Goal: Task Accomplishment & Management: Use online tool/utility

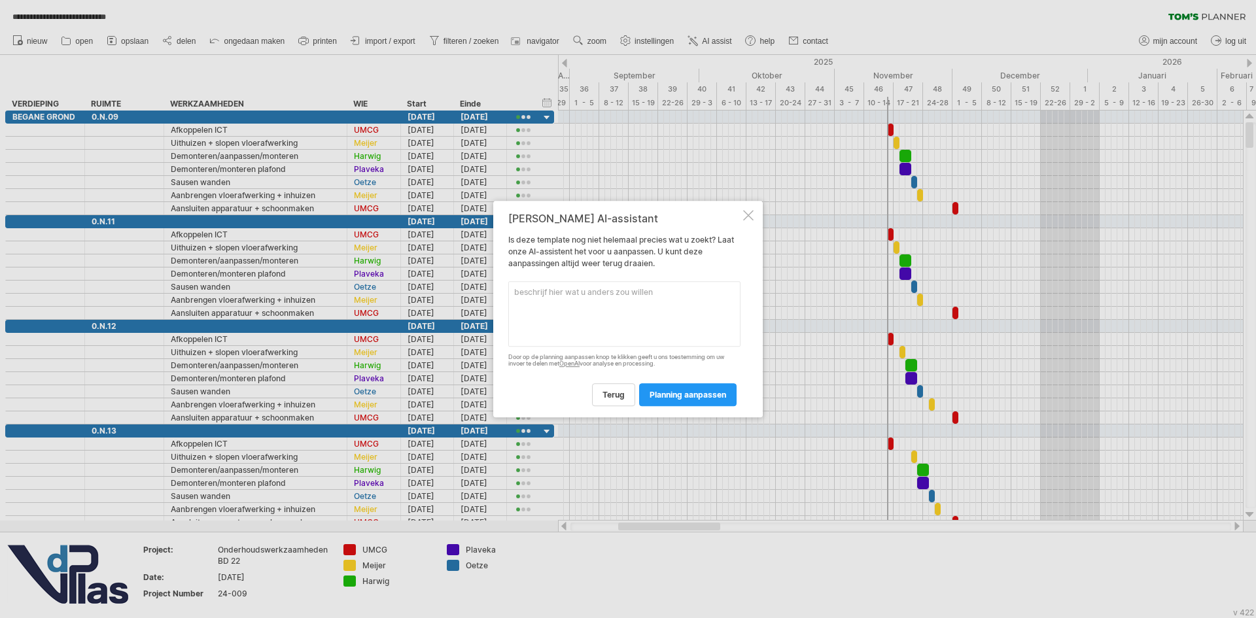
click at [591, 305] on textarea at bounding box center [624, 313] width 232 height 65
drag, startPoint x: 600, startPoint y: 302, endPoint x: 570, endPoint y: 300, distance: 30.1
click at [570, 300] on textarea "Ik wil graag een planning per verdieping waarbij je de looptijd per veridpeing …" at bounding box center [624, 313] width 232 height 65
click at [692, 308] on textarea "Ik wil graag een planning per verdieping waarbij je de looptijd per verdiepingk…" at bounding box center [624, 313] width 232 height 65
type textarea "Ik wil graag een planning per verdieping waarbij je de looptijd per verdiepingk…"
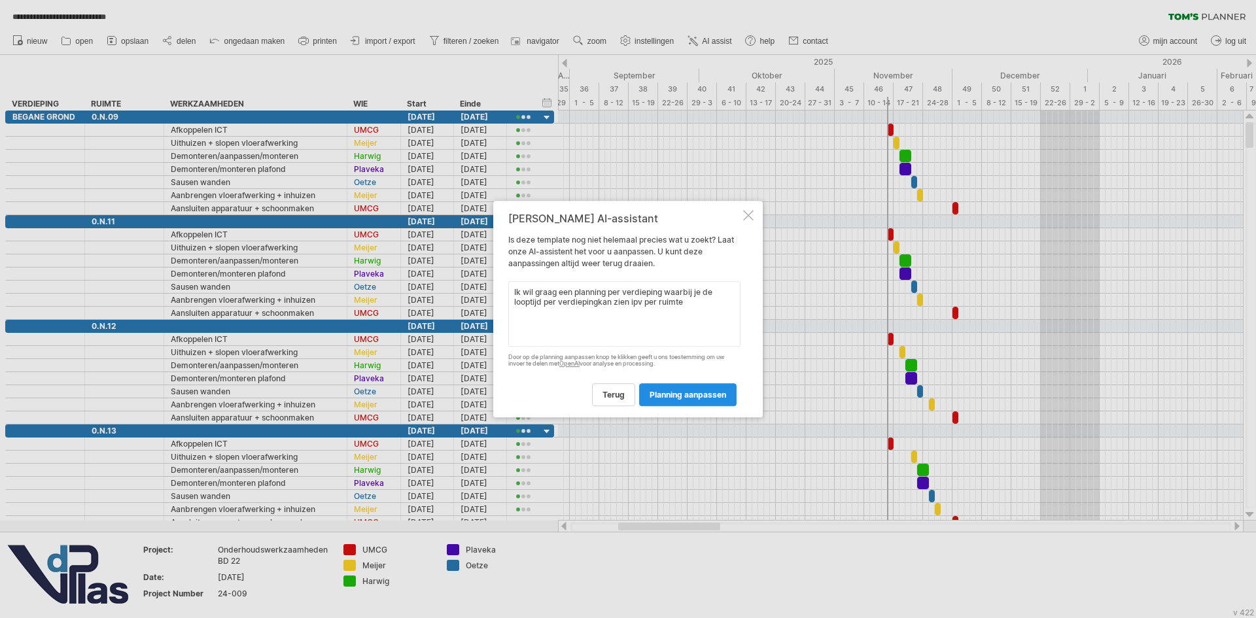
click at [693, 393] on span "planning aanpassen" at bounding box center [687, 395] width 77 height 10
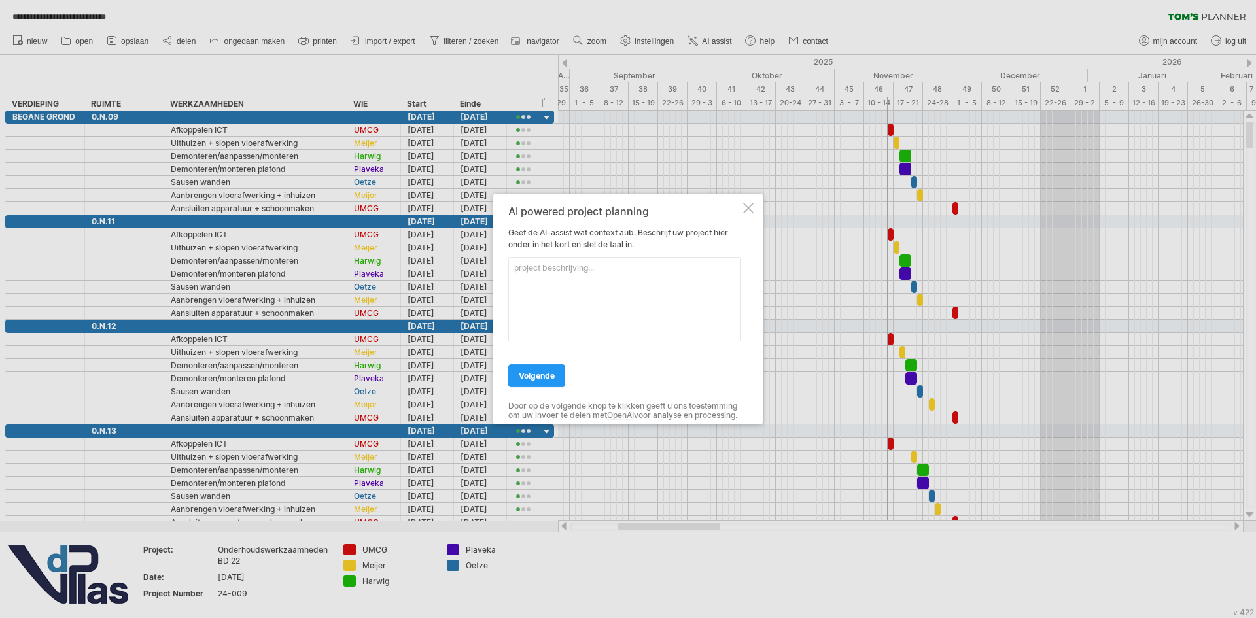
click at [638, 271] on textarea at bounding box center [624, 299] width 232 height 84
click at [605, 273] on textarea "Betreft een planning voor bouwkundige onderhoudswerkzaamhjeden. Hierbij worden …" at bounding box center [624, 299] width 232 height 84
click at [593, 290] on textarea "Betreft een planning voor bouwkundige onderhoudswerkzaamheden. Hierbij worden e…" at bounding box center [624, 299] width 232 height 84
type textarea "Betreft een planning voor bouwkundige onderhoudswerkzaamheden. Hierbij worden e…"
click at [542, 364] on link "volgende" at bounding box center [536, 375] width 57 height 23
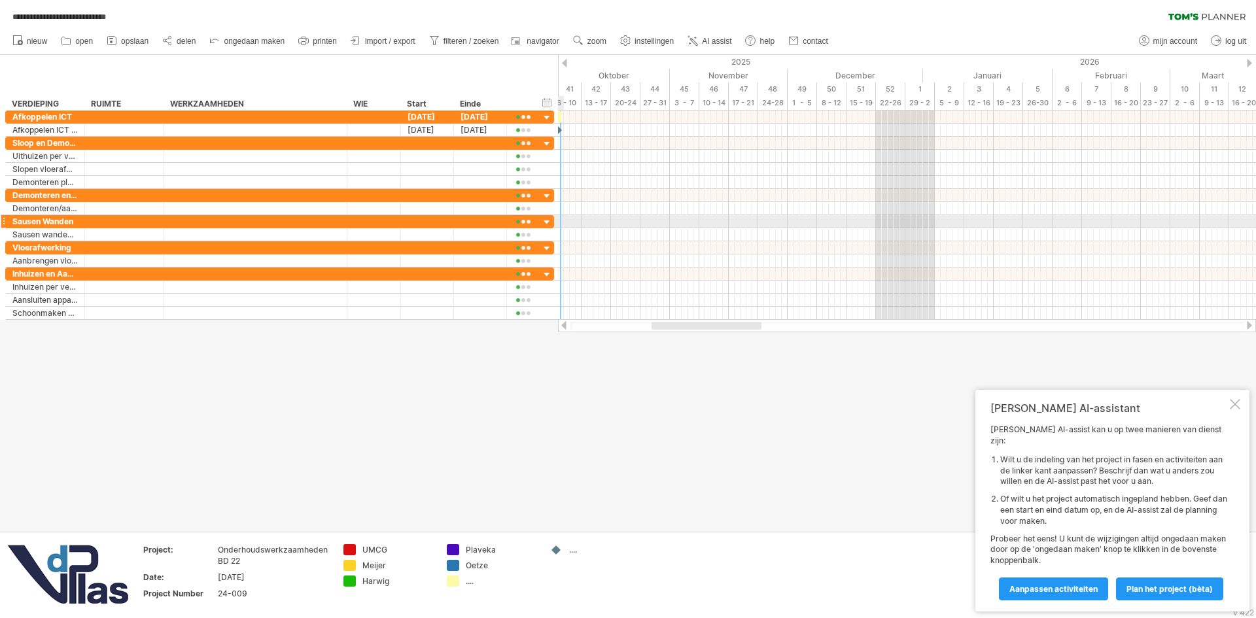
click at [546, 220] on div at bounding box center [547, 222] width 12 height 12
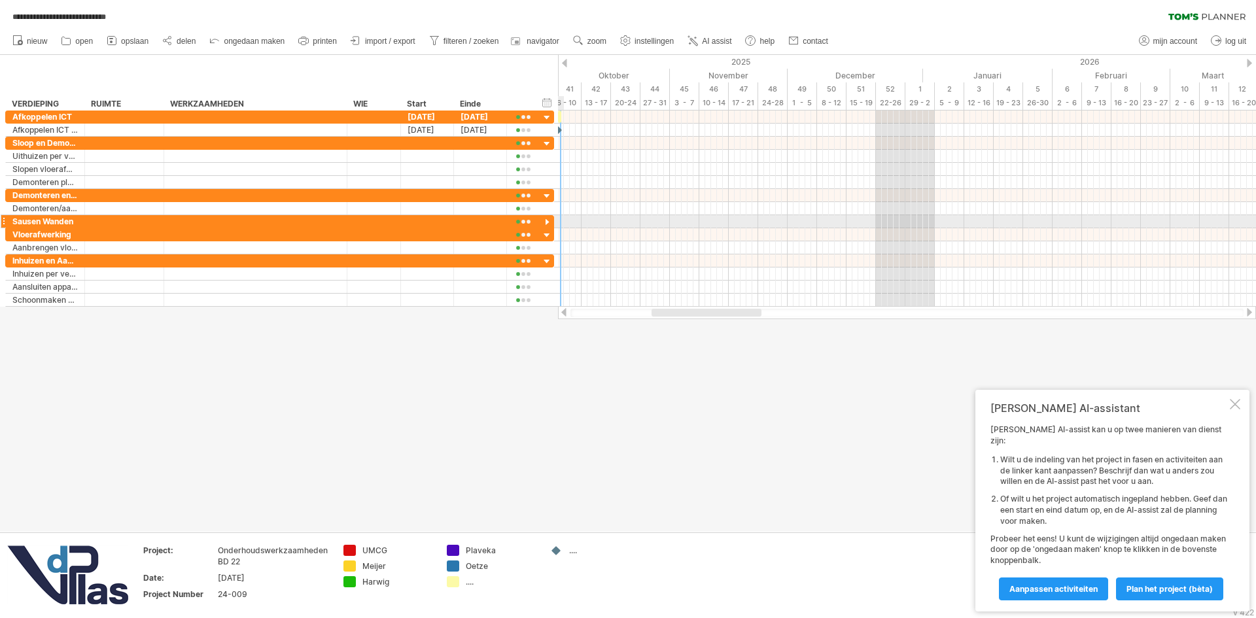
click at [546, 220] on div at bounding box center [547, 222] width 12 height 12
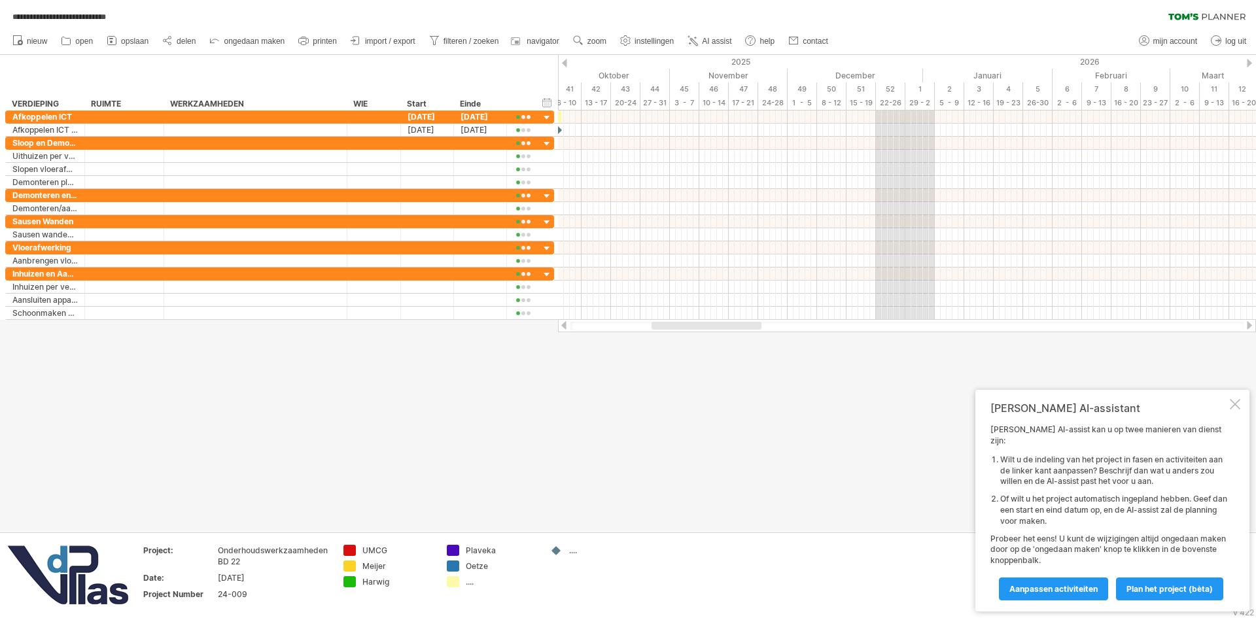
click at [1229, 420] on div "[PERSON_NAME] AI-assistant [PERSON_NAME] AI-assist kan u op twee manieren van d…" at bounding box center [1112, 501] width 274 height 222
click at [1235, 409] on div at bounding box center [1234, 404] width 10 height 10
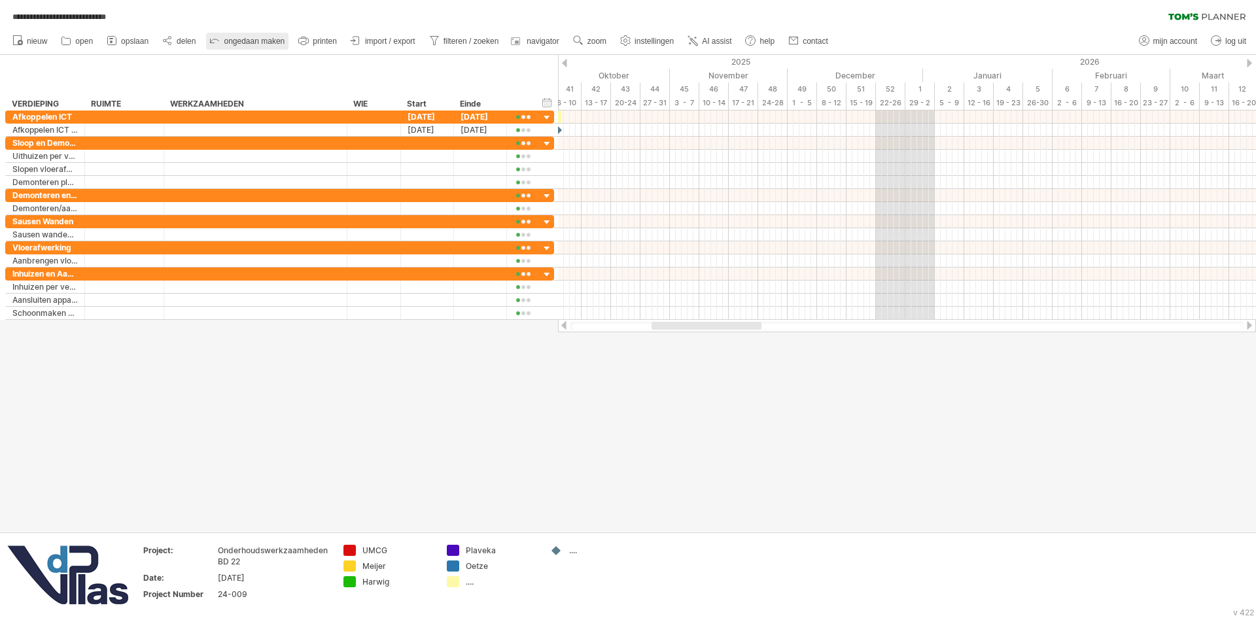
click at [224, 37] on link "ongedaan maken" at bounding box center [247, 41] width 82 height 17
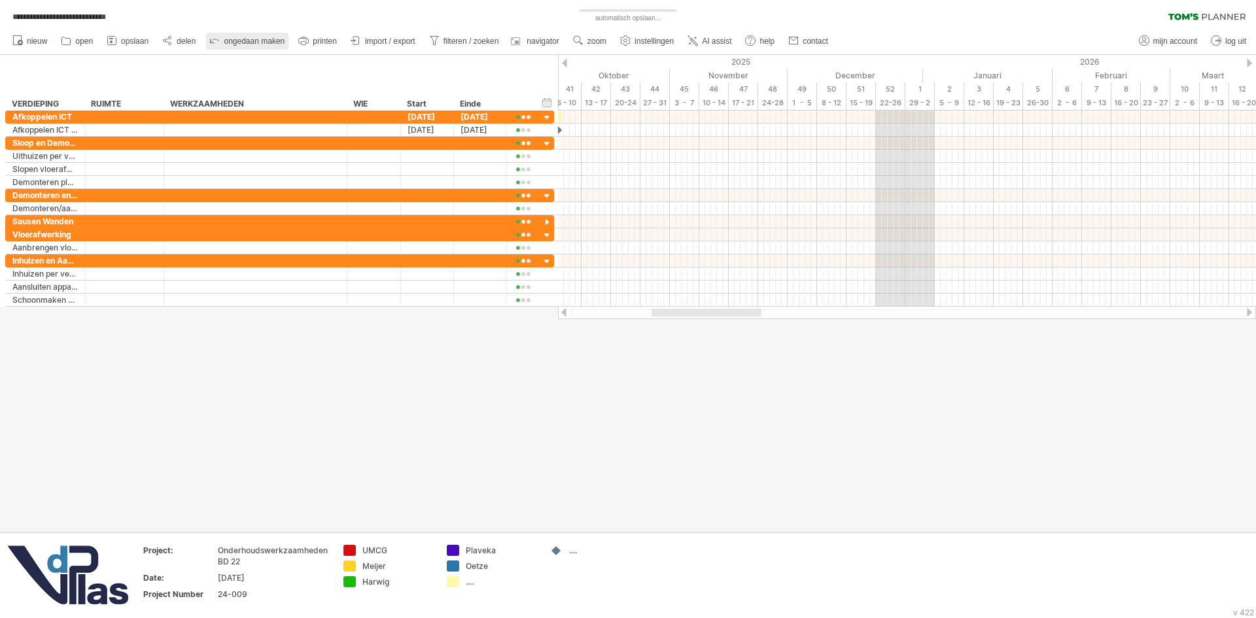
click at [224, 37] on link "ongedaan maken" at bounding box center [247, 41] width 82 height 17
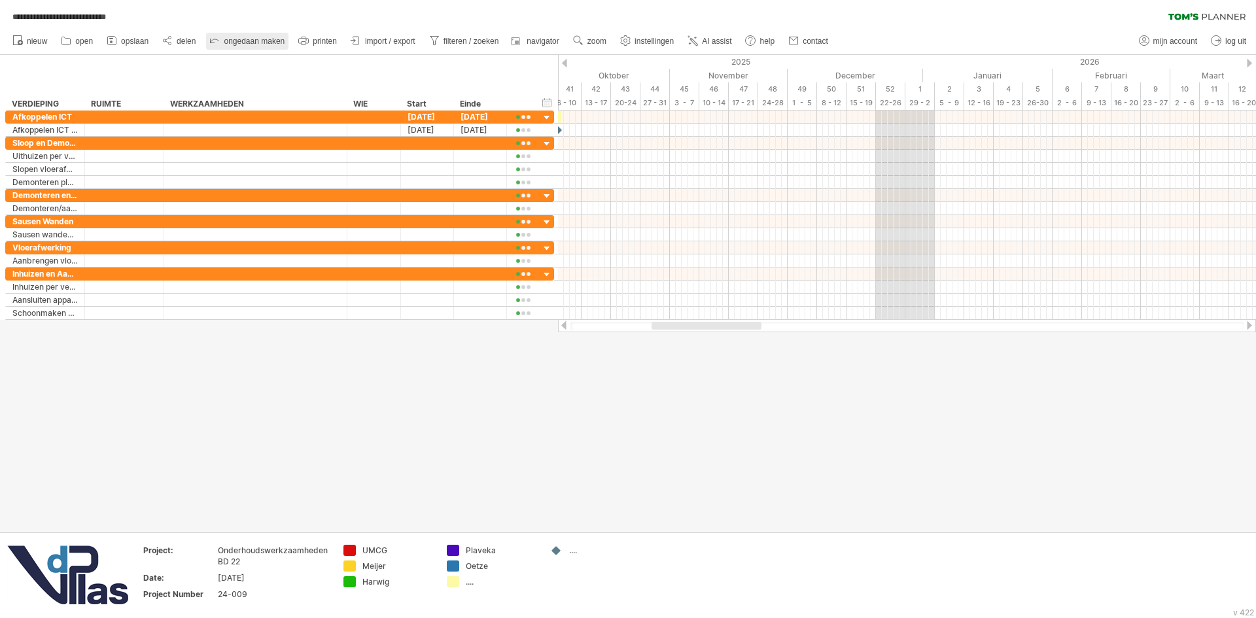
click at [224, 37] on link "ongedaan maken" at bounding box center [247, 41] width 82 height 17
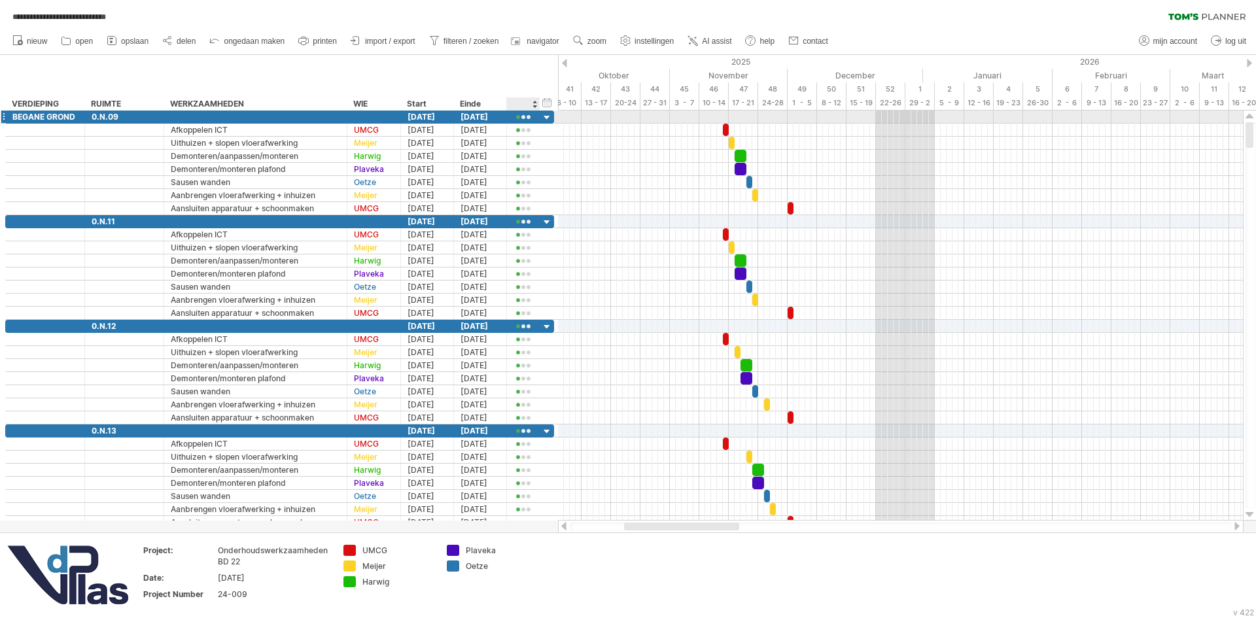
click at [546, 116] on div at bounding box center [547, 118] width 12 height 12
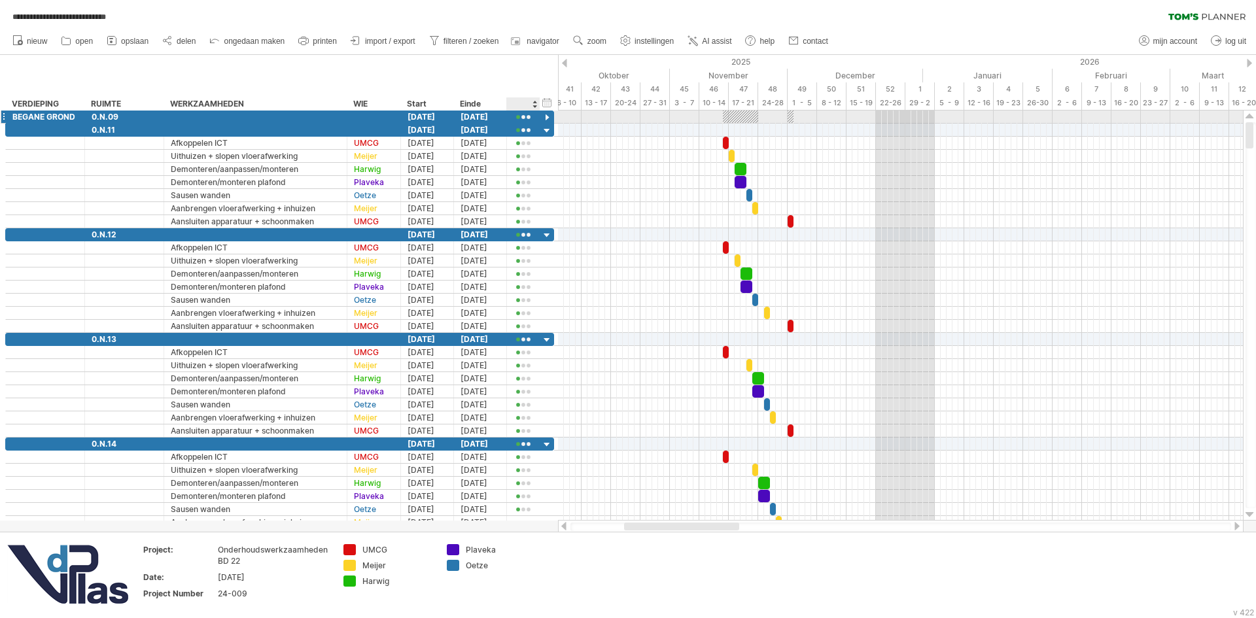
click at [546, 116] on div at bounding box center [547, 118] width 12 height 12
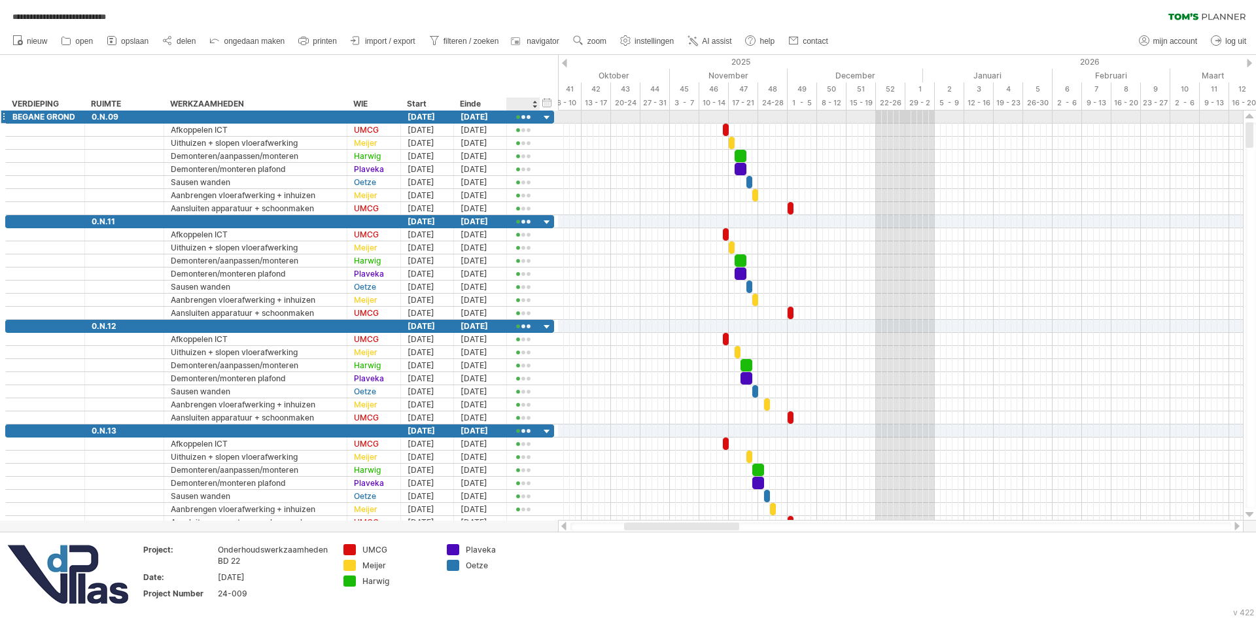
click at [545, 119] on div at bounding box center [547, 118] width 12 height 12
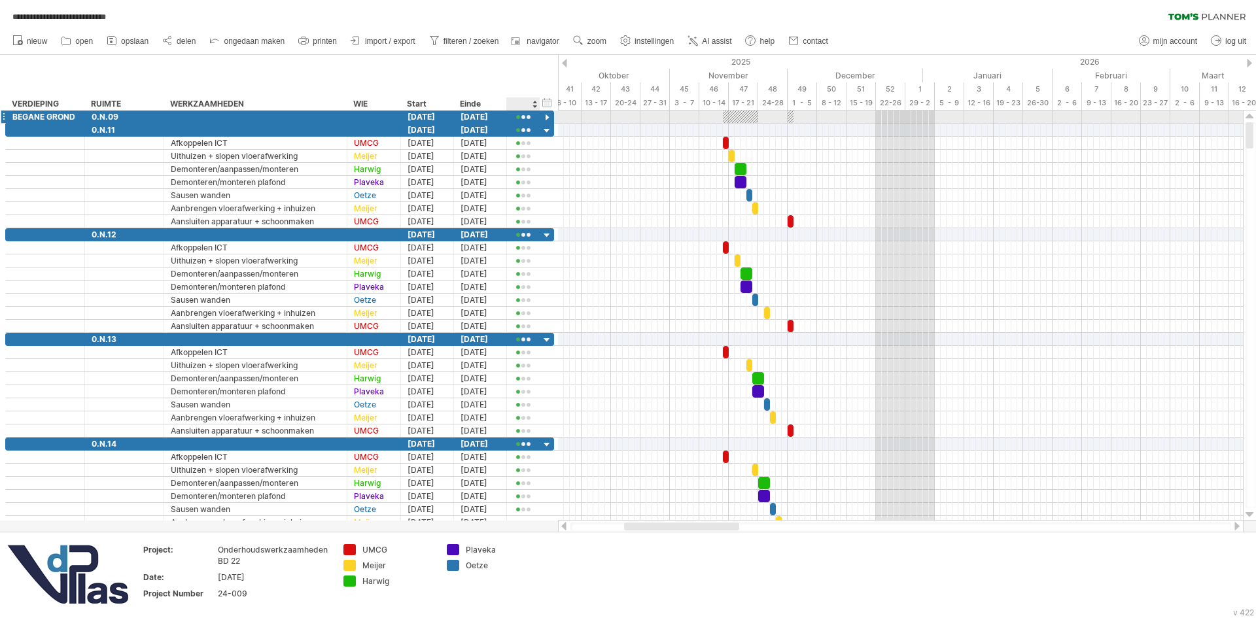
click at [545, 119] on div at bounding box center [547, 118] width 12 height 12
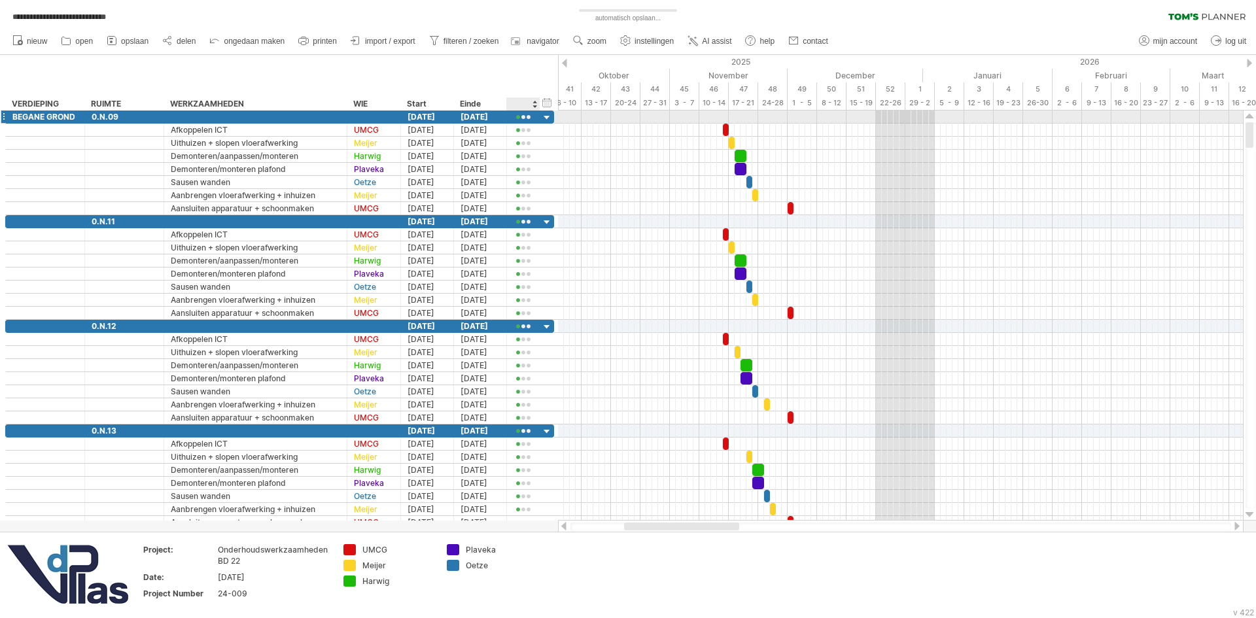
click at [545, 119] on div at bounding box center [547, 118] width 12 height 12
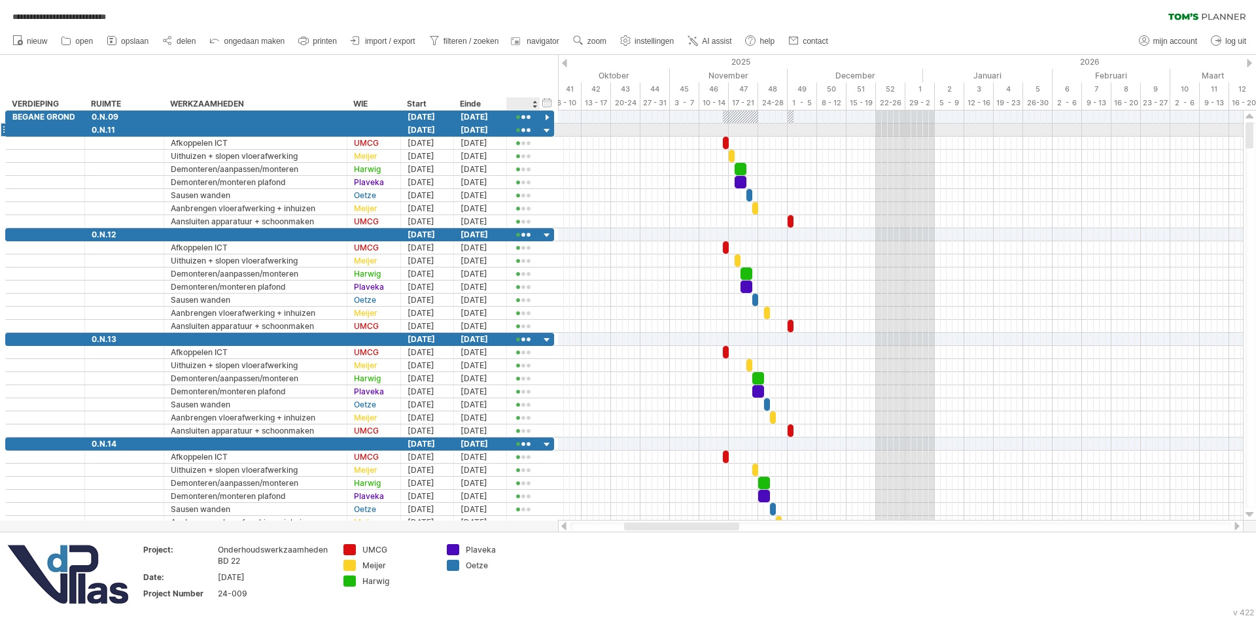
click at [548, 129] on div at bounding box center [547, 131] width 12 height 12
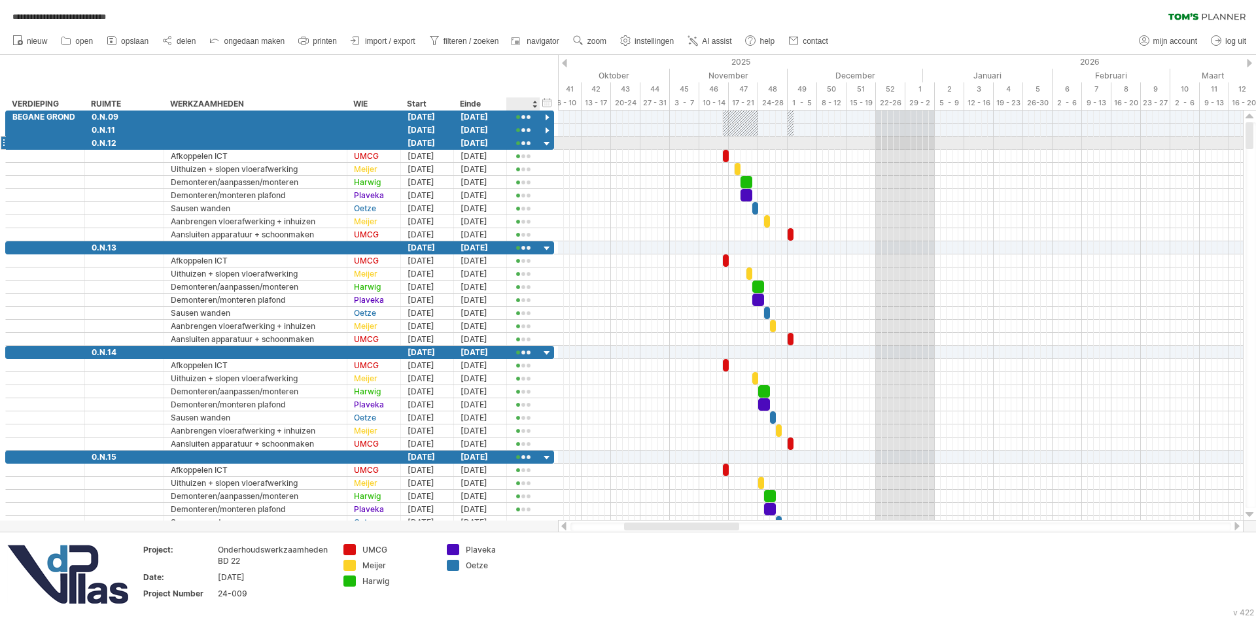
click at [550, 141] on div at bounding box center [547, 144] width 12 height 12
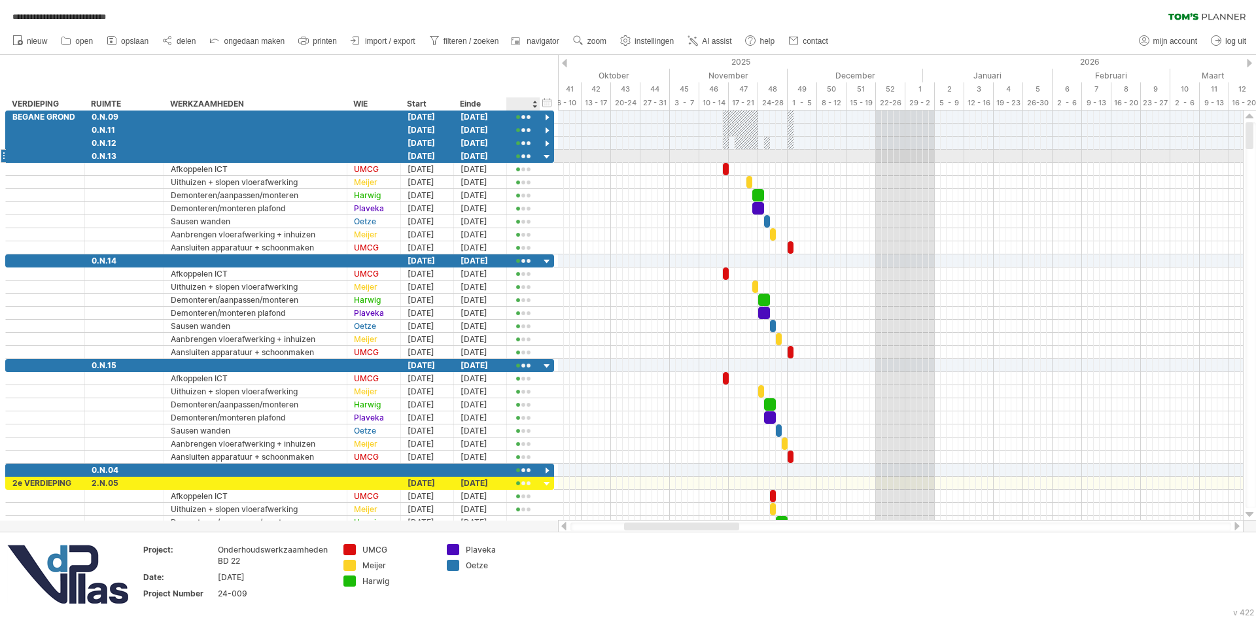
click at [551, 162] on div at bounding box center [547, 157] width 12 height 12
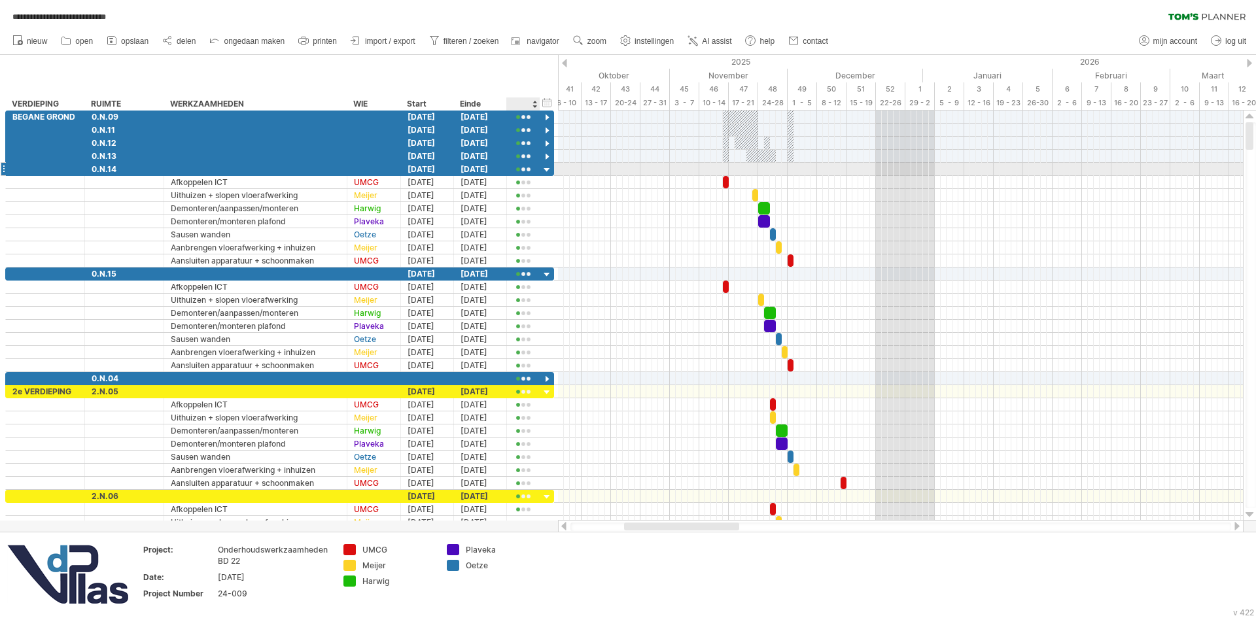
click at [551, 169] on div at bounding box center [547, 170] width 12 height 12
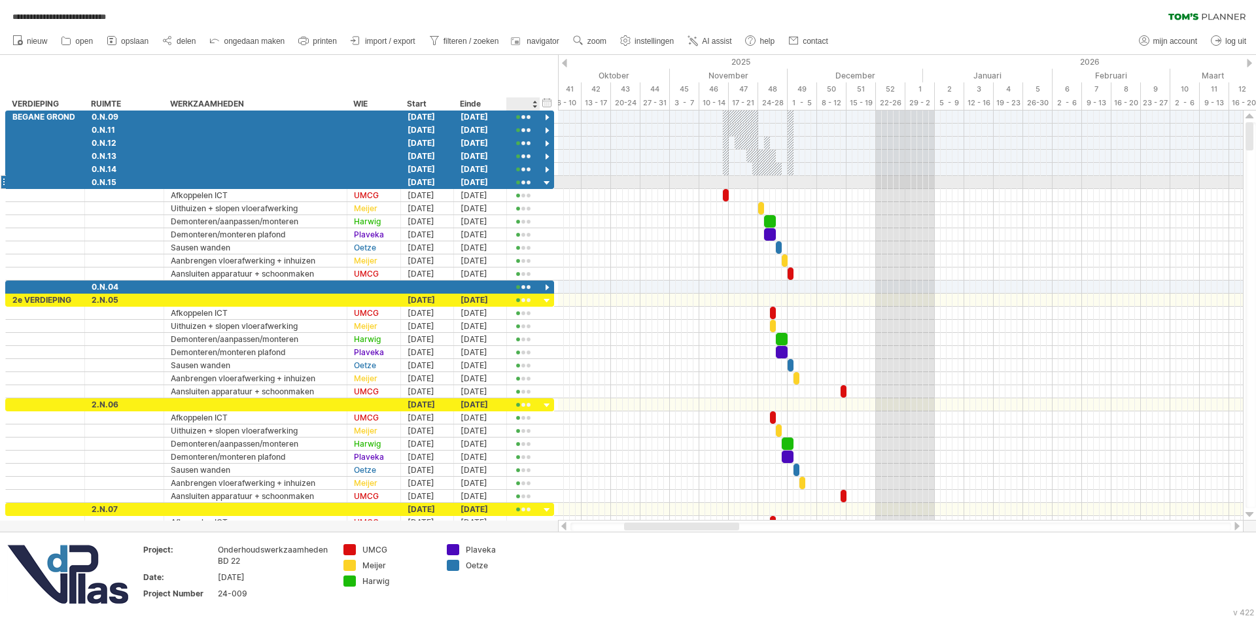
click at [546, 183] on div at bounding box center [547, 183] width 12 height 12
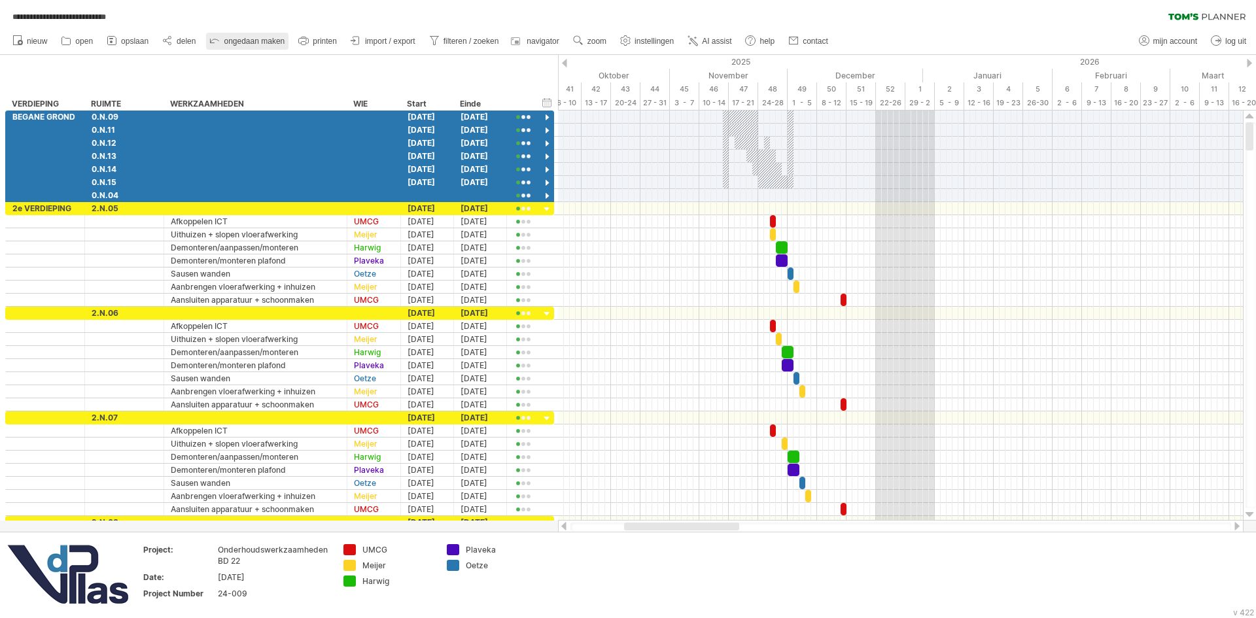
click at [236, 35] on link "ongedaan maken" at bounding box center [247, 41] width 82 height 17
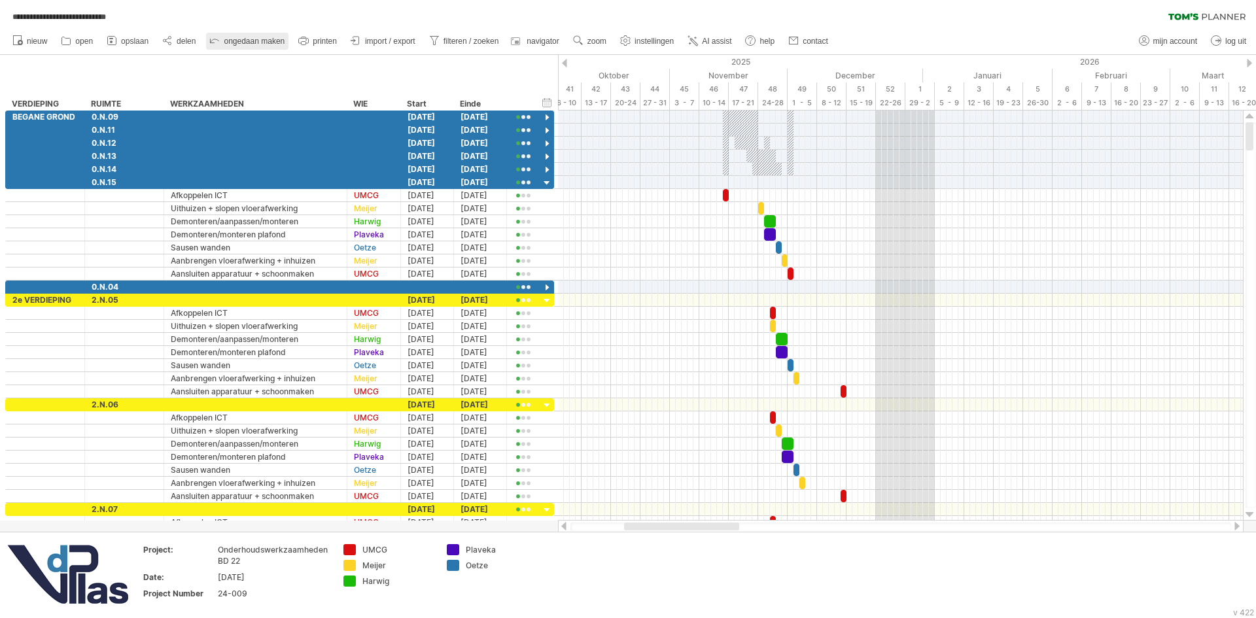
click at [236, 35] on link "ongedaan maken" at bounding box center [247, 41] width 82 height 17
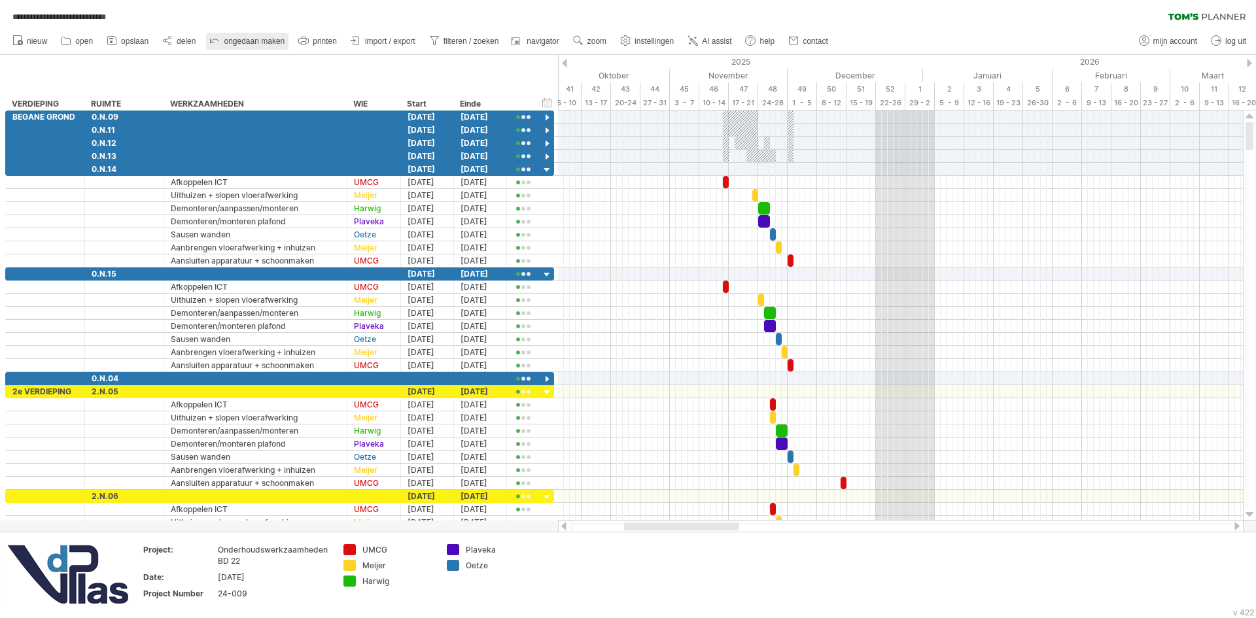
click at [236, 35] on link "ongedaan maken" at bounding box center [247, 41] width 82 height 17
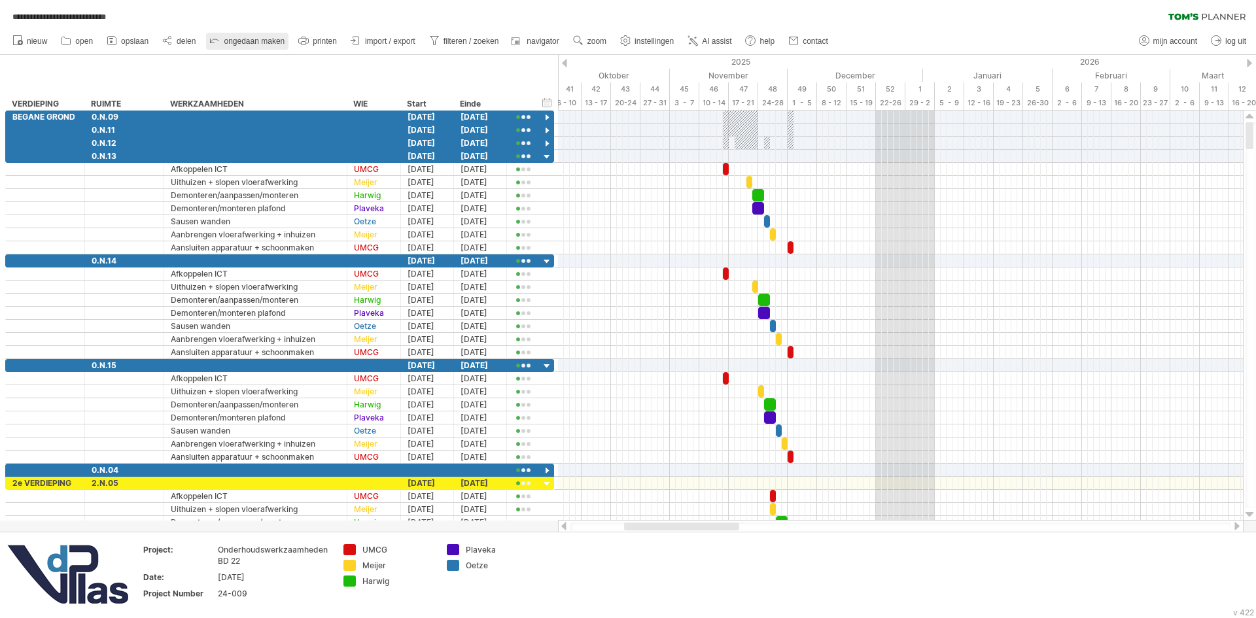
click at [236, 35] on link "ongedaan maken" at bounding box center [247, 41] width 82 height 17
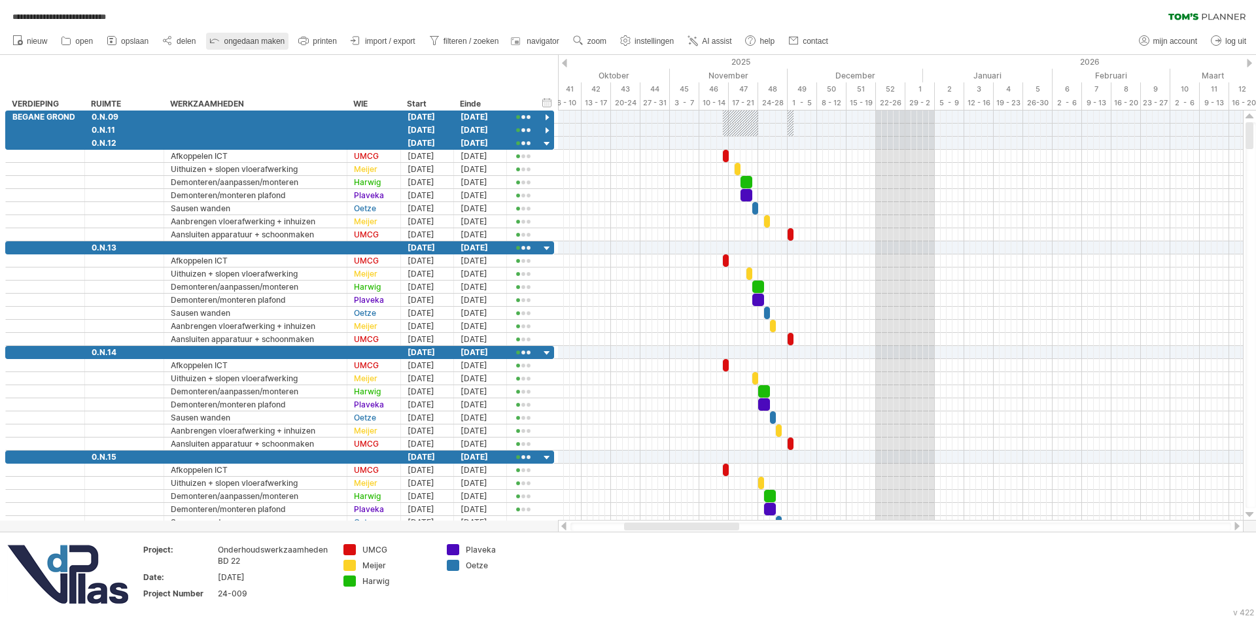
click at [236, 35] on link "ongedaan maken" at bounding box center [247, 41] width 82 height 17
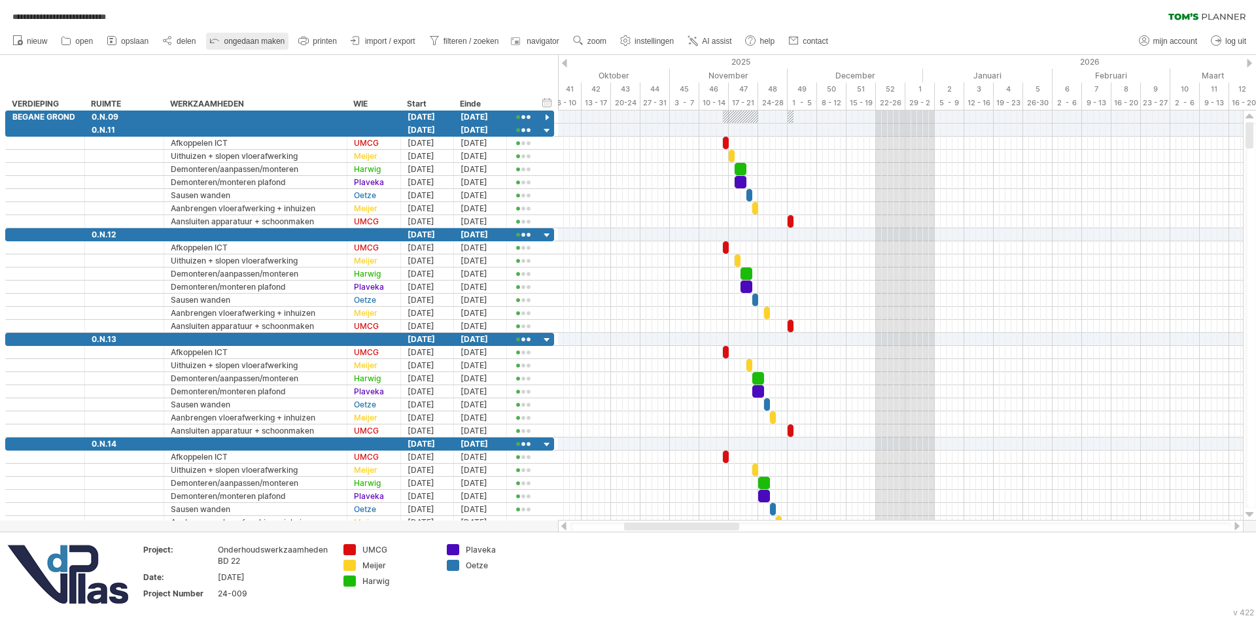
click at [236, 35] on link "ongedaan maken" at bounding box center [247, 41] width 82 height 17
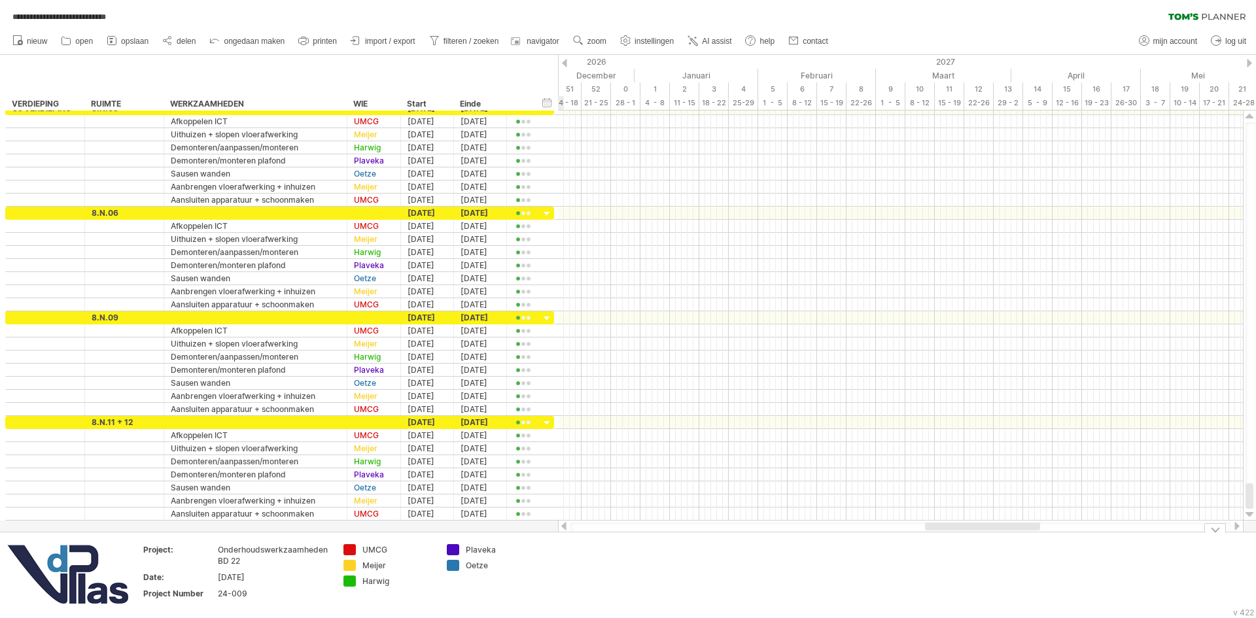
drag, startPoint x: 647, startPoint y: 528, endPoint x: 948, endPoint y: 541, distance: 301.1
click at [948, 541] on div "**********" at bounding box center [628, 309] width 1256 height 618
drag, startPoint x: 994, startPoint y: 529, endPoint x: 1191, endPoint y: 534, distance: 196.9
click at [1191, 535] on div "**********" at bounding box center [628, 309] width 1256 height 618
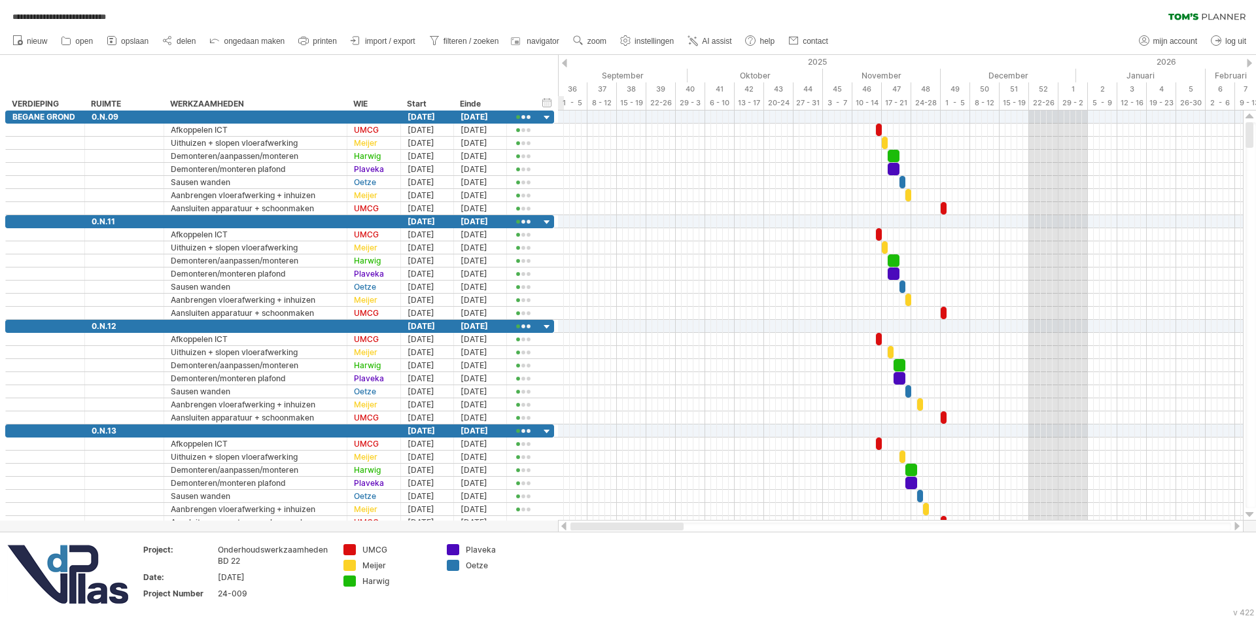
drag, startPoint x: 1111, startPoint y: 526, endPoint x: 632, endPoint y: 317, distance: 523.0
click at [551, 522] on div "**********" at bounding box center [628, 309] width 1256 height 618
click at [600, 43] on span "zoom" at bounding box center [596, 41] width 19 height 9
click at [649, 103] on div "Dag" at bounding box center [642, 102] width 73 height 21
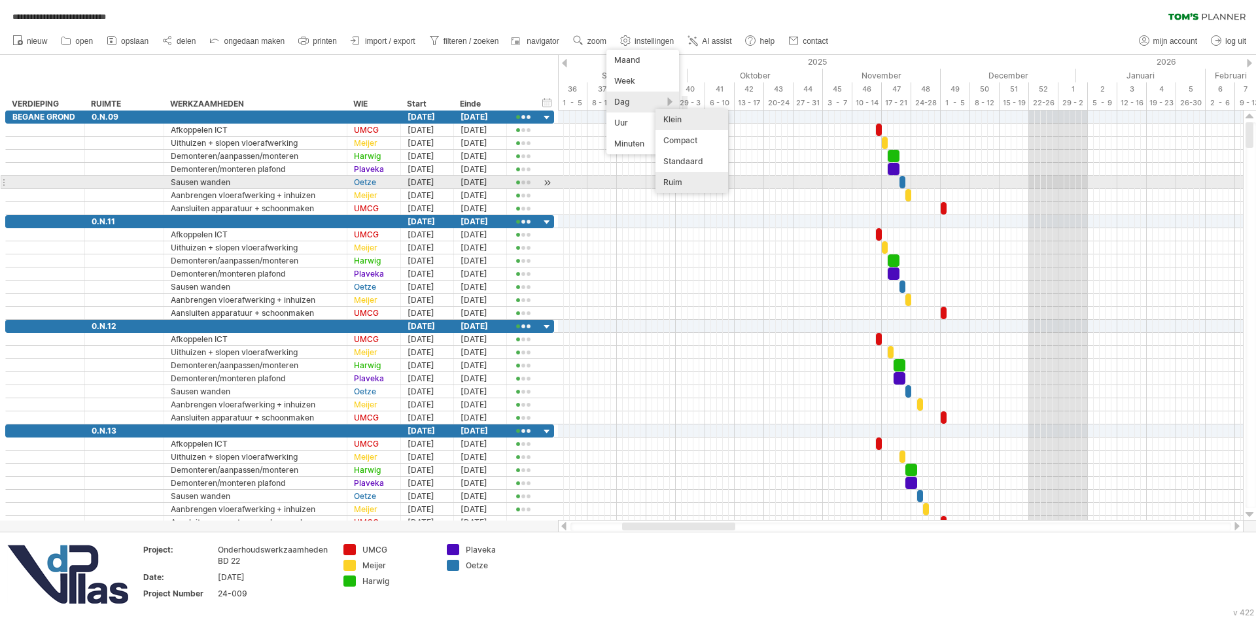
click at [681, 179] on div "Ruim" at bounding box center [691, 182] width 73 height 21
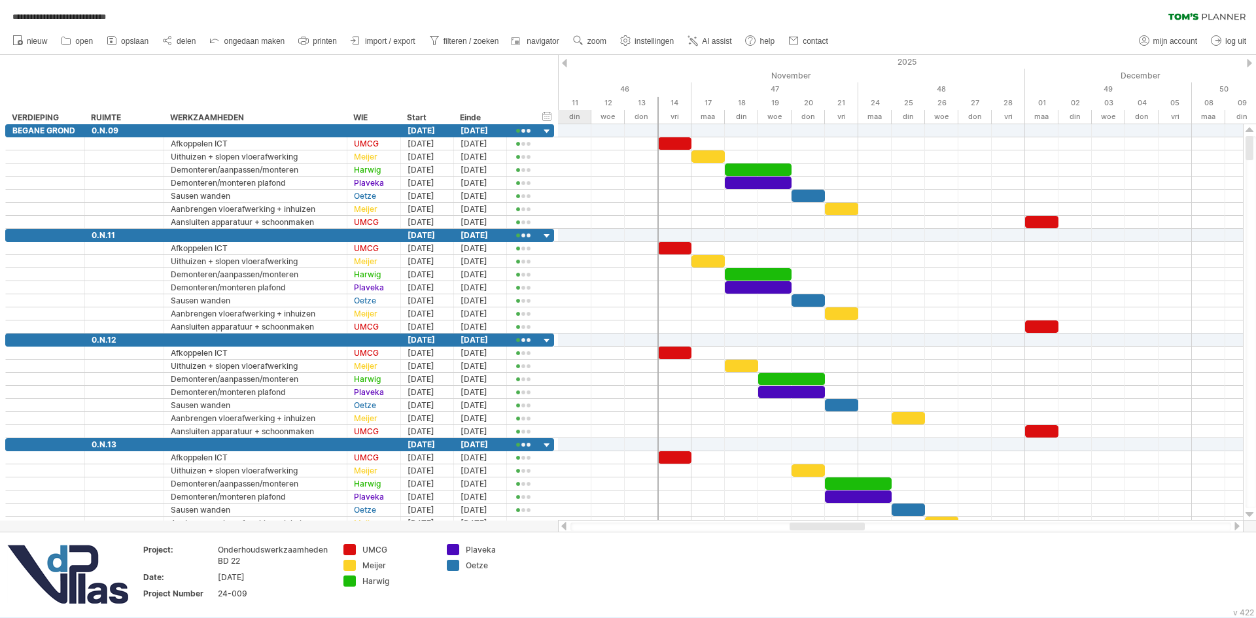
drag, startPoint x: 670, startPoint y: 526, endPoint x: 854, endPoint y: 530, distance: 183.8
click at [854, 530] on div at bounding box center [900, 527] width 660 height 9
click at [190, 43] on span "delen" at bounding box center [186, 41] width 19 height 9
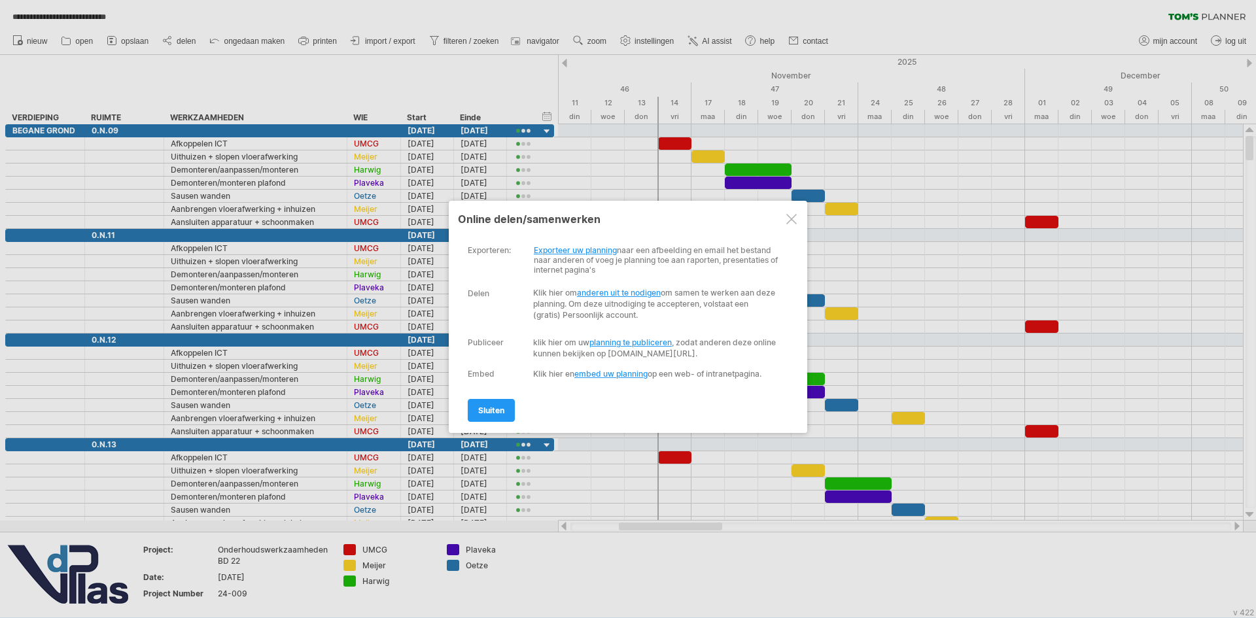
click at [648, 343] on link "planning te publiceren" at bounding box center [630, 342] width 82 height 10
select select "**"
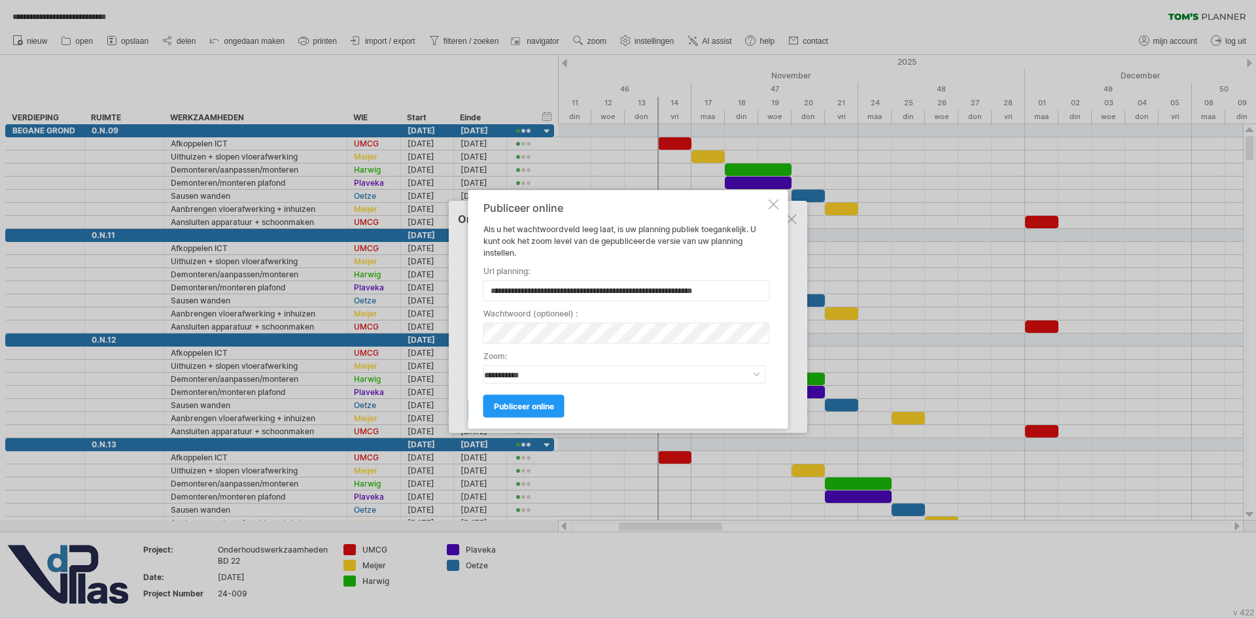
type input "**********"
click at [575, 375] on select "**********" at bounding box center [624, 374] width 283 height 18
click at [545, 407] on span "publiceer online" at bounding box center [524, 406] width 60 height 10
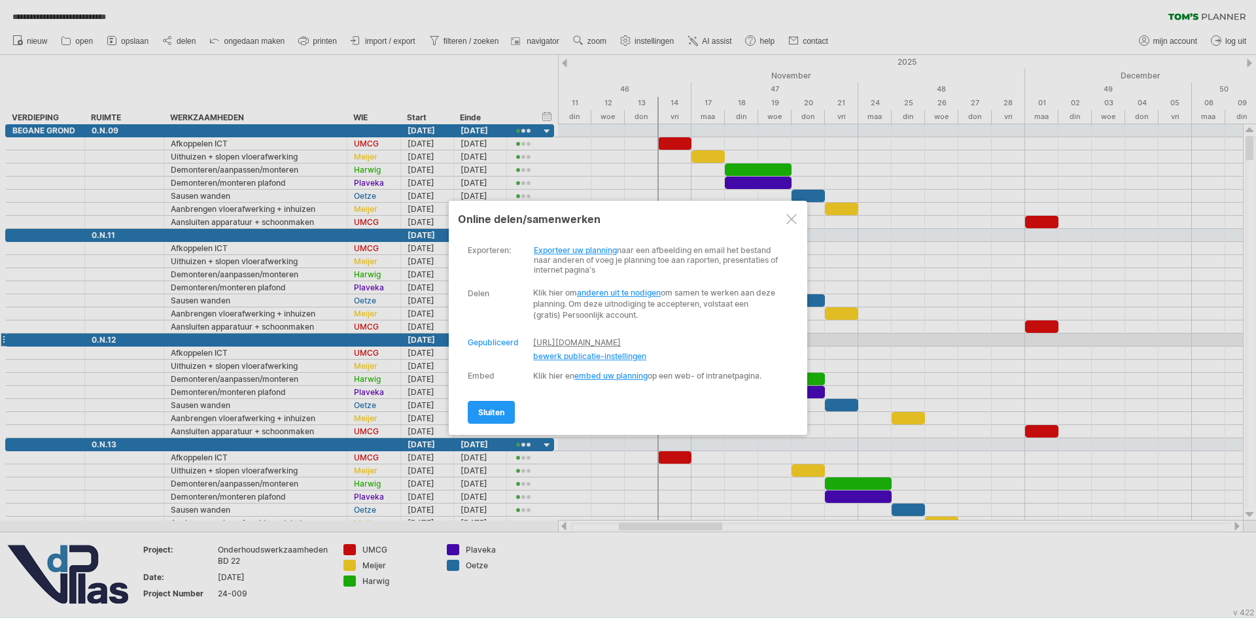
click at [568, 344] on link "[URL][DOMAIN_NAME]" at bounding box center [577, 342] width 88 height 10
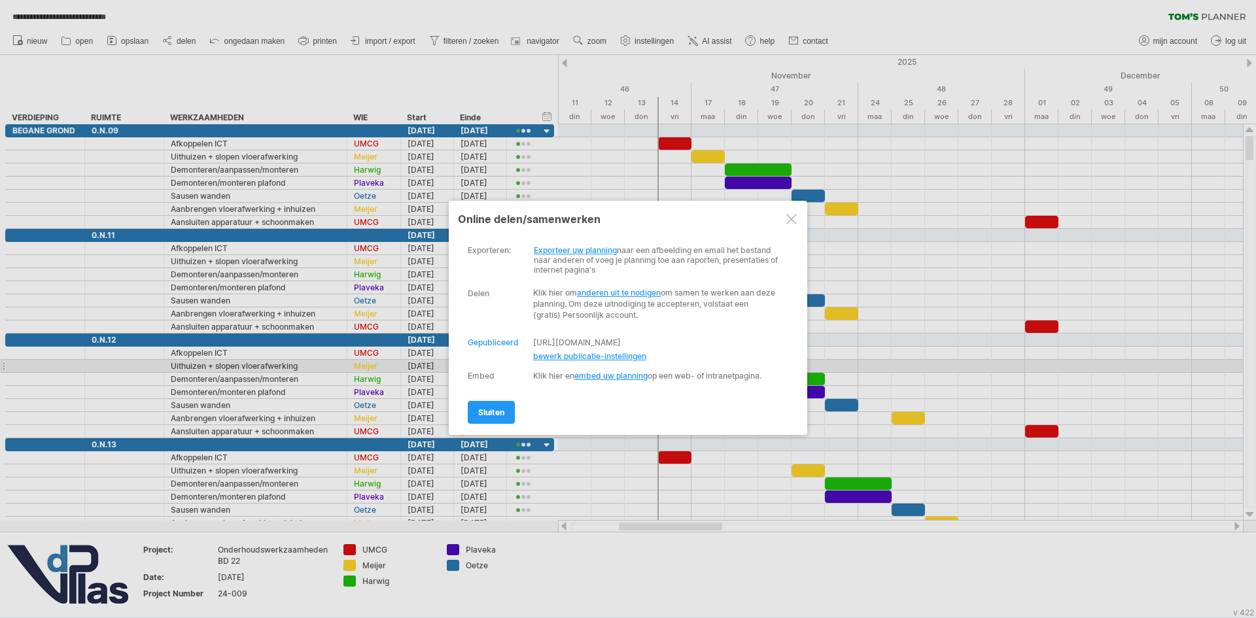
click at [597, 361] on span "bewerk publicatie-instellingen" at bounding box center [589, 356] width 113 height 10
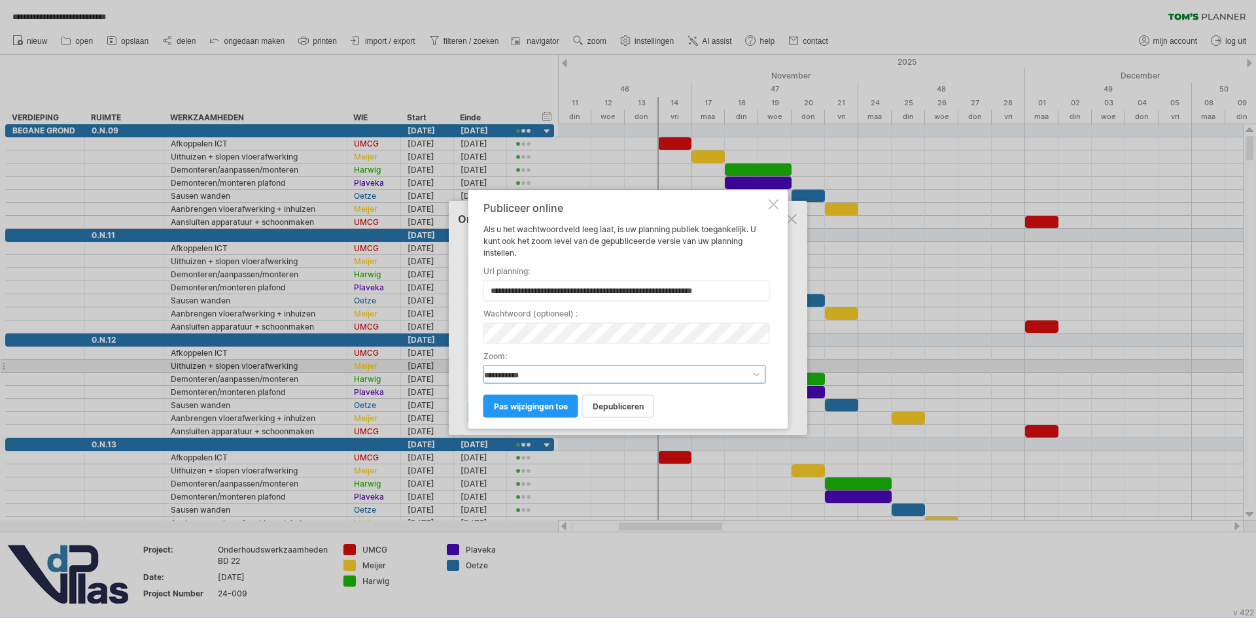
click at [598, 377] on select "**********" at bounding box center [624, 374] width 283 height 18
select select "*"
click at [483, 365] on select "**********" at bounding box center [624, 374] width 283 height 18
click at [555, 407] on span "pas wijzigingen toe" at bounding box center [531, 406] width 74 height 10
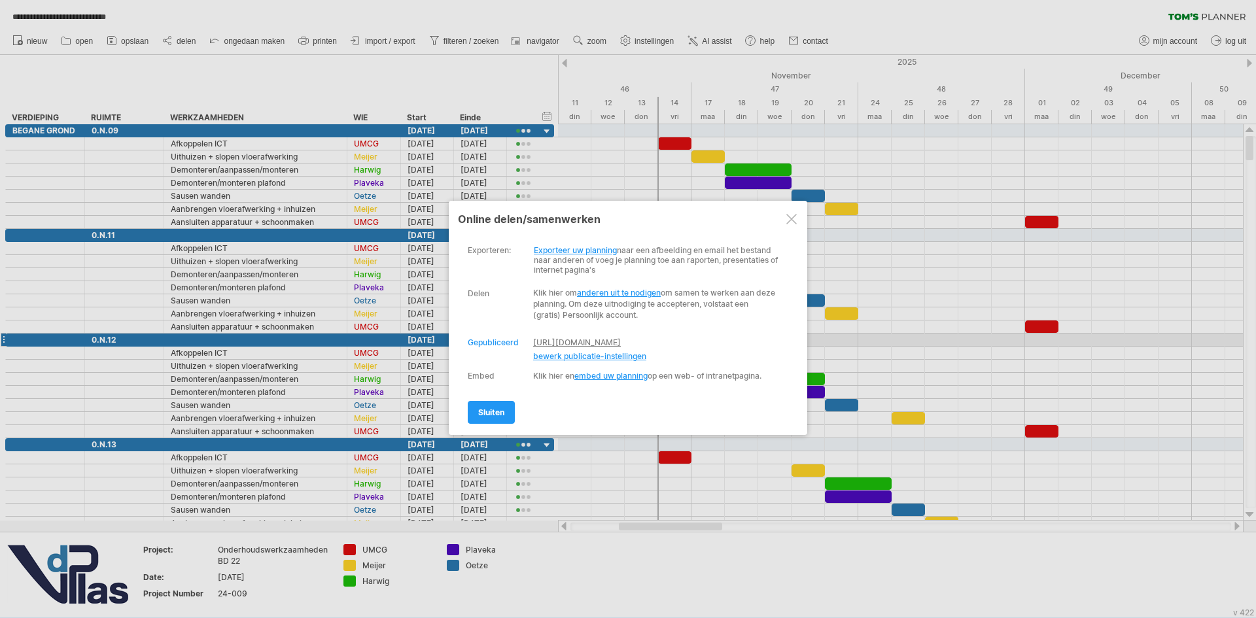
click at [570, 345] on link "[URL][DOMAIN_NAME]" at bounding box center [577, 342] width 88 height 10
drag, startPoint x: 787, startPoint y: 220, endPoint x: 802, endPoint y: 228, distance: 17.0
click at [787, 219] on div at bounding box center [791, 219] width 10 height 10
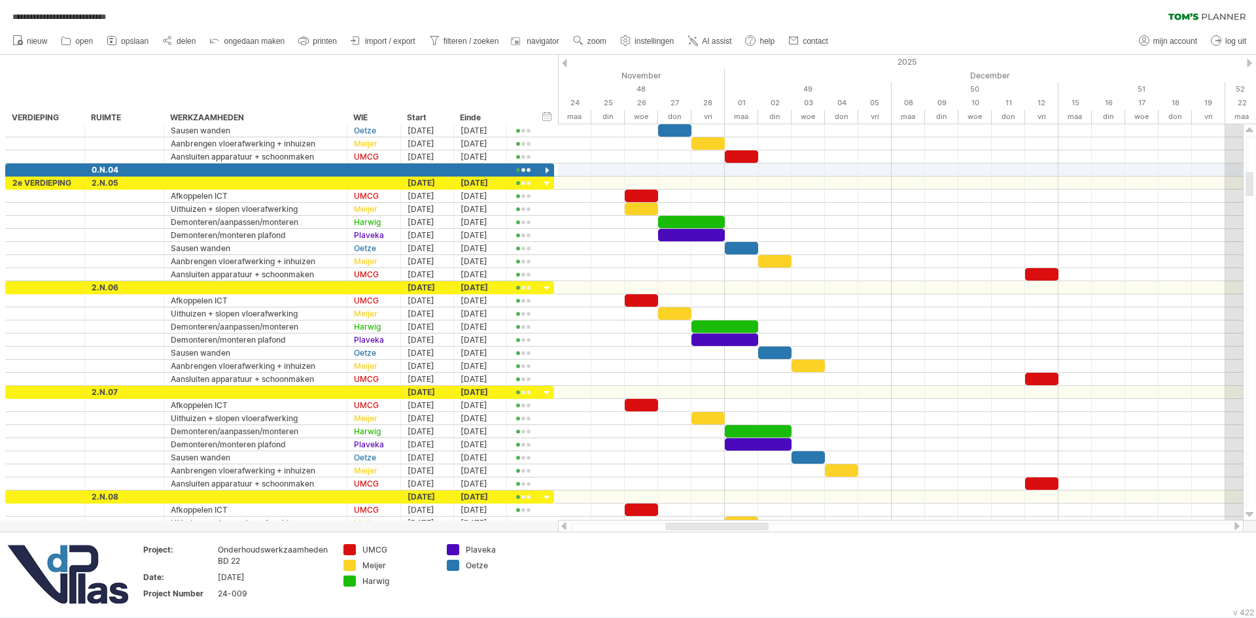
drag, startPoint x: 688, startPoint y: 526, endPoint x: 734, endPoint y: 526, distance: 46.4
click at [734, 526] on div at bounding box center [716, 527] width 103 height 8
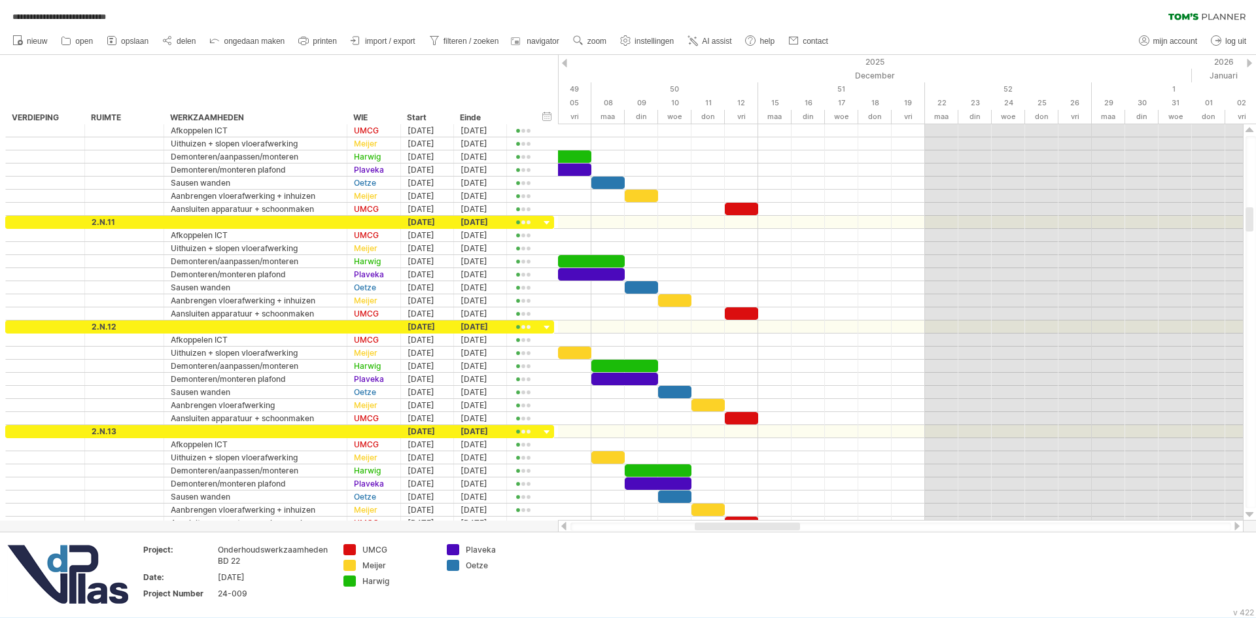
drag, startPoint x: 749, startPoint y: 526, endPoint x: 794, endPoint y: 524, distance: 44.5
click at [794, 524] on div at bounding box center [747, 527] width 105 height 8
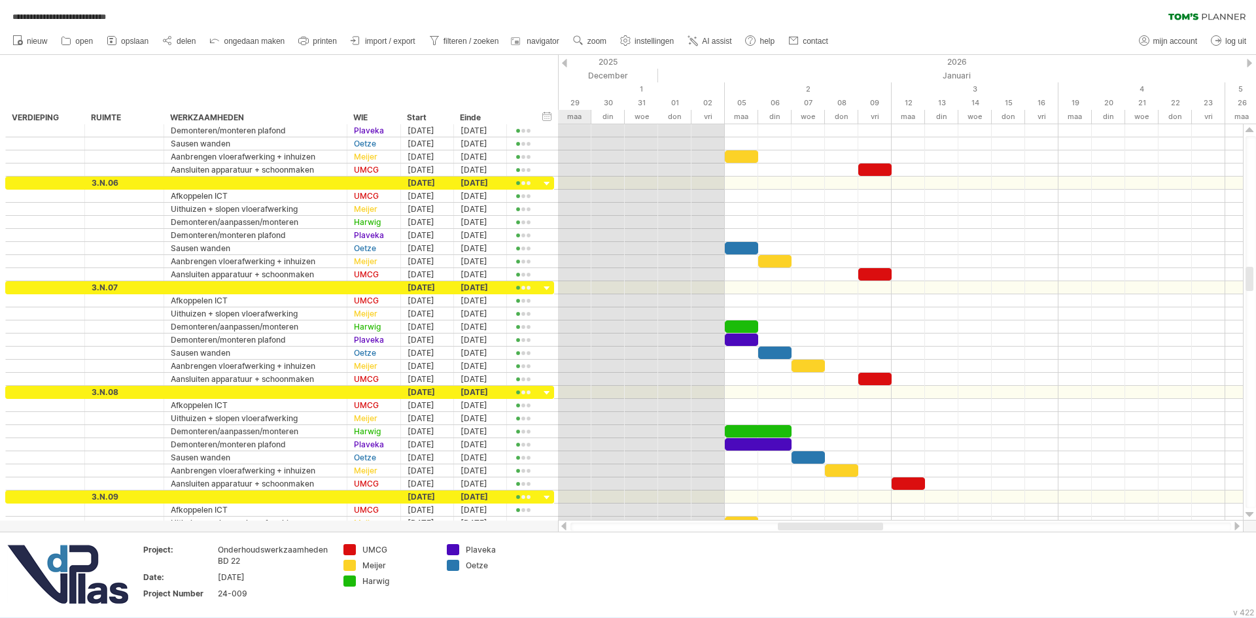
drag, startPoint x: 764, startPoint y: 527, endPoint x: 846, endPoint y: 525, distance: 82.4
click at [846, 525] on div at bounding box center [830, 527] width 105 height 8
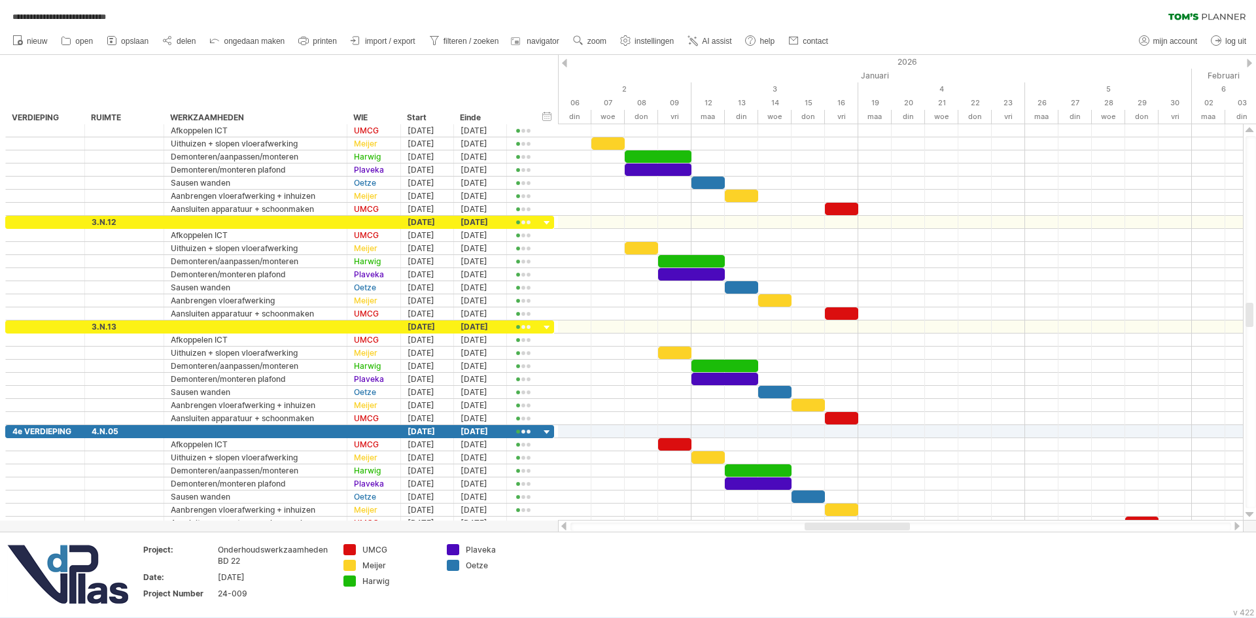
drag, startPoint x: 850, startPoint y: 526, endPoint x: 931, endPoint y: 446, distance: 113.3
click at [880, 524] on div at bounding box center [856, 527] width 105 height 8
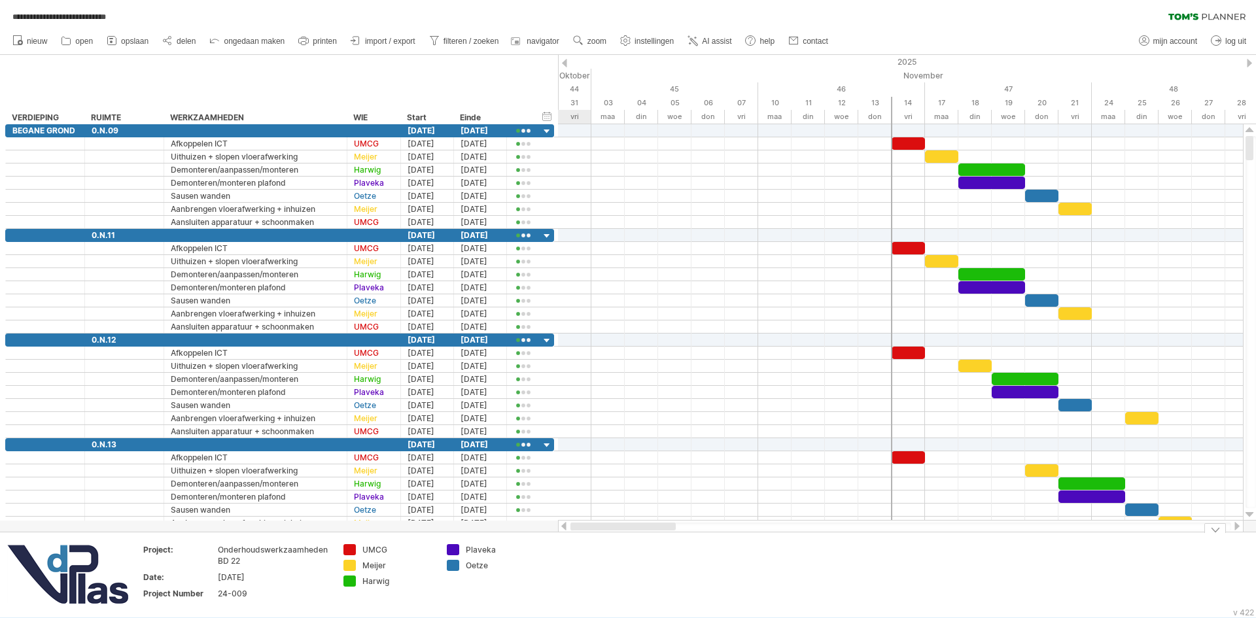
drag, startPoint x: 860, startPoint y: 525, endPoint x: 597, endPoint y: 555, distance: 264.6
click at [597, 555] on div "**********" at bounding box center [628, 309] width 1256 height 618
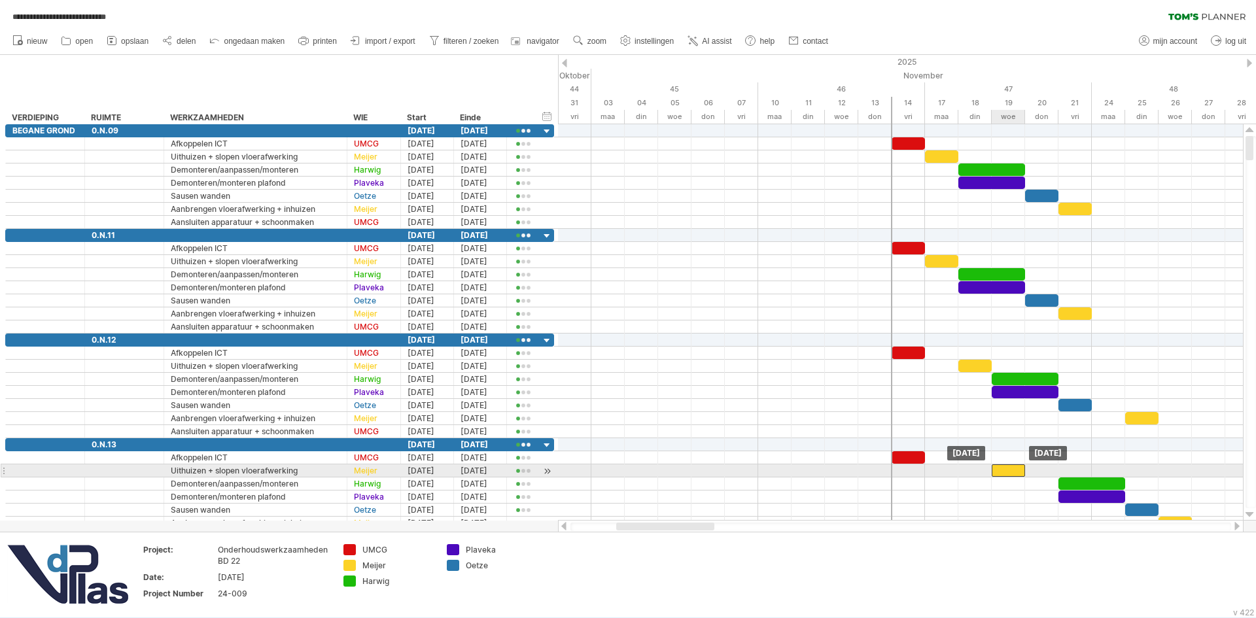
drag, startPoint x: 1038, startPoint y: 470, endPoint x: 1010, endPoint y: 473, distance: 28.9
click at [1010, 473] on div at bounding box center [1007, 470] width 33 height 12
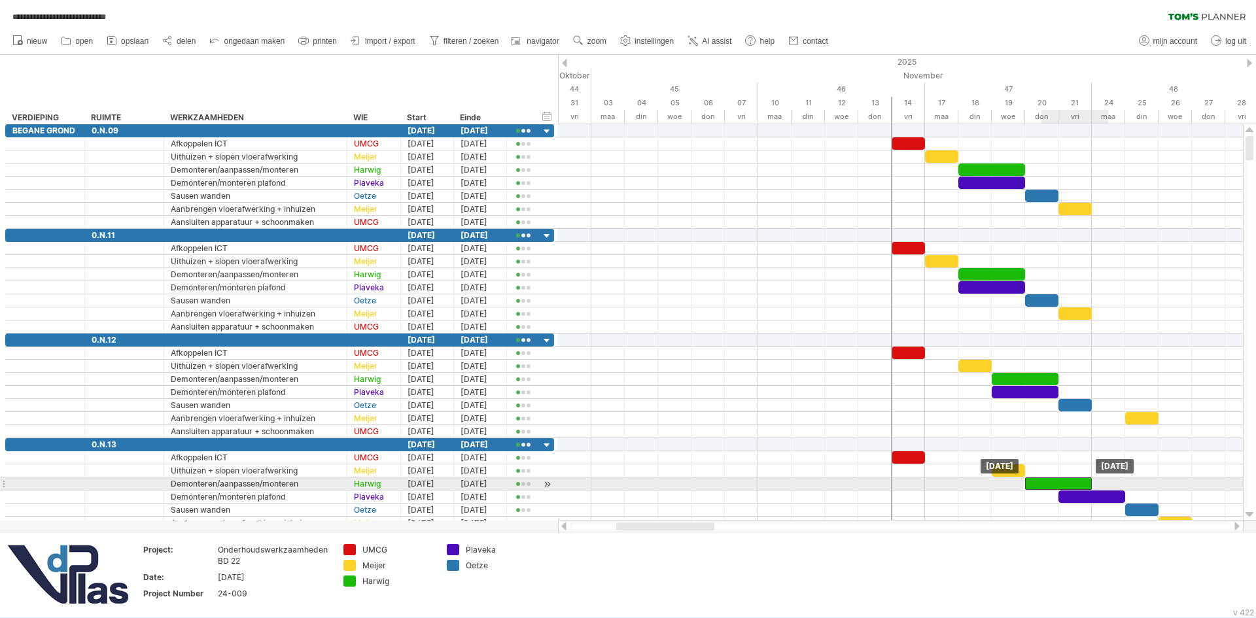
drag, startPoint x: 1073, startPoint y: 482, endPoint x: 1047, endPoint y: 482, distance: 26.2
click at [1047, 482] on div at bounding box center [1058, 483] width 67 height 12
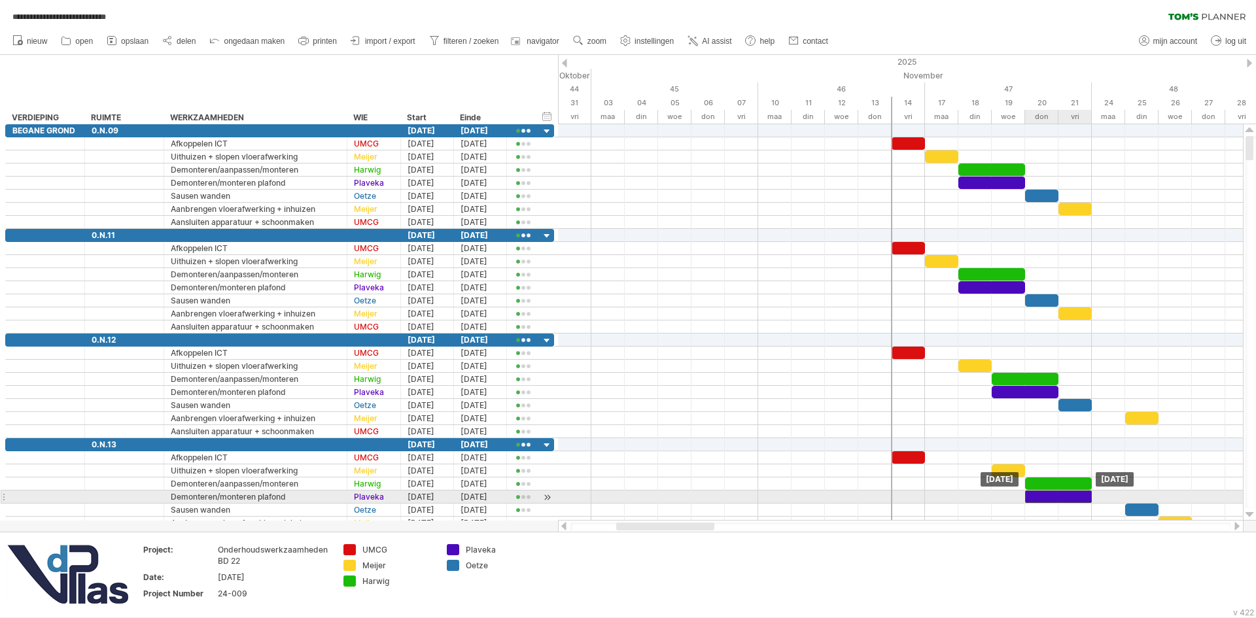
drag, startPoint x: 1078, startPoint y: 499, endPoint x: 1049, endPoint y: 496, distance: 28.9
click at [1049, 496] on div at bounding box center [1058, 496] width 67 height 12
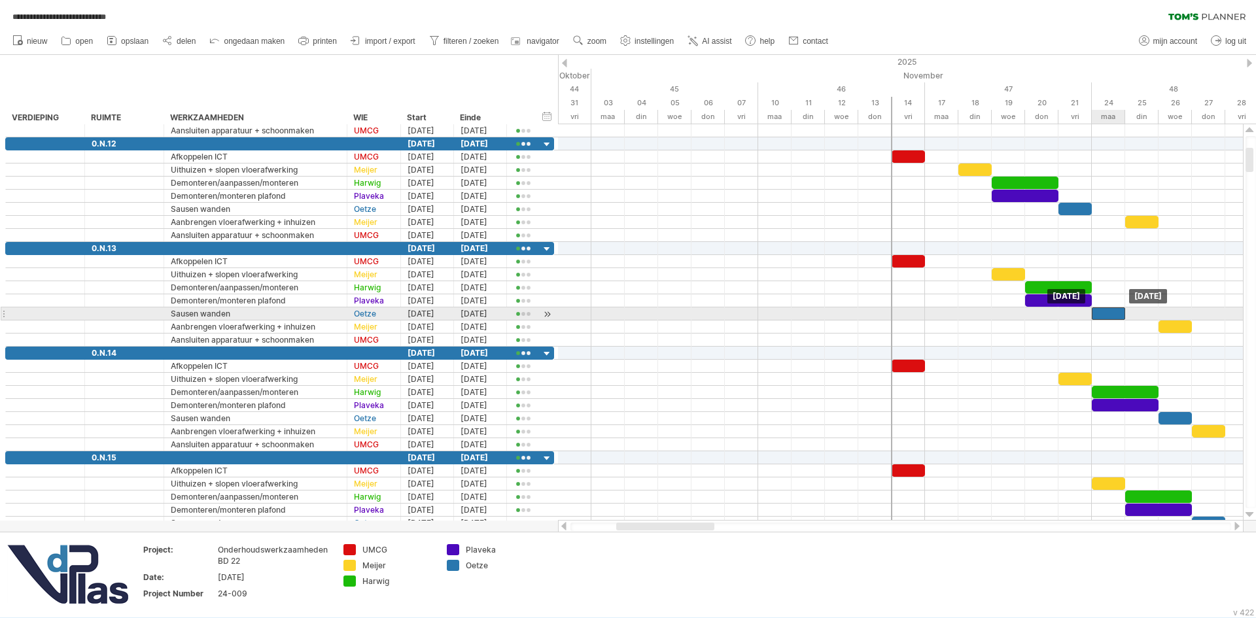
drag, startPoint x: 1142, startPoint y: 311, endPoint x: 1115, endPoint y: 311, distance: 26.8
click at [1115, 311] on div at bounding box center [1107, 313] width 33 height 12
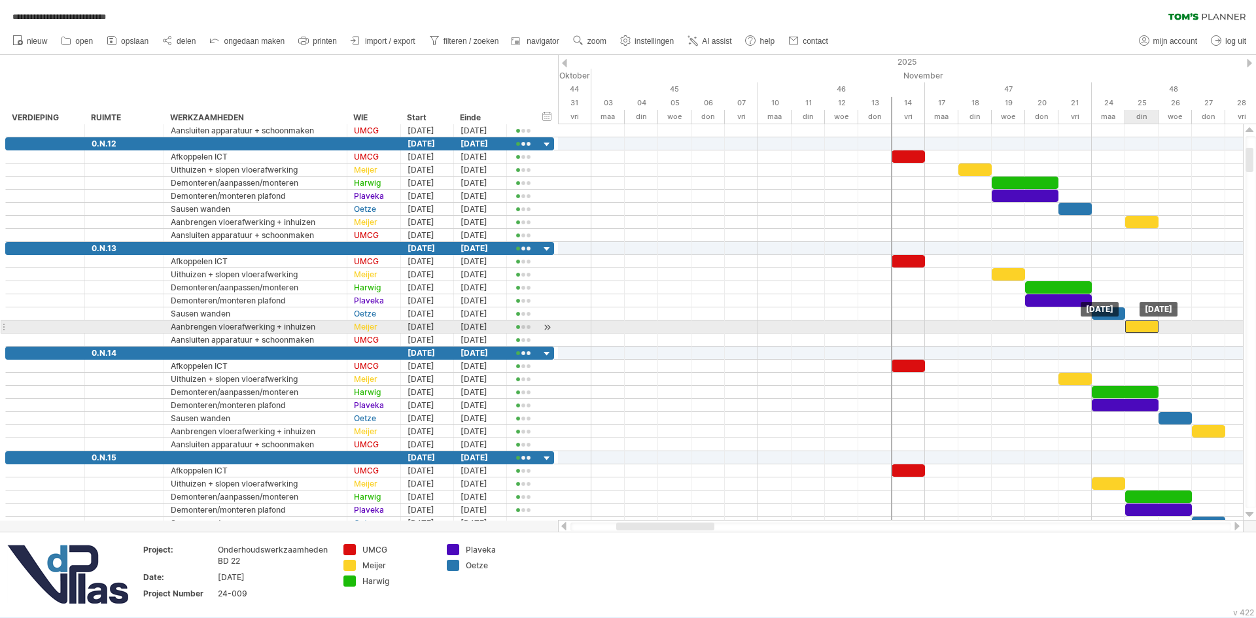
drag, startPoint x: 1176, startPoint y: 322, endPoint x: 1143, endPoint y: 324, distance: 32.8
click at [1143, 324] on div at bounding box center [1141, 326] width 33 height 12
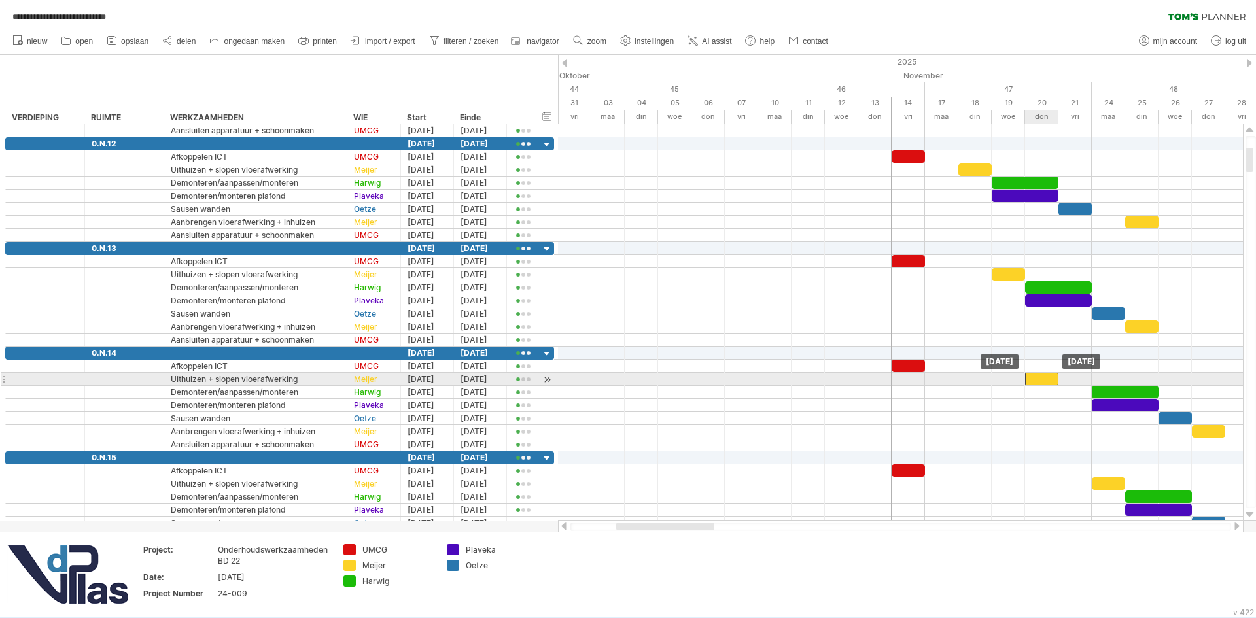
drag, startPoint x: 1072, startPoint y: 373, endPoint x: 1039, endPoint y: 374, distance: 32.7
click at [1039, 374] on div at bounding box center [1041, 379] width 33 height 12
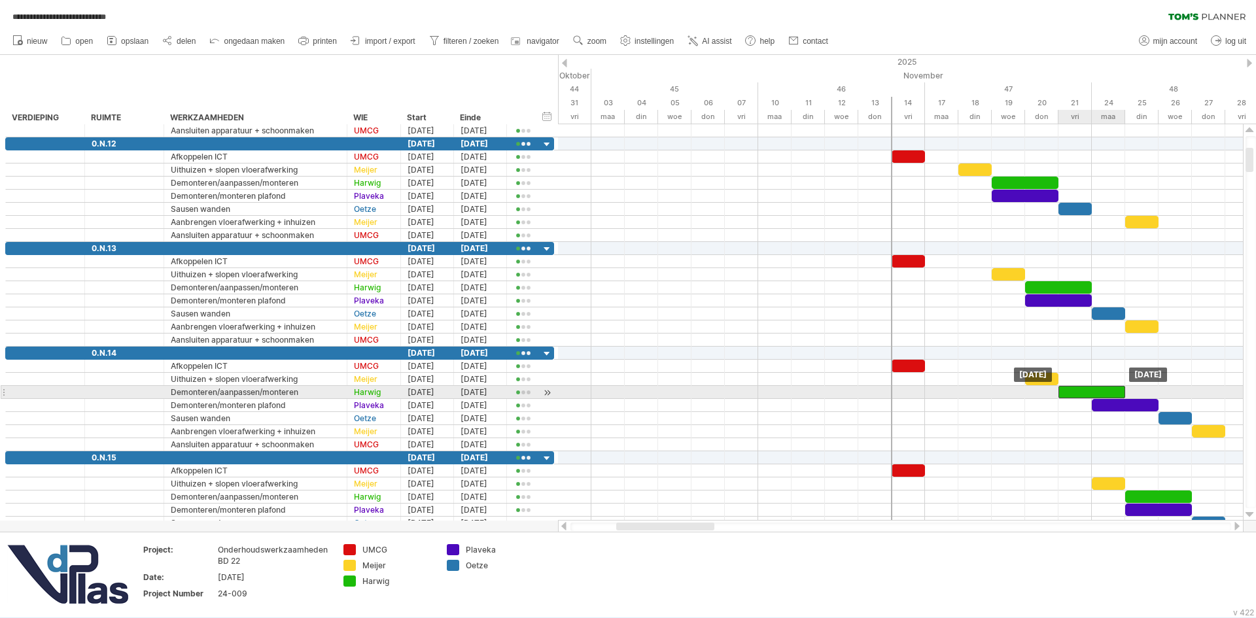
drag, startPoint x: 1108, startPoint y: 390, endPoint x: 1081, endPoint y: 390, distance: 26.8
click at [1081, 390] on div at bounding box center [1091, 392] width 67 height 12
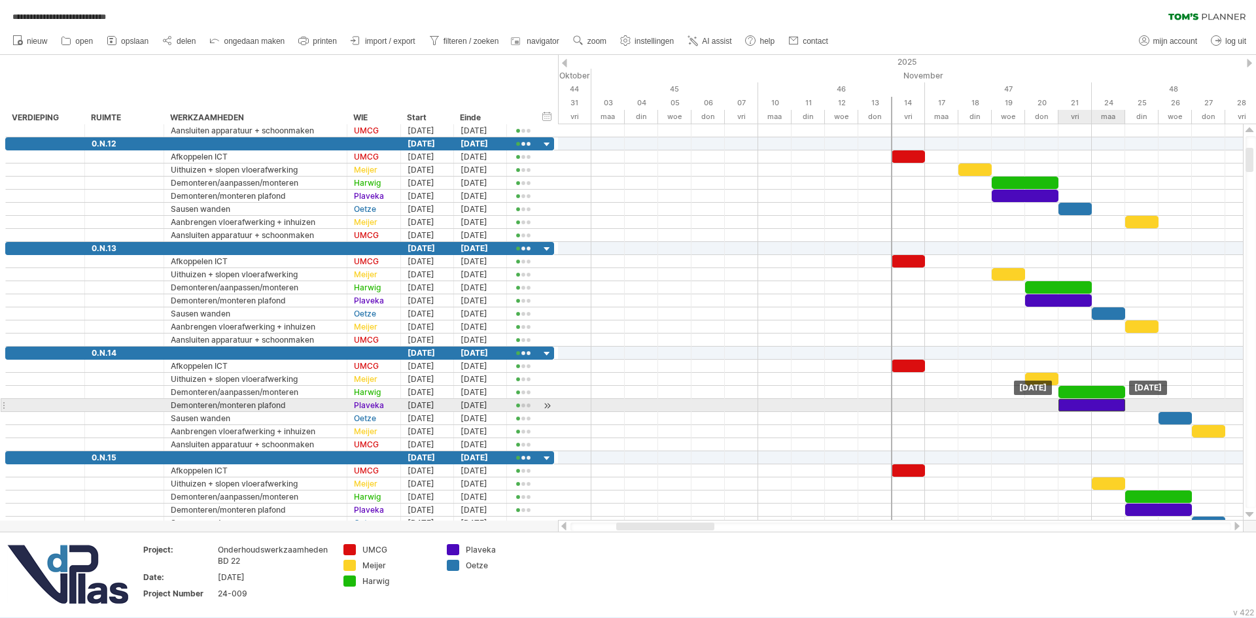
drag, startPoint x: 1104, startPoint y: 403, endPoint x: 1074, endPoint y: 403, distance: 29.4
click at [1074, 403] on div at bounding box center [1091, 405] width 67 height 12
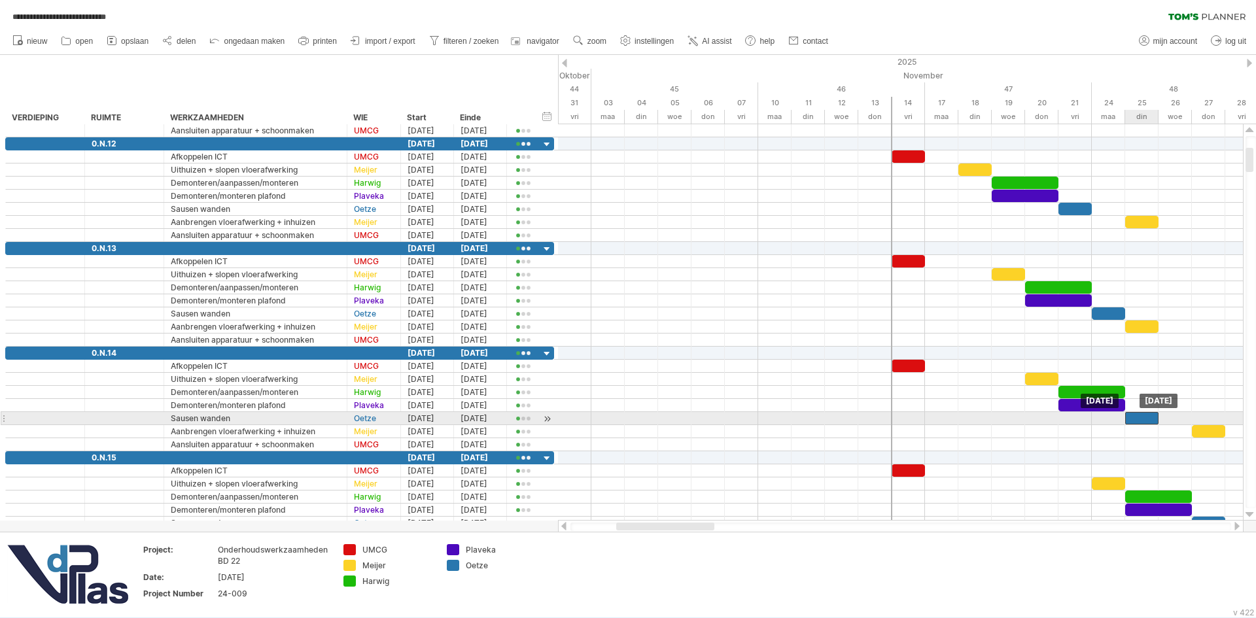
drag, startPoint x: 1175, startPoint y: 417, endPoint x: 1135, endPoint y: 418, distance: 39.9
click at [1135, 418] on div at bounding box center [1141, 418] width 33 height 12
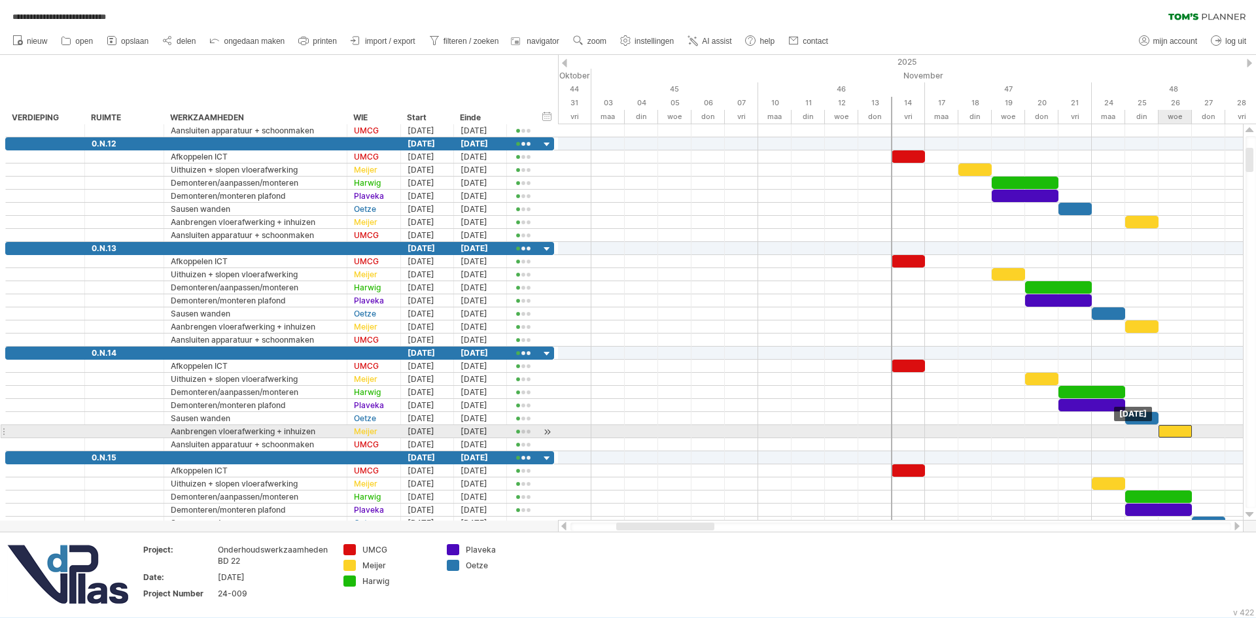
drag, startPoint x: 1210, startPoint y: 428, endPoint x: 1173, endPoint y: 428, distance: 37.9
click at [1173, 428] on div at bounding box center [1174, 431] width 33 height 12
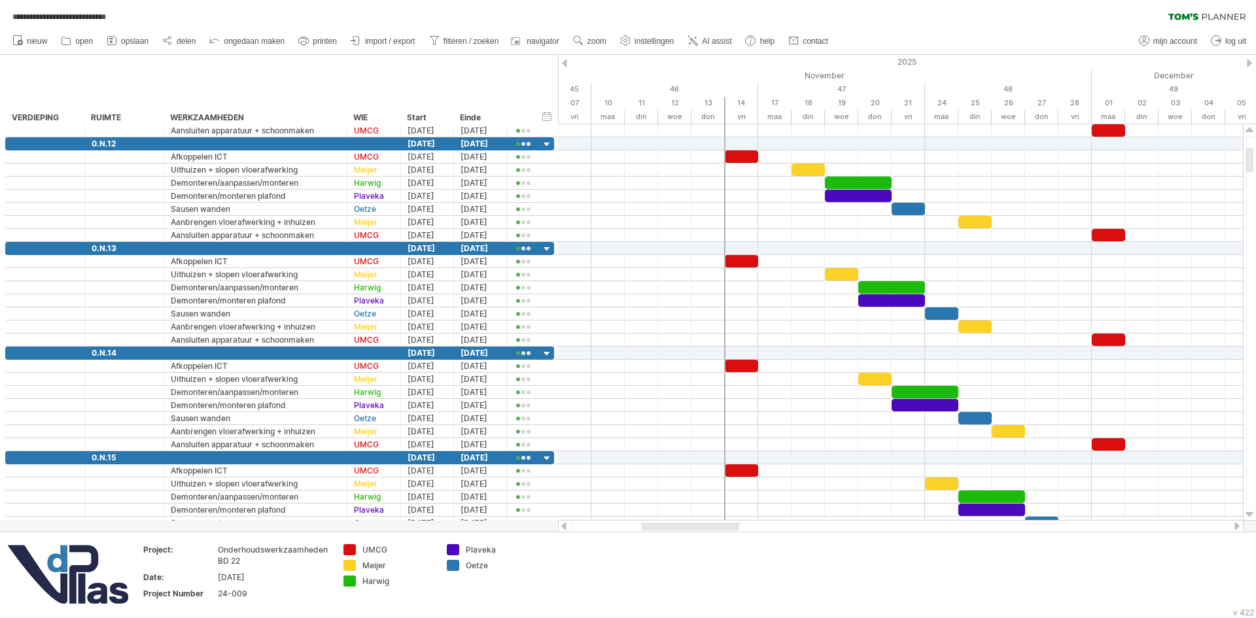
drag, startPoint x: 702, startPoint y: 527, endPoint x: 727, endPoint y: 531, distance: 25.2
click at [727, 531] on div at bounding box center [900, 526] width 685 height 13
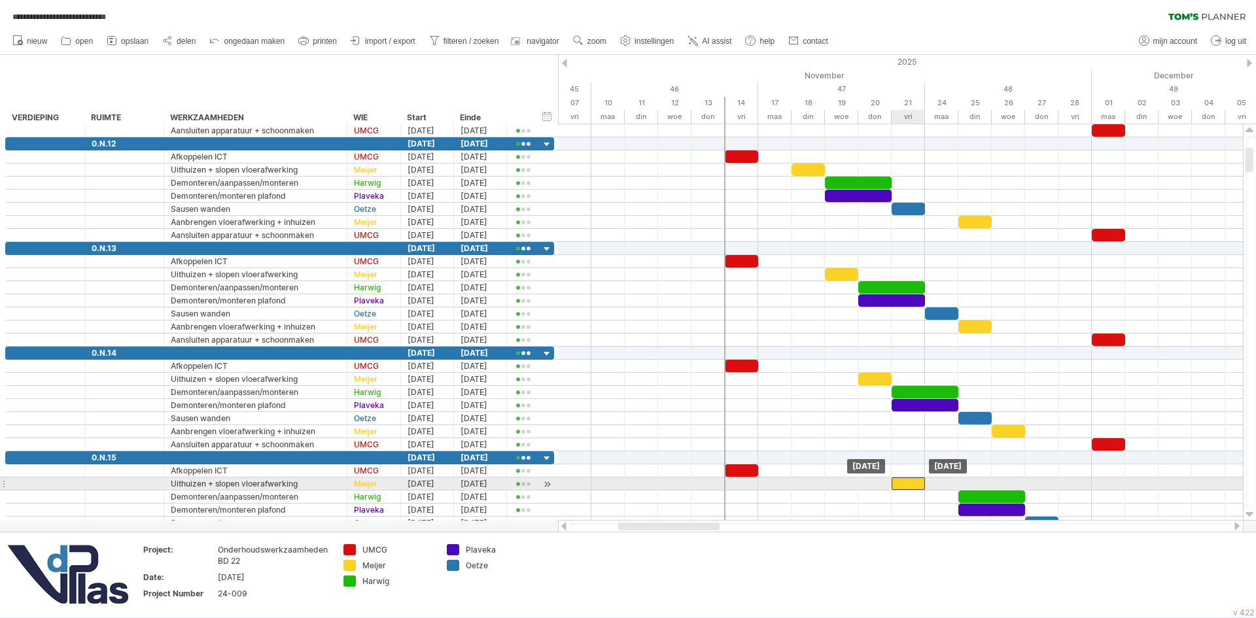
drag, startPoint x: 942, startPoint y: 483, endPoint x: 908, endPoint y: 483, distance: 33.4
click at [908, 483] on div at bounding box center [907, 483] width 33 height 12
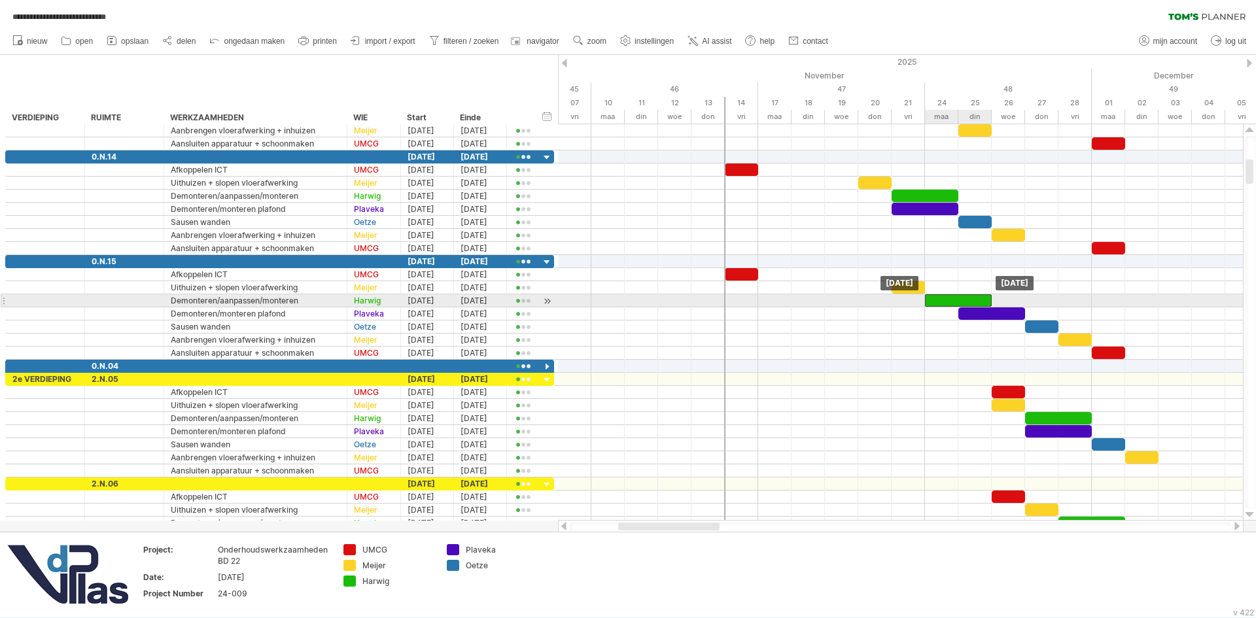
drag, startPoint x: 991, startPoint y: 297, endPoint x: 961, endPoint y: 298, distance: 30.1
click at [961, 298] on div at bounding box center [958, 300] width 67 height 12
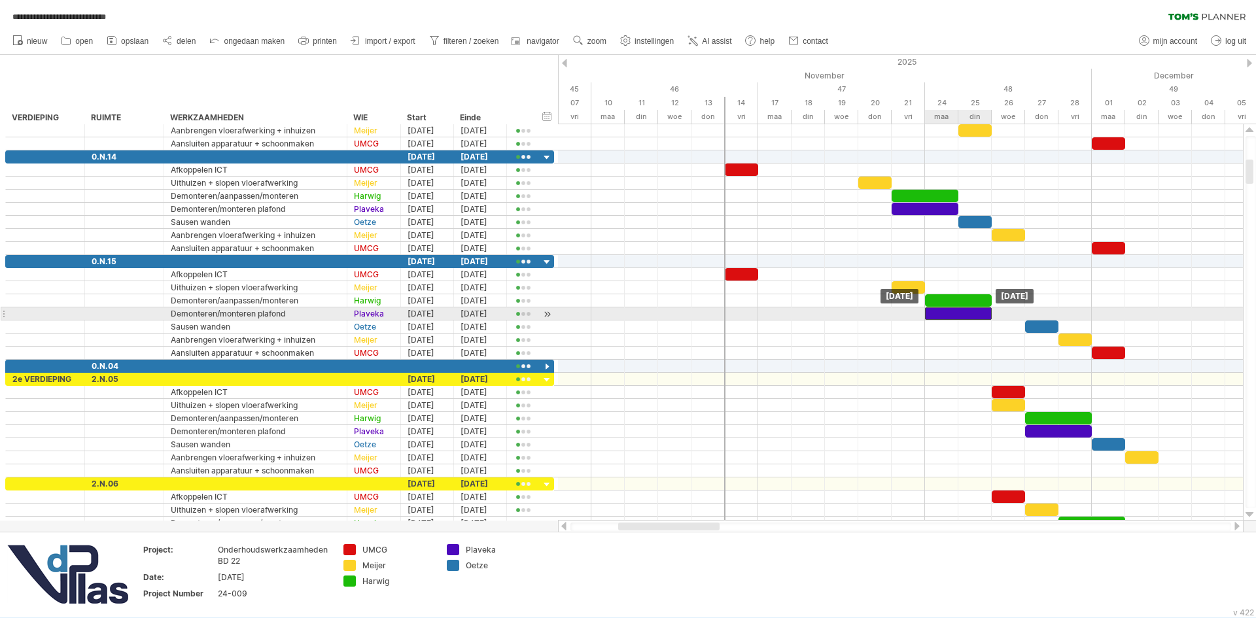
drag, startPoint x: 976, startPoint y: 311, endPoint x: 946, endPoint y: 311, distance: 30.7
click at [946, 311] on div at bounding box center [958, 313] width 67 height 12
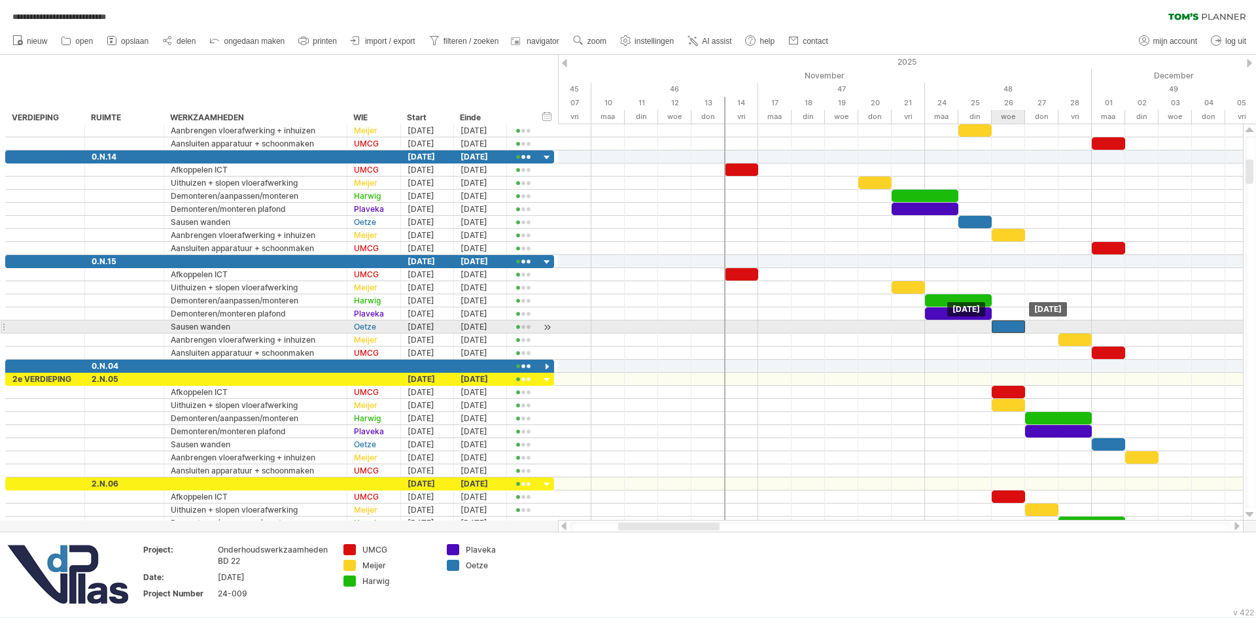
drag, startPoint x: 1023, startPoint y: 326, endPoint x: 1008, endPoint y: 328, distance: 15.7
click at [1008, 328] on div at bounding box center [1007, 326] width 33 height 12
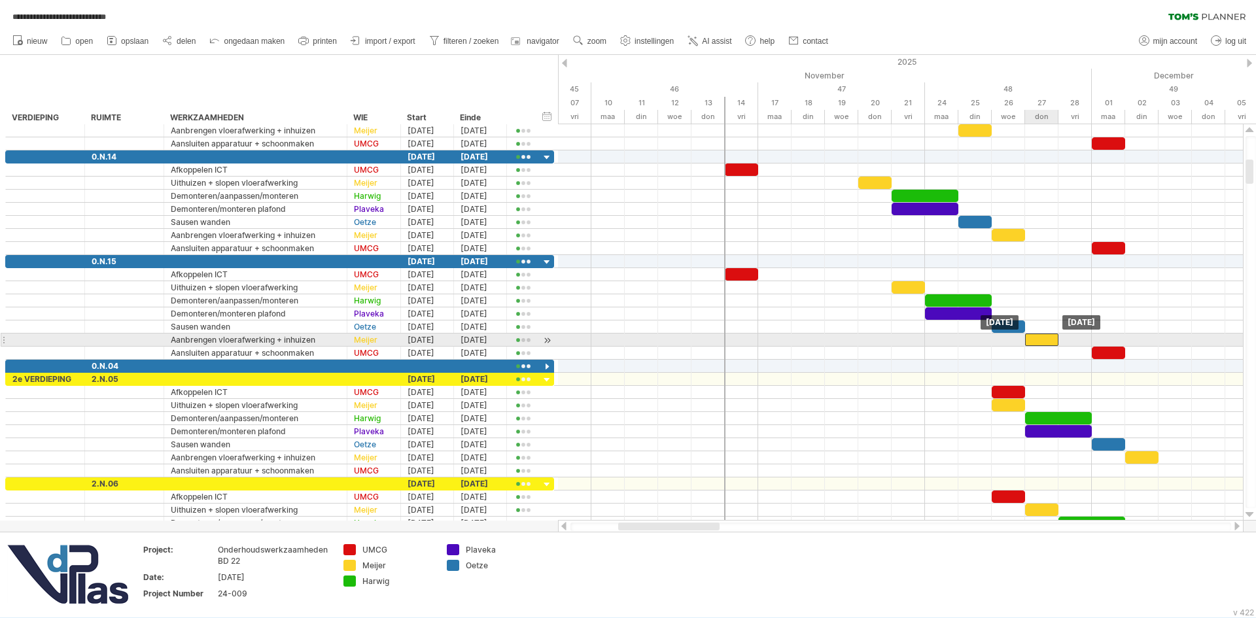
drag, startPoint x: 1074, startPoint y: 339, endPoint x: 1048, endPoint y: 344, distance: 27.3
click at [1048, 344] on div at bounding box center [1041, 340] width 33 height 12
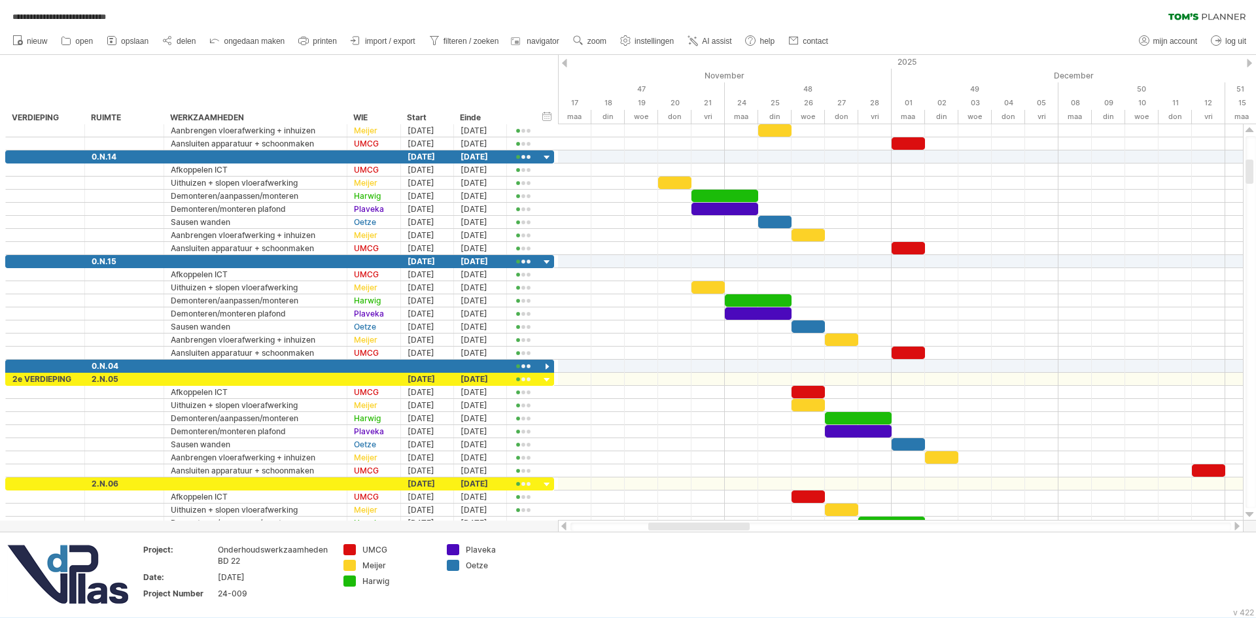
drag, startPoint x: 699, startPoint y: 526, endPoint x: 729, endPoint y: 525, distance: 30.1
click at [729, 525] on div at bounding box center [698, 527] width 101 height 8
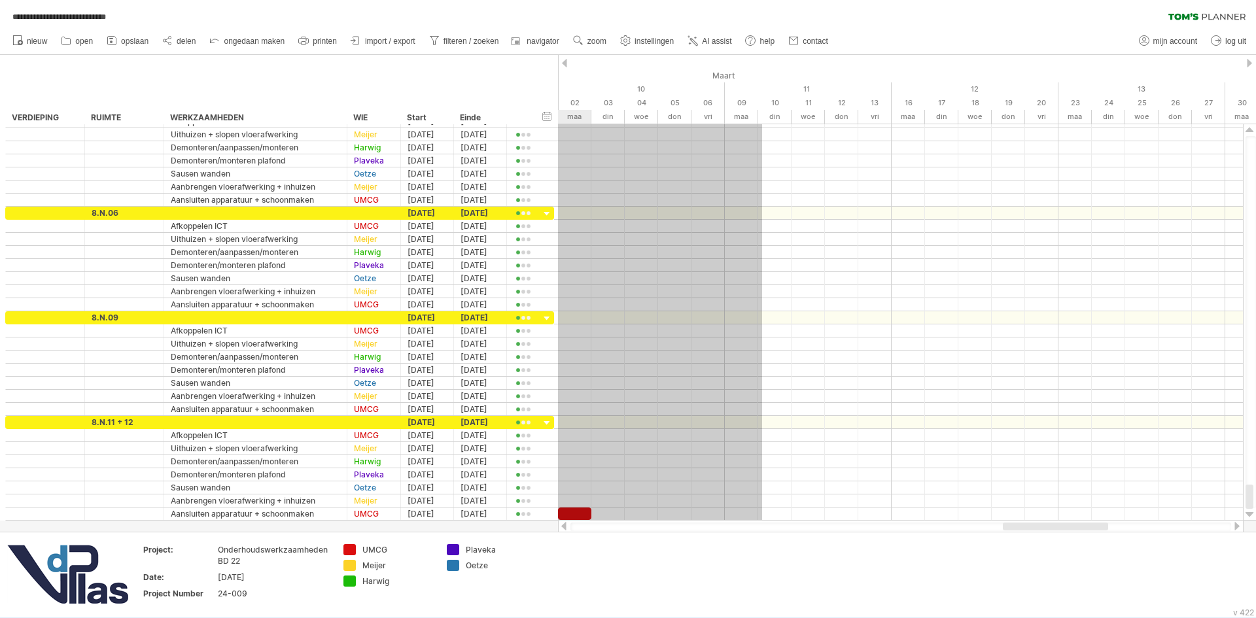
drag, startPoint x: 748, startPoint y: 379, endPoint x: 763, endPoint y: 649, distance: 270.5
click at [763, 617] on html "**********" at bounding box center [628, 310] width 1256 height 621
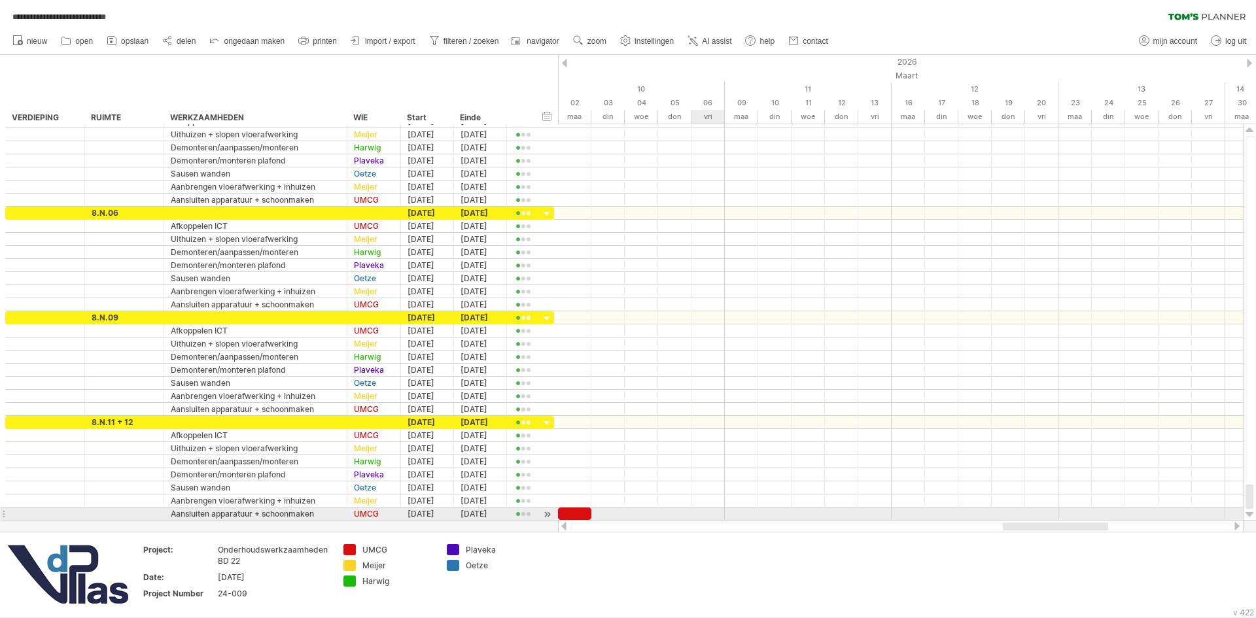
click at [719, 517] on div at bounding box center [900, 513] width 685 height 13
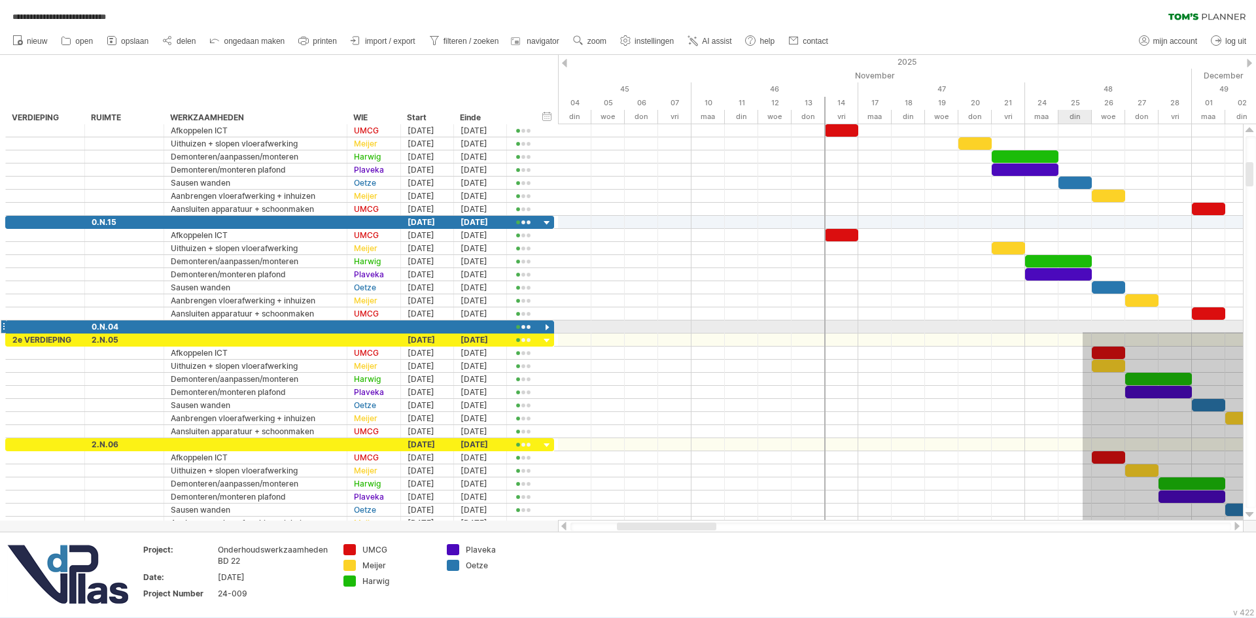
drag, startPoint x: 613, startPoint y: 513, endPoint x: 1082, endPoint y: 332, distance: 503.3
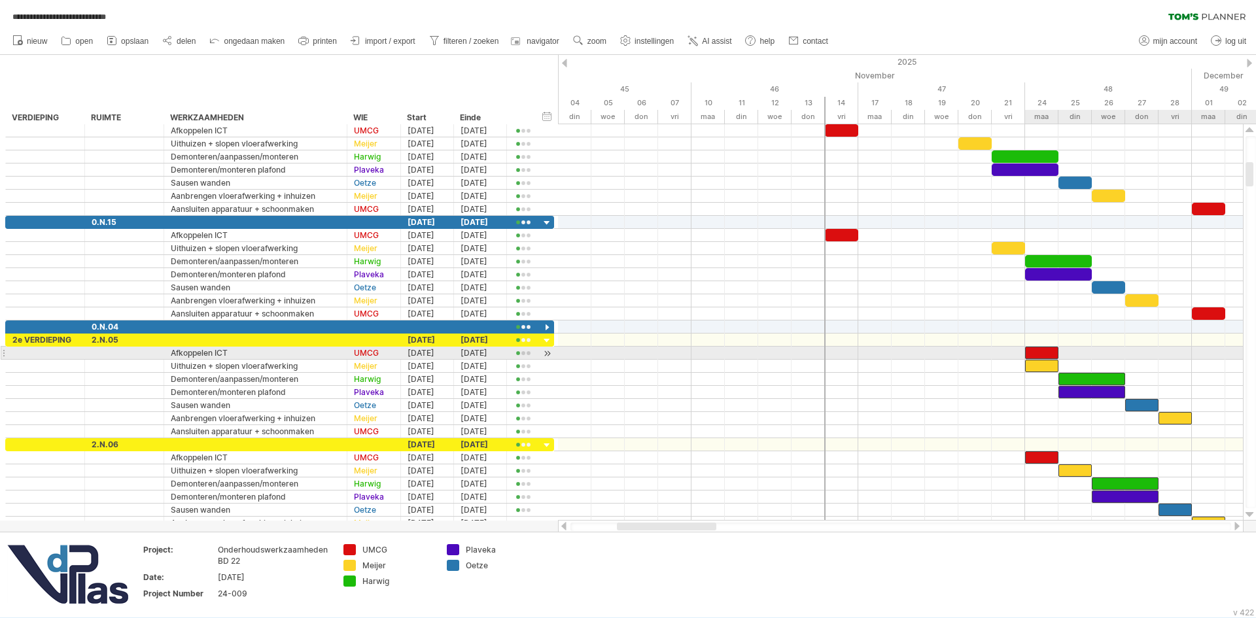
drag, startPoint x: 1105, startPoint y: 353, endPoint x: 1044, endPoint y: 354, distance: 61.5
click at [1044, 354] on div at bounding box center [1041, 353] width 33 height 12
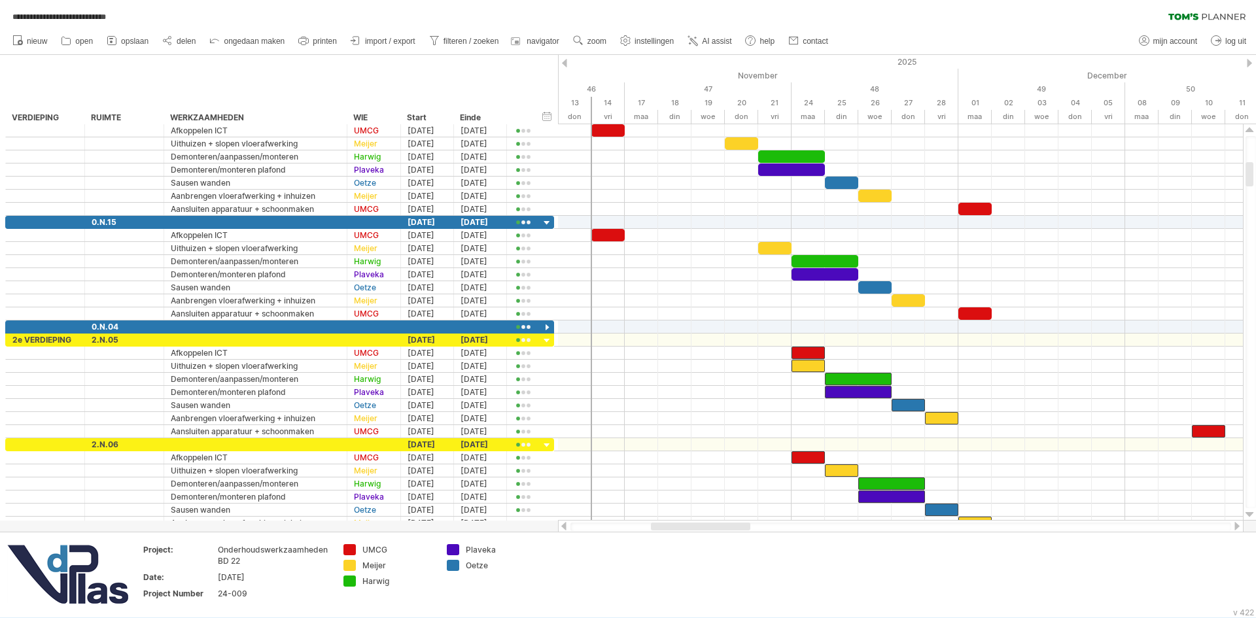
drag, startPoint x: 674, startPoint y: 528, endPoint x: 708, endPoint y: 528, distance: 34.0
click at [708, 528] on div at bounding box center [700, 527] width 99 height 8
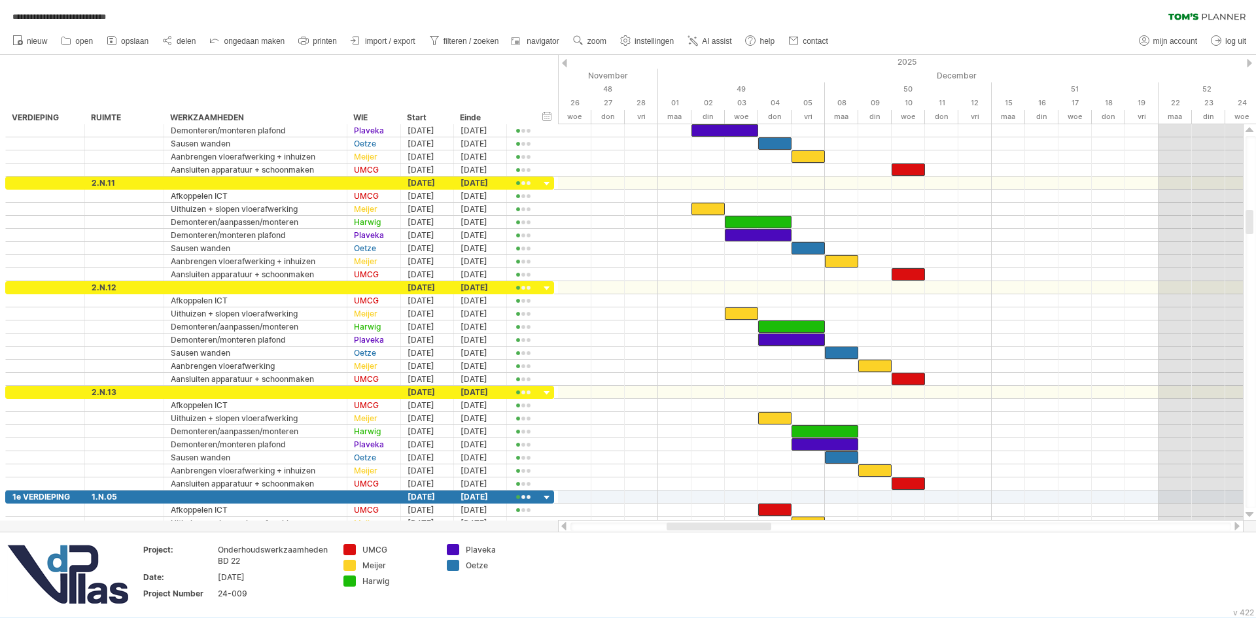
drag, startPoint x: 668, startPoint y: 526, endPoint x: 715, endPoint y: 529, distance: 47.2
click at [715, 529] on div at bounding box center [718, 527] width 105 height 8
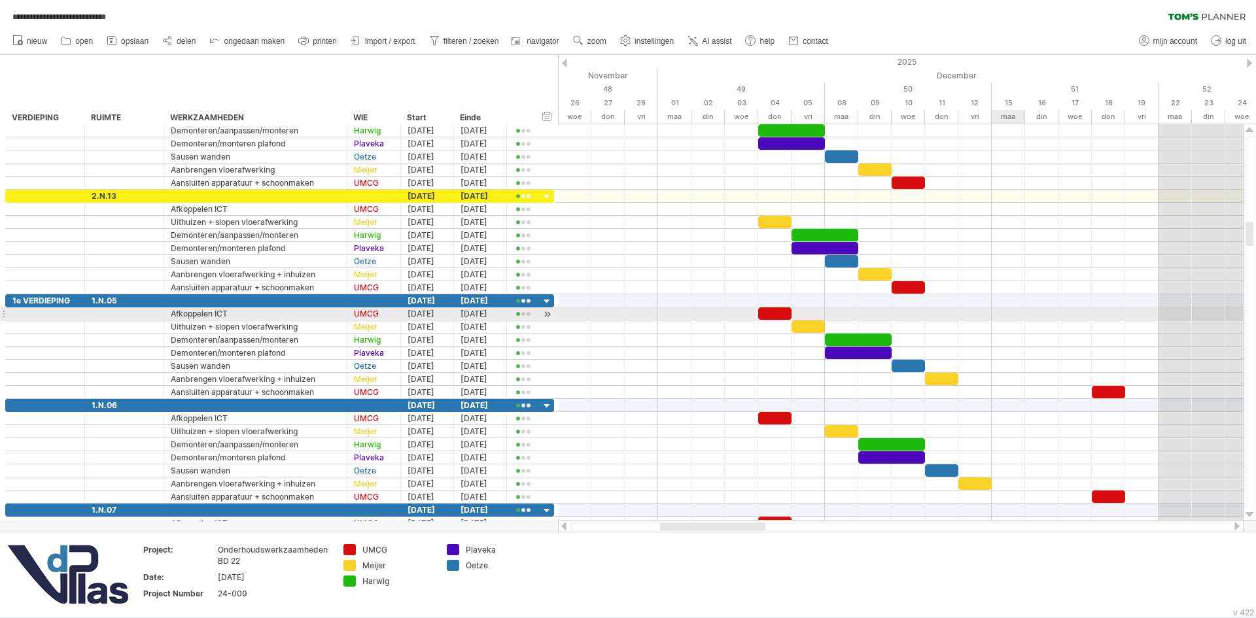
click at [1004, 318] on div at bounding box center [900, 313] width 685 height 13
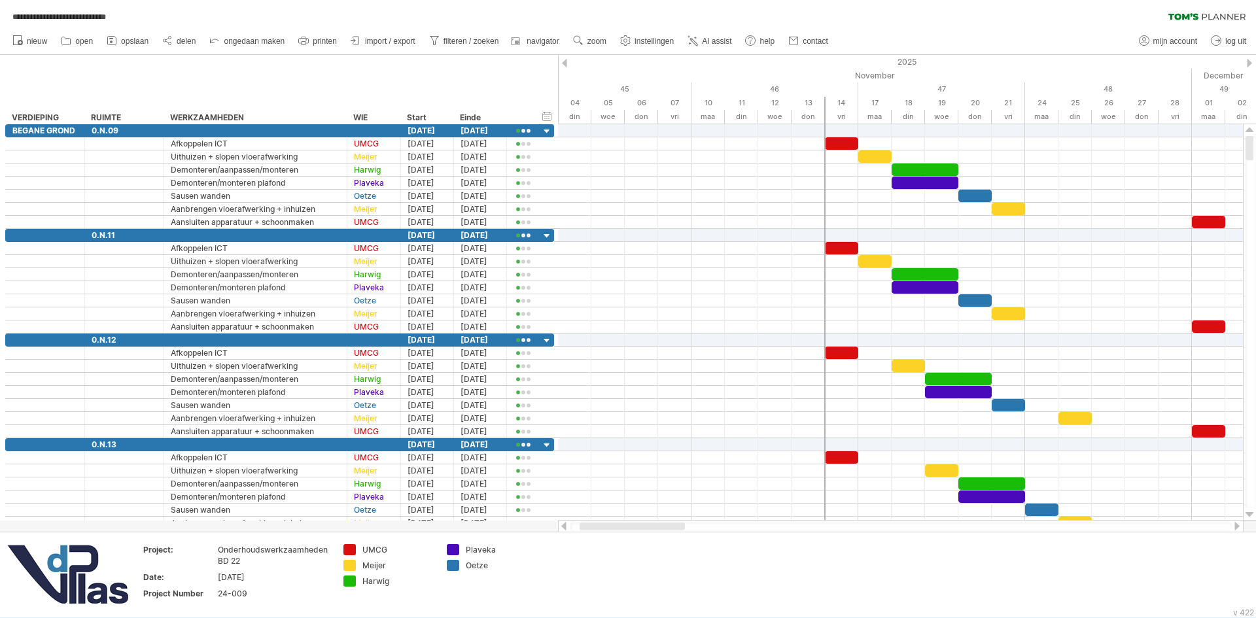
drag, startPoint x: 746, startPoint y: 526, endPoint x: 673, endPoint y: 521, distance: 72.7
click at [665, 527] on div at bounding box center [631, 527] width 105 height 8
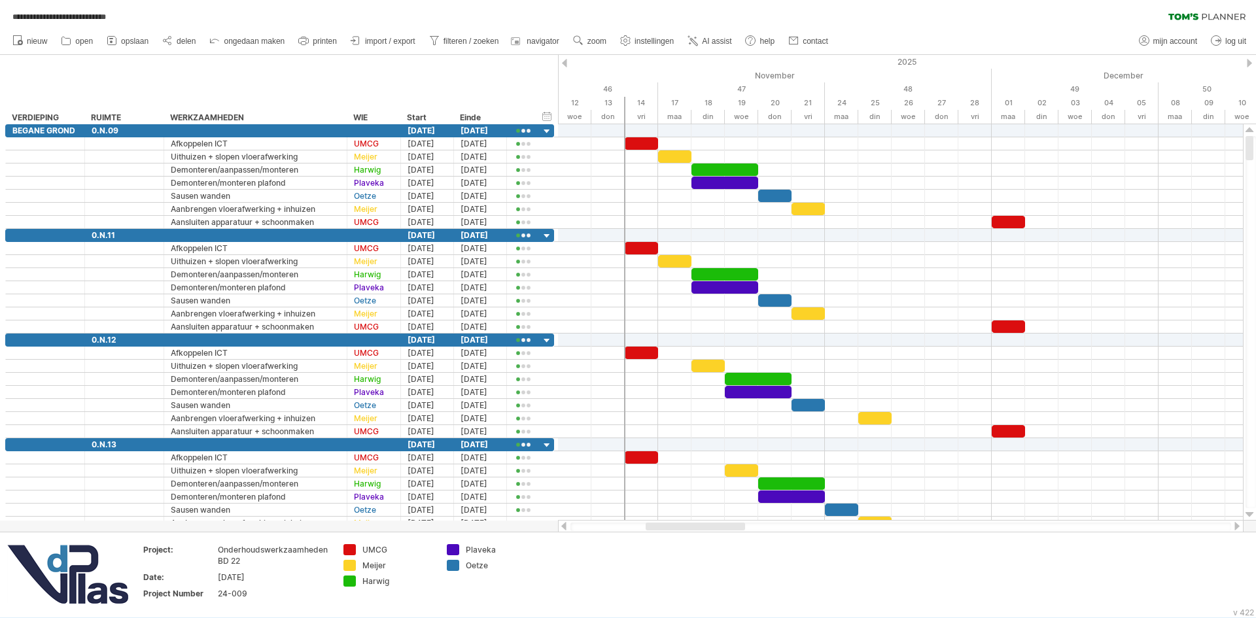
drag, startPoint x: 691, startPoint y: 525, endPoint x: 720, endPoint y: 529, distance: 29.0
click at [720, 529] on div at bounding box center [694, 527] width 99 height 8
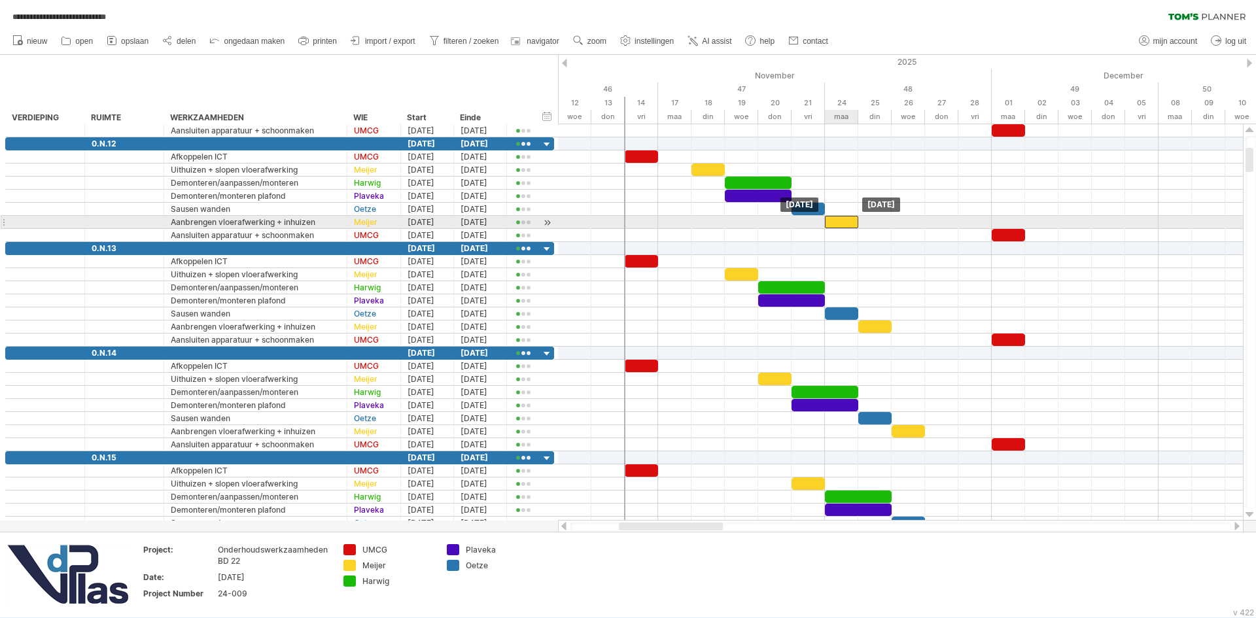
drag, startPoint x: 878, startPoint y: 221, endPoint x: 849, endPoint y: 222, distance: 28.8
click at [849, 222] on div at bounding box center [841, 222] width 33 height 12
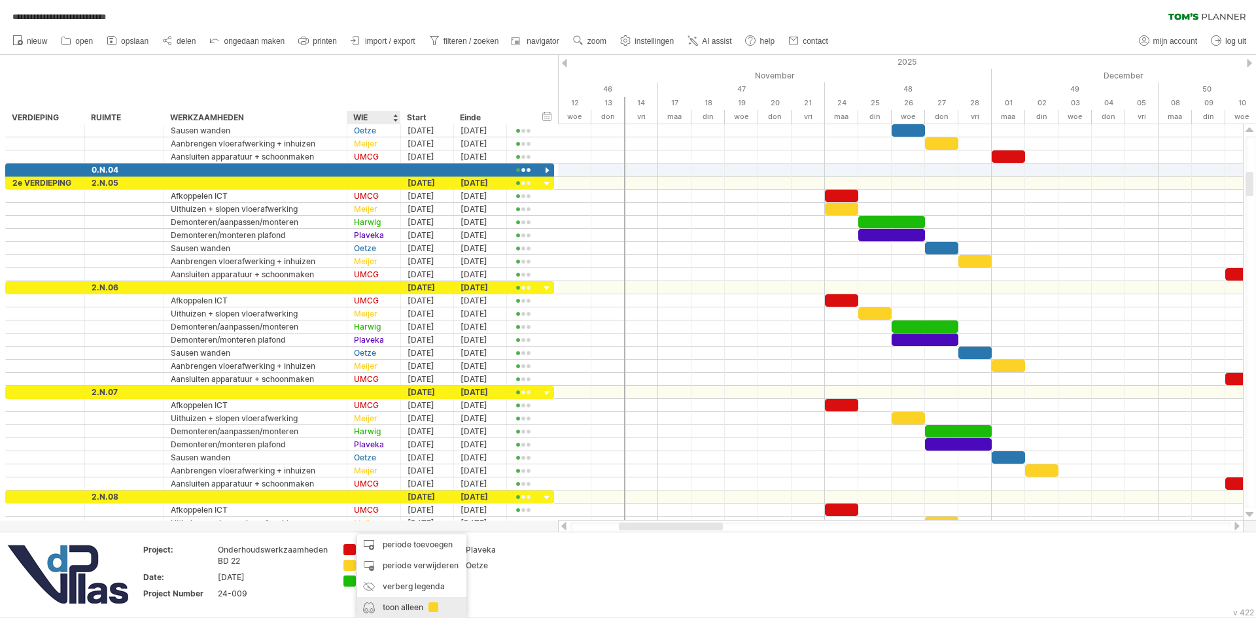
click at [390, 609] on div "toon alleen" at bounding box center [411, 607] width 109 height 21
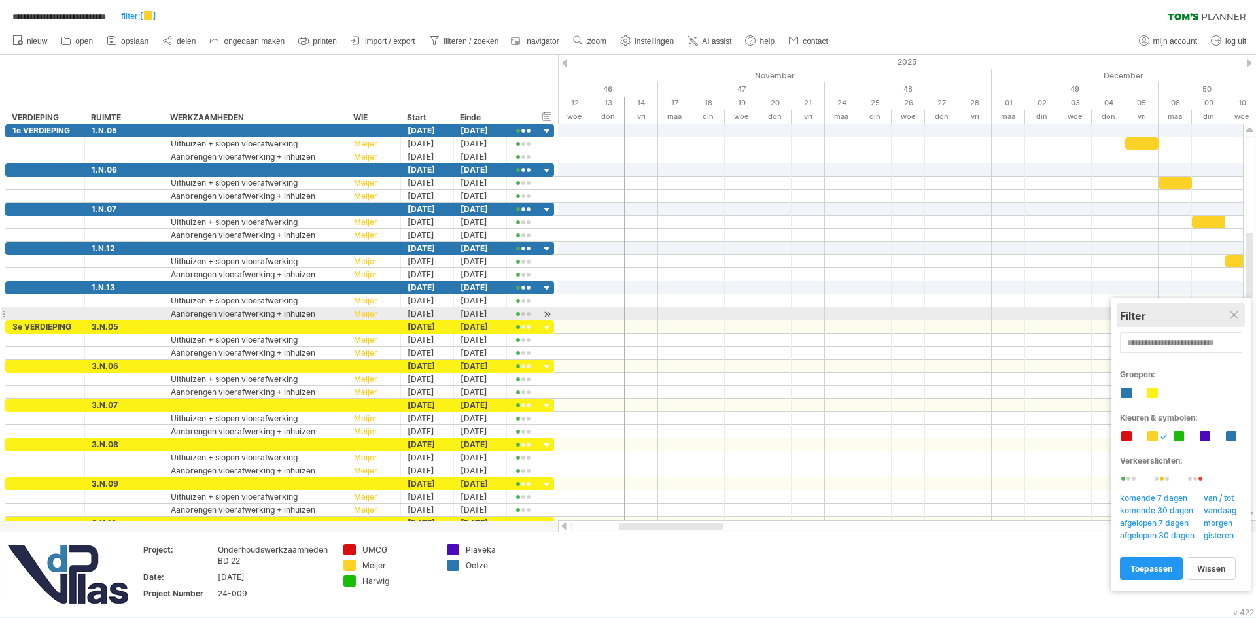
click at [1227, 311] on div "Filter" at bounding box center [1181, 315] width 122 height 13
click at [1237, 313] on div at bounding box center [1234, 316] width 10 height 10
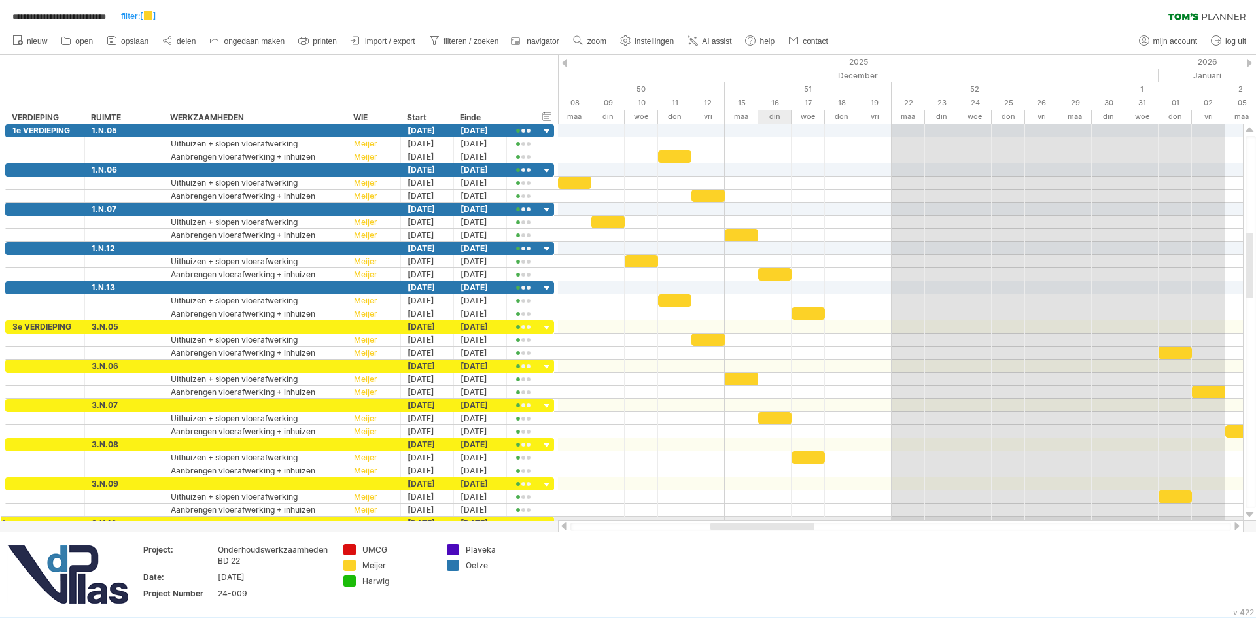
drag, startPoint x: 687, startPoint y: 526, endPoint x: 779, endPoint y: 519, distance: 91.8
click at [779, 519] on div "**********" at bounding box center [628, 309] width 1256 height 618
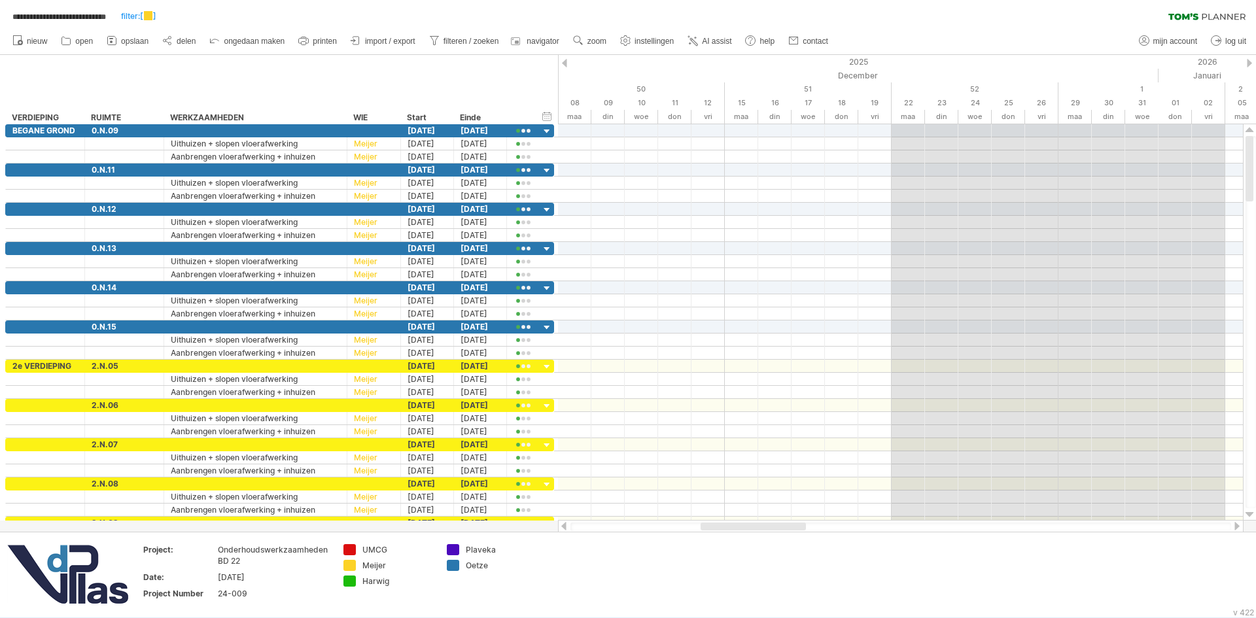
drag, startPoint x: 765, startPoint y: 522, endPoint x: 740, endPoint y: 523, distance: 25.5
click at [740, 523] on div at bounding box center [900, 526] width 685 height 13
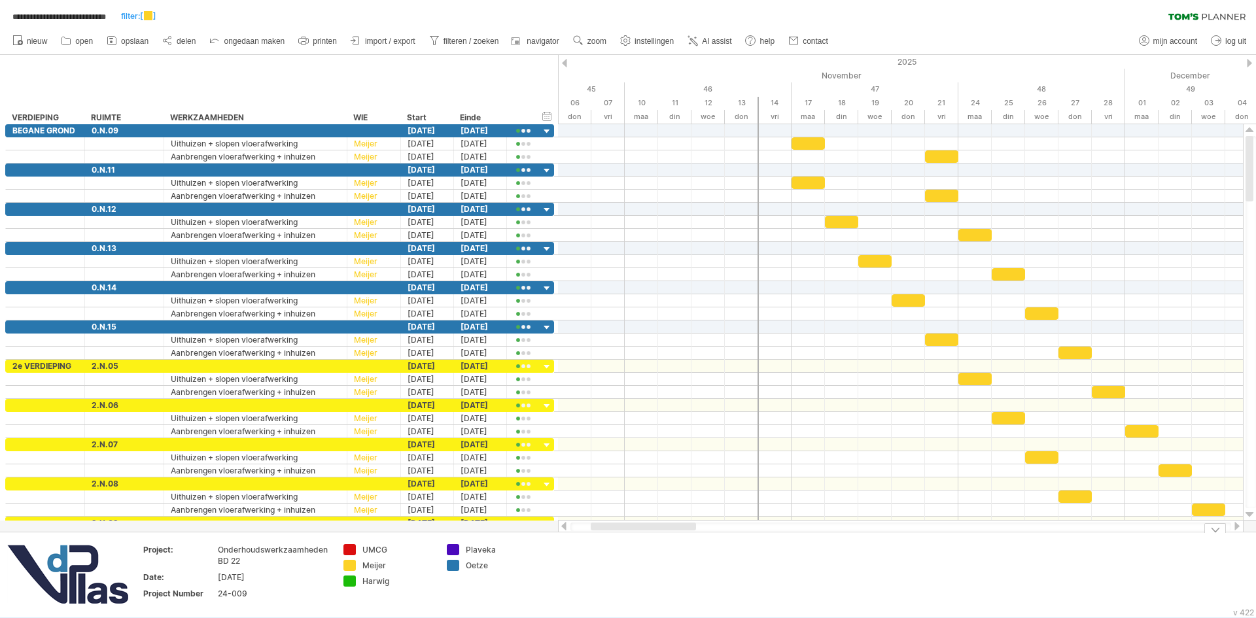
drag, startPoint x: 752, startPoint y: 524, endPoint x: 642, endPoint y: 533, distance: 110.2
click at [642, 533] on div "**********" at bounding box center [628, 309] width 1256 height 618
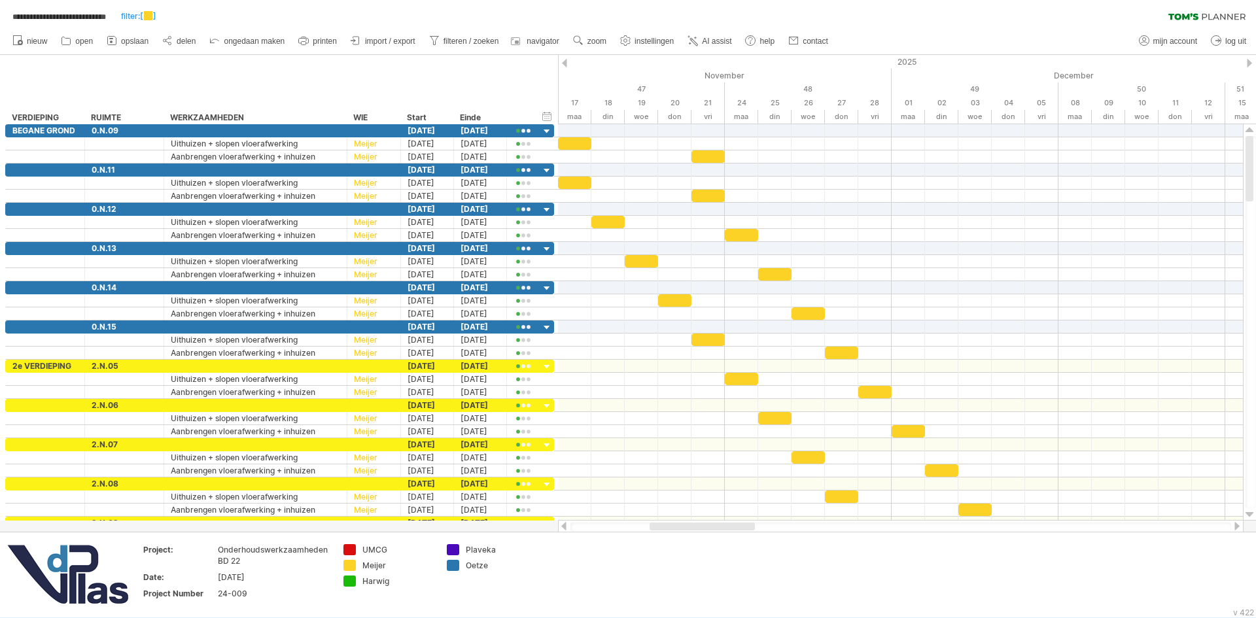
drag, startPoint x: 682, startPoint y: 527, endPoint x: 717, endPoint y: 530, distance: 35.5
click at [717, 530] on div at bounding box center [900, 527] width 660 height 9
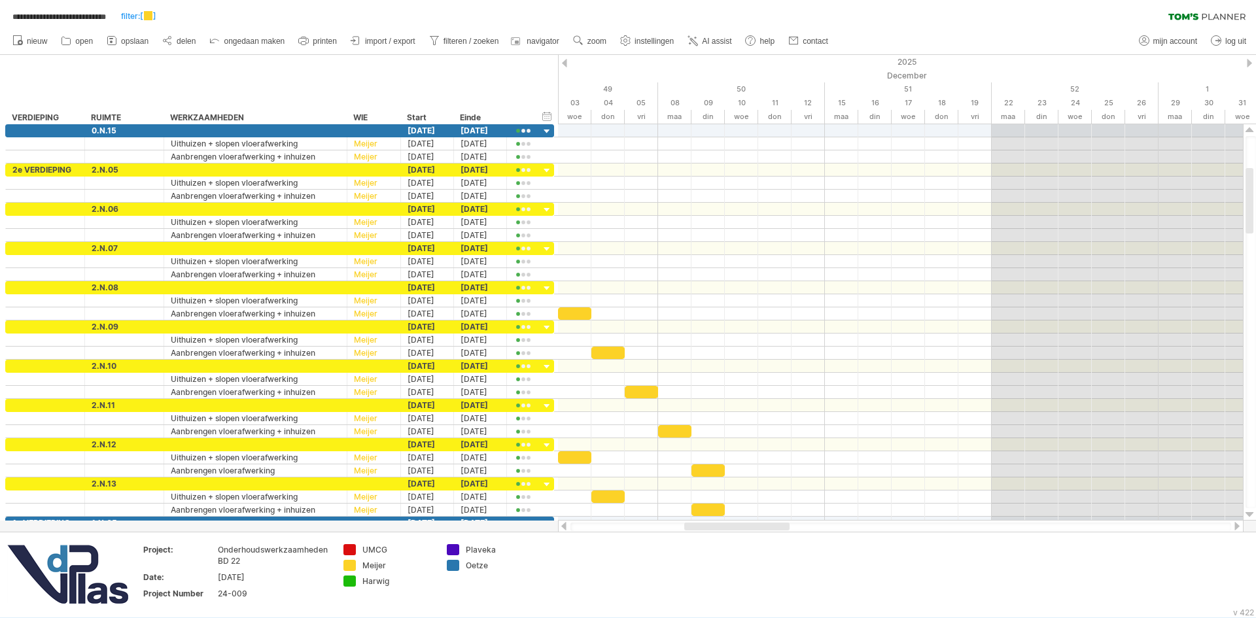
drag, startPoint x: 659, startPoint y: 529, endPoint x: 719, endPoint y: 526, distance: 59.6
click at [719, 526] on div at bounding box center [736, 527] width 105 height 8
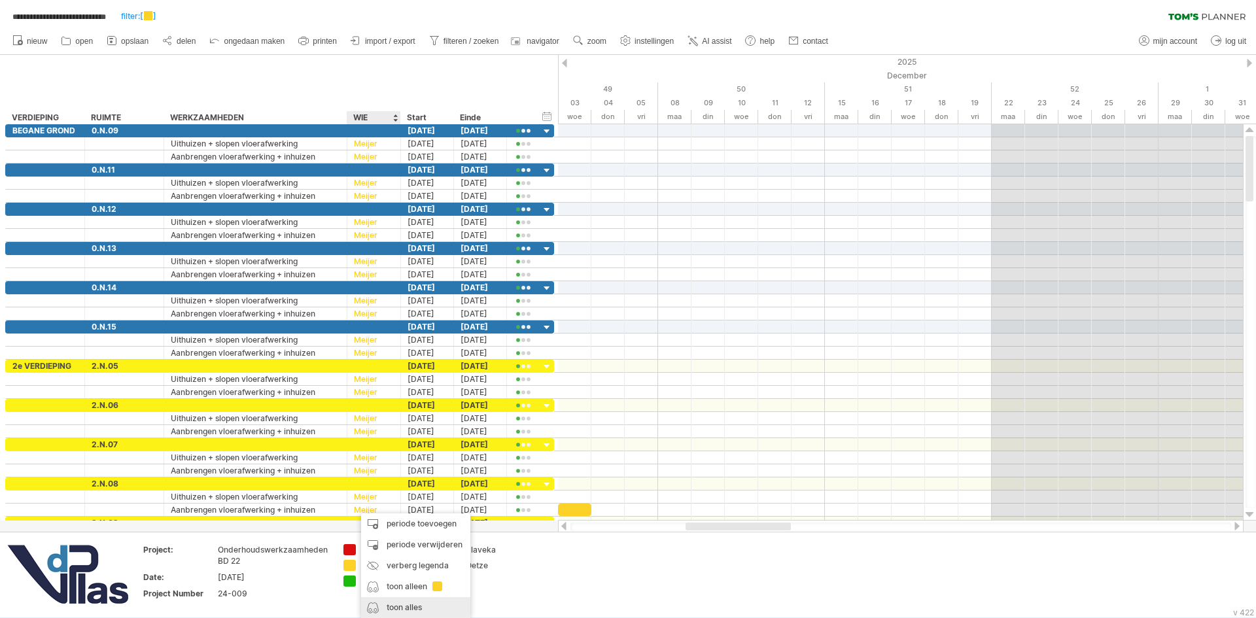
click at [394, 605] on div "toon alles" at bounding box center [415, 607] width 109 height 21
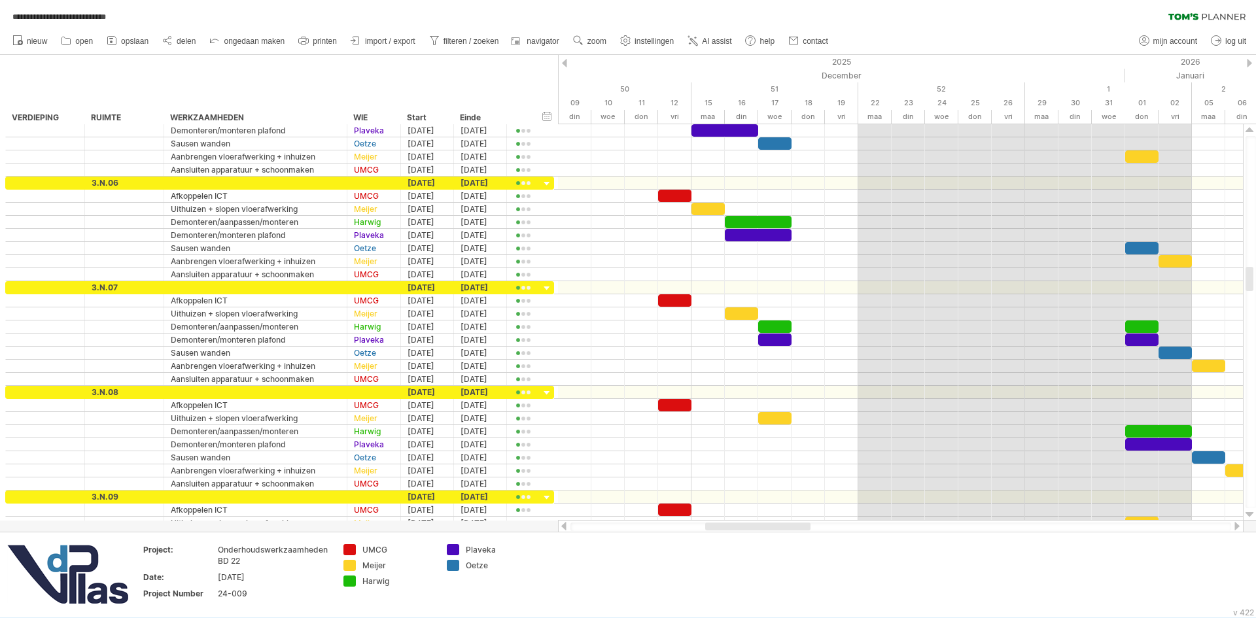
drag, startPoint x: 735, startPoint y: 526, endPoint x: 755, endPoint y: 530, distance: 20.1
click at [755, 530] on div at bounding box center [900, 527] width 660 height 9
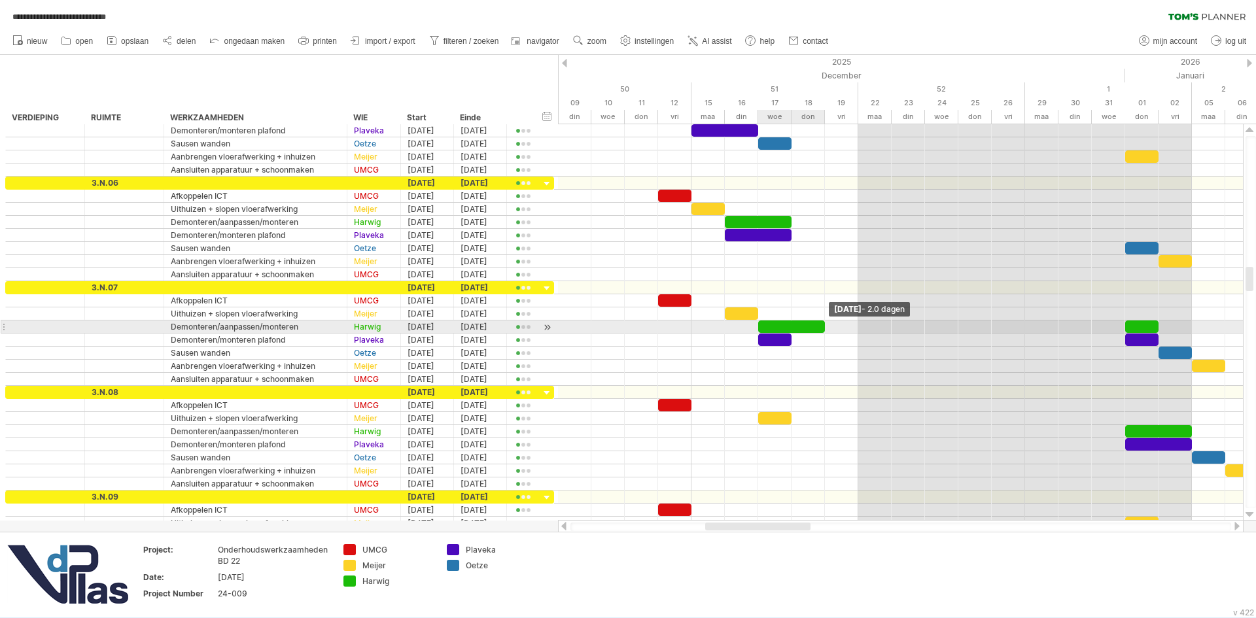
drag, startPoint x: 791, startPoint y: 325, endPoint x: 823, endPoint y: 326, distance: 32.1
click at [823, 326] on span at bounding box center [824, 326] width 5 height 12
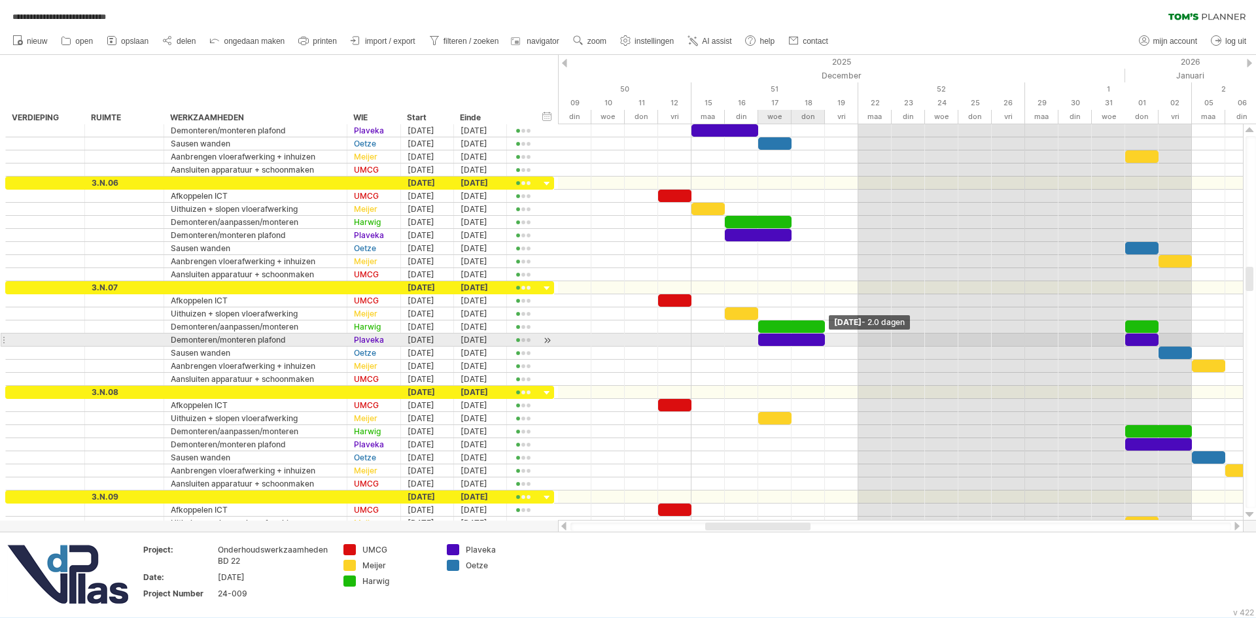
drag, startPoint x: 792, startPoint y: 341, endPoint x: 825, endPoint y: 341, distance: 33.4
click at [825, 341] on span at bounding box center [824, 340] width 5 height 12
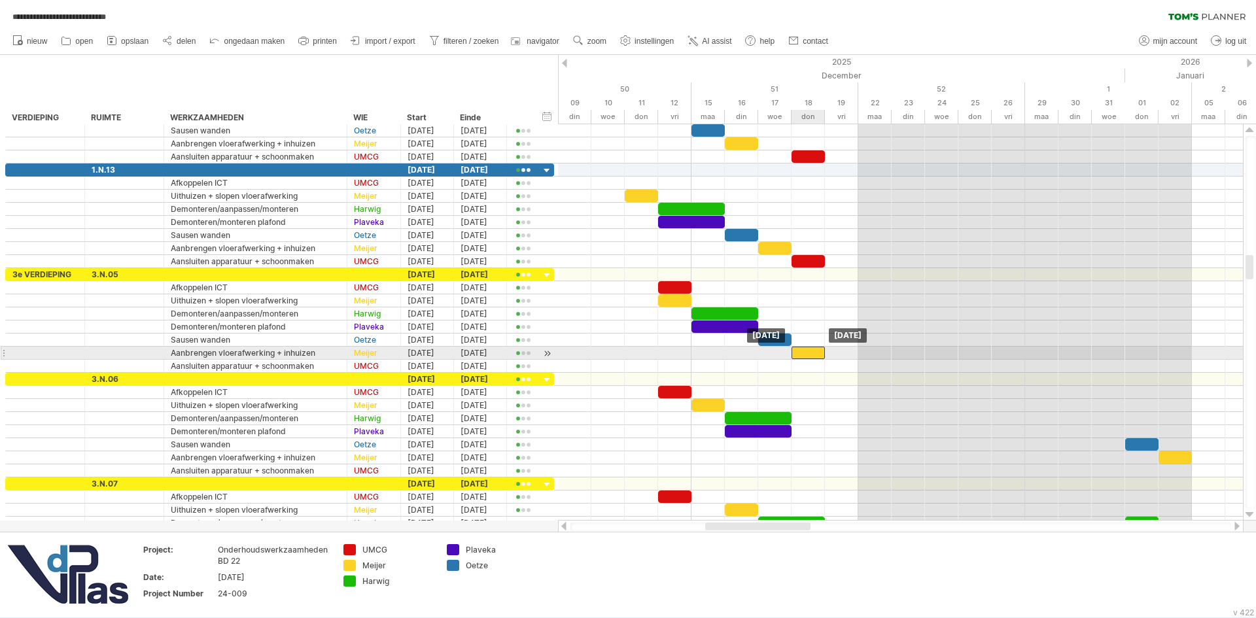
drag, startPoint x: 1137, startPoint y: 347, endPoint x: 800, endPoint y: 352, distance: 336.8
click at [800, 352] on div at bounding box center [807, 353] width 33 height 12
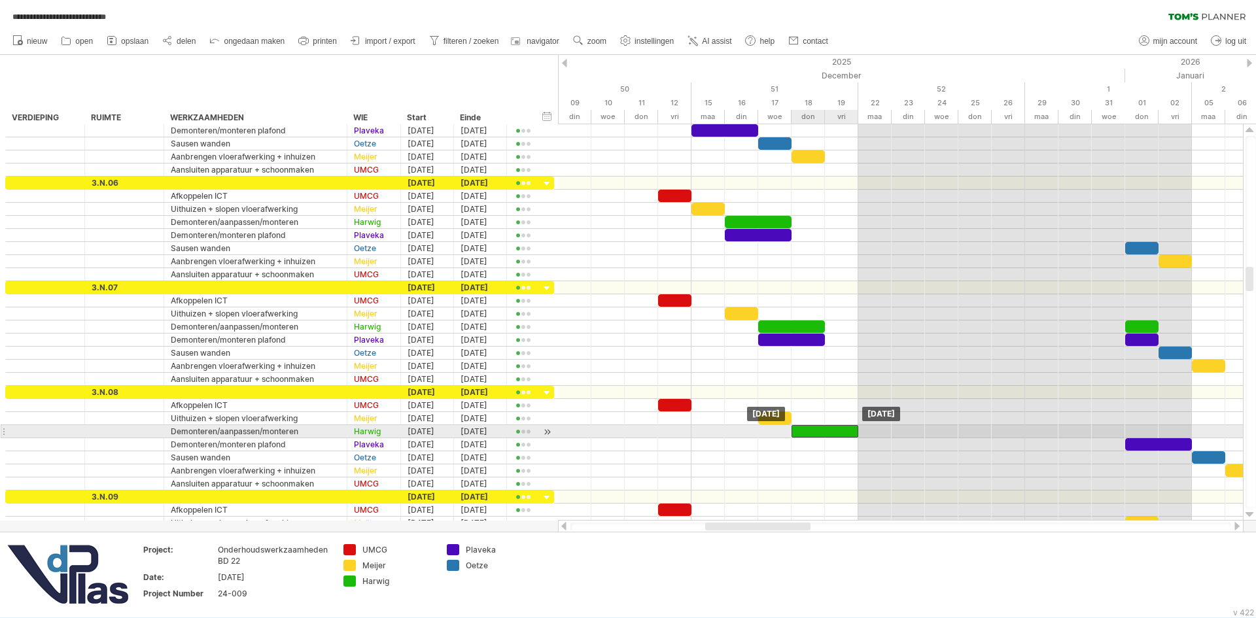
drag, startPoint x: 1159, startPoint y: 430, endPoint x: 829, endPoint y: 430, distance: 330.2
click at [829, 430] on div at bounding box center [824, 431] width 67 height 12
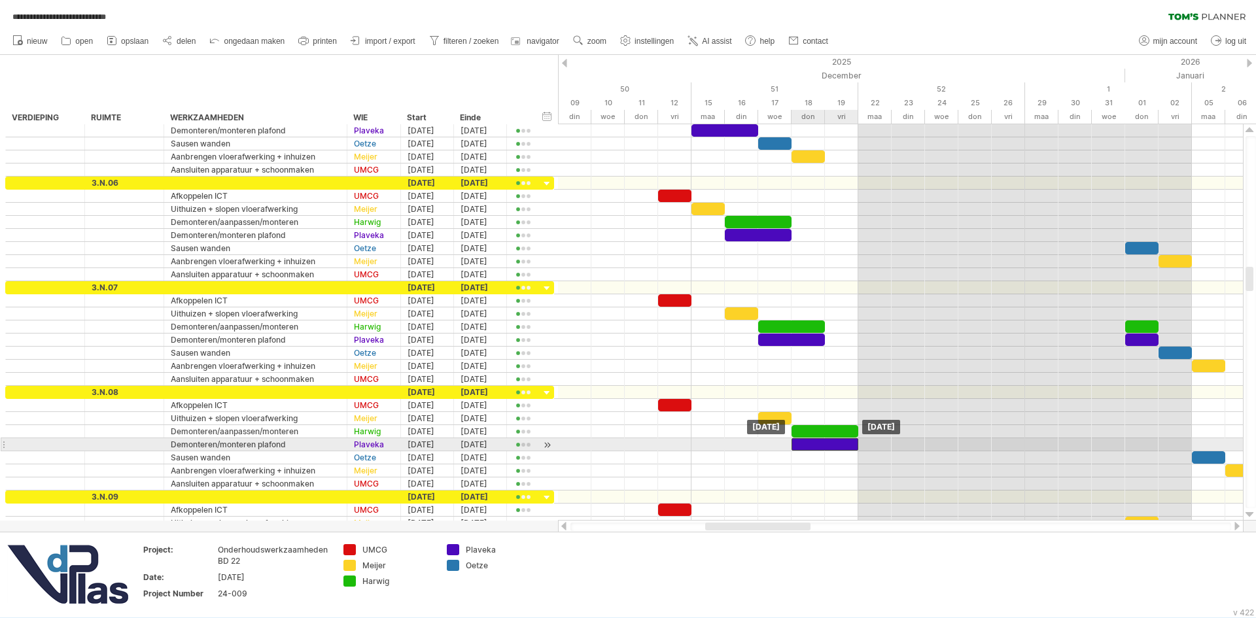
drag, startPoint x: 1154, startPoint y: 443, endPoint x: 823, endPoint y: 442, distance: 330.9
click at [823, 442] on div at bounding box center [824, 444] width 67 height 12
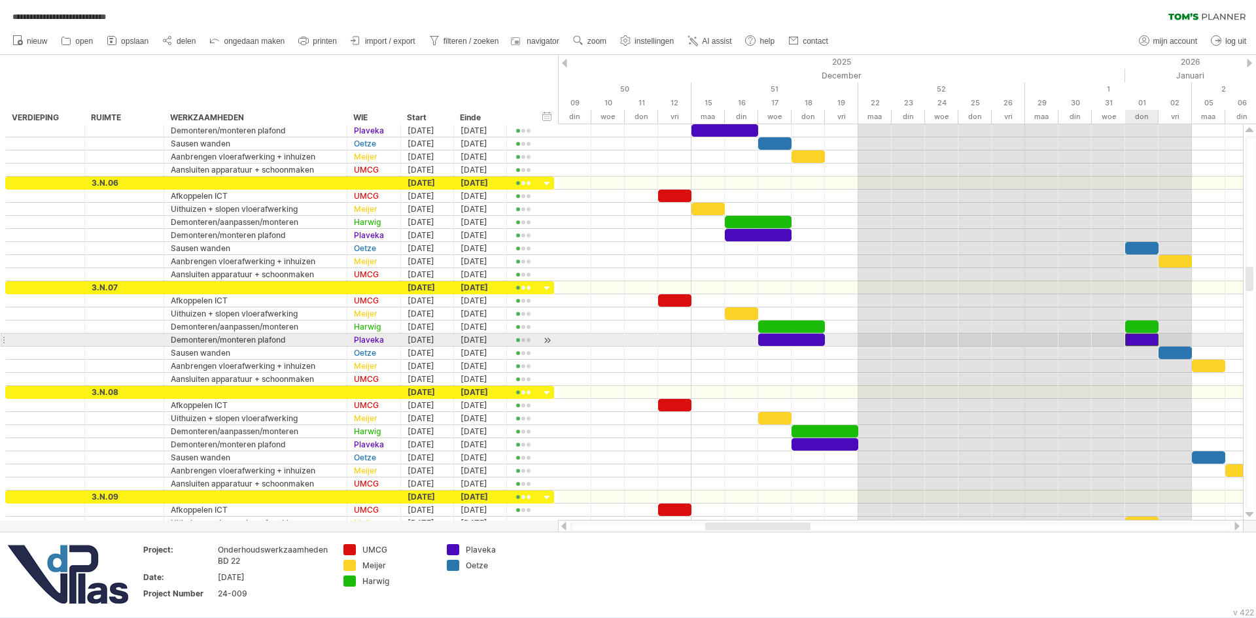
click at [1139, 335] on div at bounding box center [1141, 340] width 33 height 12
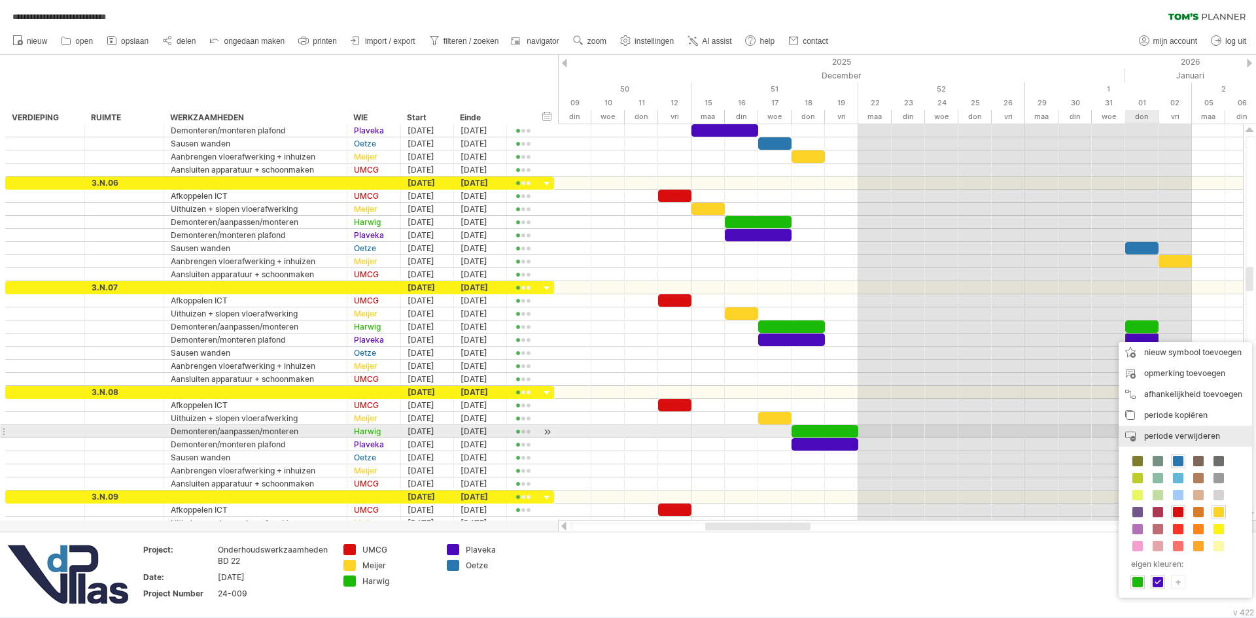
click at [1179, 434] on span "periode verwijderen" at bounding box center [1182, 436] width 76 height 10
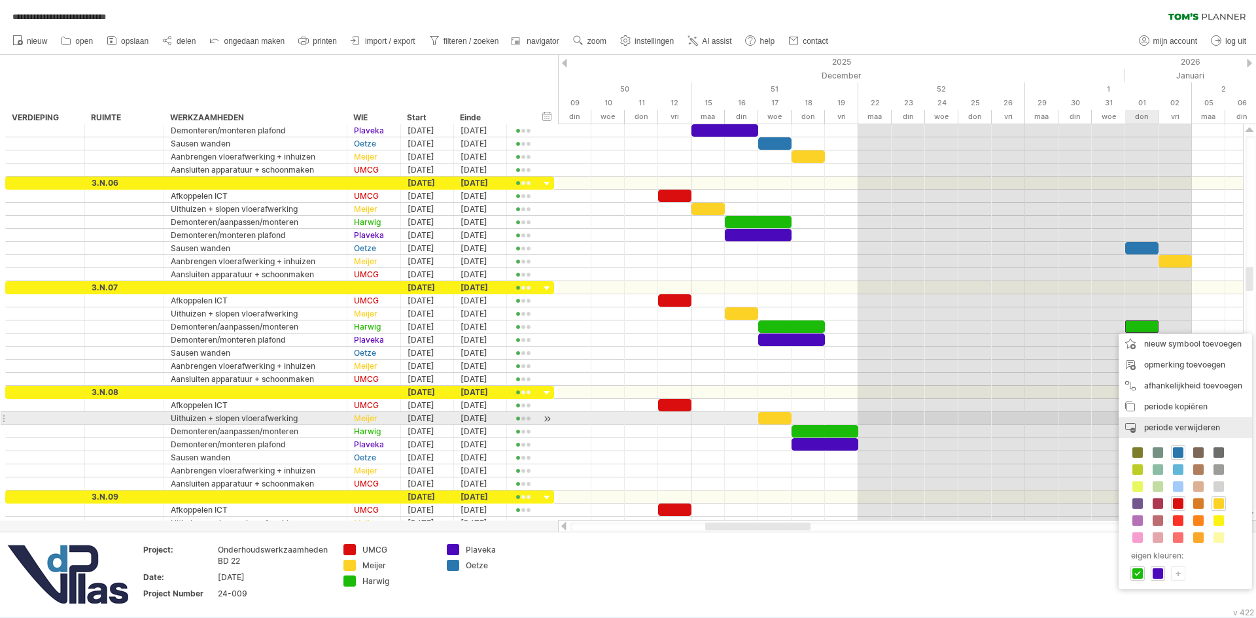
click at [1162, 422] on span "periode verwijderen" at bounding box center [1182, 427] width 76 height 10
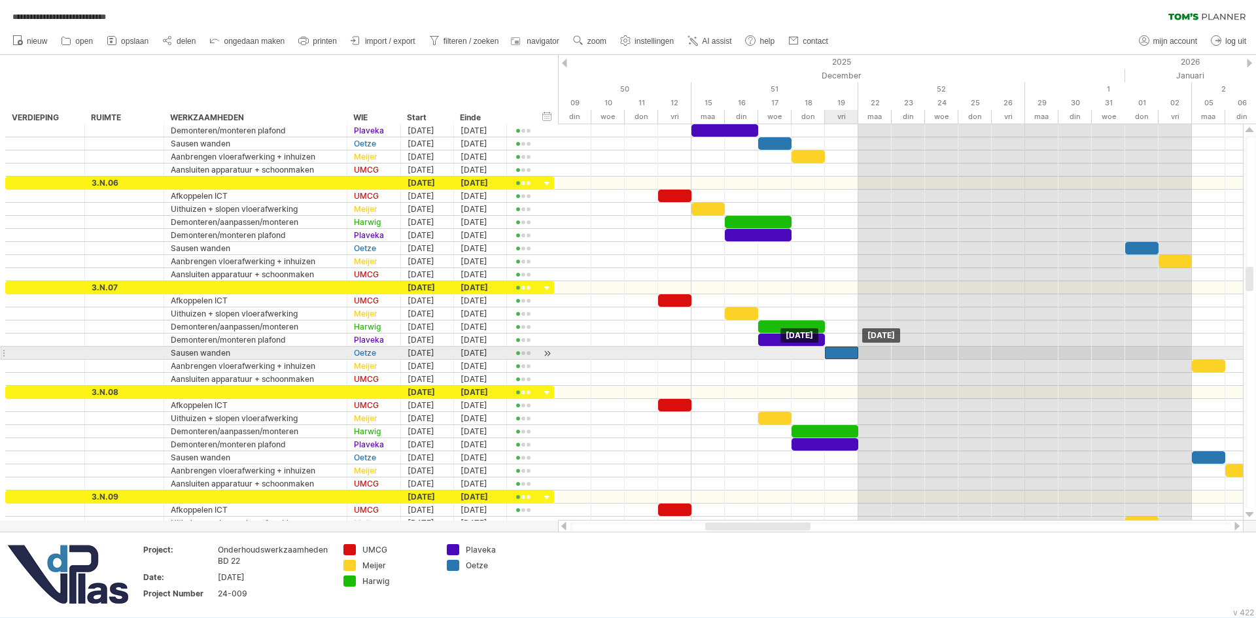
drag, startPoint x: 1177, startPoint y: 348, endPoint x: 850, endPoint y: 354, distance: 327.0
click at [850, 354] on div at bounding box center [841, 353] width 33 height 12
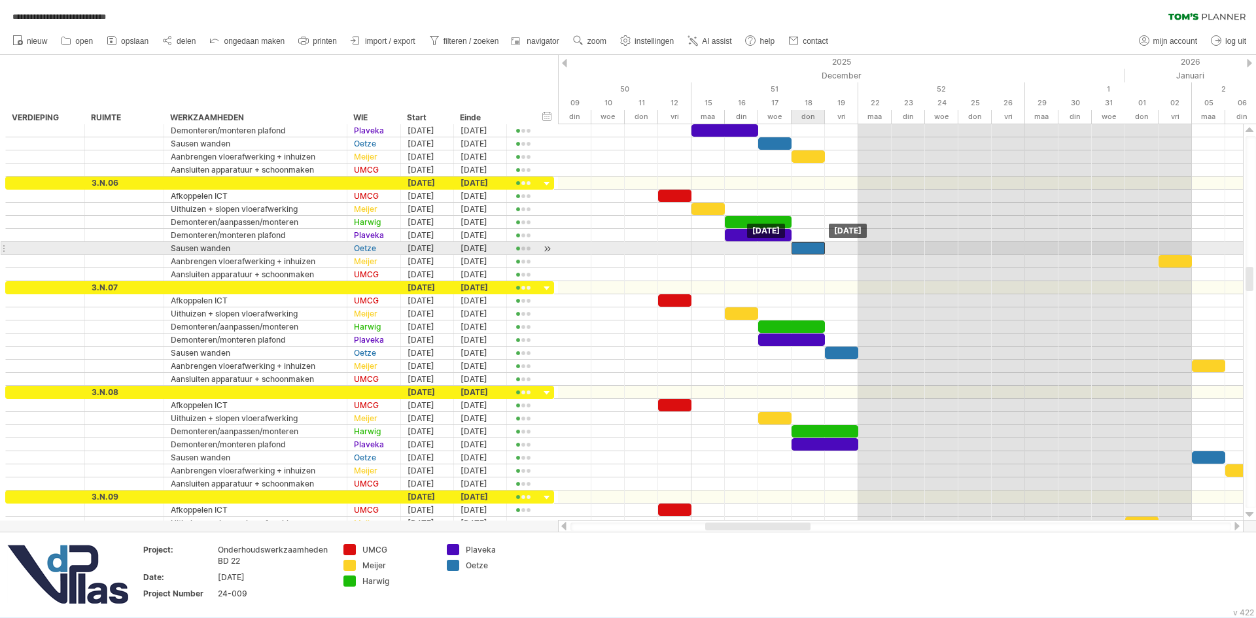
drag, startPoint x: 1141, startPoint y: 247, endPoint x: 814, endPoint y: 243, distance: 327.7
click at [814, 243] on div at bounding box center [807, 248] width 33 height 12
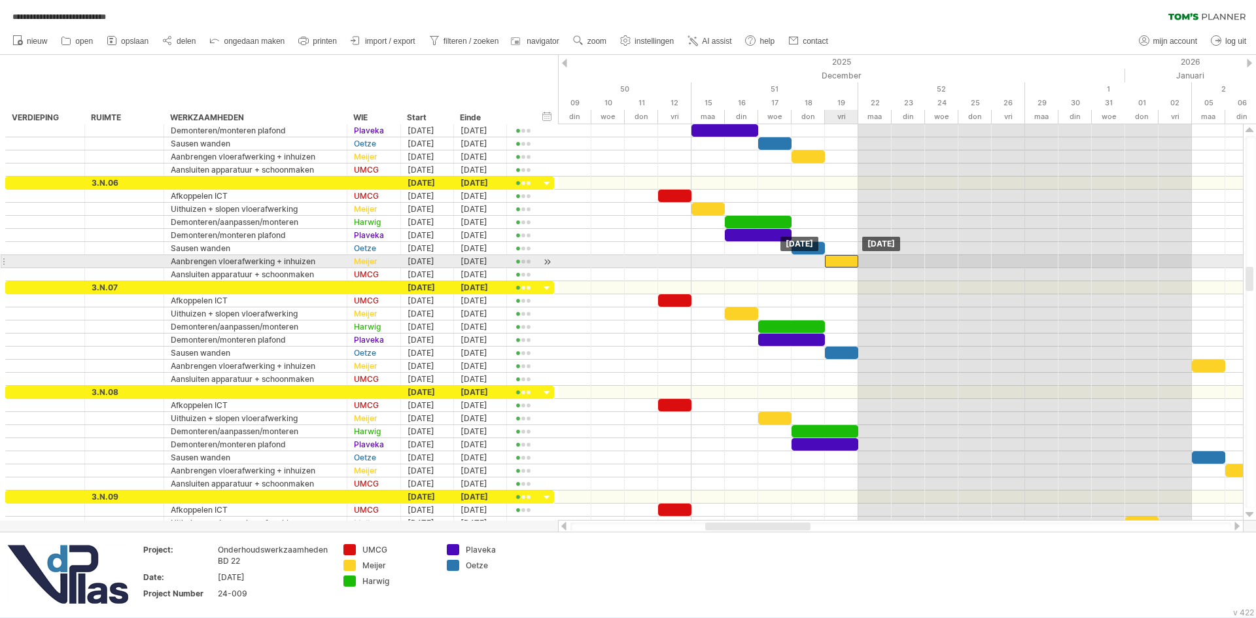
drag, startPoint x: 1177, startPoint y: 262, endPoint x: 845, endPoint y: 265, distance: 332.2
click at [845, 265] on div at bounding box center [841, 261] width 33 height 12
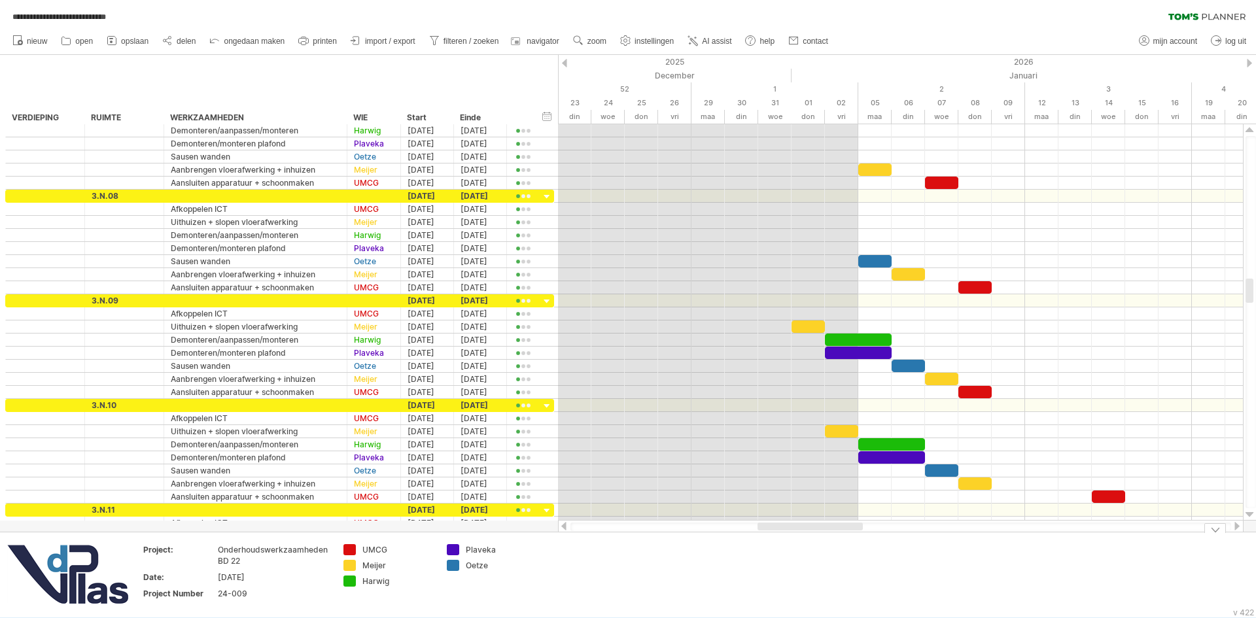
drag, startPoint x: 744, startPoint y: 524, endPoint x: 796, endPoint y: 532, distance: 52.8
click at [796, 532] on div "**********" at bounding box center [628, 309] width 1256 height 618
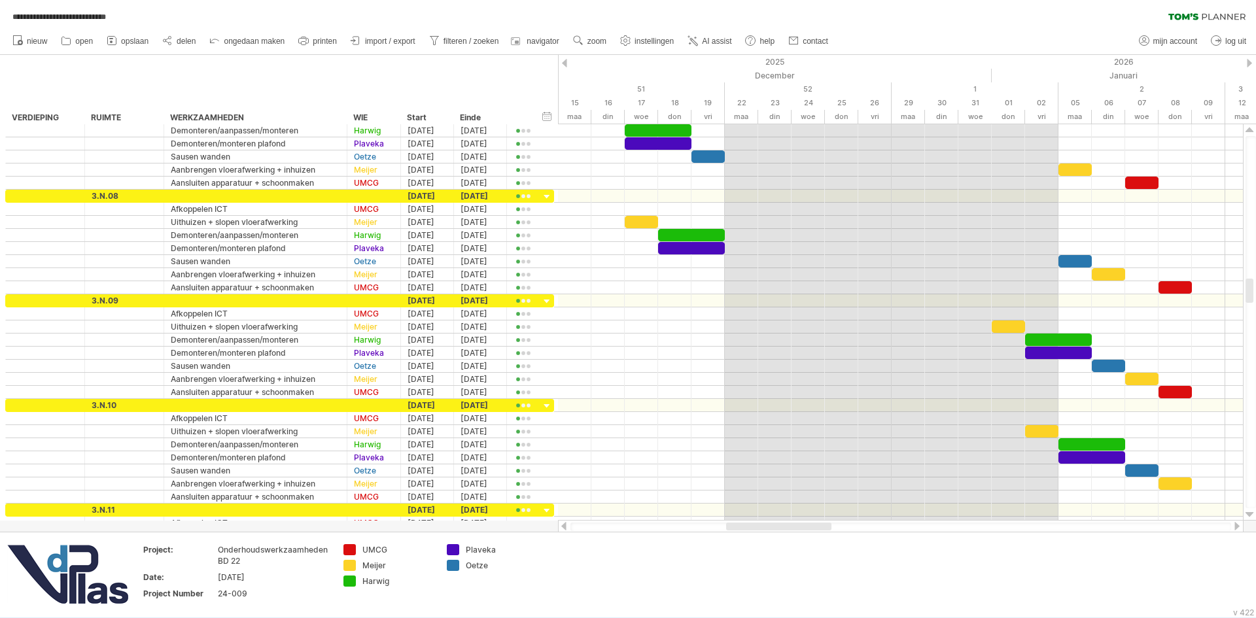
drag, startPoint x: 836, startPoint y: 524, endPoint x: 806, endPoint y: 524, distance: 29.4
click at [806, 524] on div at bounding box center [778, 527] width 105 height 8
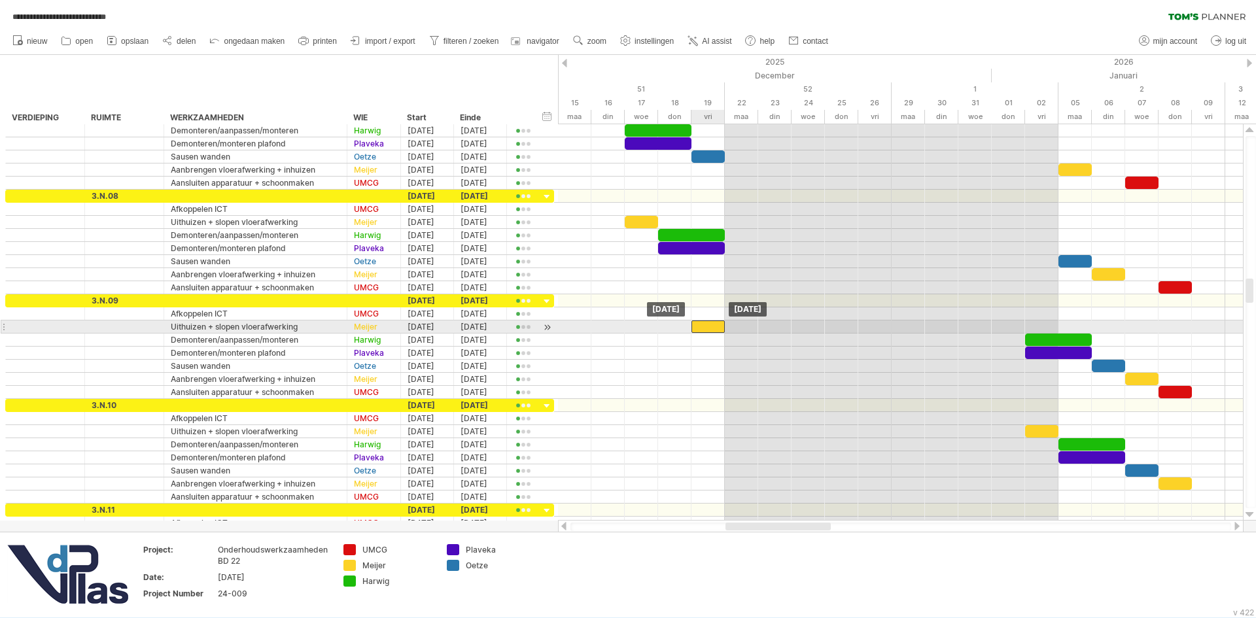
drag, startPoint x: 1006, startPoint y: 323, endPoint x: 704, endPoint y: 325, distance: 302.1
click at [704, 325] on div at bounding box center [707, 326] width 33 height 12
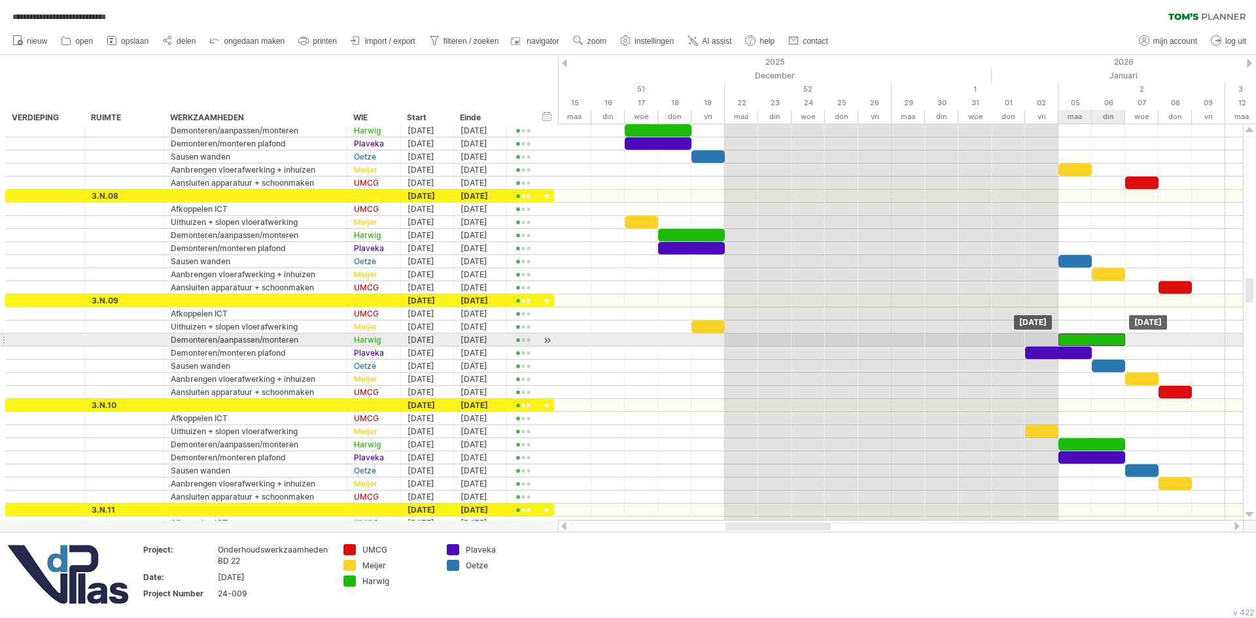
drag, startPoint x: 1048, startPoint y: 336, endPoint x: 1083, endPoint y: 337, distance: 35.3
click at [1083, 337] on div at bounding box center [1091, 340] width 67 height 12
drag, startPoint x: 1077, startPoint y: 337, endPoint x: 1045, endPoint y: 336, distance: 32.1
click at [1045, 336] on div at bounding box center [1058, 340] width 67 height 12
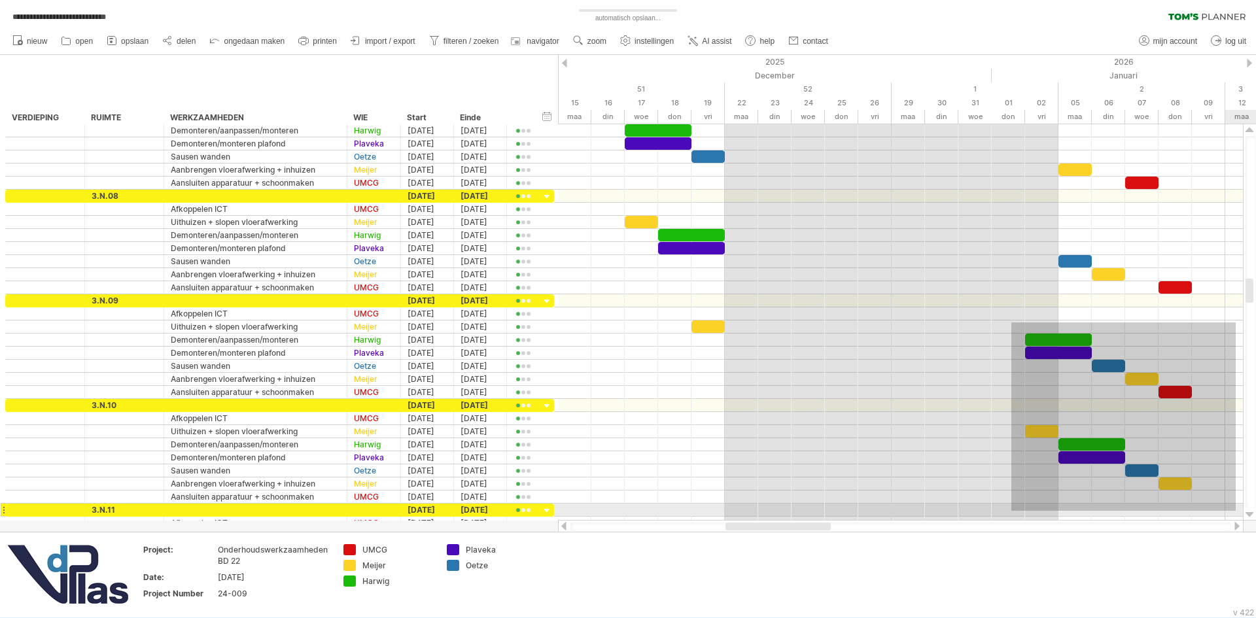
drag, startPoint x: 1011, startPoint y: 322, endPoint x: 1227, endPoint y: 504, distance: 282.2
click at [1227, 504] on div at bounding box center [900, 326] width 685 height 405
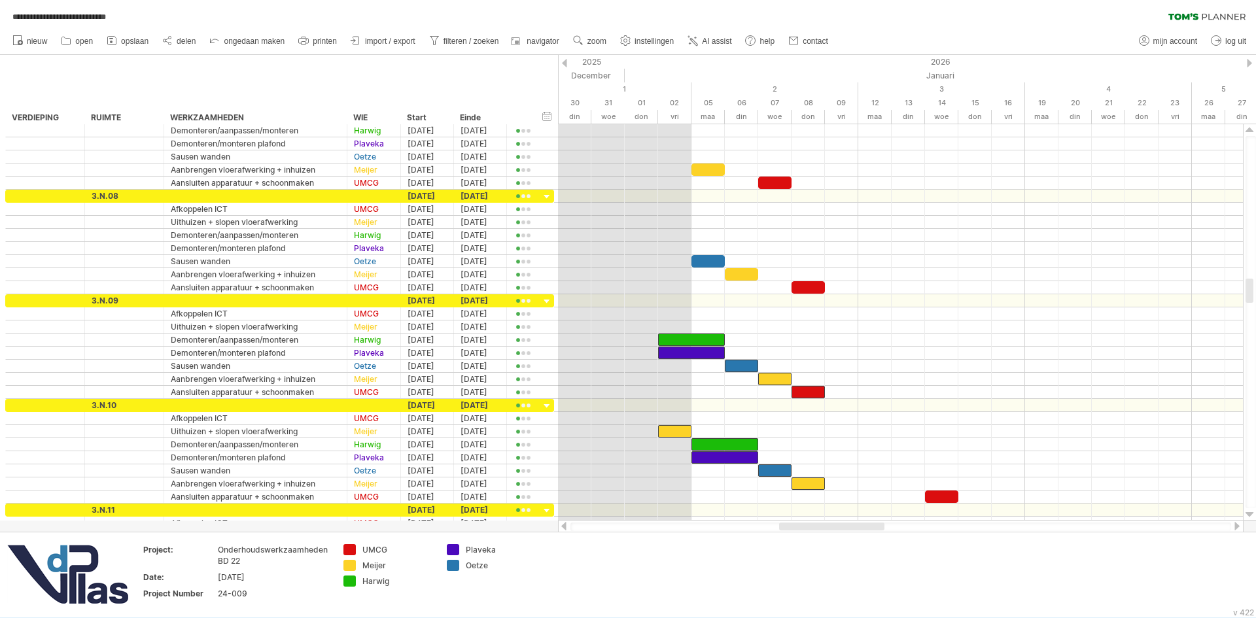
drag, startPoint x: 770, startPoint y: 524, endPoint x: 823, endPoint y: 529, distance: 53.9
click at [823, 529] on div at bounding box center [831, 527] width 105 height 8
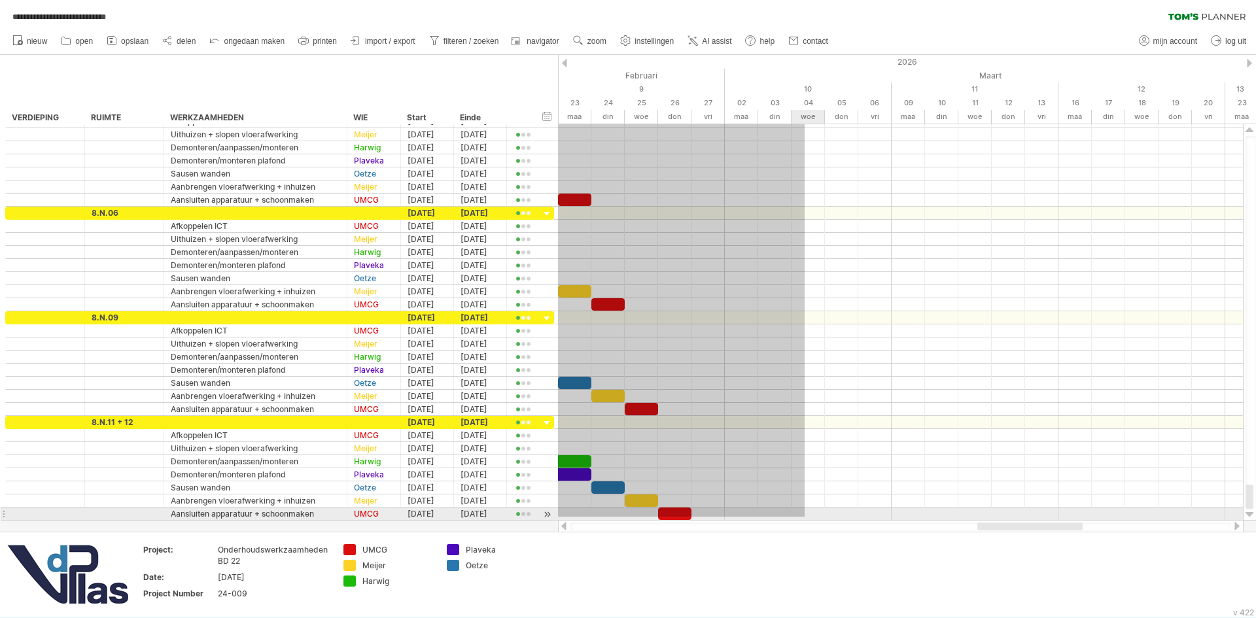
drag, startPoint x: 645, startPoint y: 324, endPoint x: 804, endPoint y: 517, distance: 249.9
click at [804, 517] on div at bounding box center [900, 317] width 685 height 405
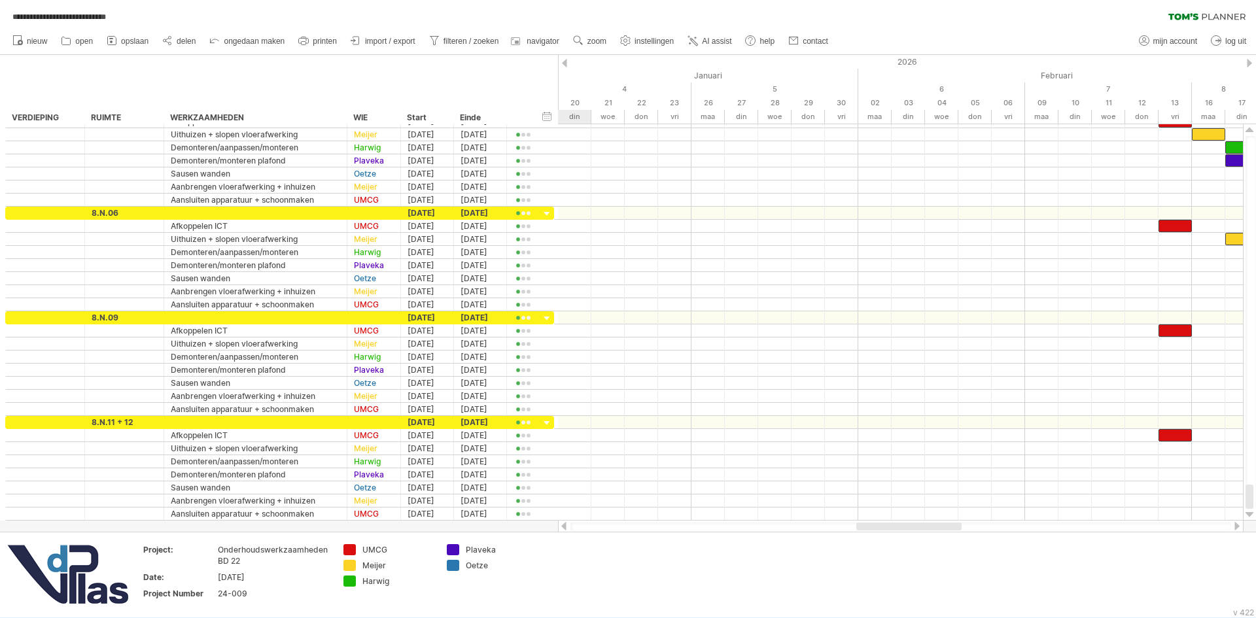
drag, startPoint x: 1035, startPoint y: 524, endPoint x: 914, endPoint y: 531, distance: 121.2
click at [914, 531] on div at bounding box center [900, 526] width 685 height 13
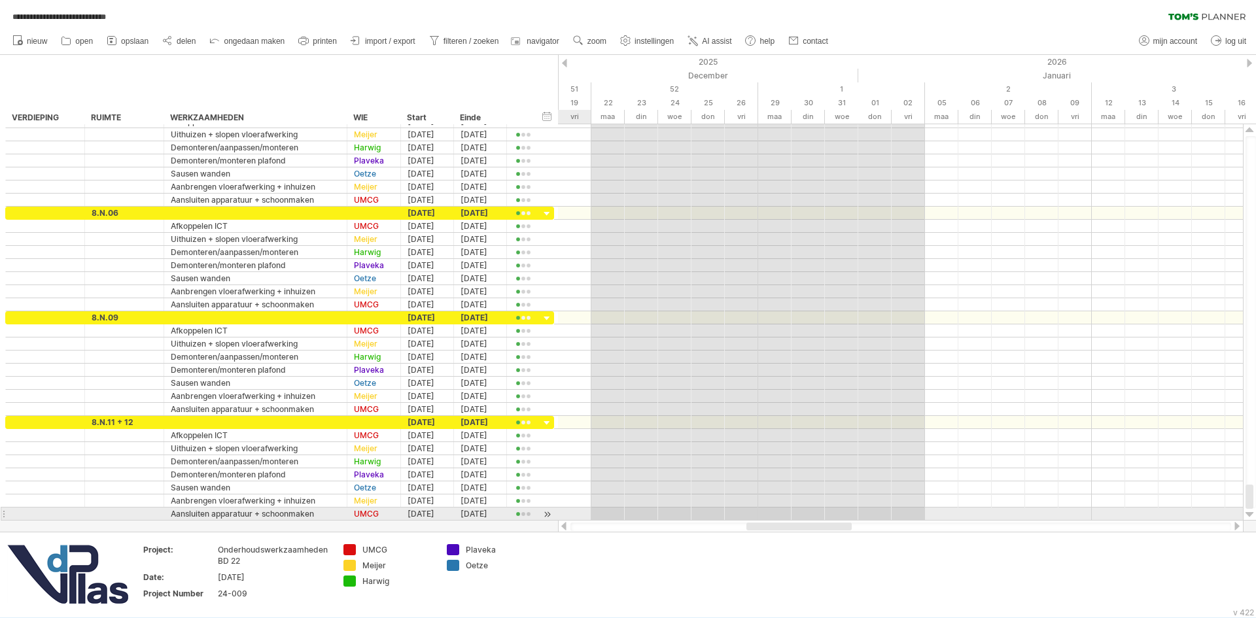
drag, startPoint x: 915, startPoint y: 528, endPoint x: 805, endPoint y: 521, distance: 110.1
click at [805, 521] on div at bounding box center [900, 526] width 685 height 13
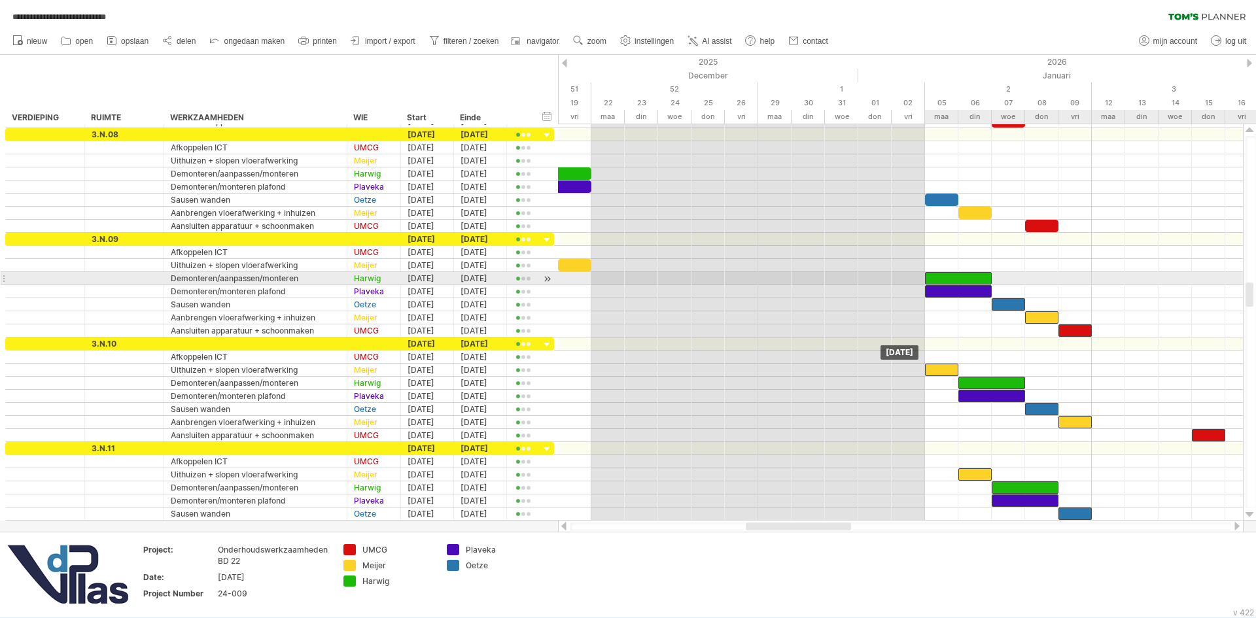
drag, startPoint x: 904, startPoint y: 278, endPoint x: 939, endPoint y: 278, distance: 35.3
click at [939, 278] on div at bounding box center [958, 278] width 67 height 12
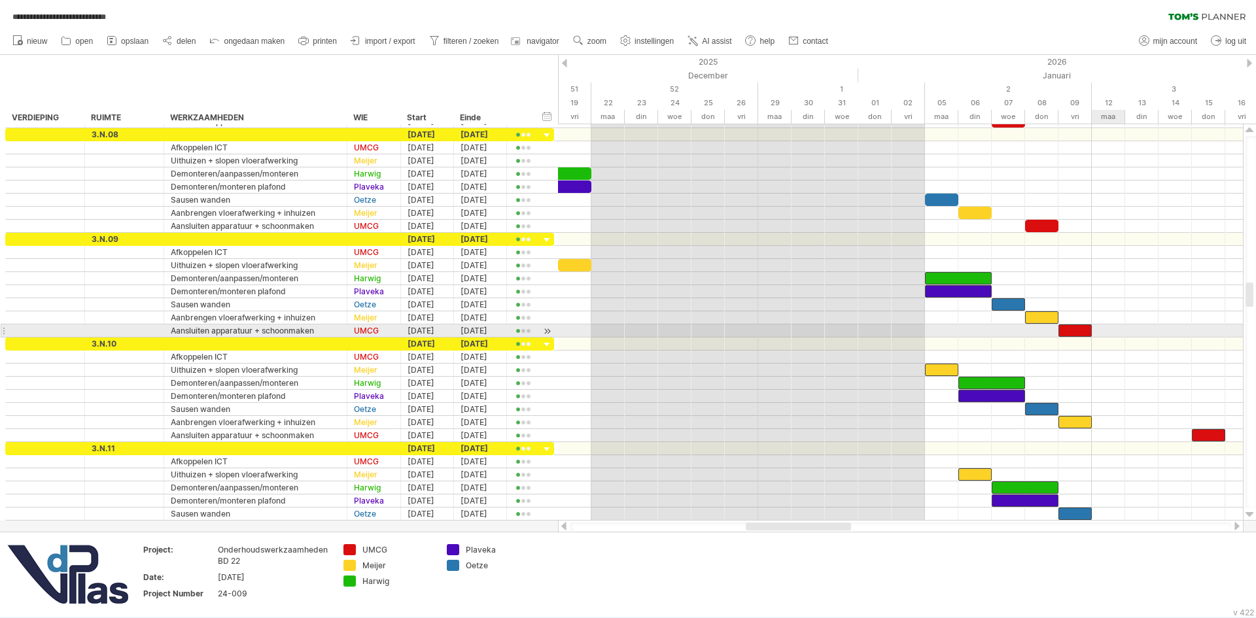
click at [1117, 330] on div at bounding box center [900, 330] width 685 height 13
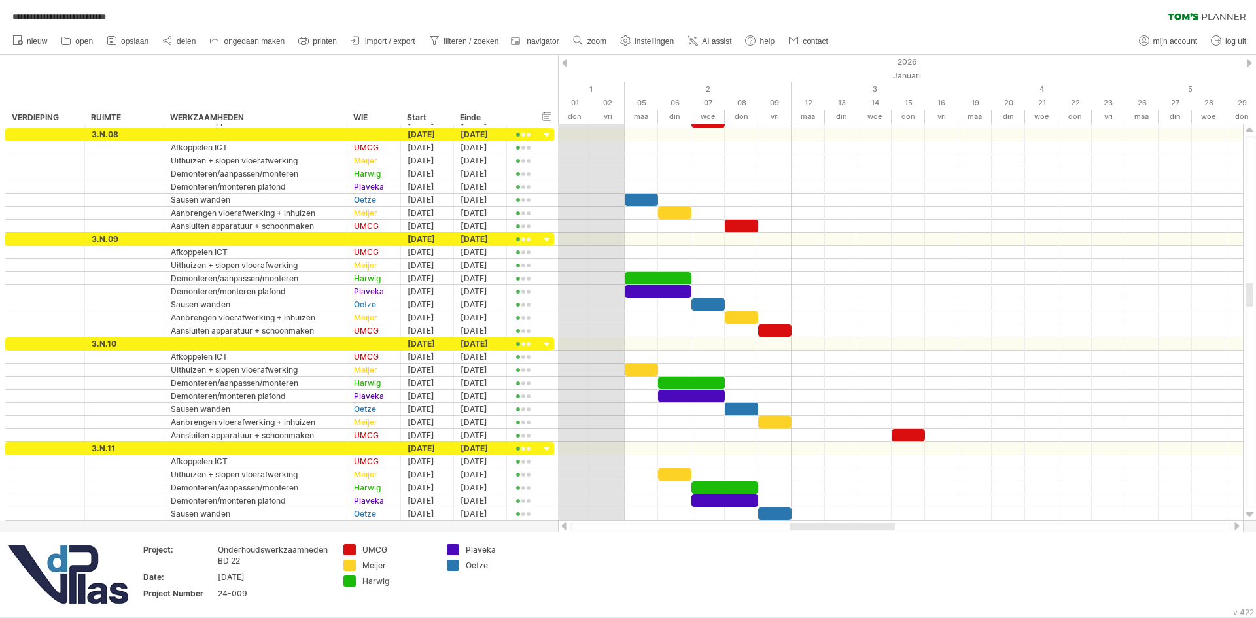
drag, startPoint x: 812, startPoint y: 528, endPoint x: 856, endPoint y: 530, distance: 44.5
click at [856, 530] on div at bounding box center [841, 527] width 105 height 8
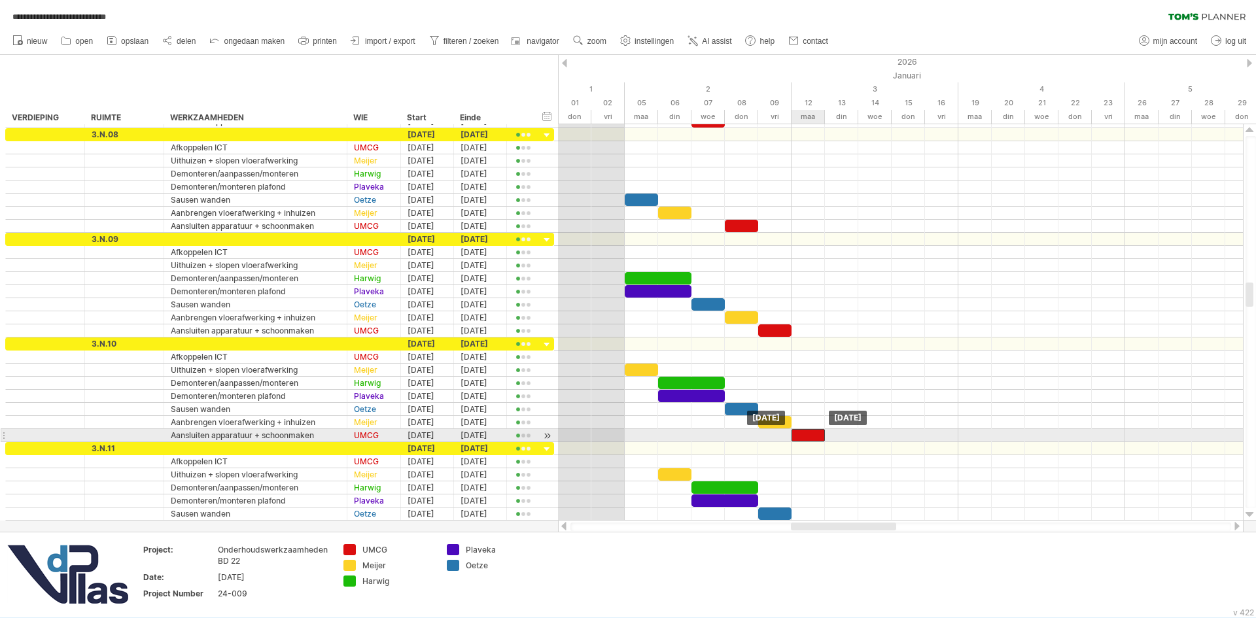
drag, startPoint x: 912, startPoint y: 435, endPoint x: 819, endPoint y: 440, distance: 93.7
click at [819, 440] on div at bounding box center [807, 435] width 33 height 12
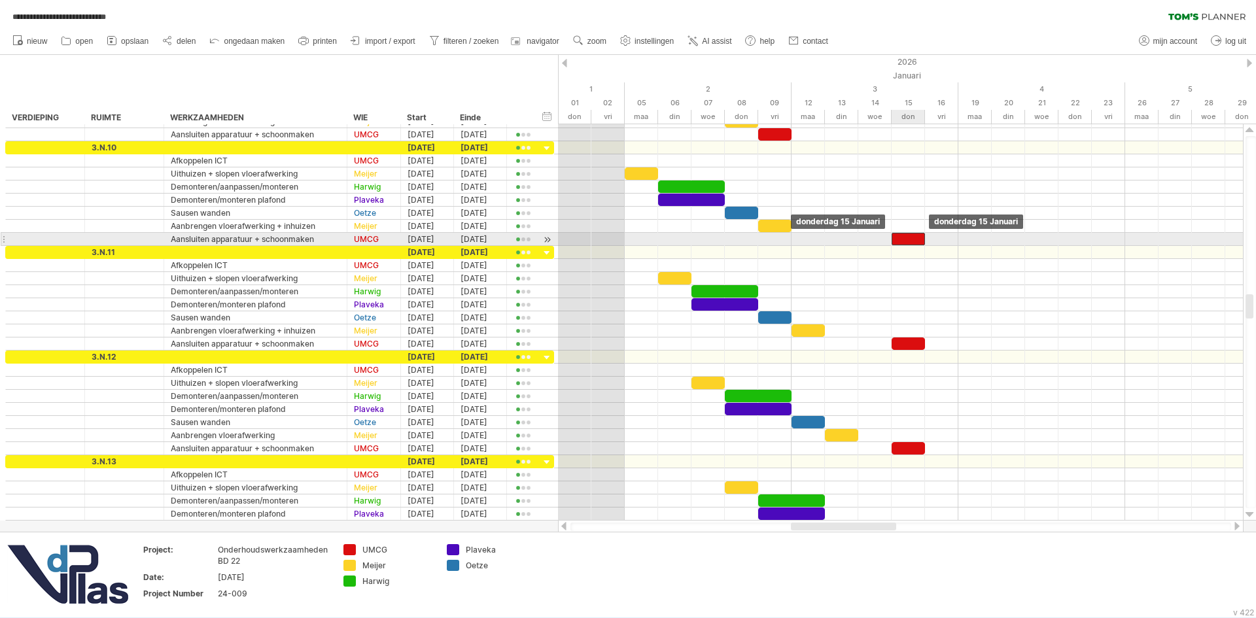
drag, startPoint x: 812, startPoint y: 237, endPoint x: 910, endPoint y: 239, distance: 98.8
click at [910, 239] on div at bounding box center [907, 239] width 33 height 12
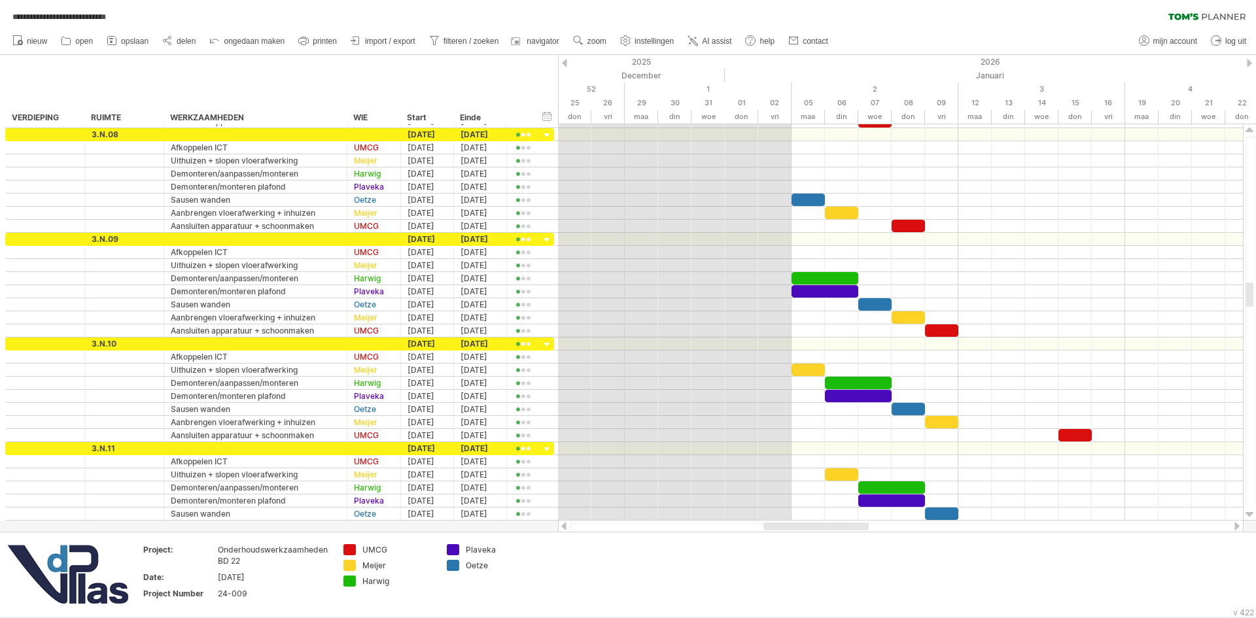
drag, startPoint x: 867, startPoint y: 523, endPoint x: 840, endPoint y: 526, distance: 27.7
click at [840, 526] on div at bounding box center [815, 527] width 105 height 8
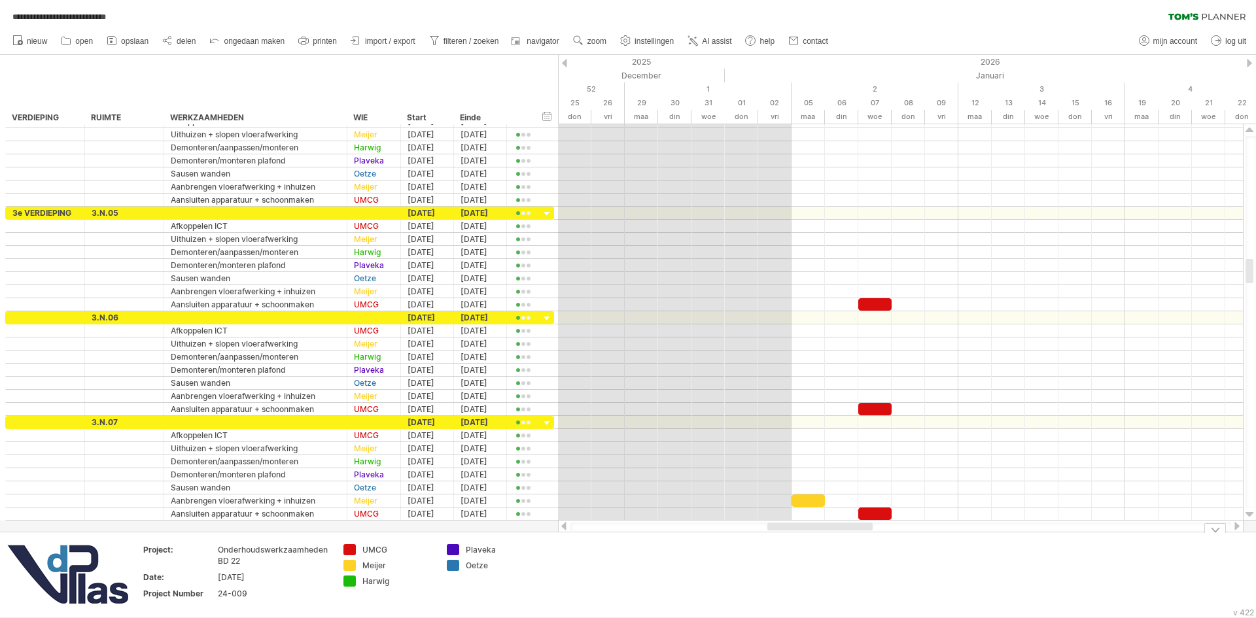
drag, startPoint x: 812, startPoint y: 526, endPoint x: 814, endPoint y: 553, distance: 27.5
click at [814, 553] on div "**********" at bounding box center [628, 309] width 1256 height 618
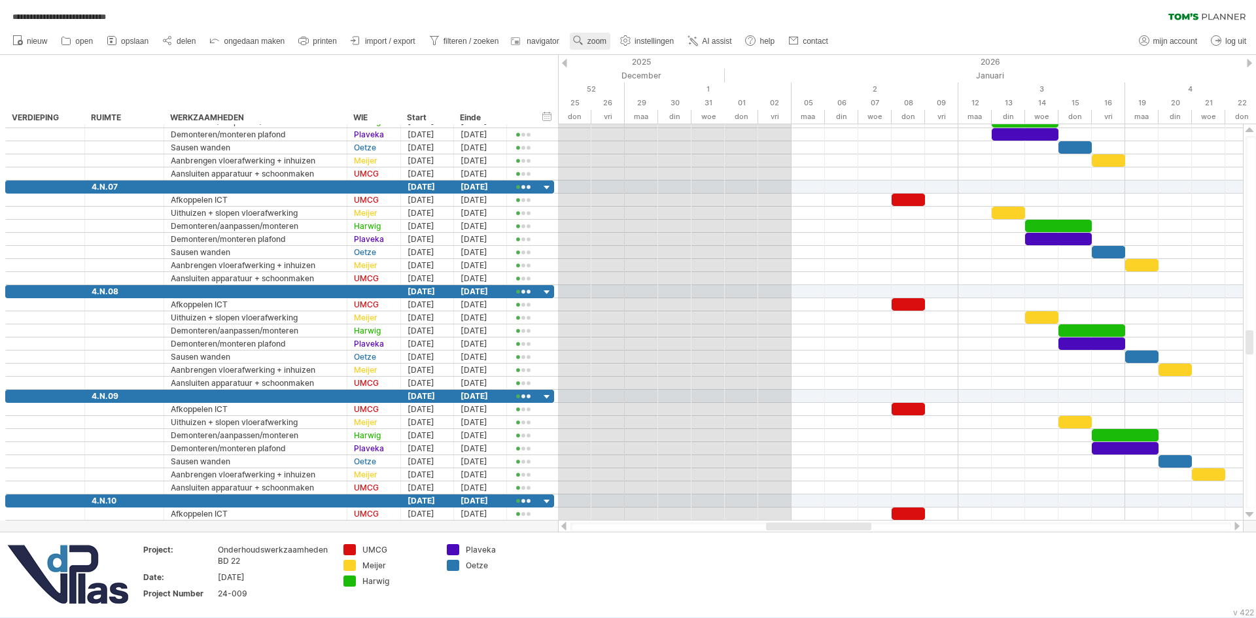
click at [594, 42] on span "zoom" at bounding box center [596, 41] width 19 height 9
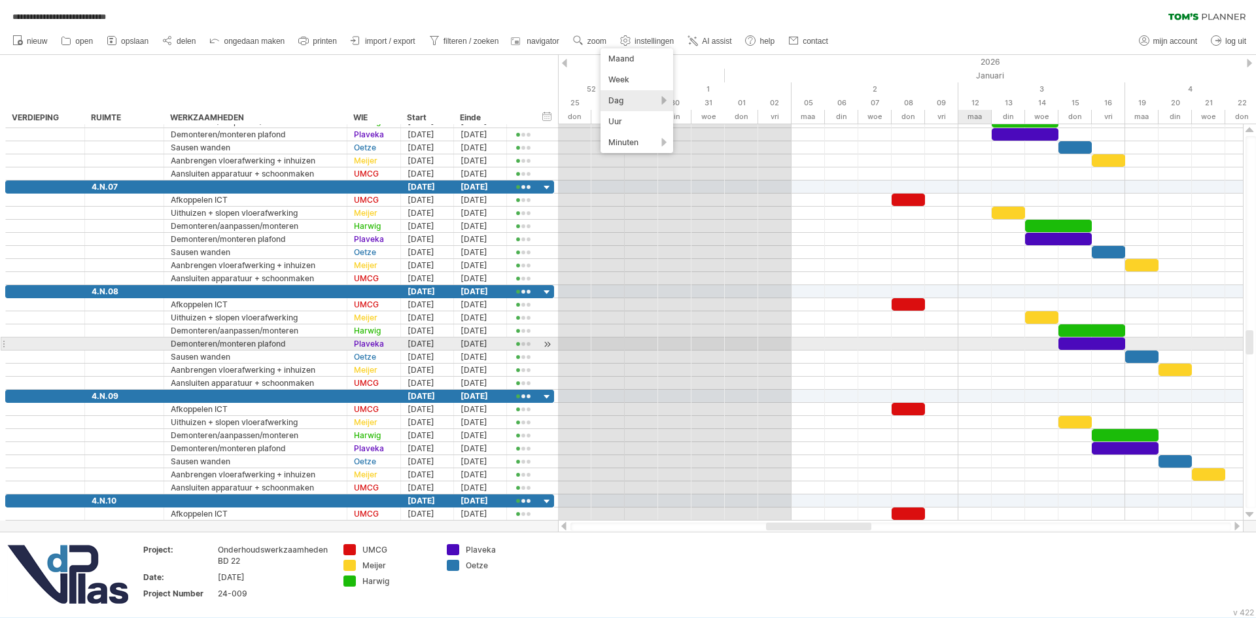
click at [974, 351] on div at bounding box center [900, 357] width 685 height 13
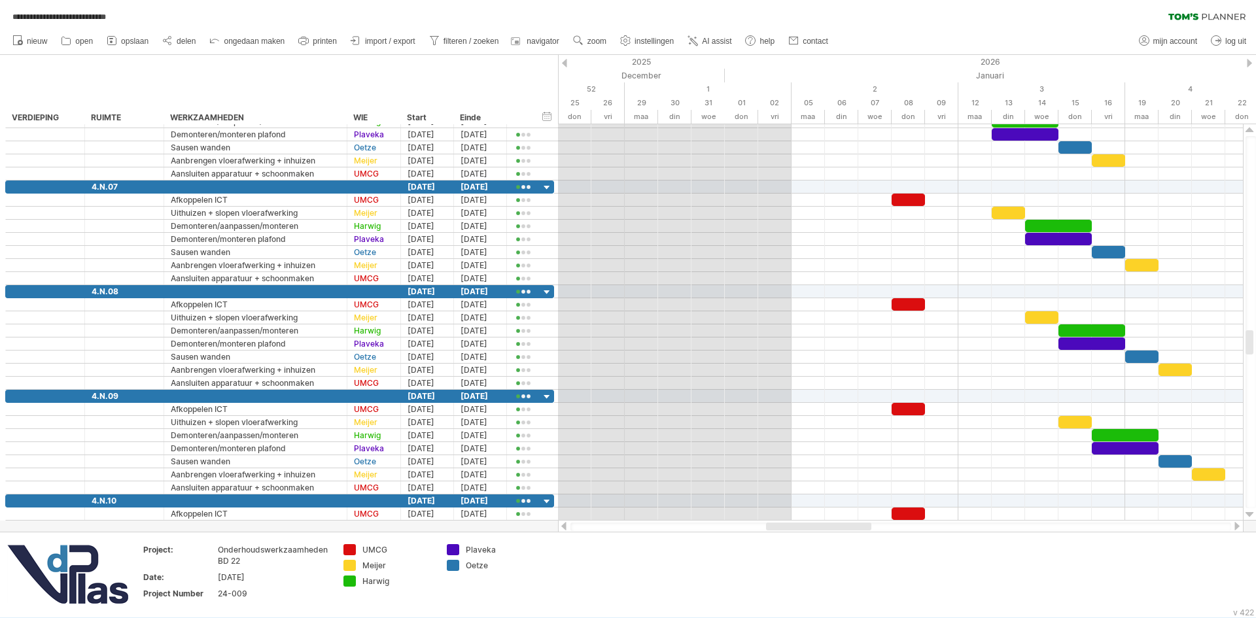
drag, startPoint x: 831, startPoint y: 522, endPoint x: 863, endPoint y: 524, distance: 32.2
click at [863, 524] on div at bounding box center [900, 526] width 685 height 13
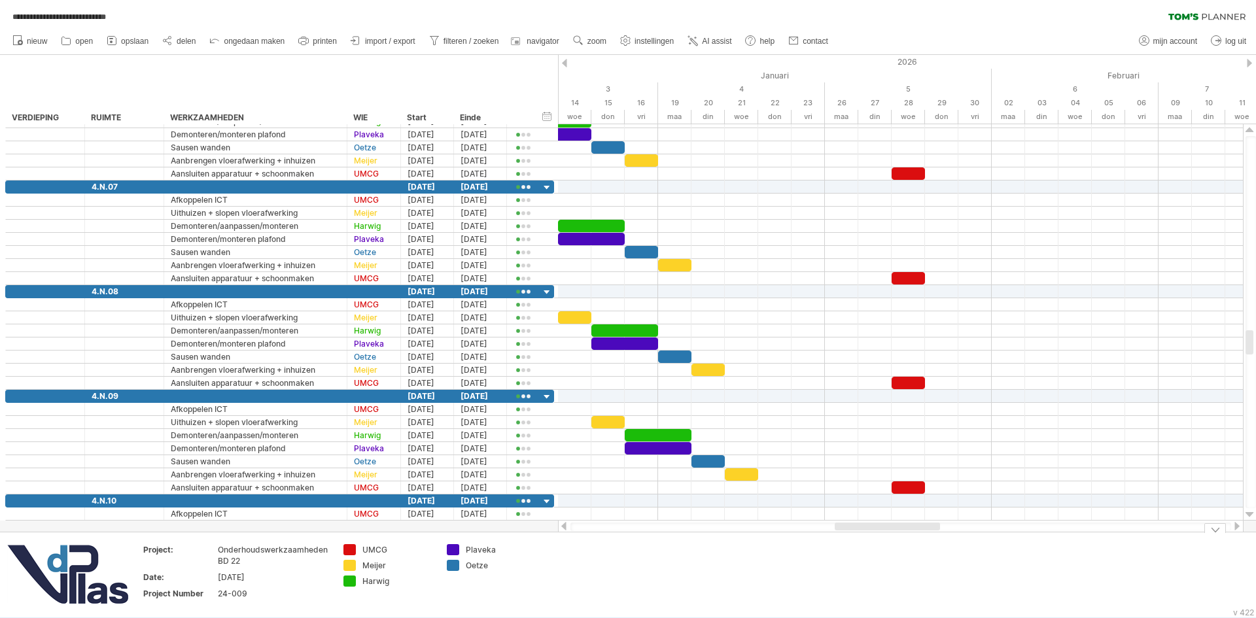
drag, startPoint x: 834, startPoint y: 528, endPoint x: 903, endPoint y: 532, distance: 69.4
click at [903, 532] on div "**********" at bounding box center [628, 309] width 1256 height 618
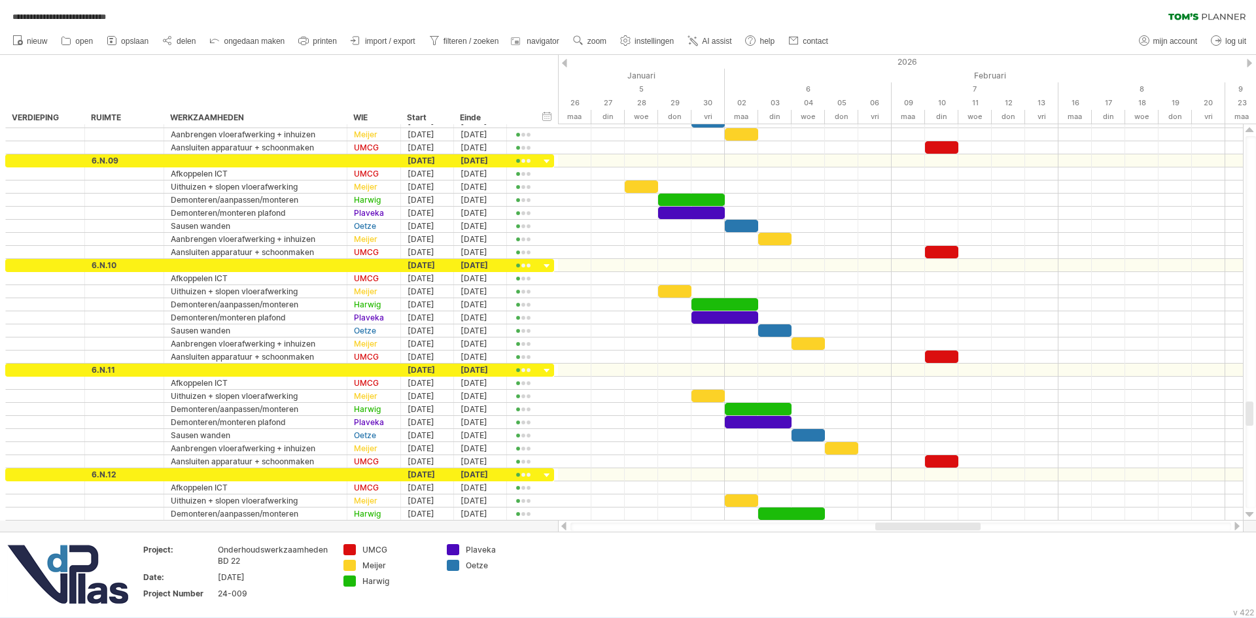
drag, startPoint x: 909, startPoint y: 528, endPoint x: 948, endPoint y: 528, distance: 38.6
click at [948, 528] on div at bounding box center [927, 527] width 105 height 8
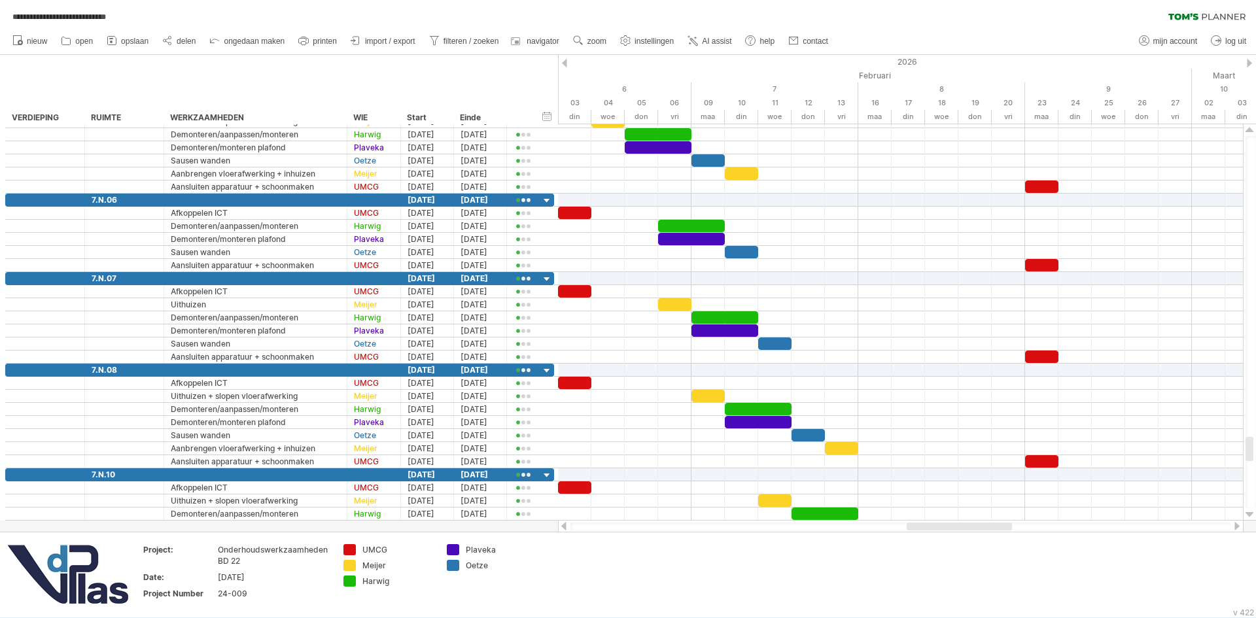
drag, startPoint x: 940, startPoint y: 526, endPoint x: 972, endPoint y: 526, distance: 32.7
click at [972, 526] on div at bounding box center [958, 527] width 105 height 8
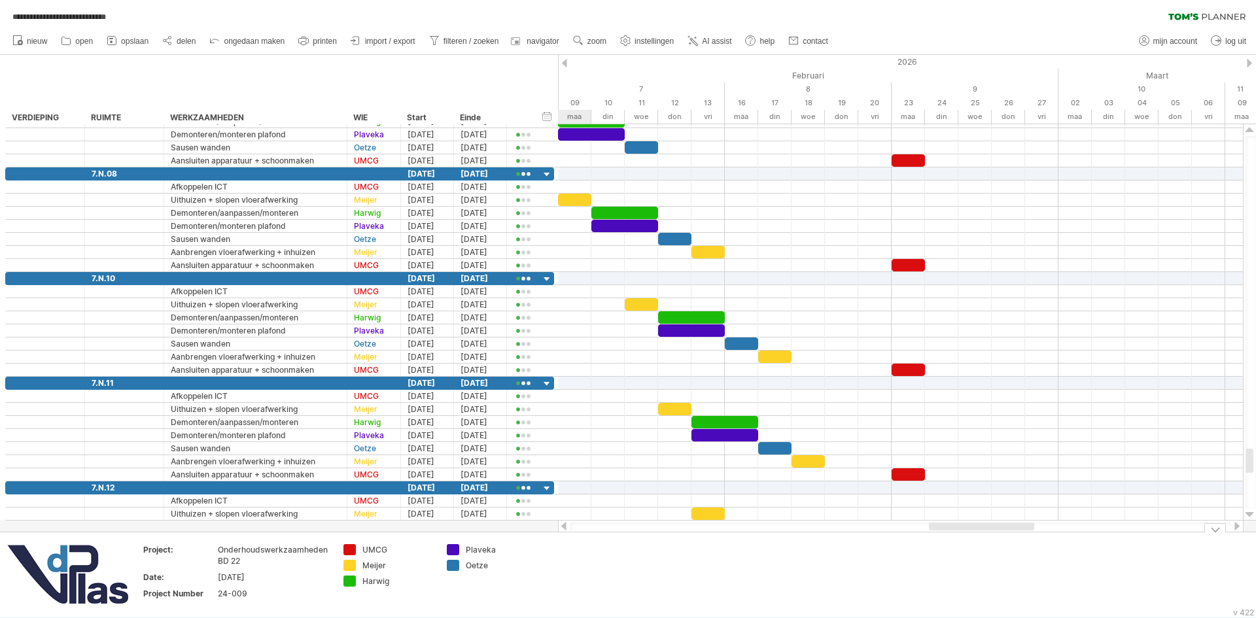
drag, startPoint x: 920, startPoint y: 528, endPoint x: 942, endPoint y: 533, distance: 22.2
click at [942, 533] on div "**********" at bounding box center [628, 309] width 1256 height 618
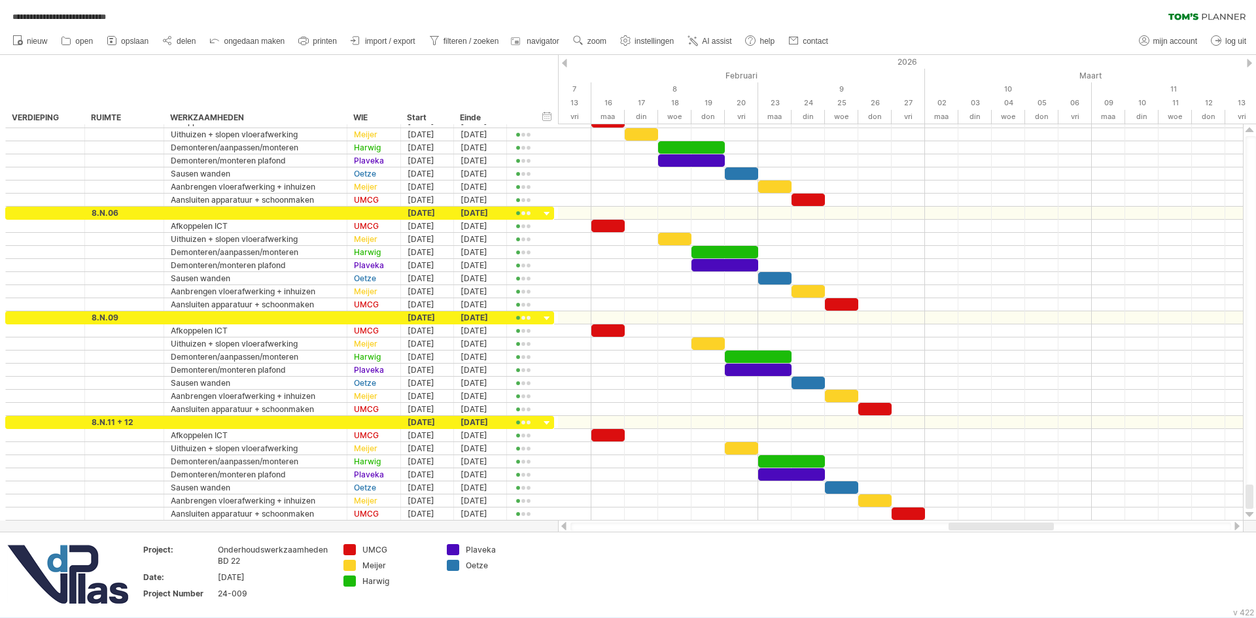
drag, startPoint x: 986, startPoint y: 528, endPoint x: 1007, endPoint y: 528, distance: 21.6
click at [1007, 528] on div at bounding box center [1000, 527] width 105 height 8
click at [388, 606] on div "toon alleen" at bounding box center [410, 607] width 109 height 21
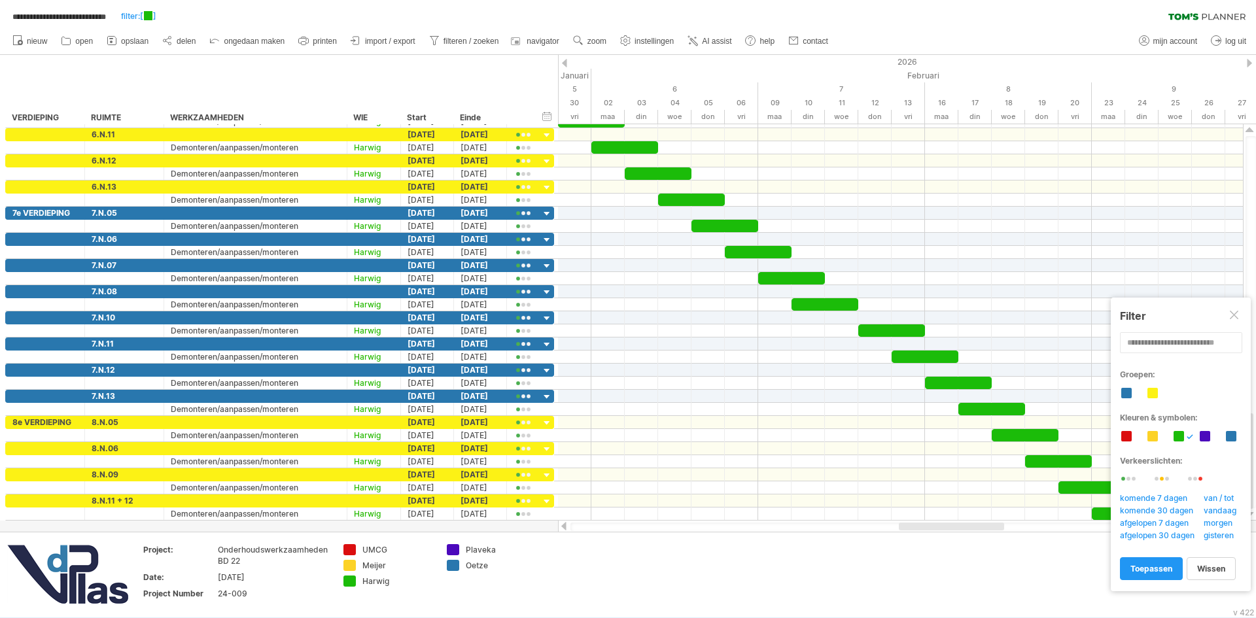
drag, startPoint x: 1029, startPoint y: 525, endPoint x: 980, endPoint y: 528, distance: 48.5
click at [980, 528] on div at bounding box center [951, 527] width 105 height 8
click at [407, 608] on div "toon alles" at bounding box center [424, 607] width 109 height 21
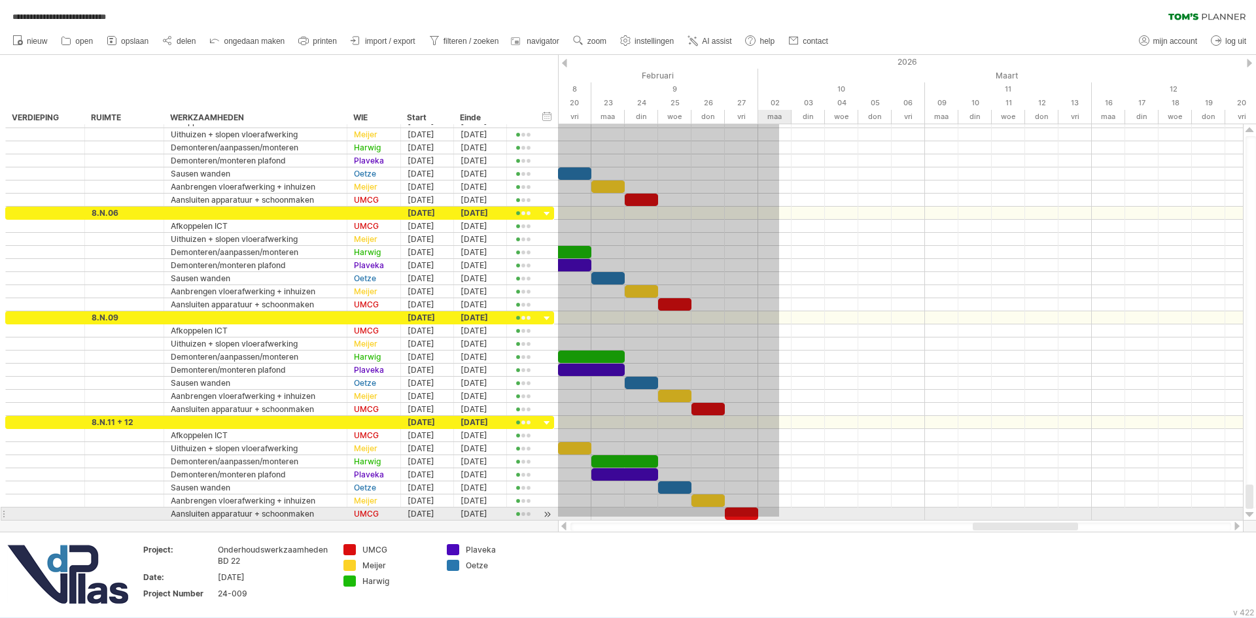
drag, startPoint x: 806, startPoint y: 276, endPoint x: 779, endPoint y: 517, distance: 242.2
click at [779, 517] on div at bounding box center [900, 317] width 685 height 405
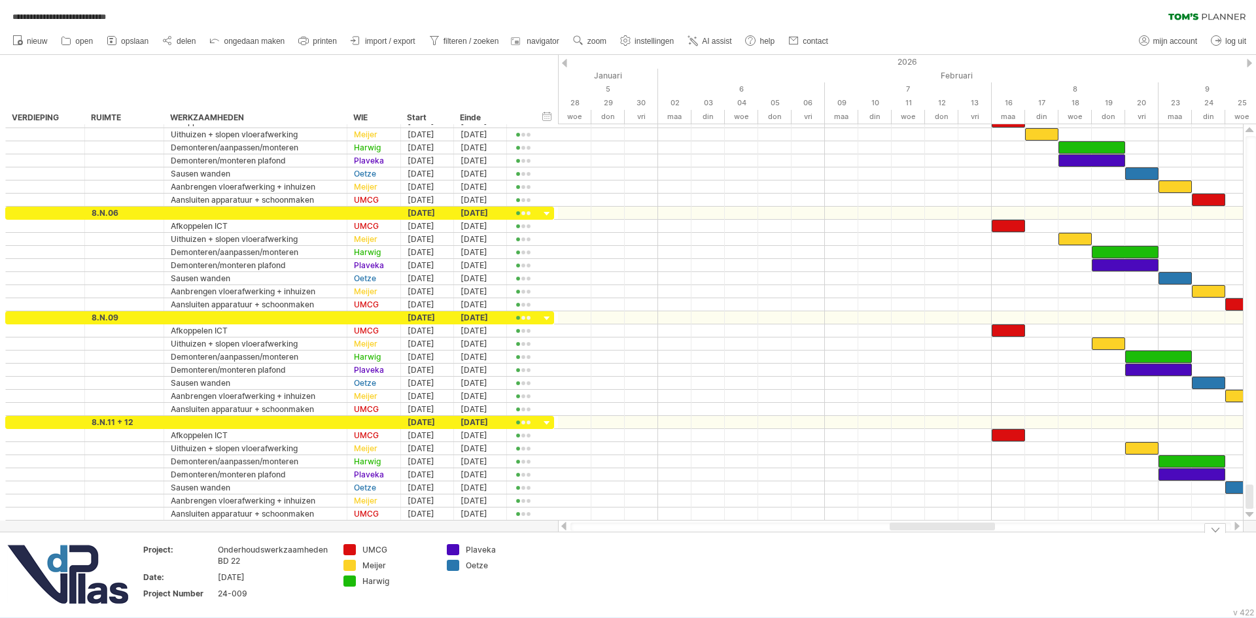
drag, startPoint x: 994, startPoint y: 526, endPoint x: 911, endPoint y: 534, distance: 83.4
click at [911, 534] on div "**********" at bounding box center [628, 309] width 1256 height 618
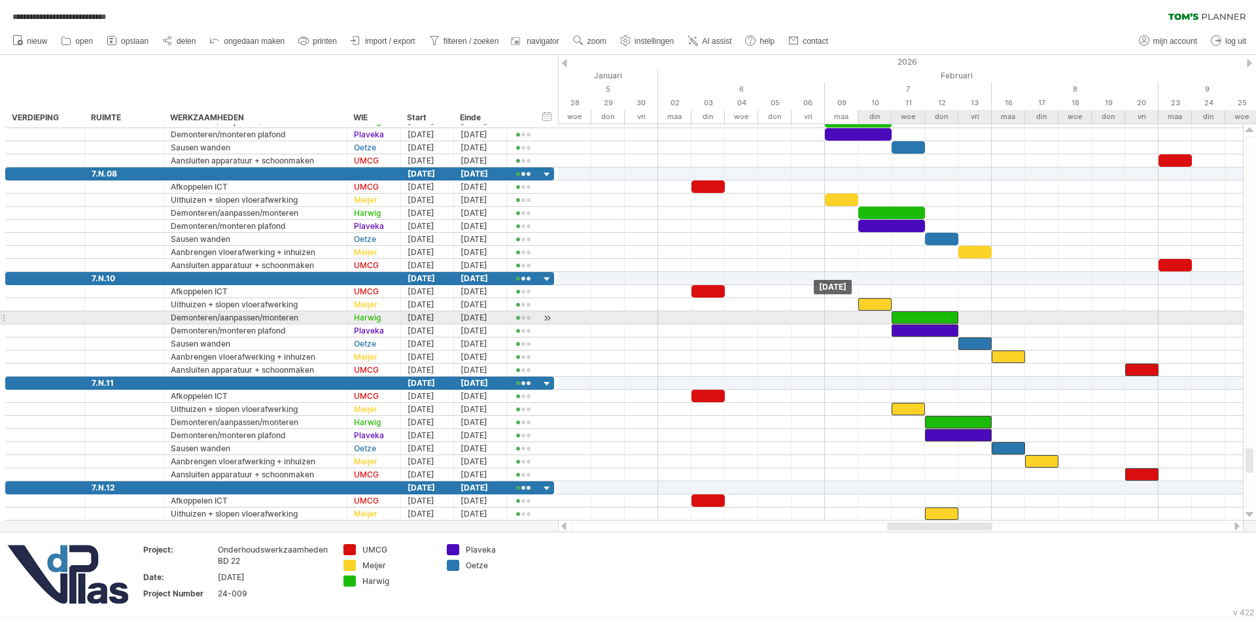
drag, startPoint x: 940, startPoint y: 316, endPoint x: 909, endPoint y: 316, distance: 30.7
click at [909, 316] on div at bounding box center [924, 317] width 67 height 12
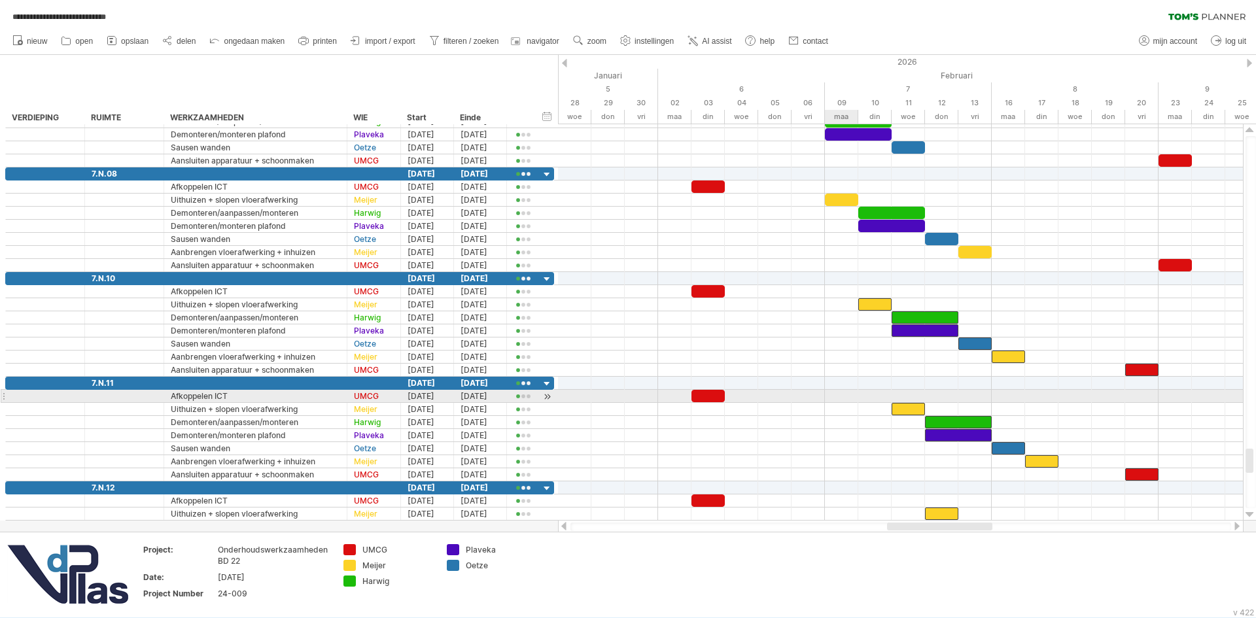
click at [857, 392] on div at bounding box center [900, 396] width 685 height 13
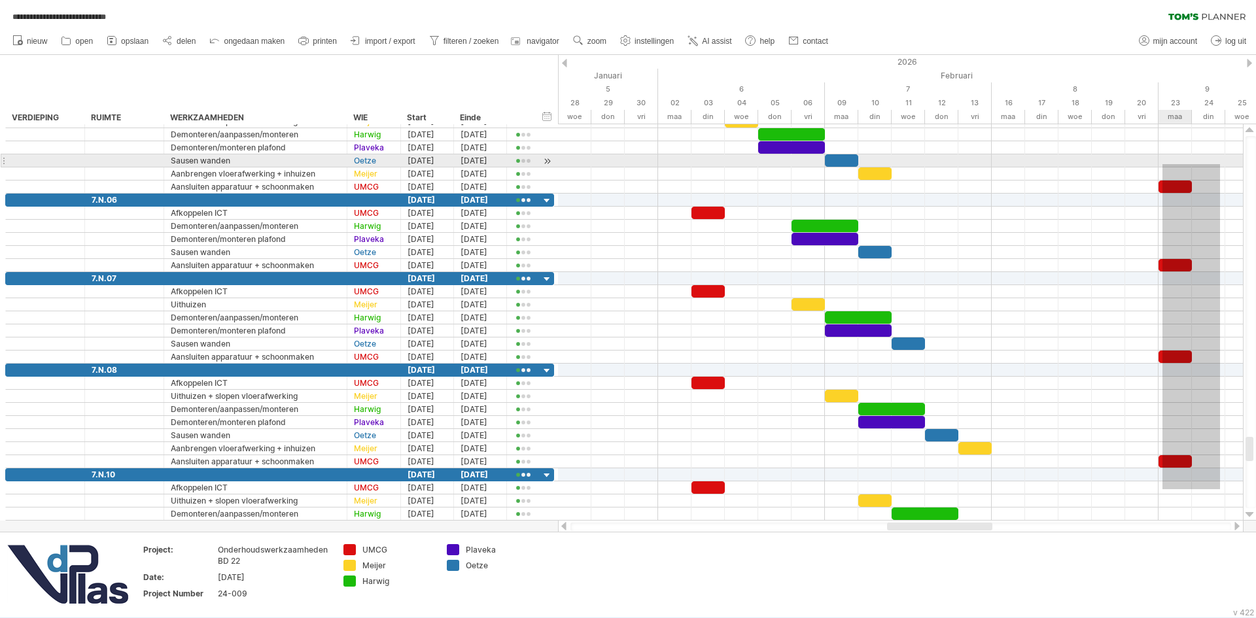
drag, startPoint x: 1220, startPoint y: 489, endPoint x: 1162, endPoint y: 164, distance: 330.1
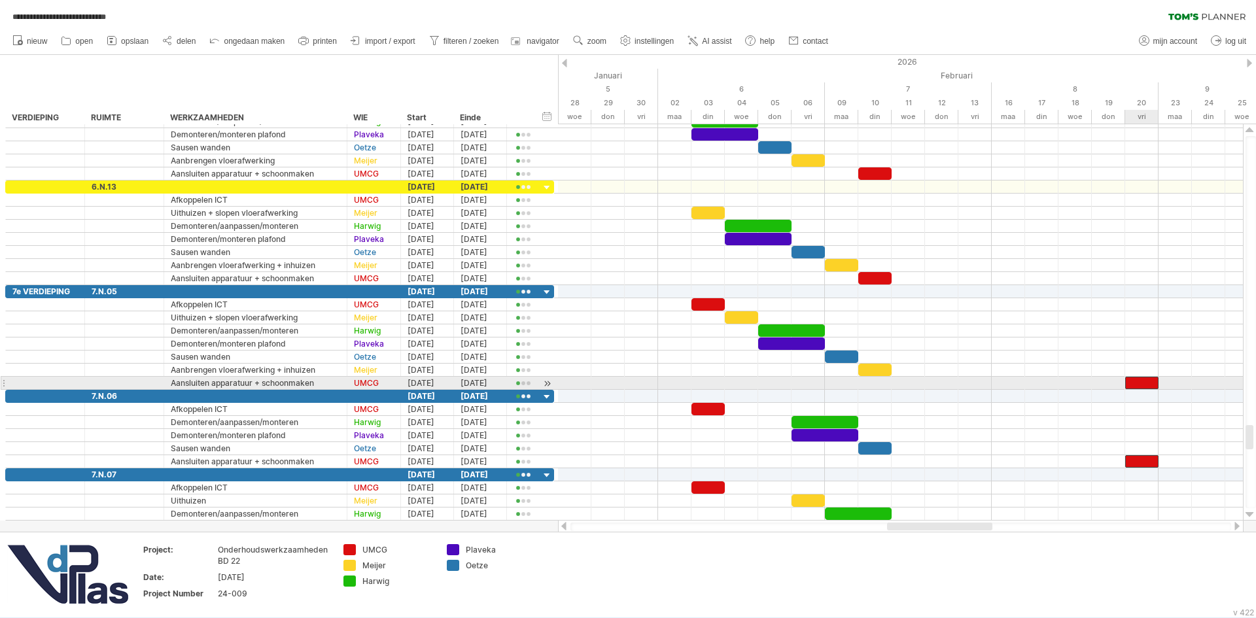
drag, startPoint x: 1178, startPoint y: 382, endPoint x: 1146, endPoint y: 381, distance: 32.1
click at [1146, 381] on div at bounding box center [1141, 383] width 33 height 12
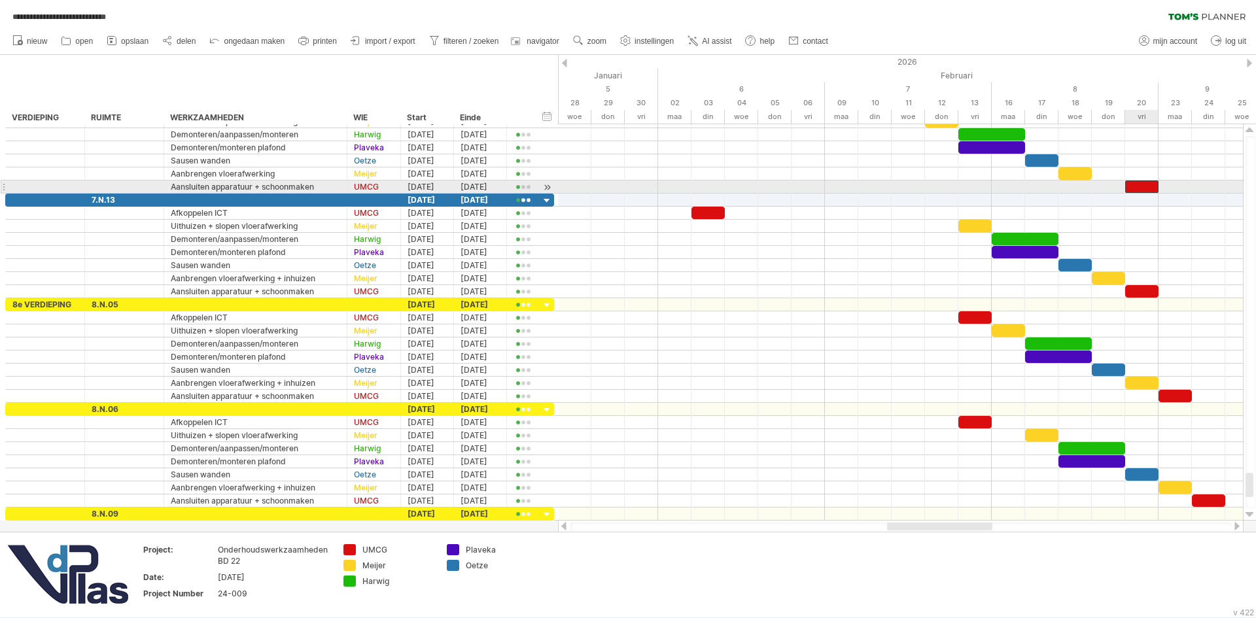
click at [1153, 186] on div at bounding box center [1141, 186] width 33 height 12
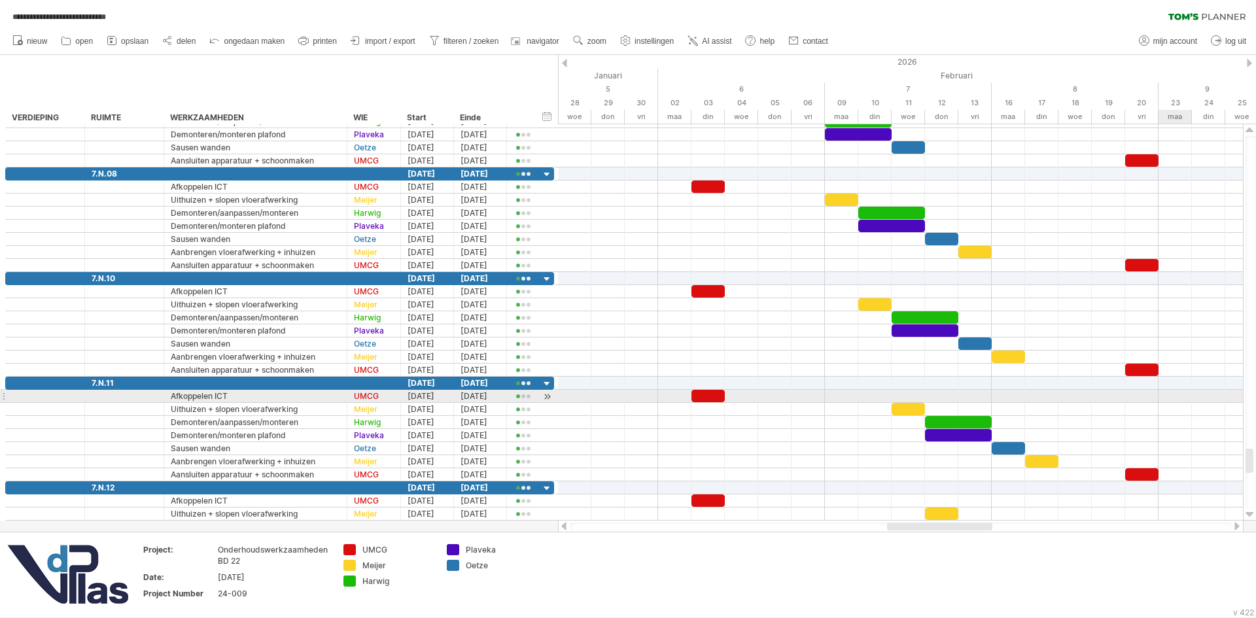
click at [1171, 402] on div at bounding box center [900, 396] width 685 height 13
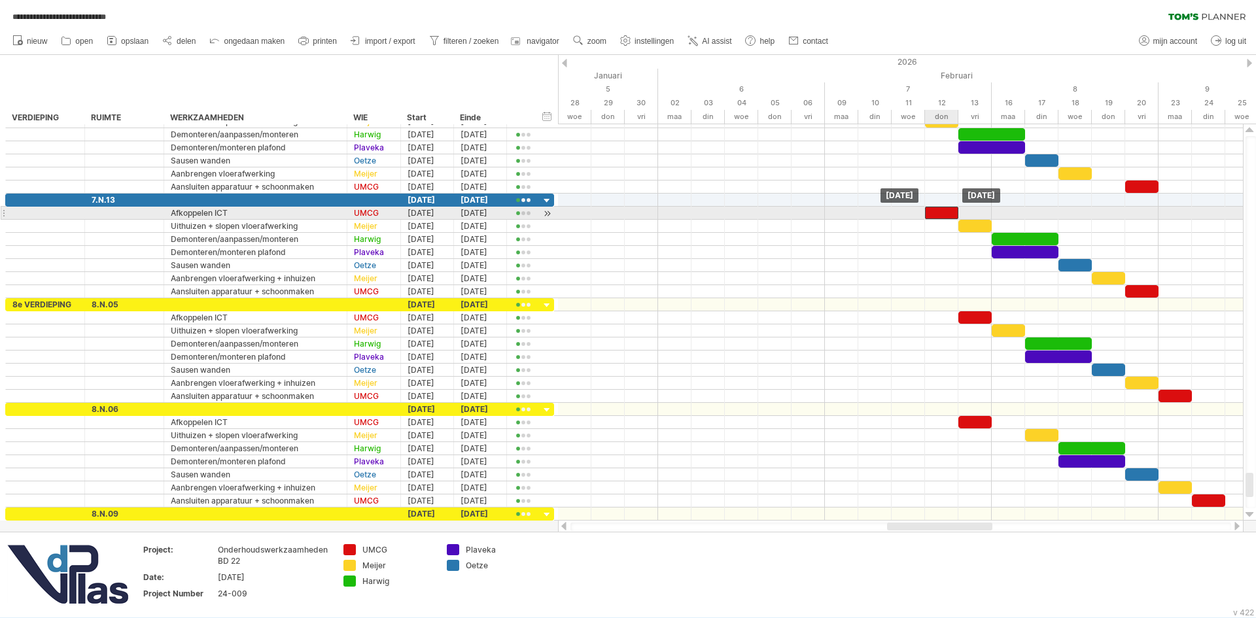
drag, startPoint x: 709, startPoint y: 209, endPoint x: 944, endPoint y: 207, distance: 234.8
click at [944, 207] on div at bounding box center [941, 213] width 33 height 12
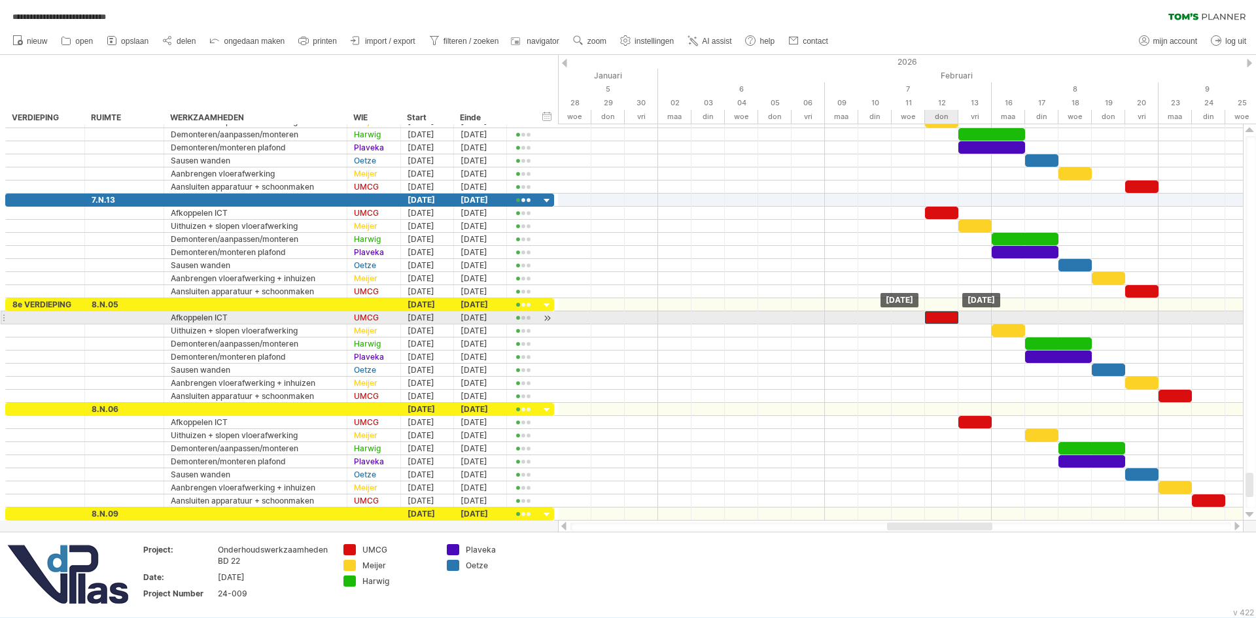
drag, startPoint x: 974, startPoint y: 317, endPoint x: 935, endPoint y: 318, distance: 39.9
click at [935, 318] on div at bounding box center [941, 317] width 33 height 12
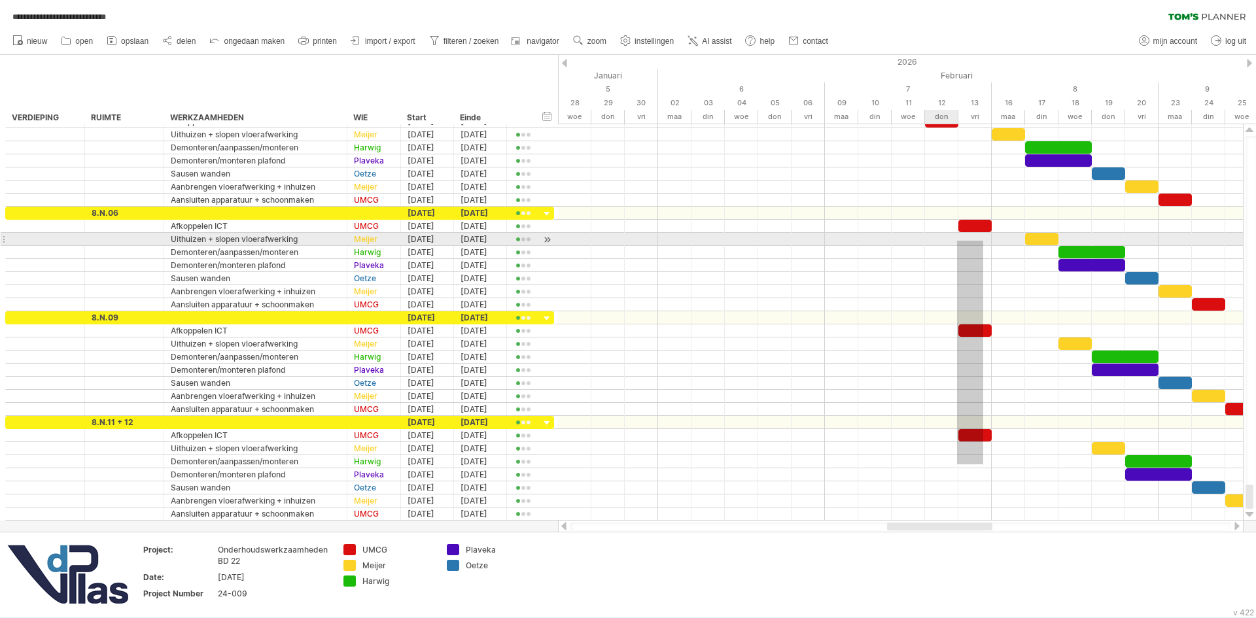
drag, startPoint x: 983, startPoint y: 464, endPoint x: 945, endPoint y: 208, distance: 259.1
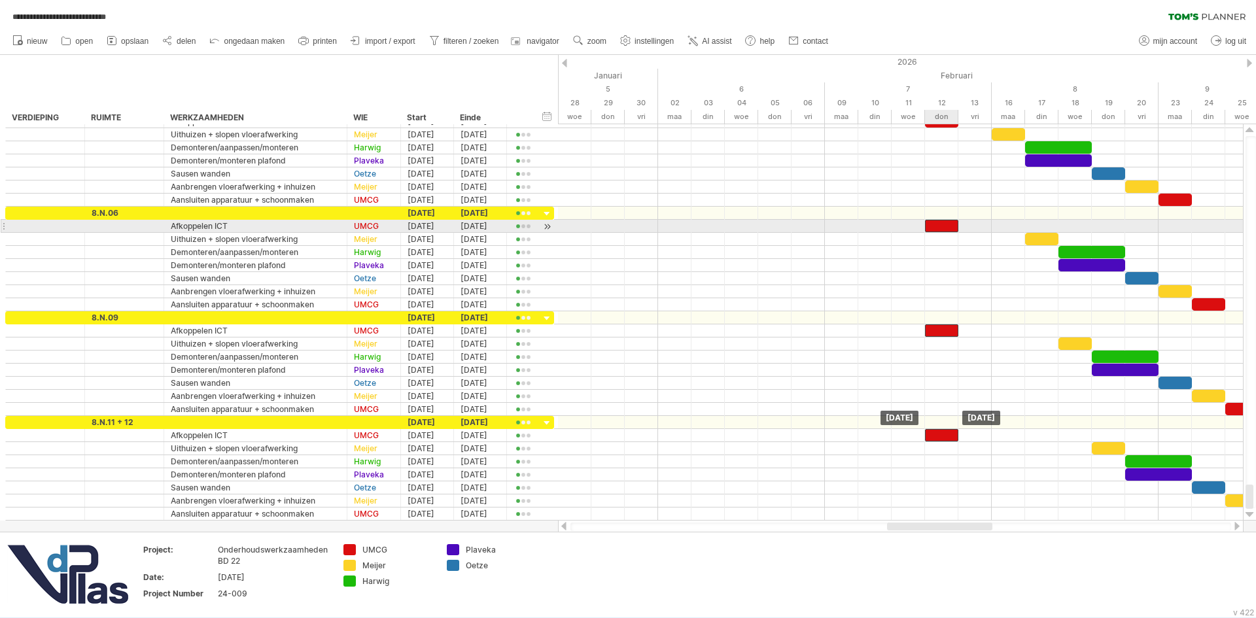
drag, startPoint x: 978, startPoint y: 228, endPoint x: 944, endPoint y: 224, distance: 34.2
click at [944, 224] on div at bounding box center [941, 226] width 33 height 12
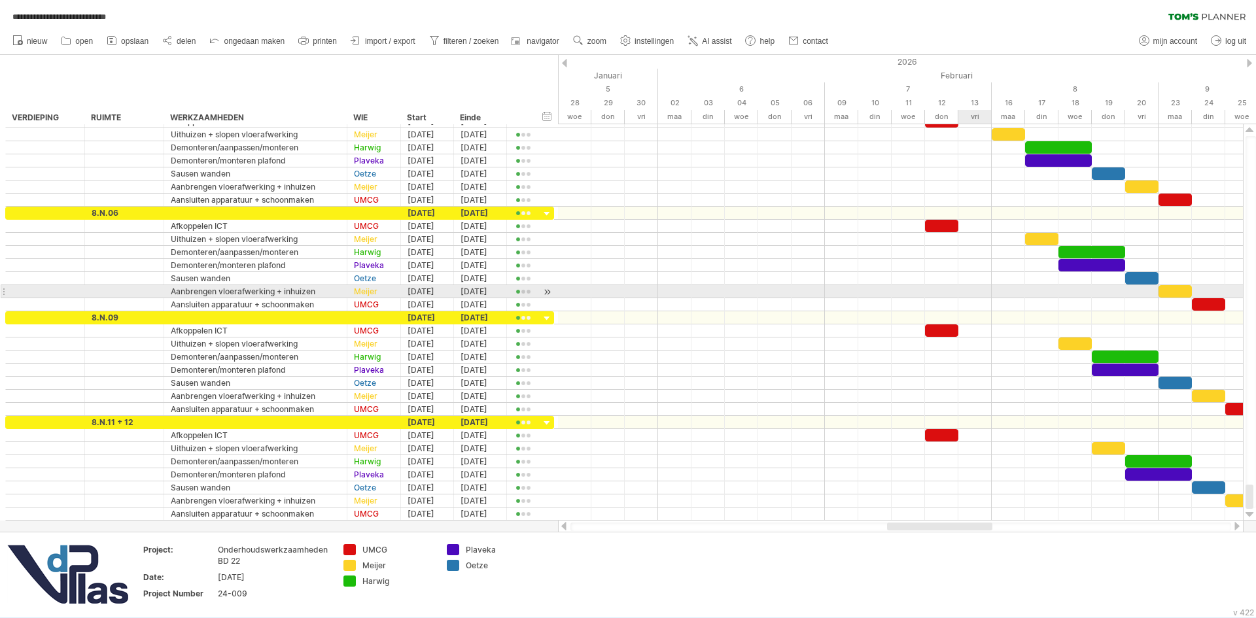
click at [969, 292] on div at bounding box center [900, 291] width 685 height 13
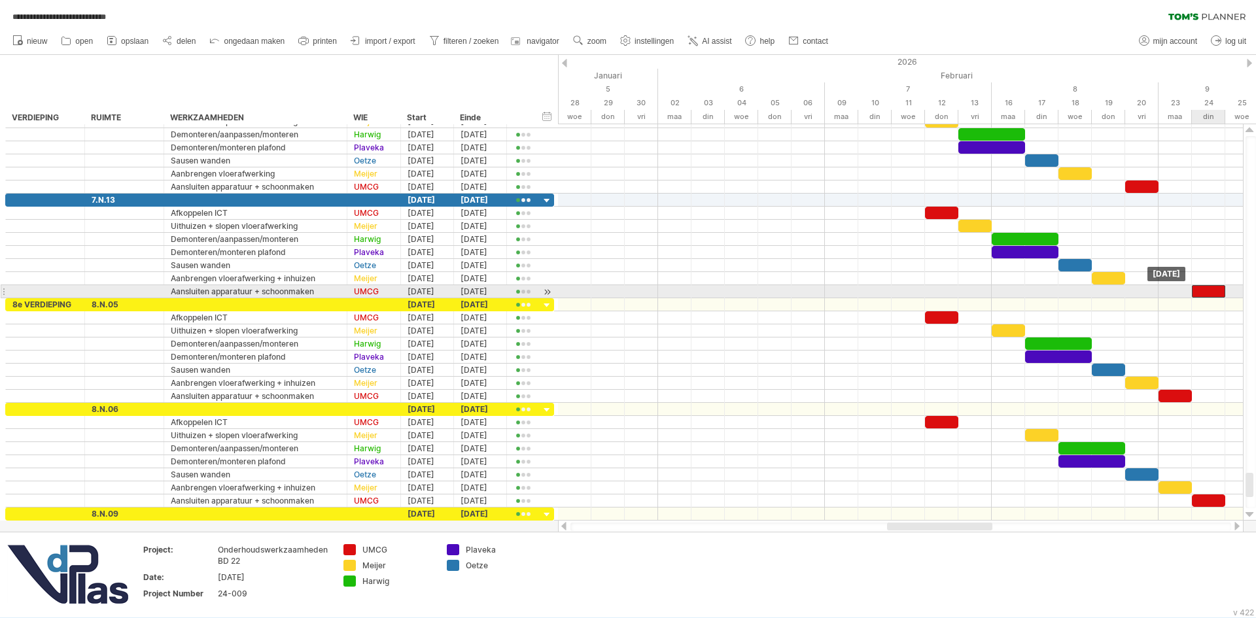
drag, startPoint x: 1144, startPoint y: 287, endPoint x: 1214, endPoint y: 289, distance: 70.0
click at [1214, 289] on div at bounding box center [1208, 291] width 33 height 12
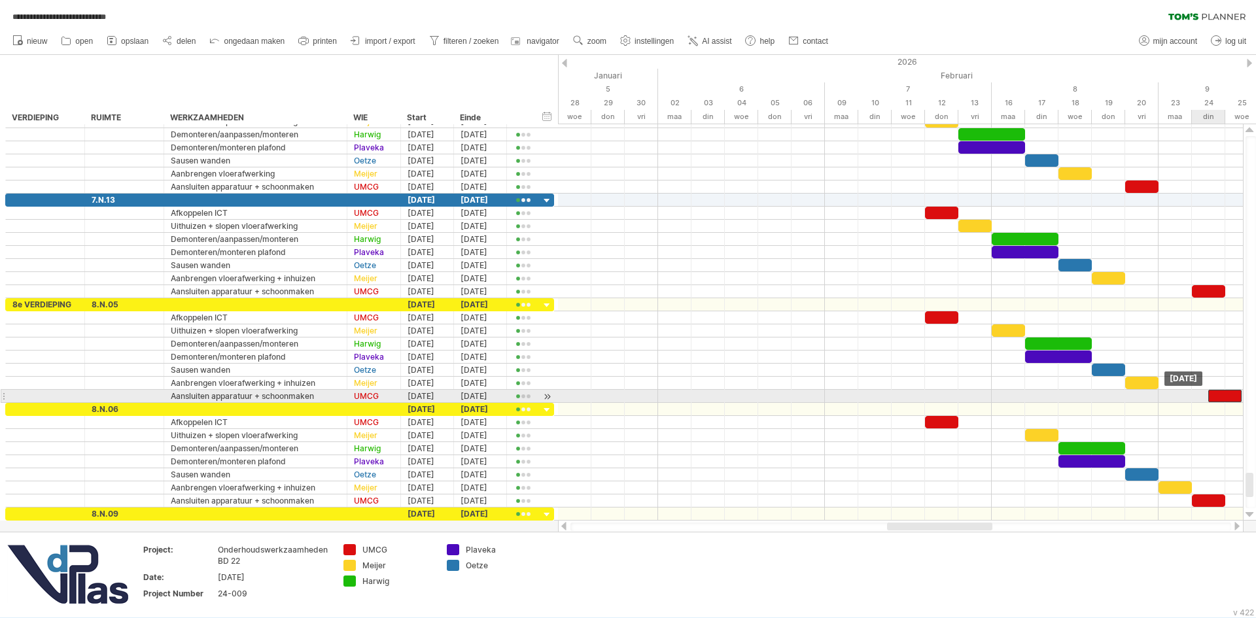
drag, startPoint x: 1176, startPoint y: 394, endPoint x: 1218, endPoint y: 392, distance: 41.9
click at [1218, 392] on div at bounding box center [1224, 396] width 33 height 12
drag, startPoint x: 1218, startPoint y: 394, endPoint x: 1202, endPoint y: 396, distance: 16.4
click at [1202, 396] on div at bounding box center [1208, 396] width 33 height 12
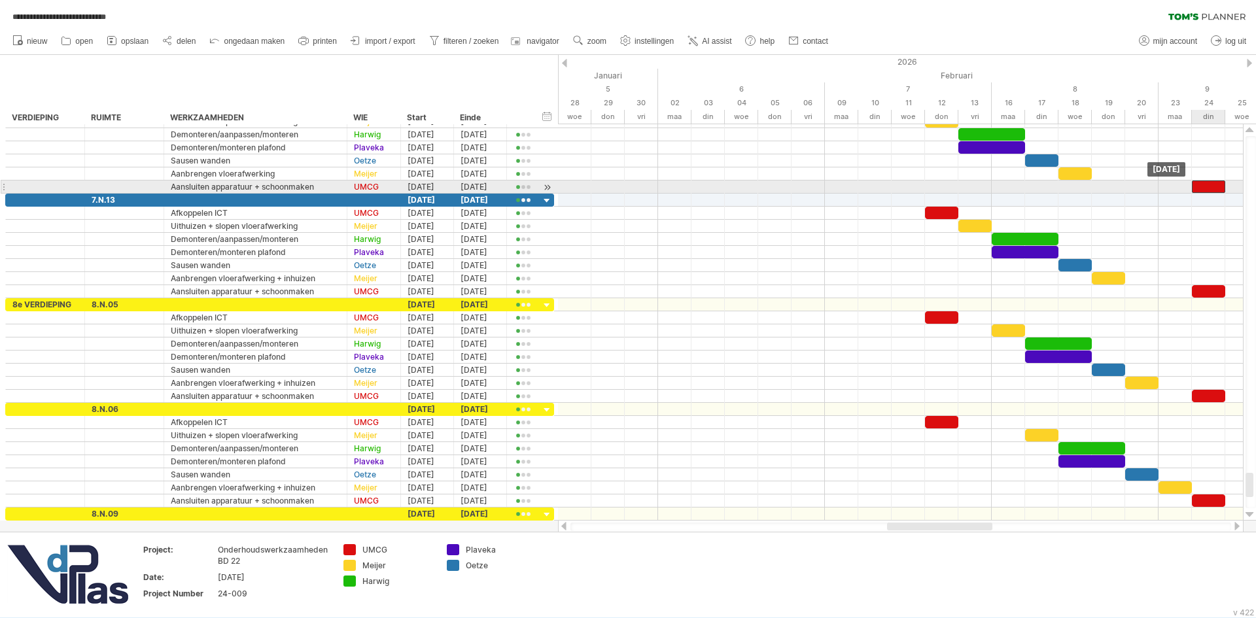
drag, startPoint x: 1144, startPoint y: 188, endPoint x: 1213, endPoint y: 186, distance: 69.3
click at [1213, 186] on div at bounding box center [1208, 186] width 33 height 12
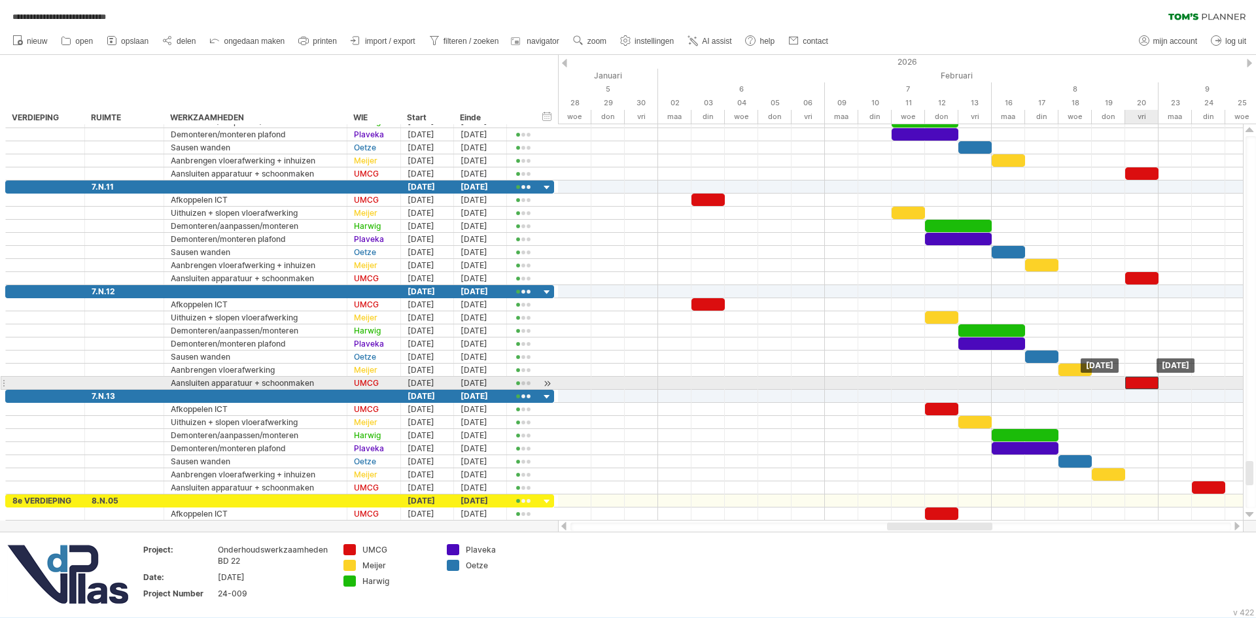
drag, startPoint x: 1205, startPoint y: 381, endPoint x: 1142, endPoint y: 381, distance: 63.4
click at [1142, 381] on div at bounding box center [1141, 383] width 33 height 12
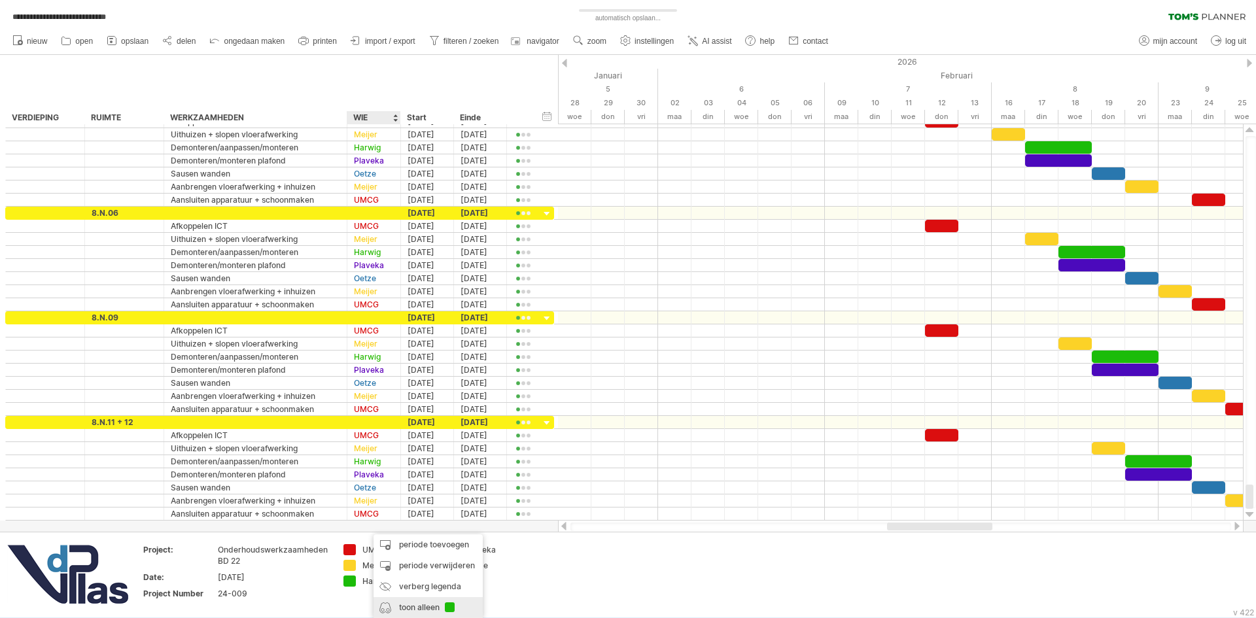
drag, startPoint x: 413, startPoint y: 600, endPoint x: 419, endPoint y: 596, distance: 7.1
click at [414, 601] on div "toon alleen" at bounding box center [427, 607] width 109 height 21
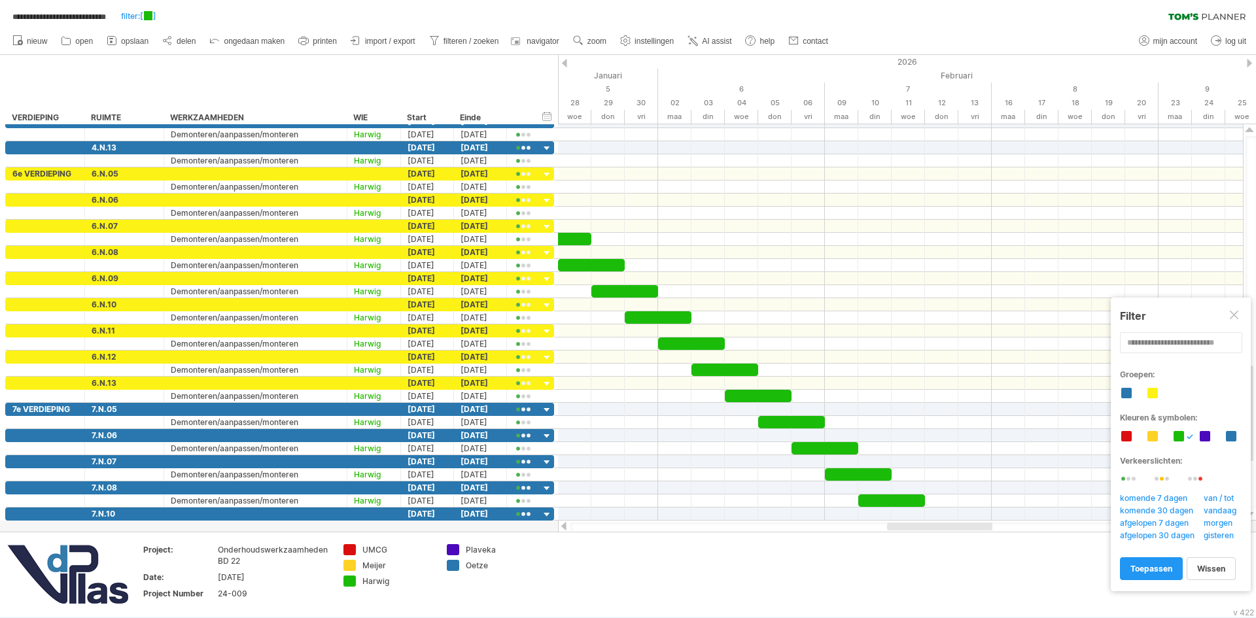
drag, startPoint x: 927, startPoint y: 530, endPoint x: 887, endPoint y: 530, distance: 39.2
click at [887, 530] on div at bounding box center [900, 527] width 660 height 9
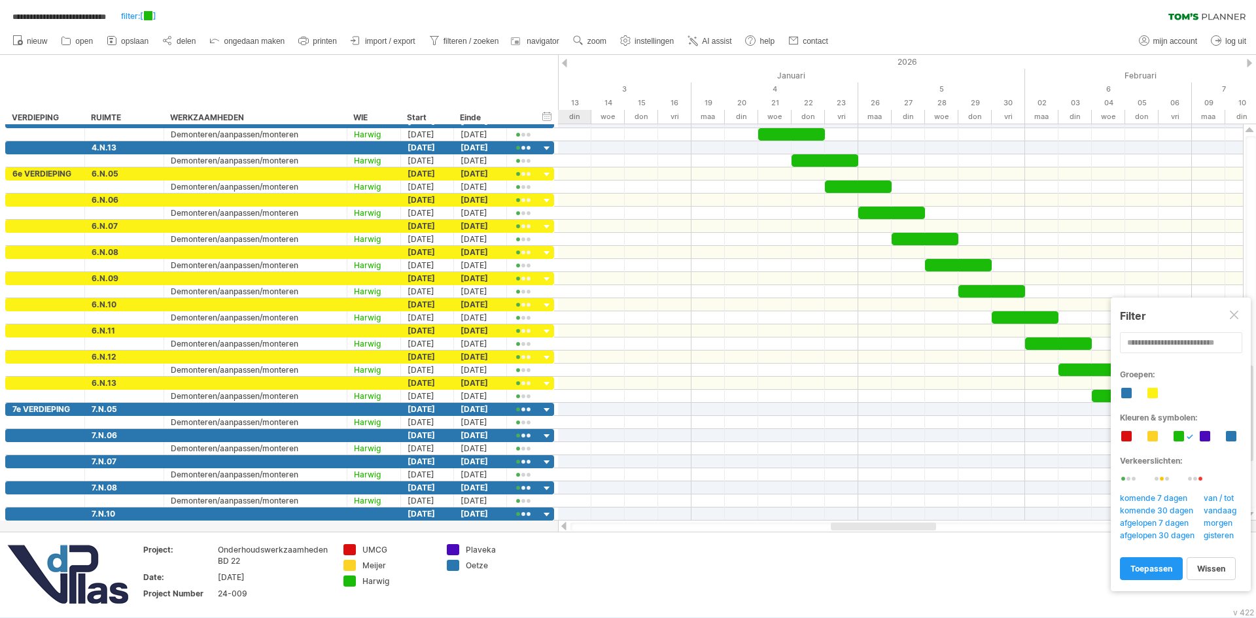
drag, startPoint x: 913, startPoint y: 527, endPoint x: 875, endPoint y: 504, distance: 44.6
click at [856, 526] on div at bounding box center [883, 527] width 105 height 8
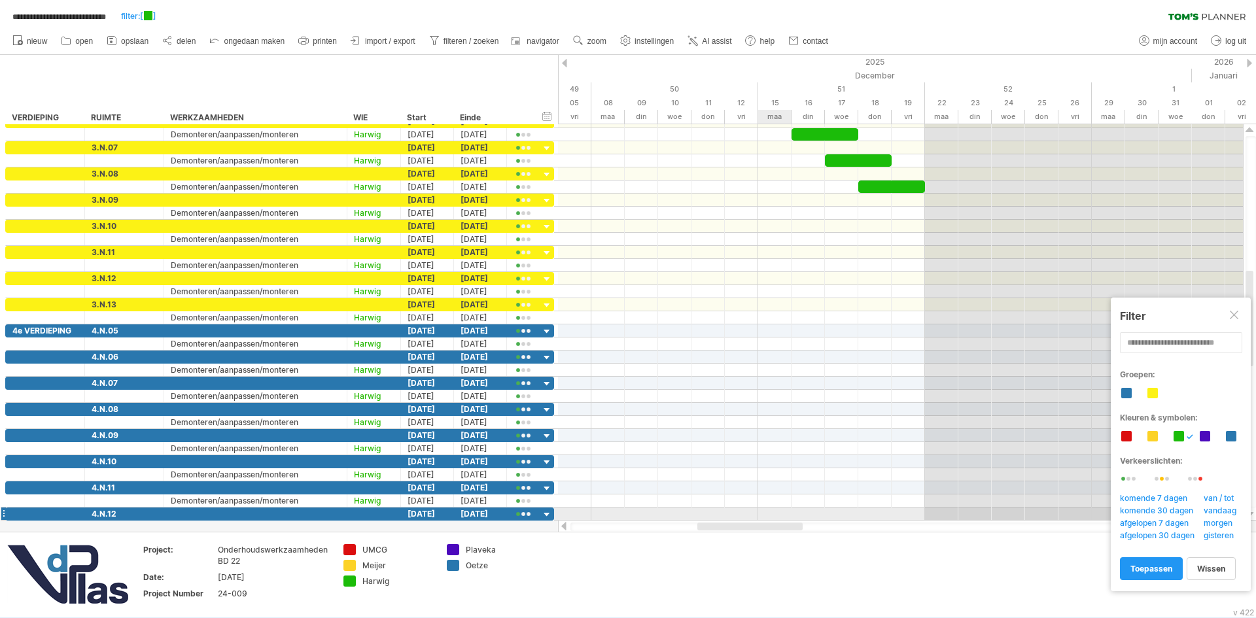
drag, startPoint x: 897, startPoint y: 526, endPoint x: 763, endPoint y: 516, distance: 134.4
click at [763, 516] on div "**********" at bounding box center [628, 309] width 1256 height 618
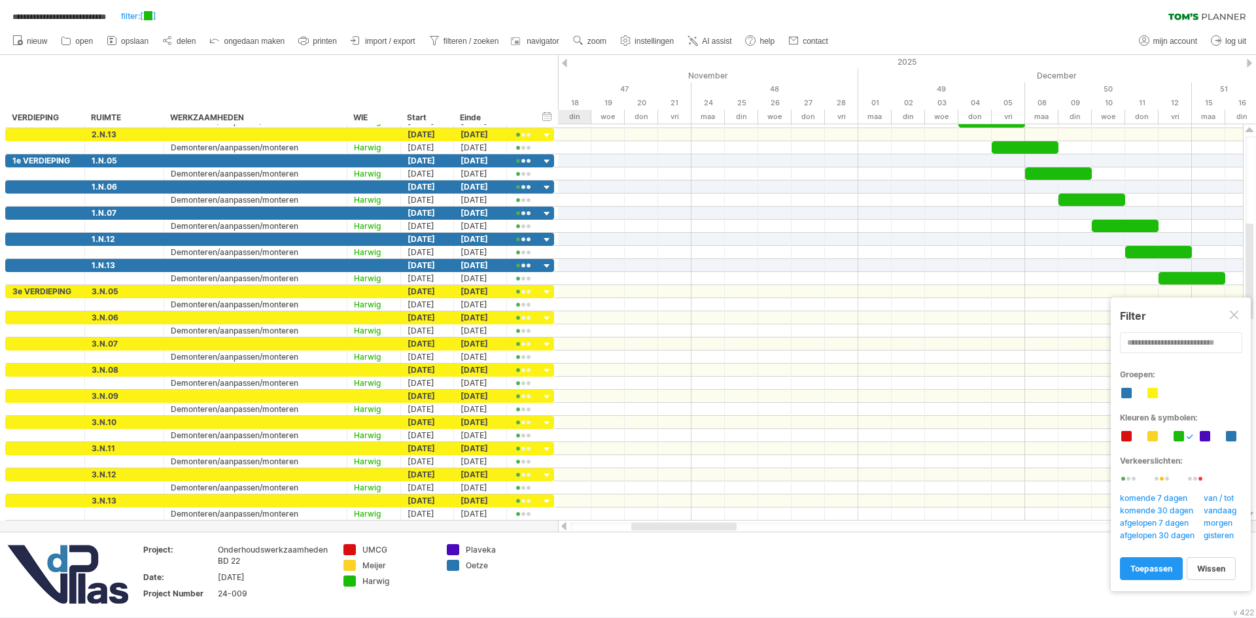
drag, startPoint x: 768, startPoint y: 526, endPoint x: 704, endPoint y: 529, distance: 64.1
click at [704, 529] on div at bounding box center [683, 527] width 105 height 8
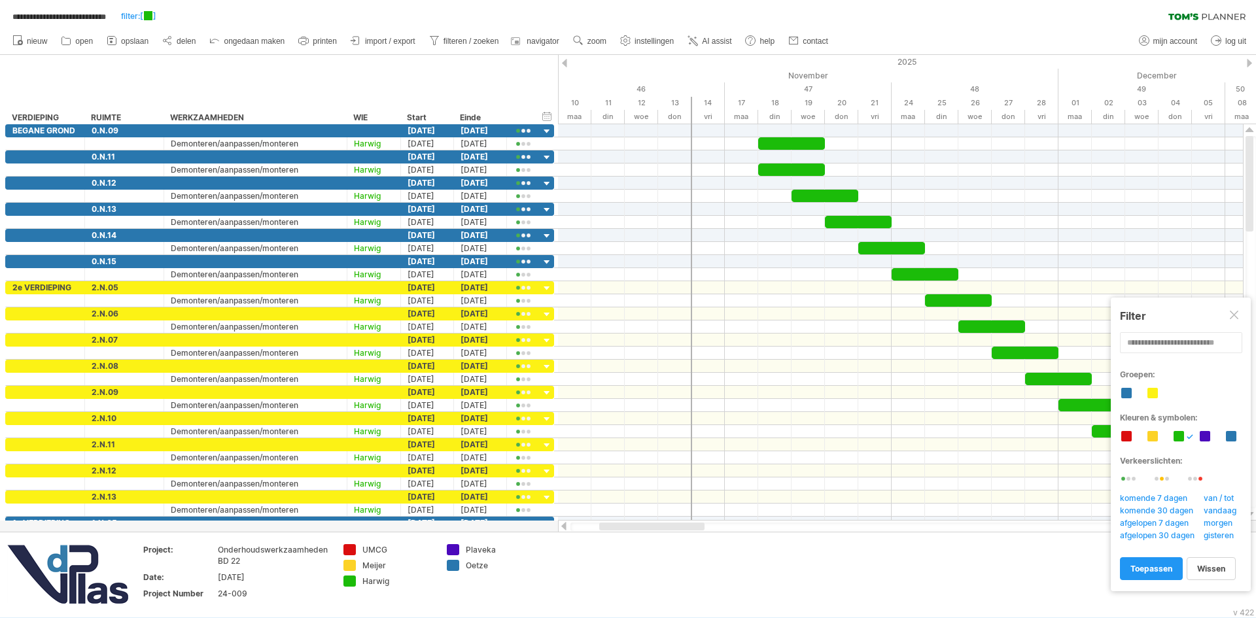
drag, startPoint x: 712, startPoint y: 523, endPoint x: 681, endPoint y: 524, distance: 30.7
click at [681, 524] on div at bounding box center [651, 527] width 105 height 8
click at [1230, 313] on div at bounding box center [1234, 316] width 10 height 10
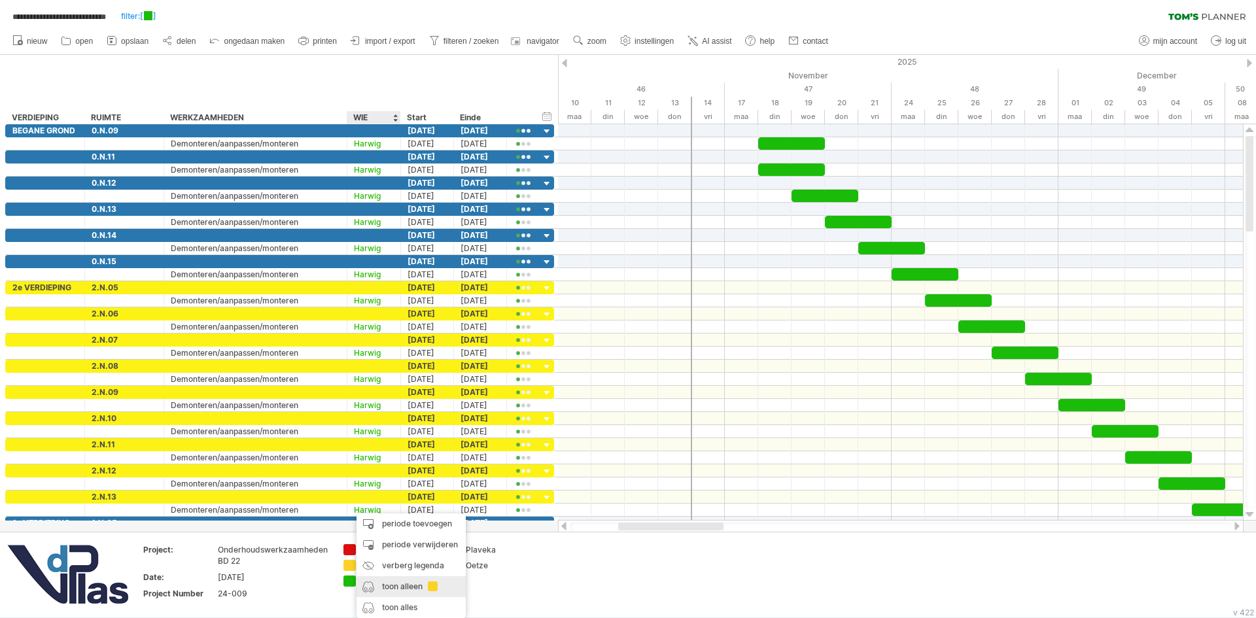
click at [394, 586] on div "toon alleen" at bounding box center [410, 586] width 109 height 21
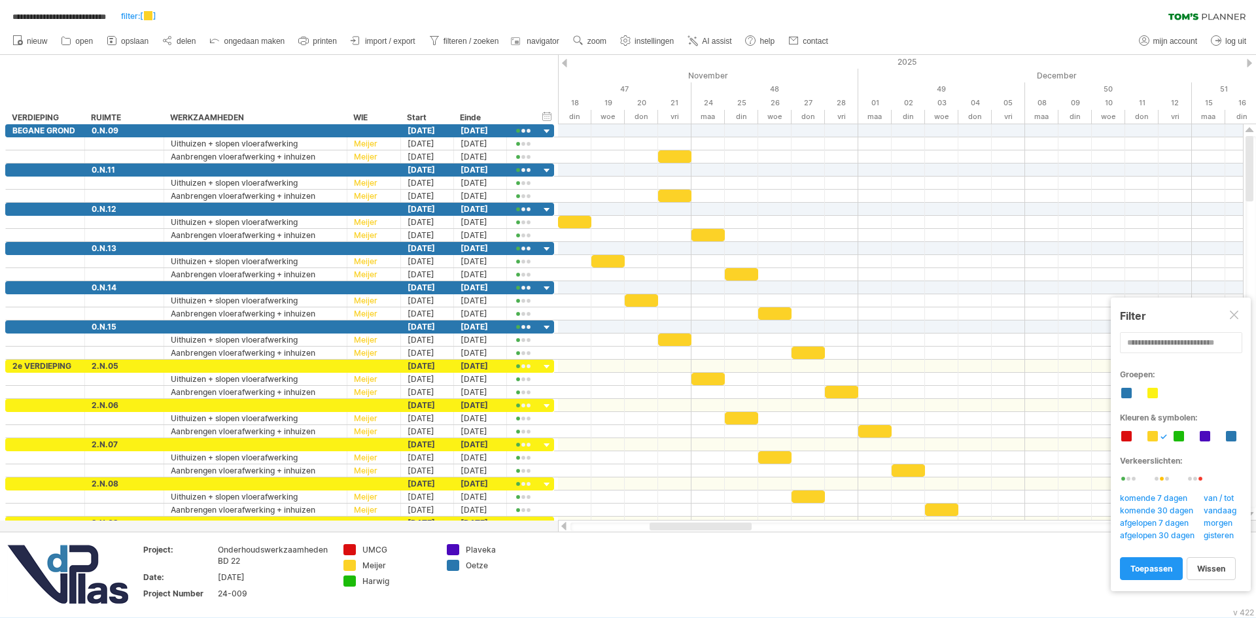
drag, startPoint x: 704, startPoint y: 526, endPoint x: 735, endPoint y: 524, distance: 31.4
click at [735, 524] on div at bounding box center [700, 527] width 102 height 8
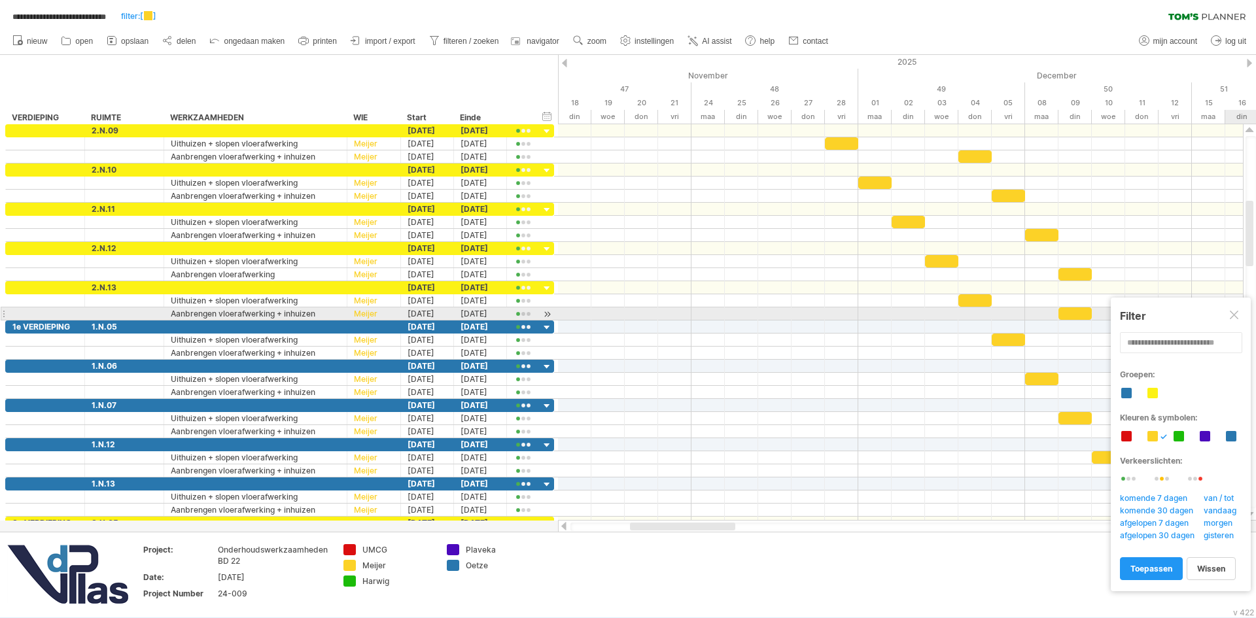
click at [1230, 314] on div at bounding box center [1234, 316] width 10 height 10
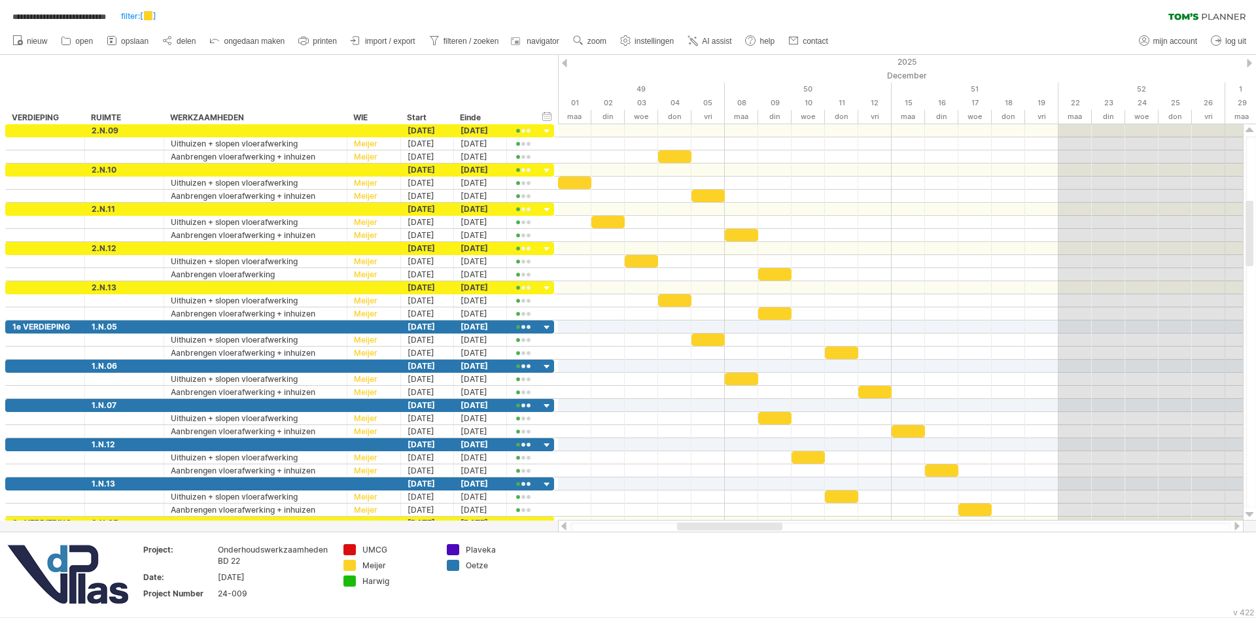
drag, startPoint x: 695, startPoint y: 524, endPoint x: 742, endPoint y: 530, distance: 47.5
click at [742, 530] on div at bounding box center [900, 527] width 660 height 9
click at [419, 614] on div "toon alles" at bounding box center [433, 607] width 109 height 21
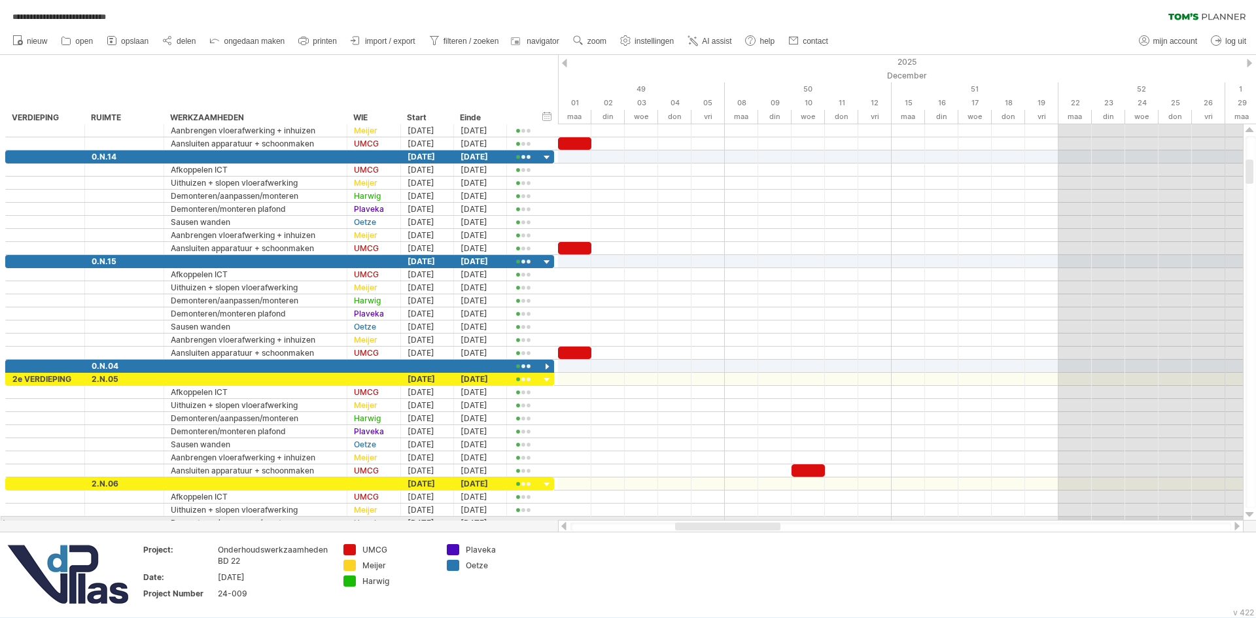
drag, startPoint x: 753, startPoint y: 521, endPoint x: 734, endPoint y: 521, distance: 19.6
click at [734, 521] on div at bounding box center [900, 526] width 685 height 13
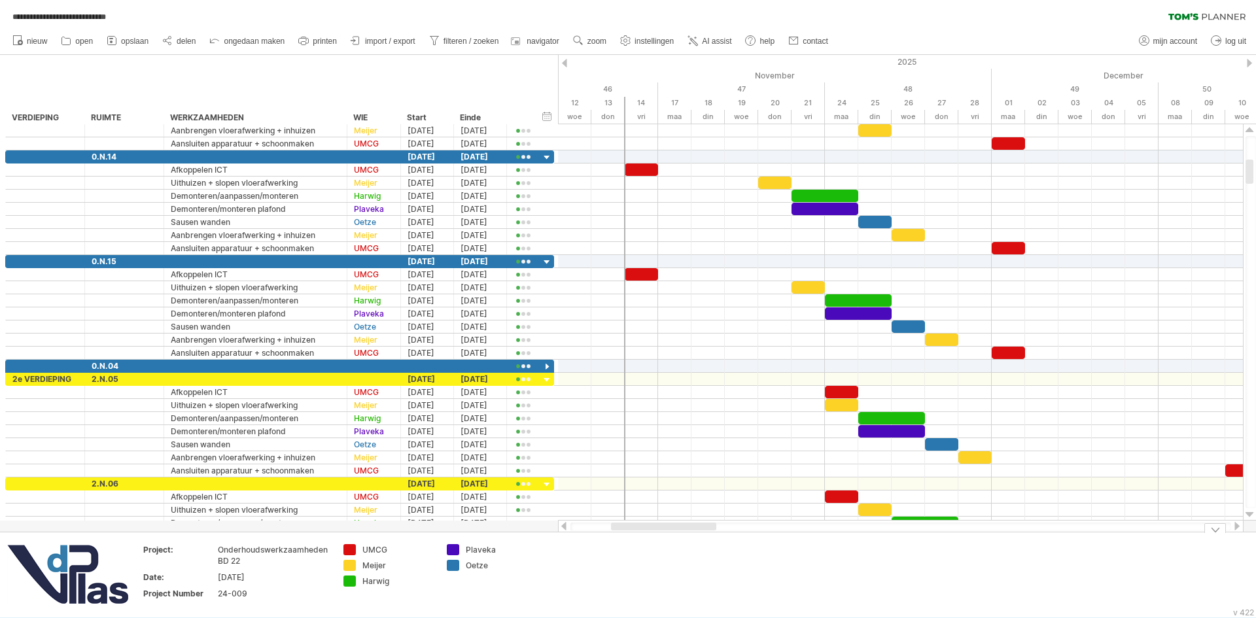
drag, startPoint x: 741, startPoint y: 527, endPoint x: 677, endPoint y: 532, distance: 64.3
click at [677, 532] on div "**********" at bounding box center [628, 309] width 1256 height 618
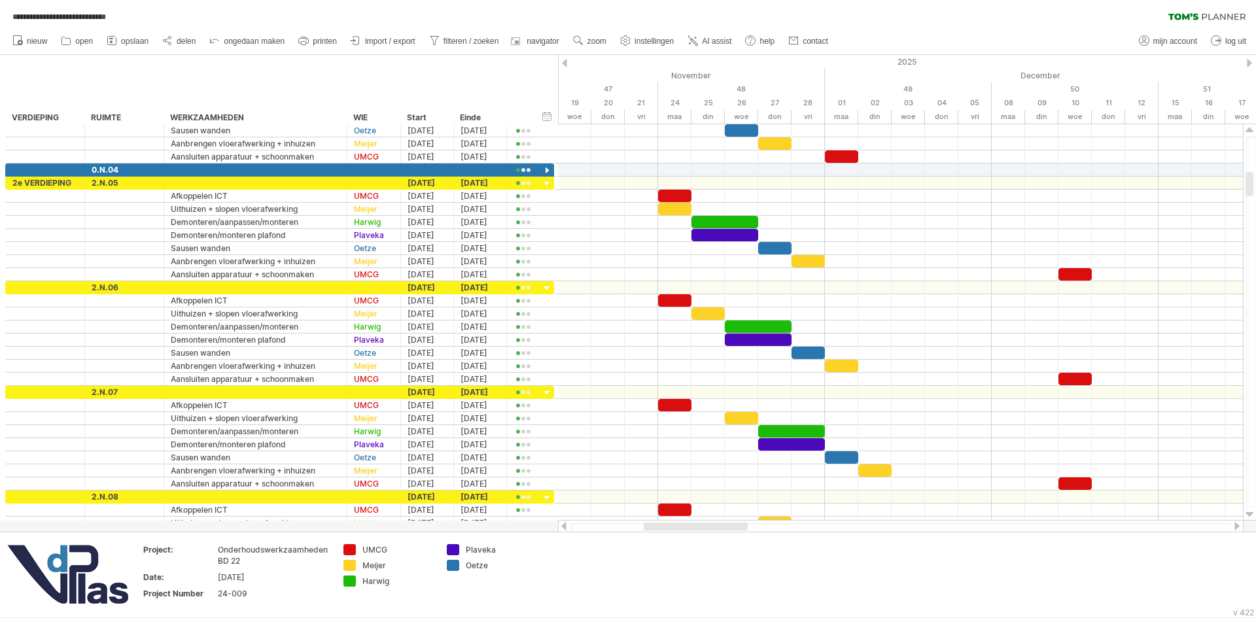
drag, startPoint x: 685, startPoint y: 527, endPoint x: 715, endPoint y: 530, distance: 29.5
click at [713, 530] on div at bounding box center [900, 527] width 660 height 9
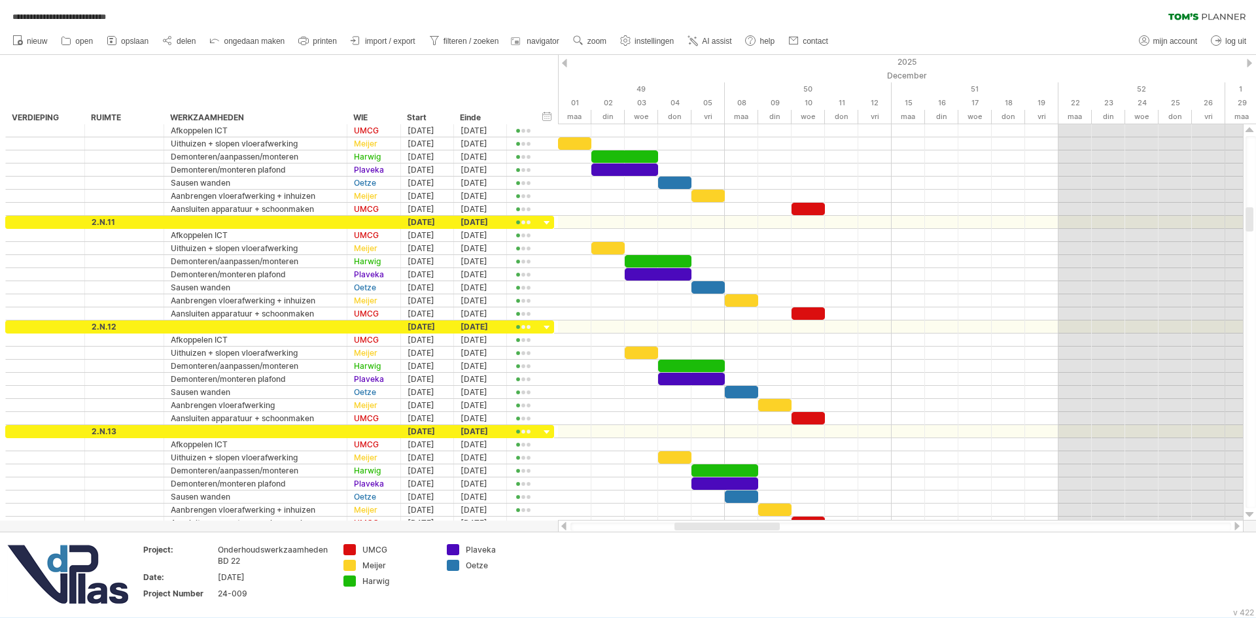
drag, startPoint x: 699, startPoint y: 524, endPoint x: 738, endPoint y: 520, distance: 39.5
click at [736, 526] on div at bounding box center [726, 527] width 105 height 8
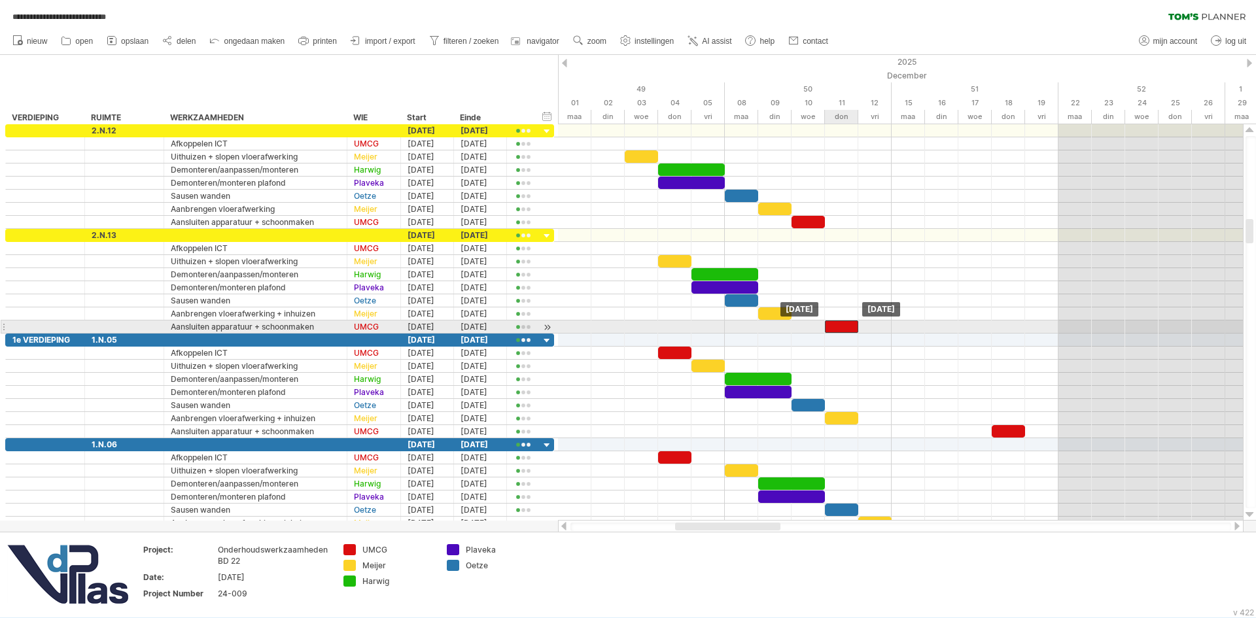
drag, startPoint x: 814, startPoint y: 323, endPoint x: 841, endPoint y: 326, distance: 27.7
click at [841, 326] on div at bounding box center [841, 326] width 33 height 12
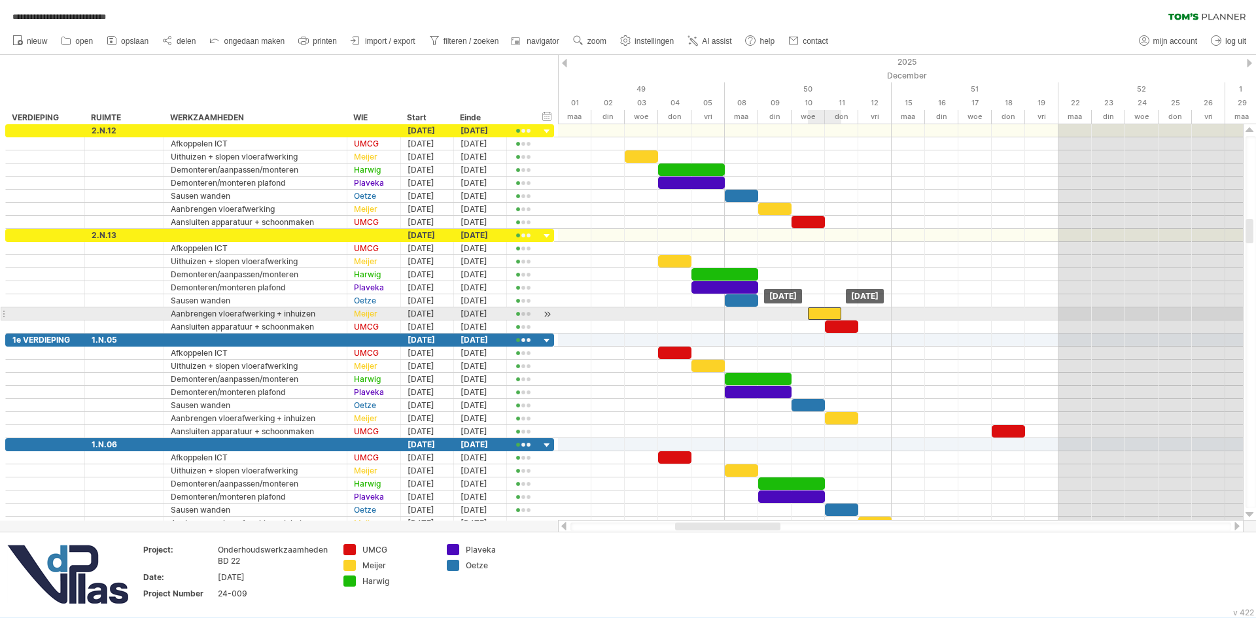
drag, startPoint x: 770, startPoint y: 312, endPoint x: 818, endPoint y: 315, distance: 48.5
click at [818, 315] on div at bounding box center [824, 313] width 33 height 12
drag, startPoint x: 828, startPoint y: 312, endPoint x: 808, endPoint y: 312, distance: 19.6
click at [808, 312] on div at bounding box center [807, 313] width 33 height 12
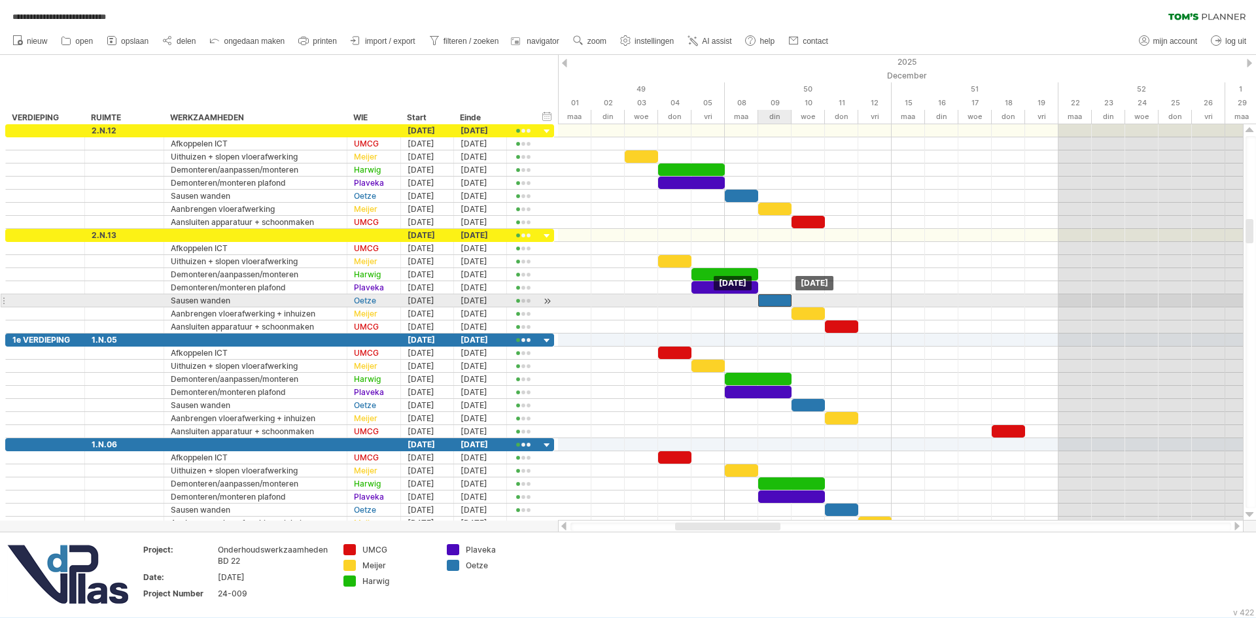
drag, startPoint x: 736, startPoint y: 296, endPoint x: 776, endPoint y: 298, distance: 39.9
click at [776, 298] on div at bounding box center [774, 300] width 33 height 12
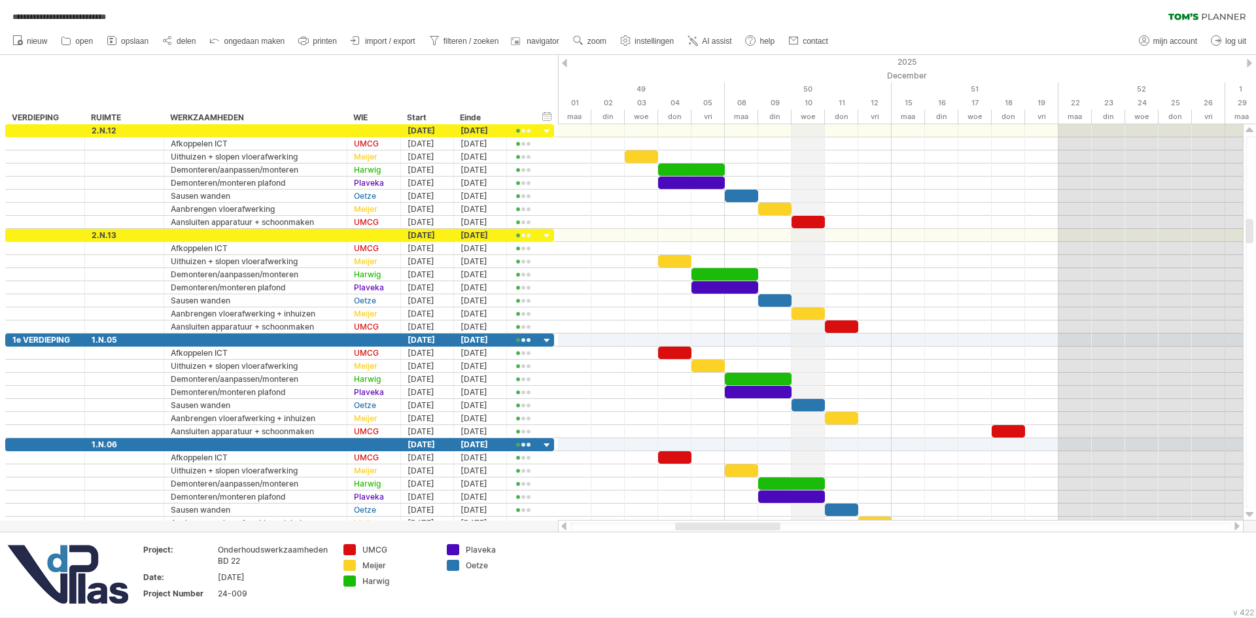
click at [806, 111] on div "woe" at bounding box center [807, 117] width 33 height 14
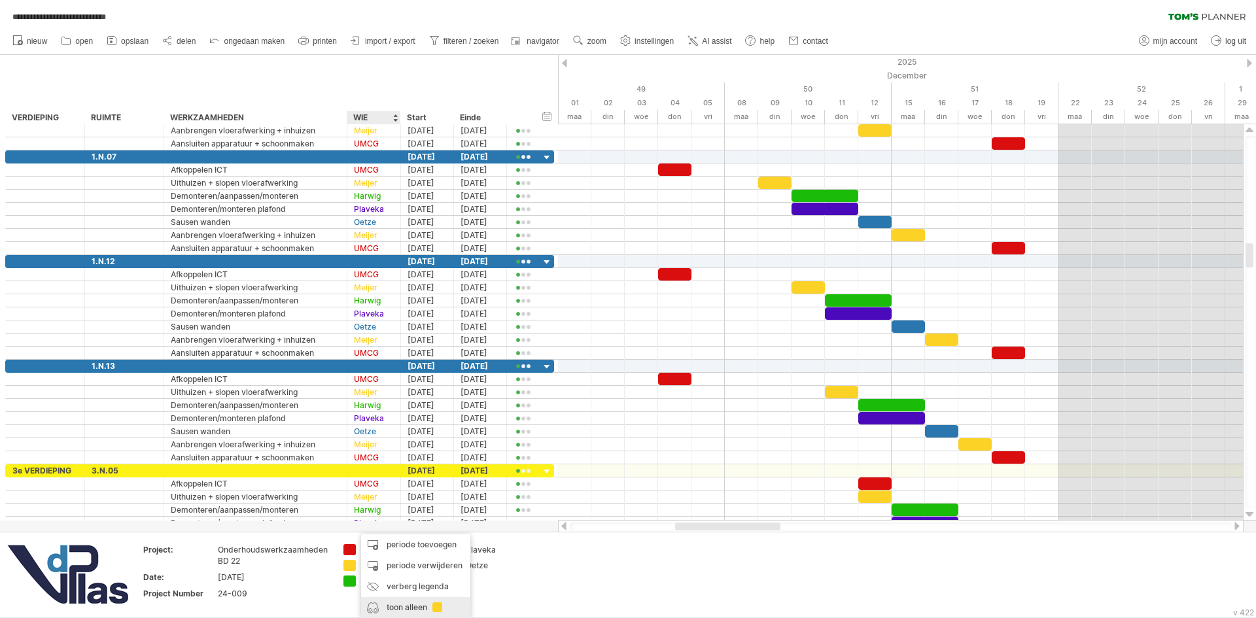
click at [400, 602] on div "toon alleen" at bounding box center [415, 607] width 109 height 21
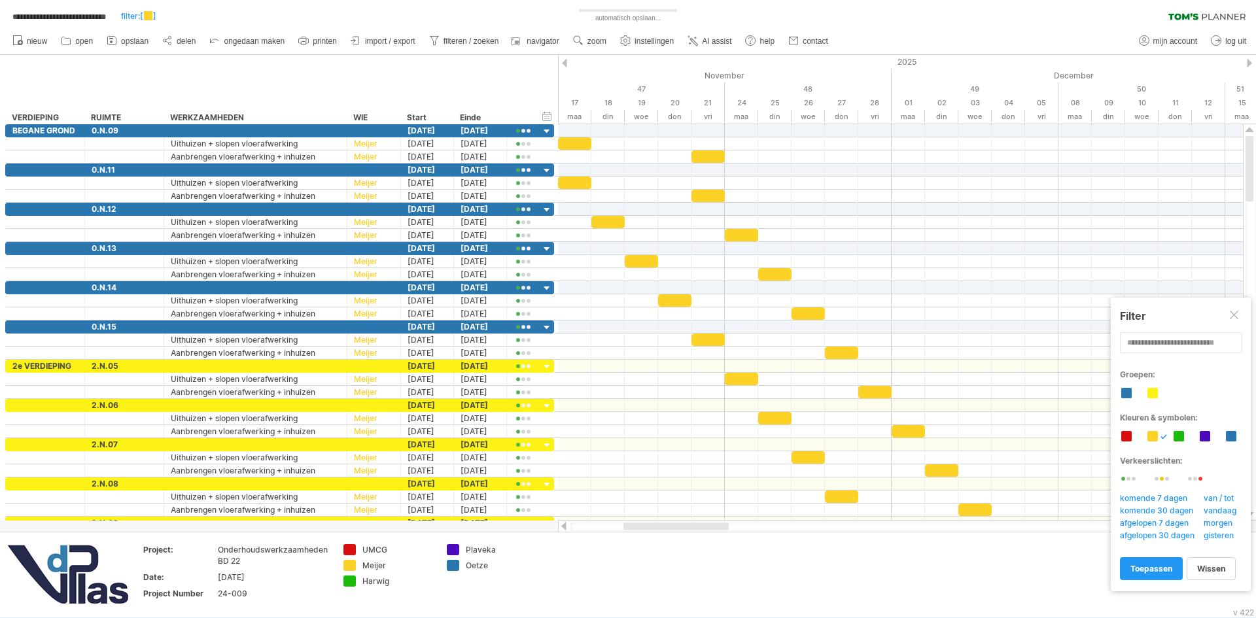
drag, startPoint x: 737, startPoint y: 527, endPoint x: 704, endPoint y: 532, distance: 33.7
click at [704, 532] on div "**********" at bounding box center [628, 309] width 1256 height 618
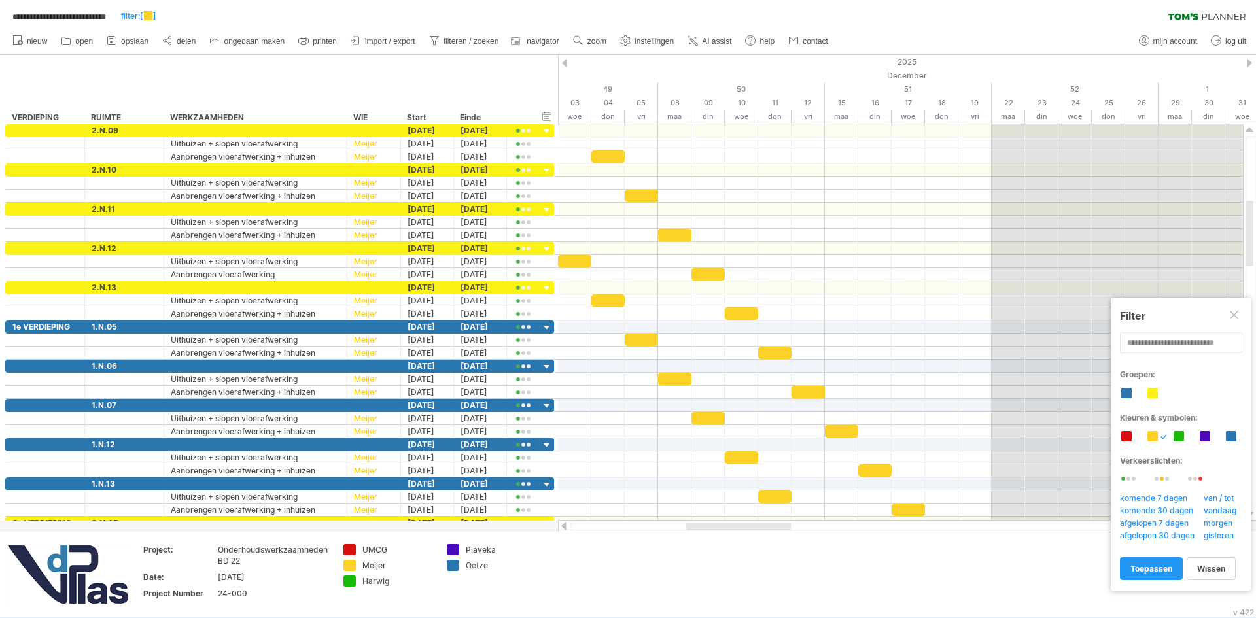
drag, startPoint x: 711, startPoint y: 526, endPoint x: 772, endPoint y: 528, distance: 60.9
click at [772, 528] on div at bounding box center [737, 527] width 105 height 8
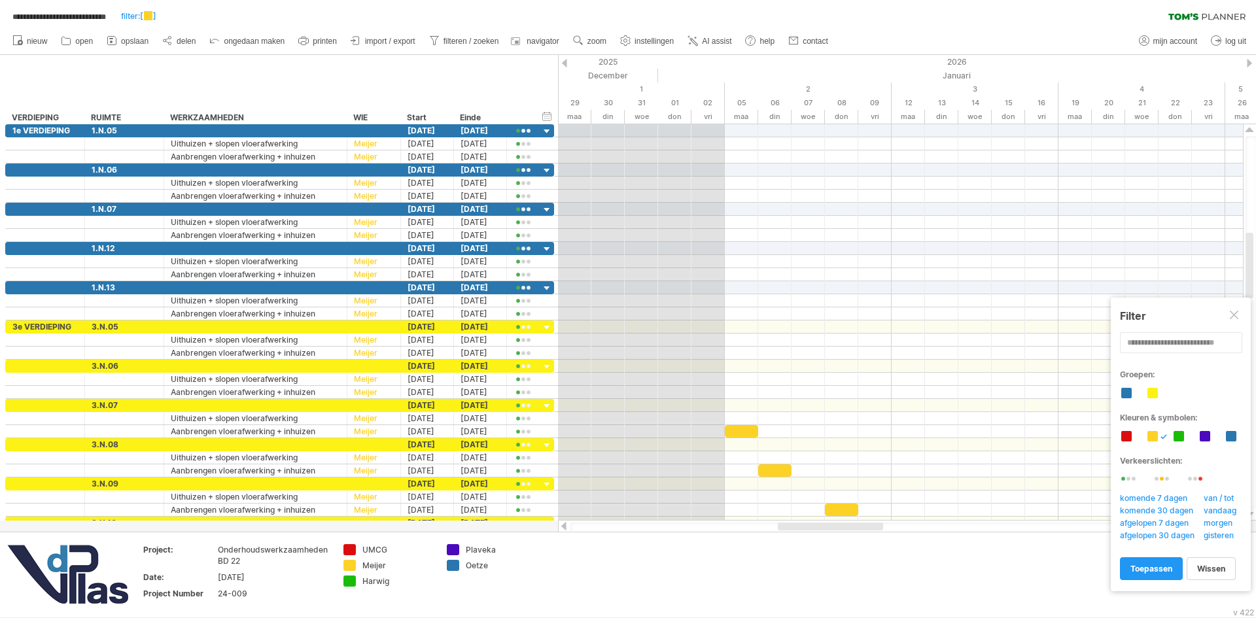
drag, startPoint x: 761, startPoint y: 525, endPoint x: 853, endPoint y: 524, distance: 92.2
click at [853, 524] on div at bounding box center [830, 527] width 105 height 8
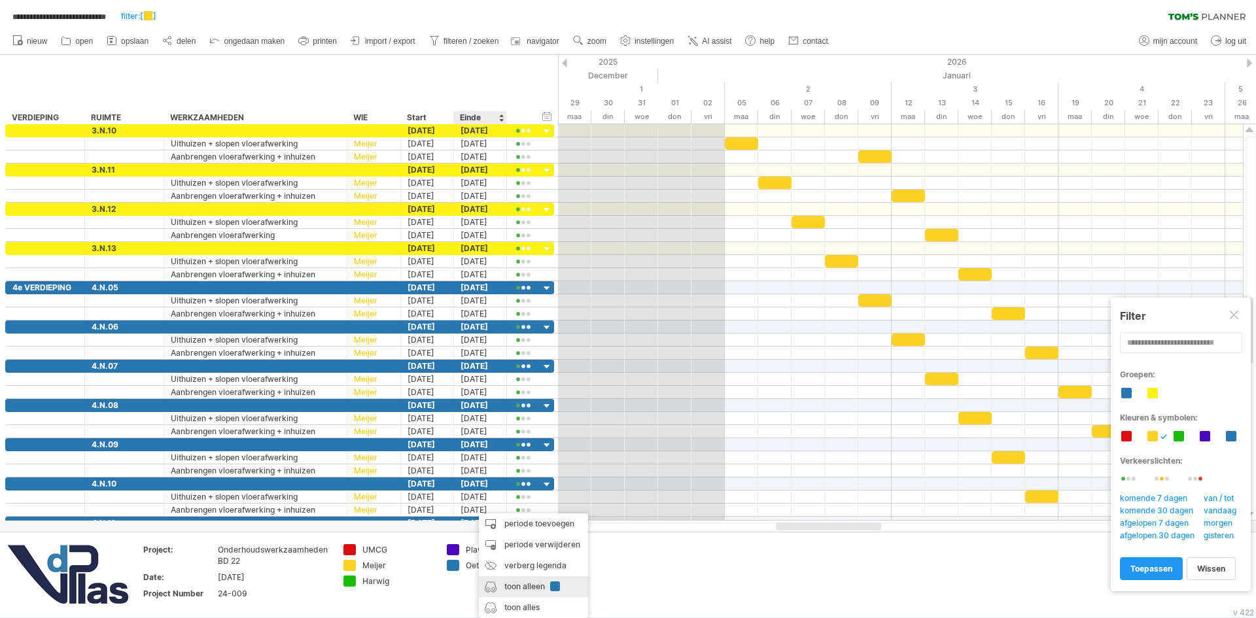
click at [519, 589] on div "toon alleen" at bounding box center [533, 586] width 109 height 21
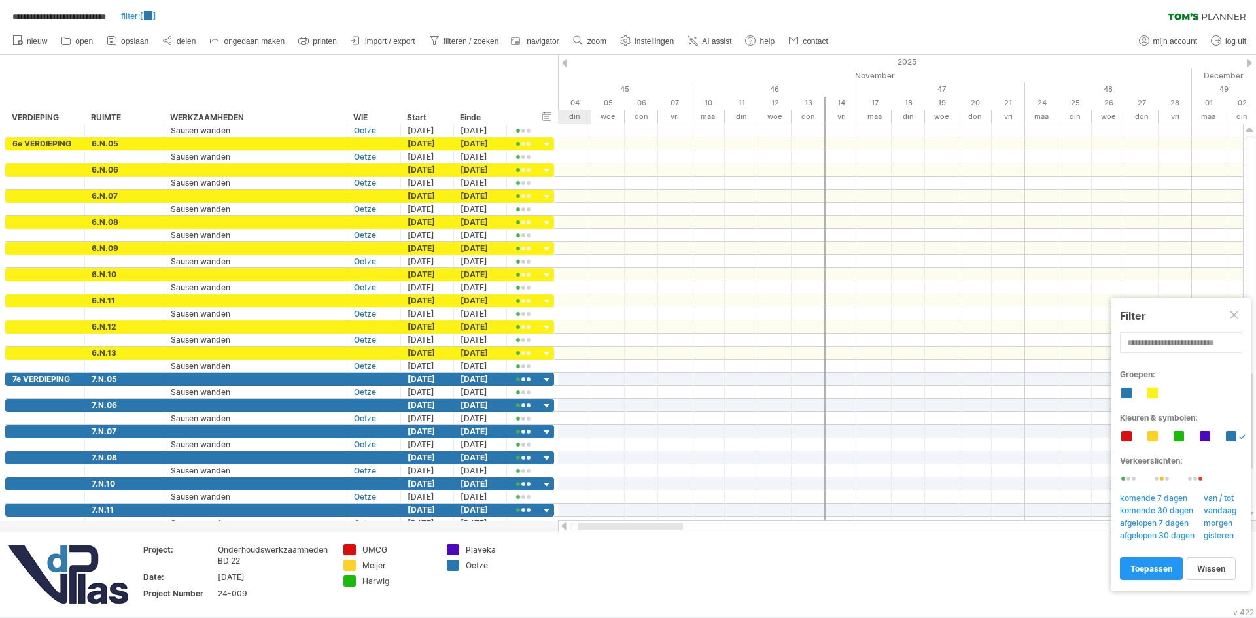
drag, startPoint x: 802, startPoint y: 527, endPoint x: 604, endPoint y: 522, distance: 198.2
click at [604, 522] on div at bounding box center [900, 526] width 685 height 13
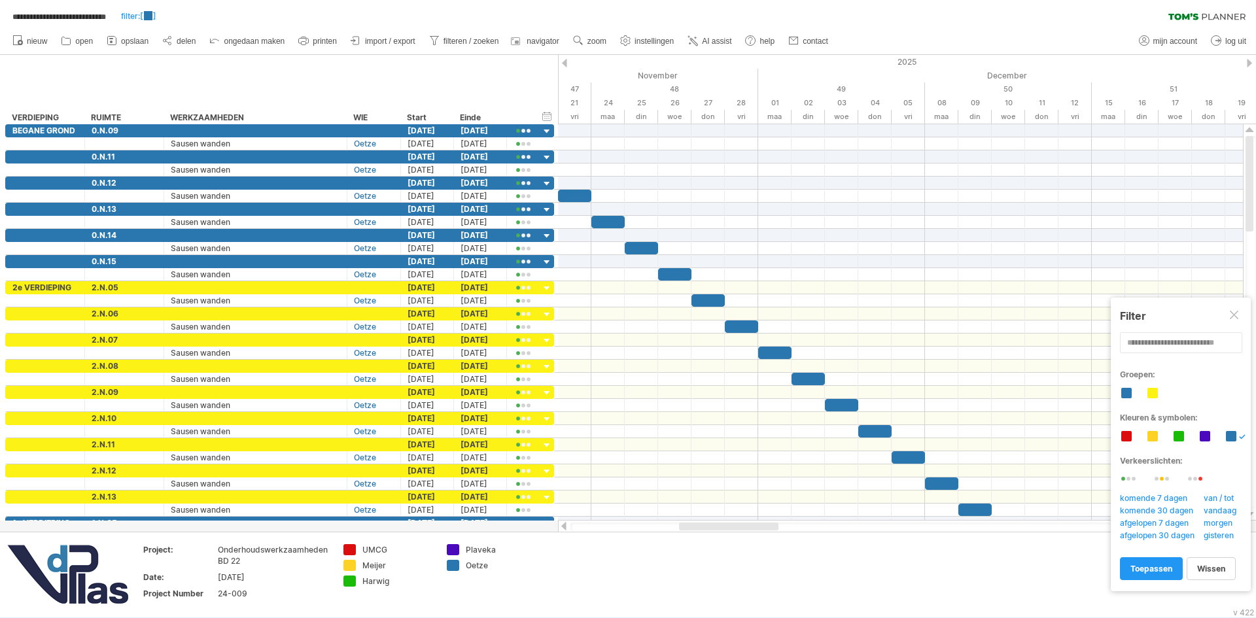
drag, startPoint x: 670, startPoint y: 528, endPoint x: 734, endPoint y: 532, distance: 64.2
click at [734, 532] on div "**********" at bounding box center [628, 309] width 1256 height 618
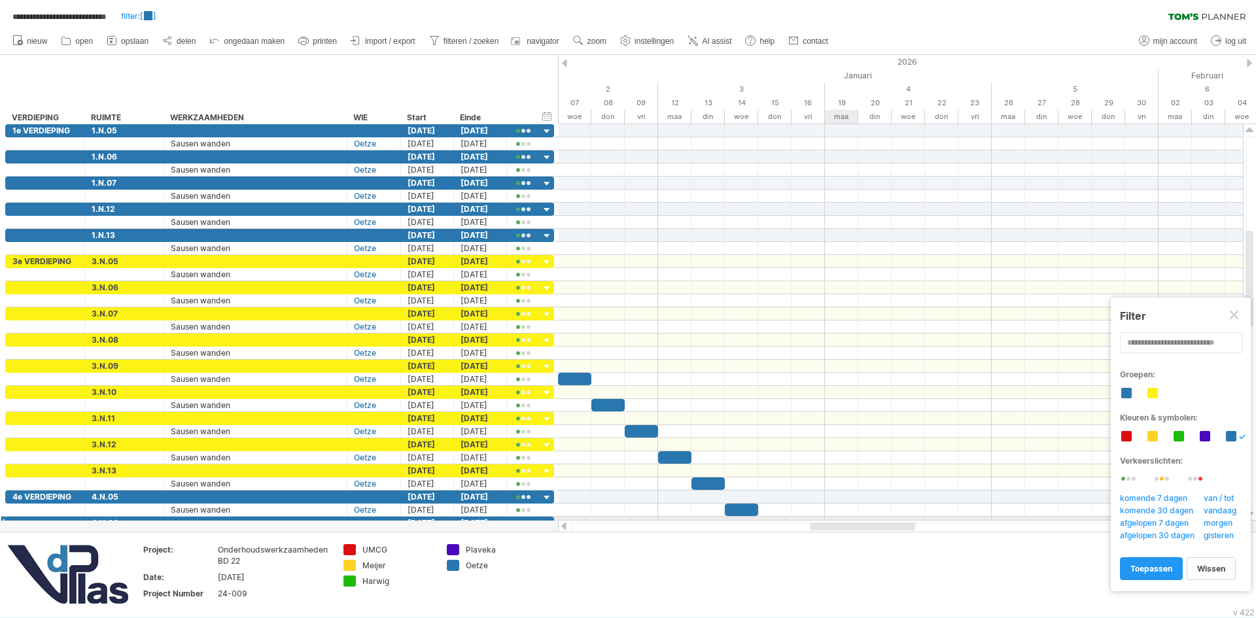
drag, startPoint x: 695, startPoint y: 527, endPoint x: 849, endPoint y: 468, distance: 165.4
click at [843, 518] on div "**********" at bounding box center [628, 309] width 1256 height 618
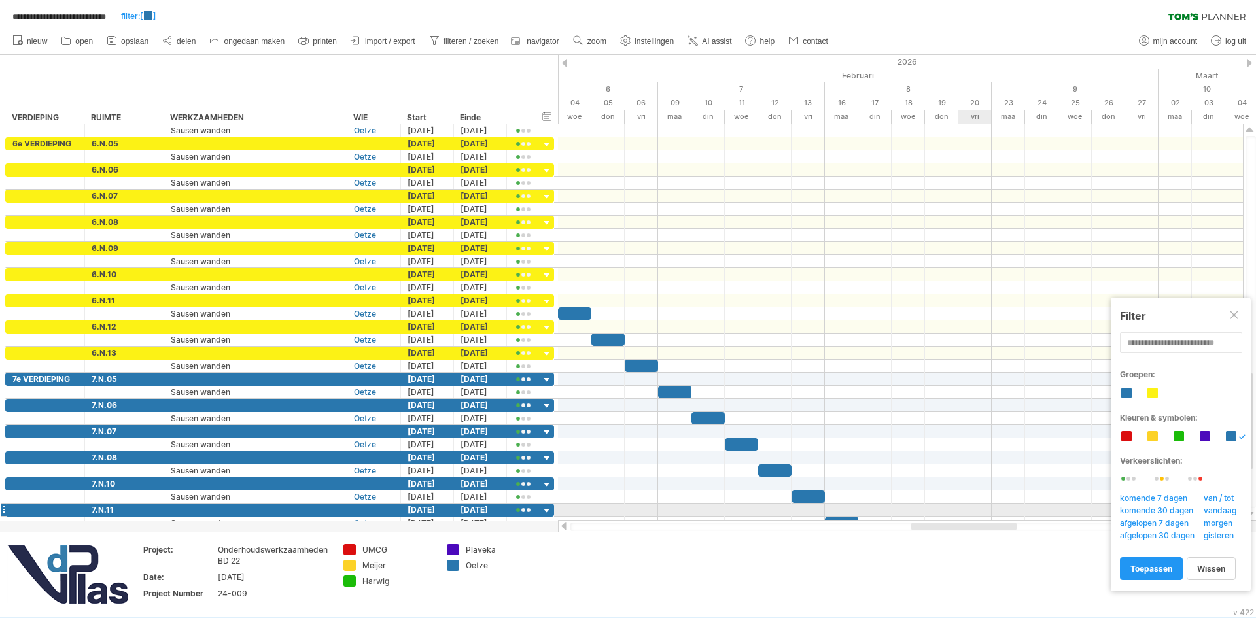
drag, startPoint x: 868, startPoint y: 528, endPoint x: 969, endPoint y: 514, distance: 101.0
click at [969, 514] on div "**********" at bounding box center [628, 309] width 1256 height 618
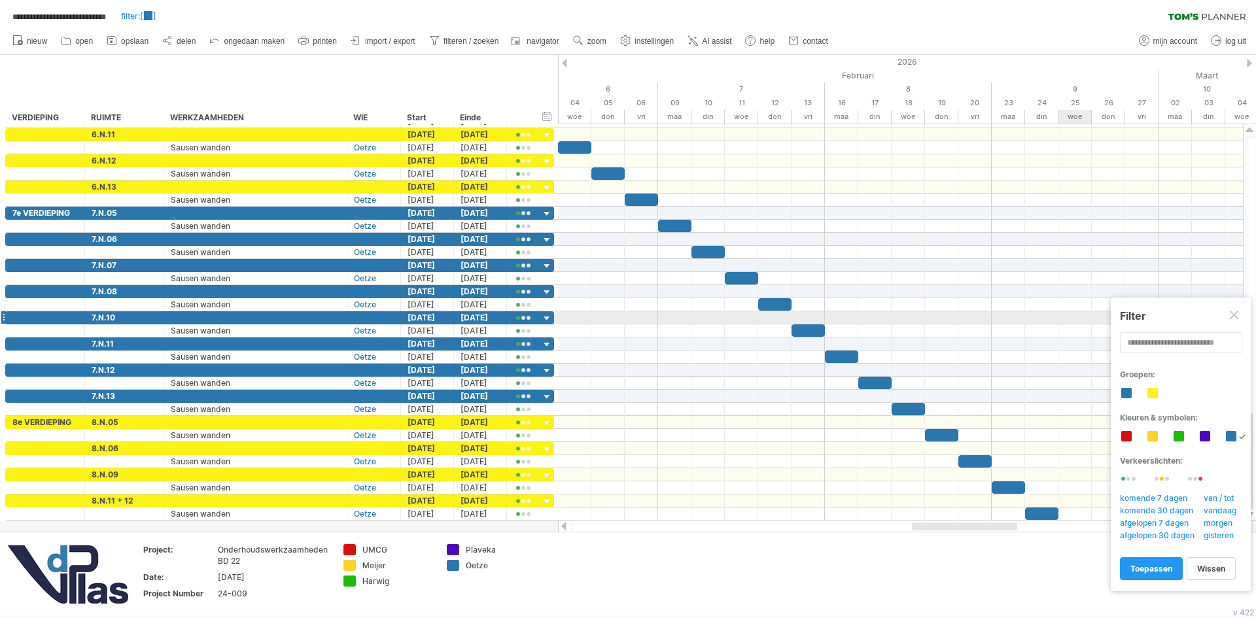
click at [1234, 311] on div at bounding box center [1234, 316] width 10 height 10
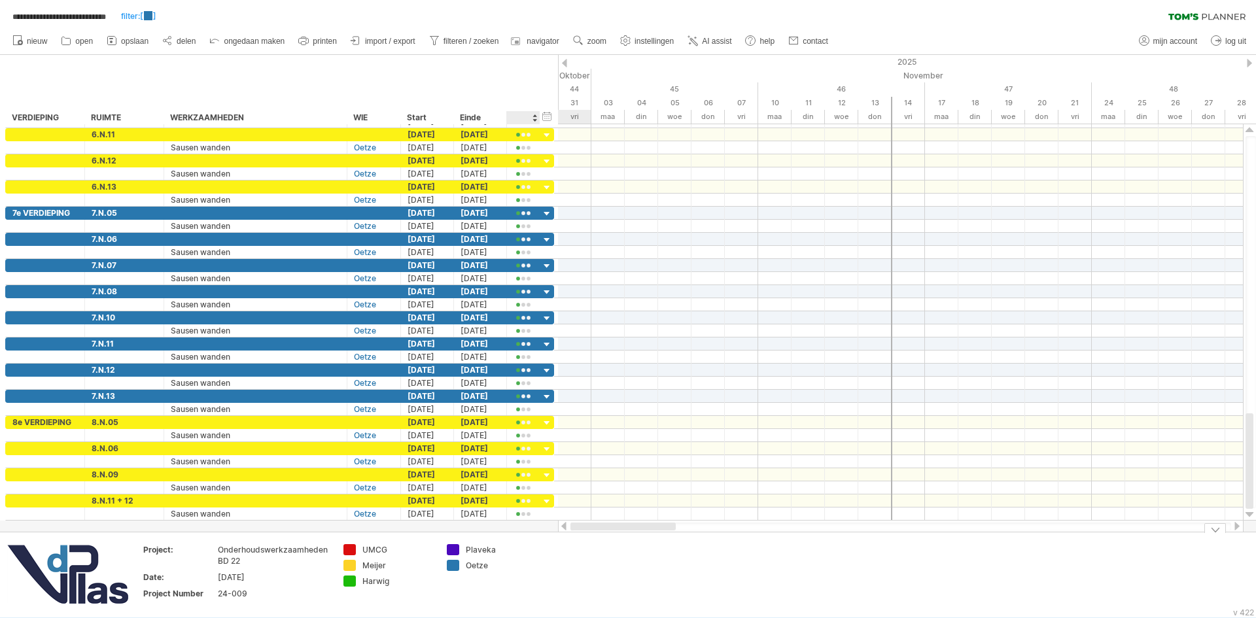
drag, startPoint x: 931, startPoint y: 530, endPoint x: 531, endPoint y: 532, distance: 399.6
click at [531, 532] on div "**********" at bounding box center [628, 309] width 1256 height 618
click at [496, 608] on div "toon alles" at bounding box center [520, 607] width 109 height 21
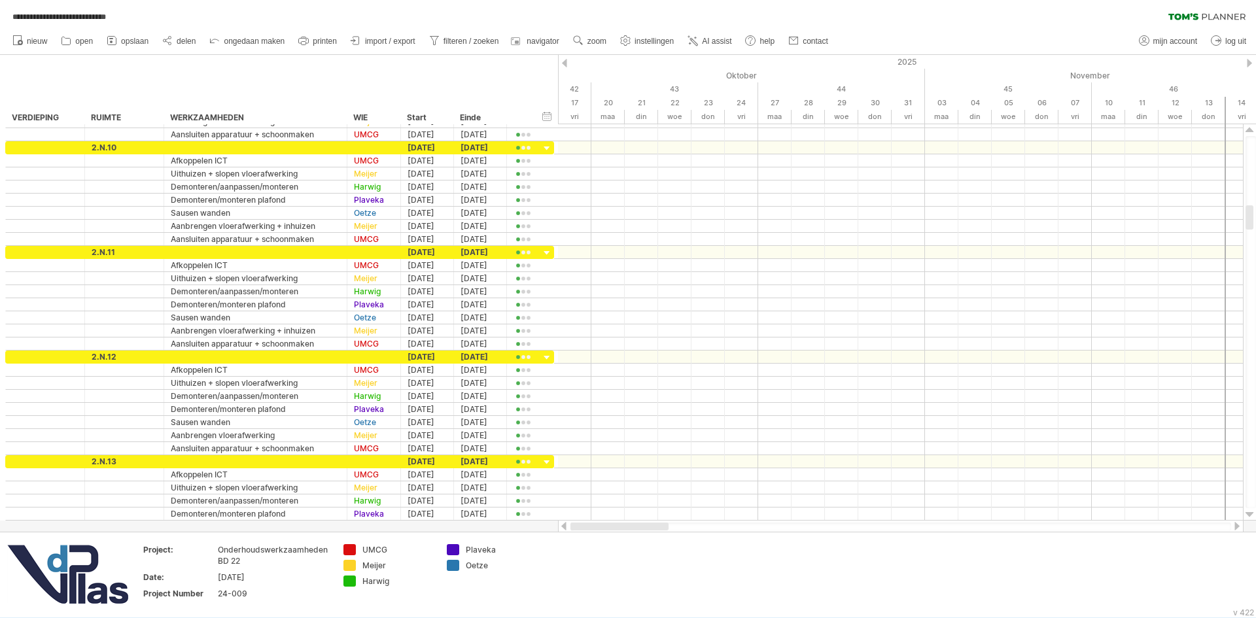
drag, startPoint x: 633, startPoint y: 523, endPoint x: 570, endPoint y: 528, distance: 63.0
click at [570, 528] on div at bounding box center [619, 527] width 98 height 8
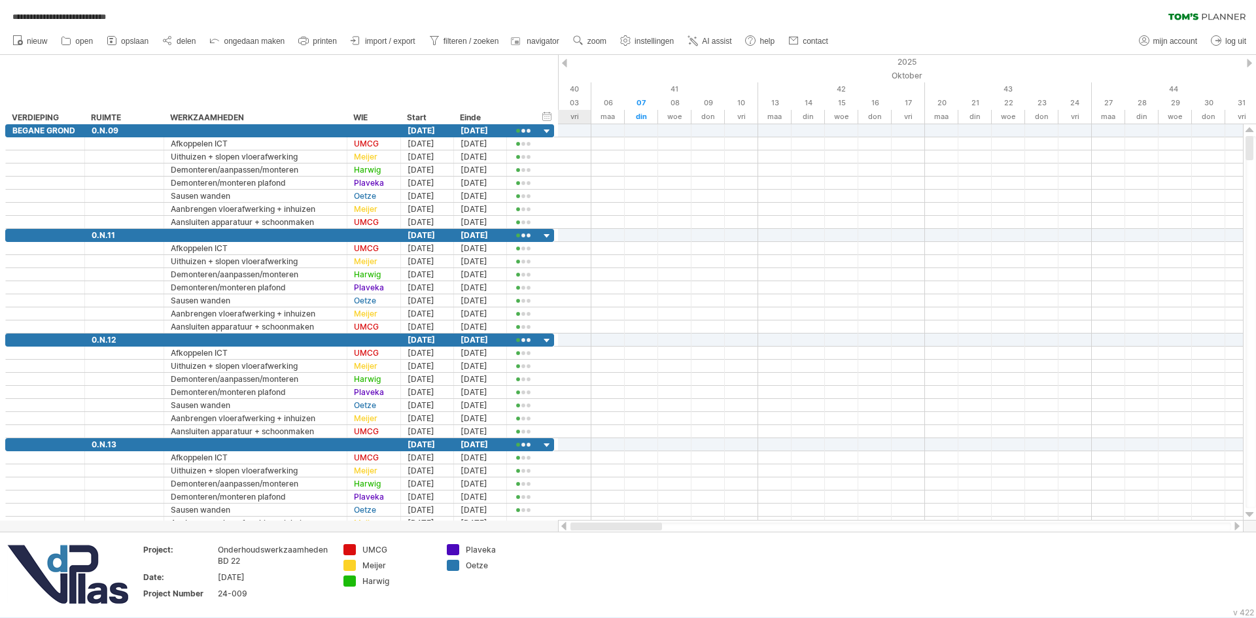
drag, startPoint x: 642, startPoint y: 526, endPoint x: 540, endPoint y: 527, distance: 102.7
click at [540, 527] on div "**********" at bounding box center [628, 309] width 1256 height 618
click at [385, 40] on span "import / export" at bounding box center [390, 41] width 50 height 9
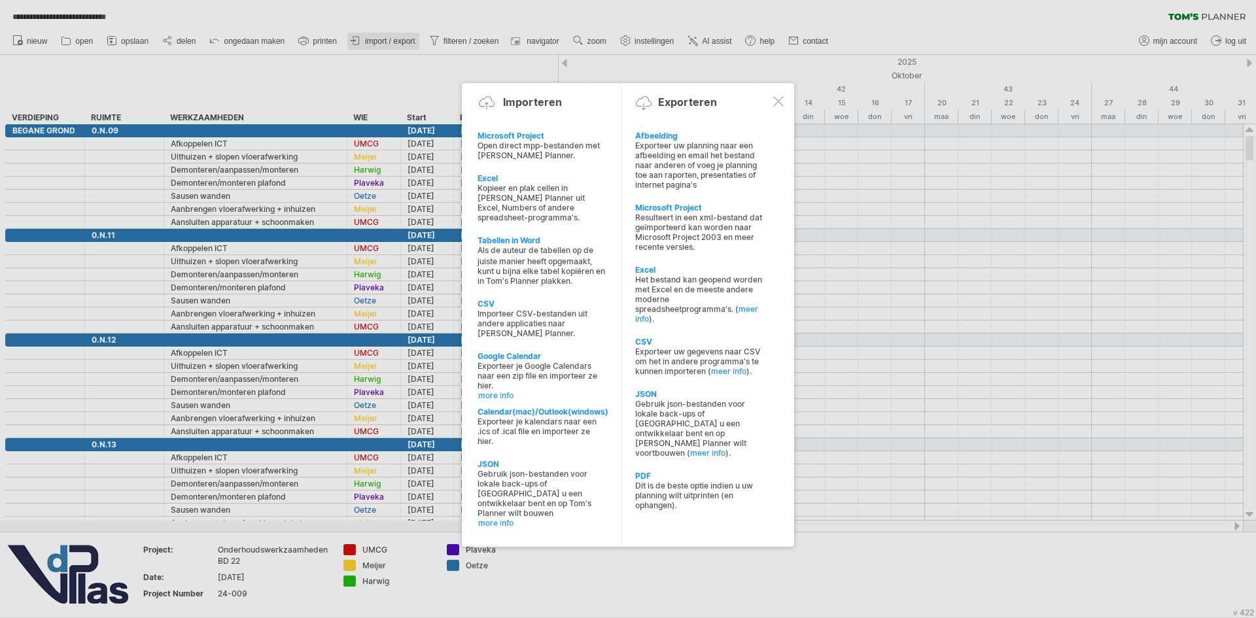
click at [385, 40] on div at bounding box center [628, 309] width 1256 height 618
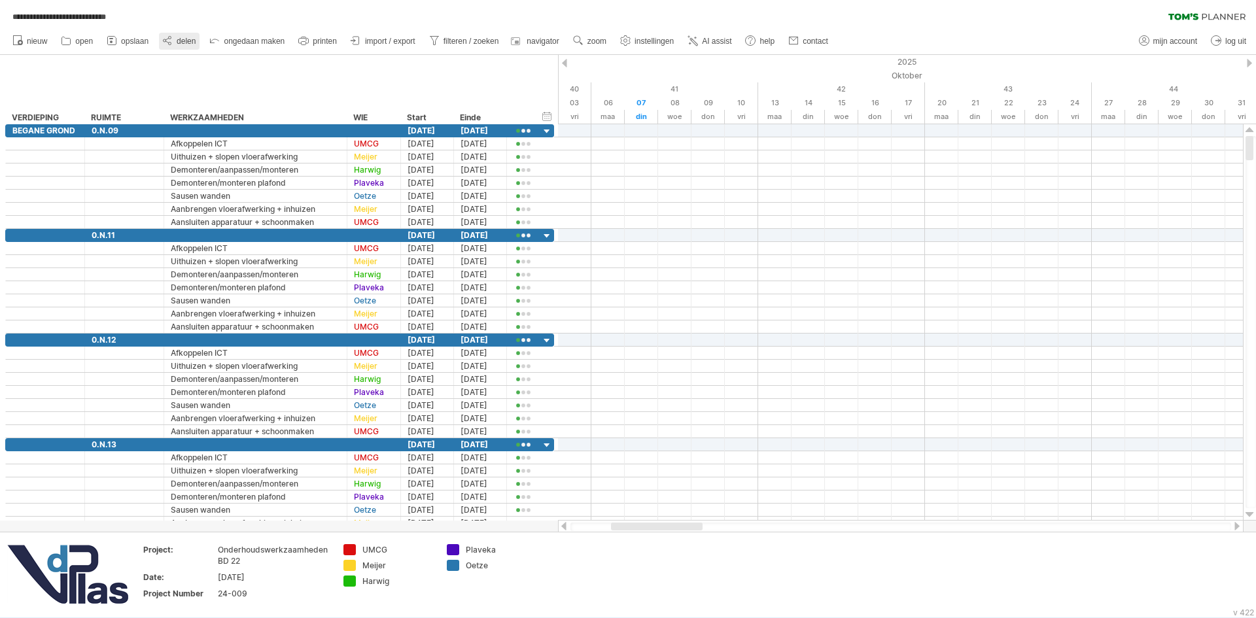
click at [186, 41] on span "delen" at bounding box center [186, 41] width 19 height 9
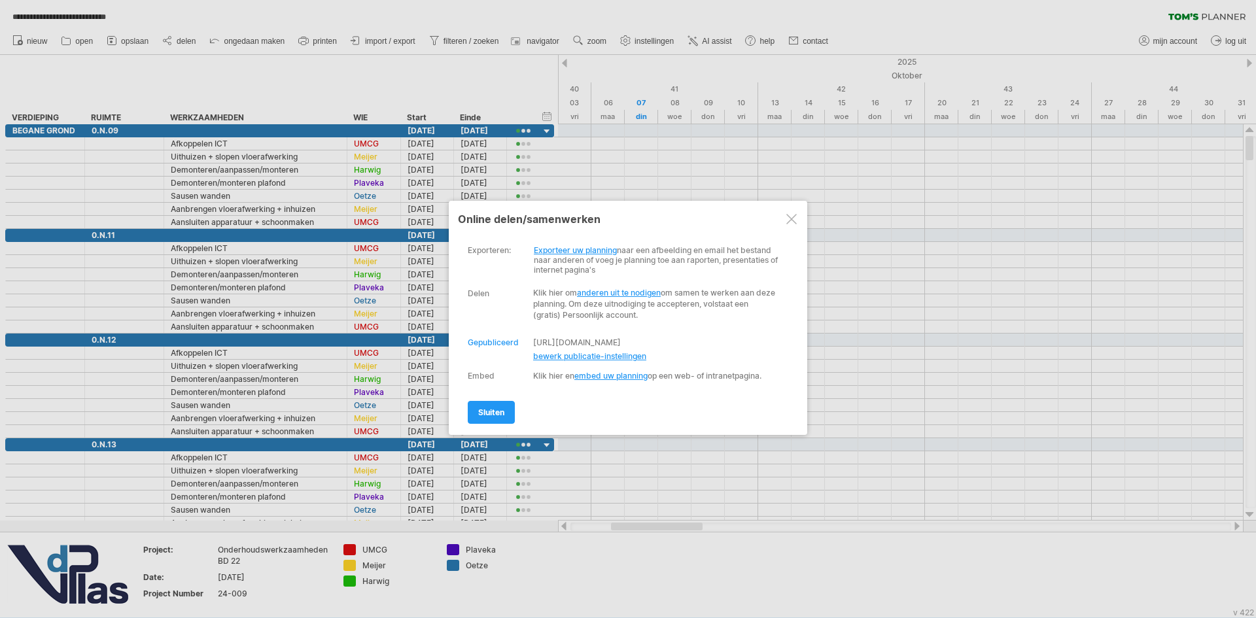
click at [594, 361] on span "bewerk publicatie-instellingen" at bounding box center [589, 356] width 113 height 10
select select "*"
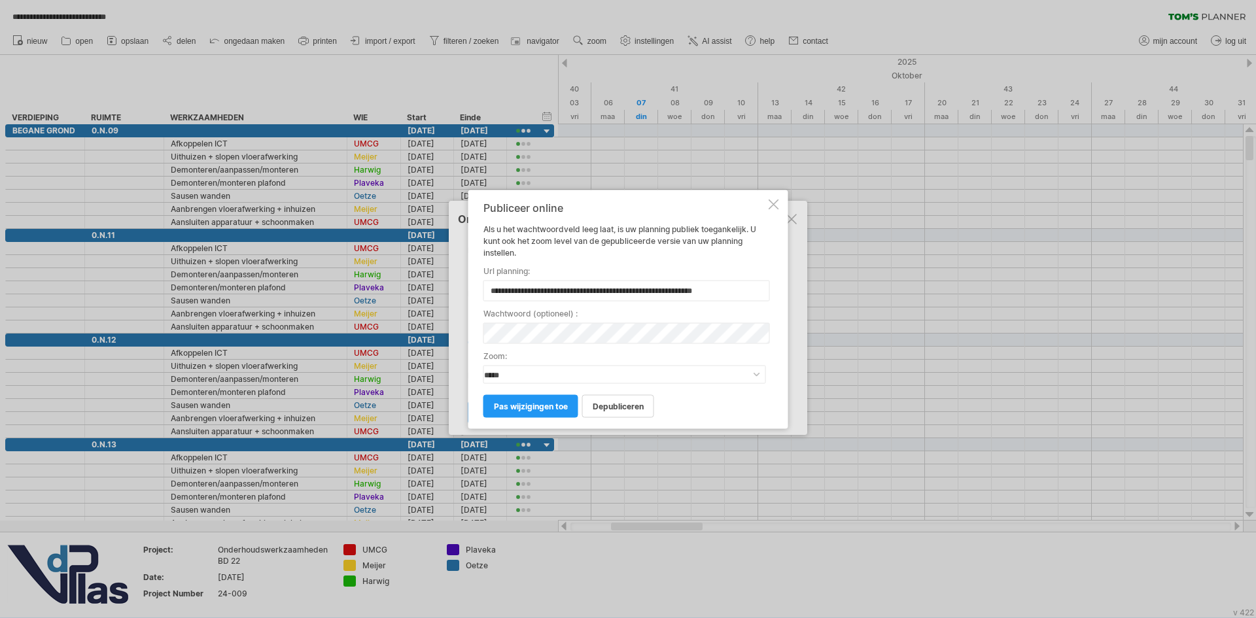
click at [755, 292] on input "**********" at bounding box center [626, 290] width 286 height 21
click at [542, 407] on span "pas wijzigingen toe" at bounding box center [531, 406] width 74 height 10
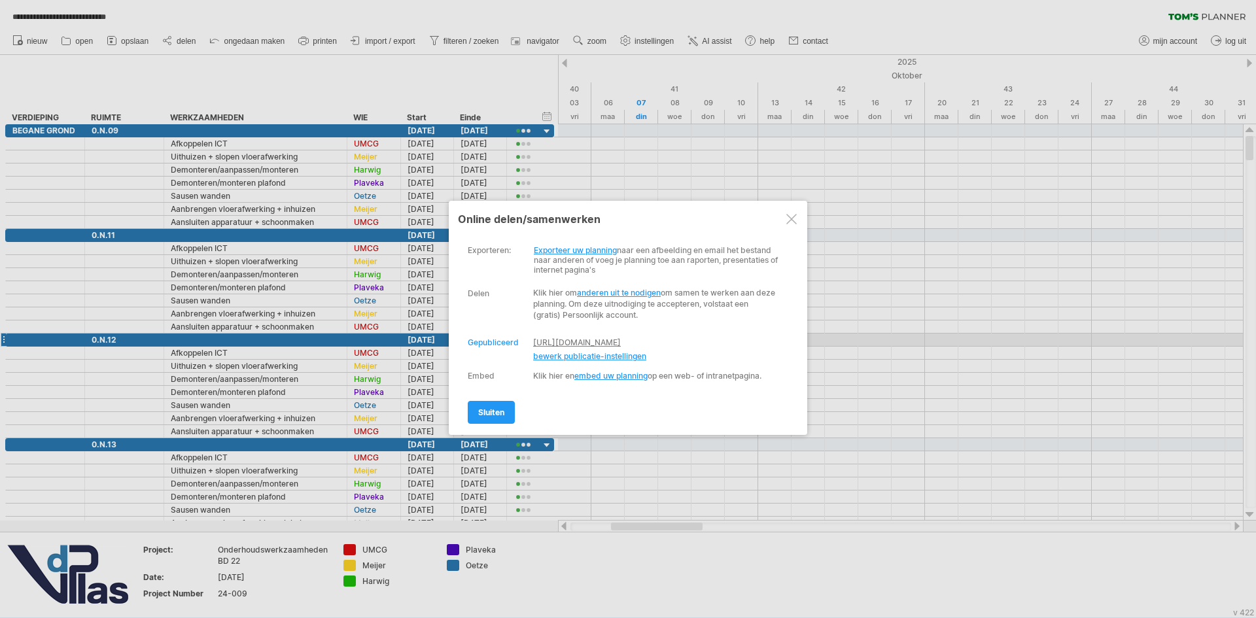
click at [587, 341] on link "[URL][DOMAIN_NAME]" at bounding box center [577, 342] width 88 height 10
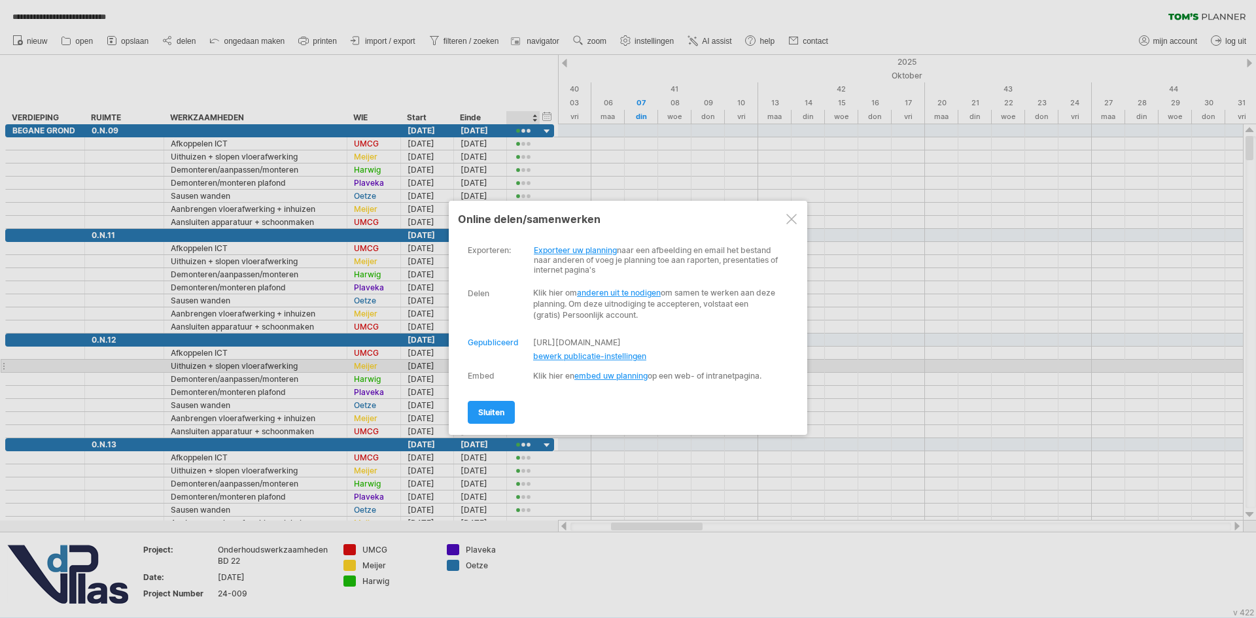
click at [553, 361] on span "bewerk publicatie-instellingen" at bounding box center [589, 356] width 113 height 10
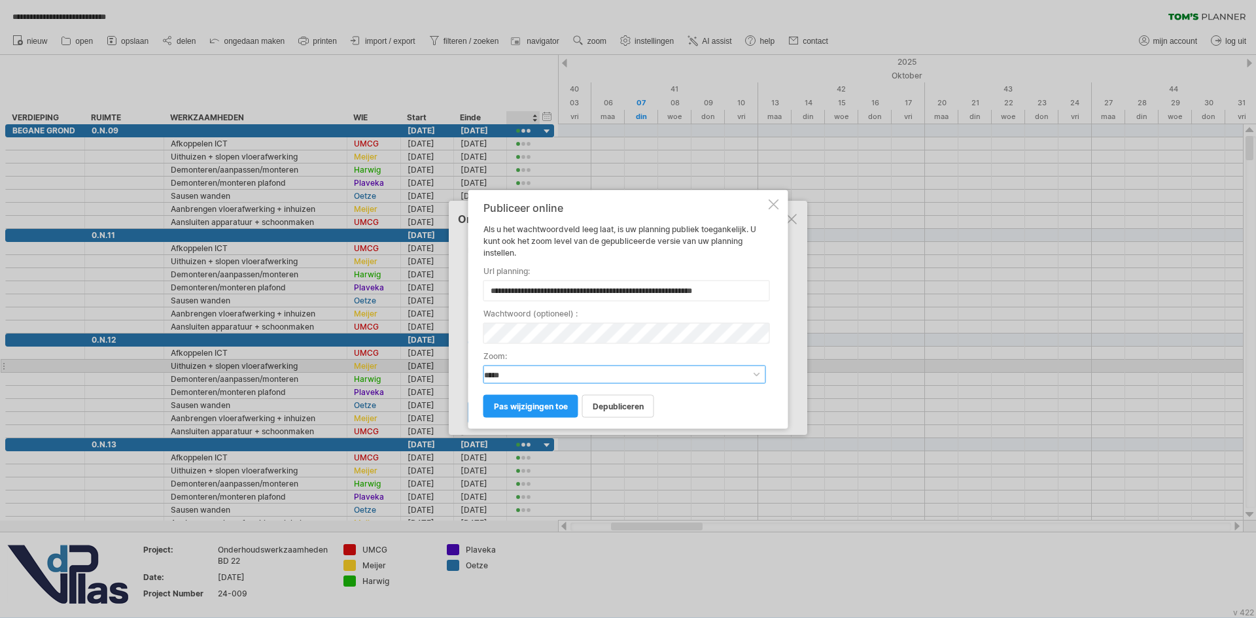
click at [532, 373] on select "**********" at bounding box center [624, 374] width 283 height 18
select select "*"
click at [483, 365] on select "**********" at bounding box center [624, 374] width 283 height 18
click at [531, 406] on span "pas wijzigingen toe" at bounding box center [531, 406] width 74 height 10
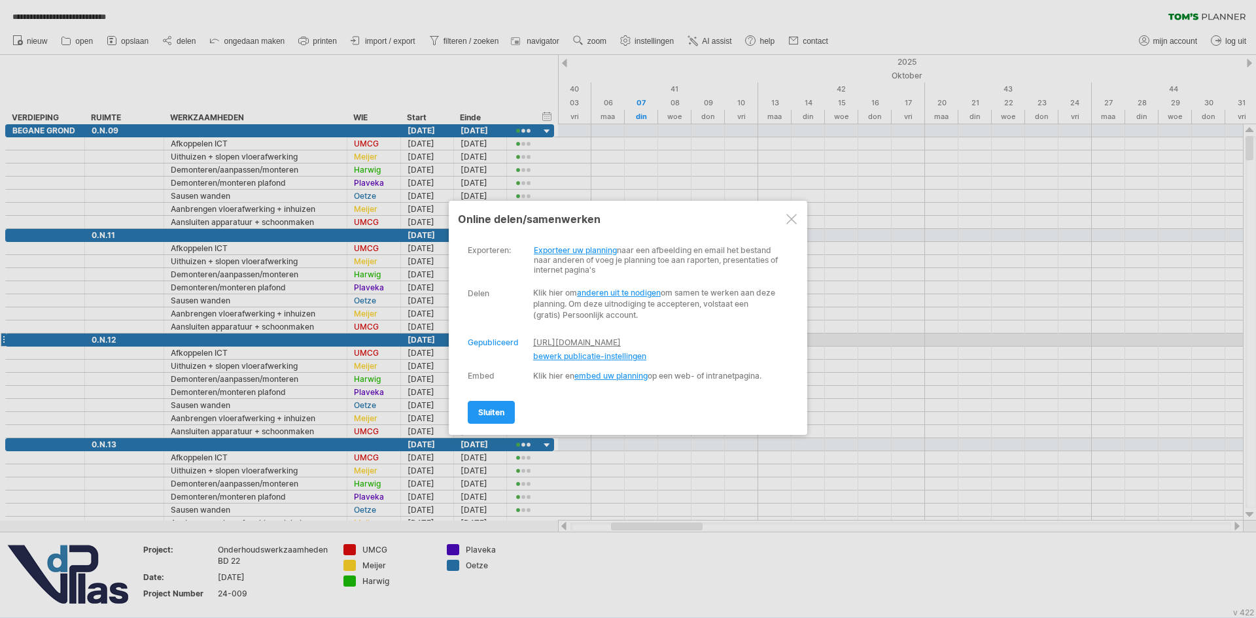
click at [607, 341] on link "[URL][DOMAIN_NAME]" at bounding box center [577, 342] width 88 height 10
click at [789, 218] on div at bounding box center [791, 219] width 10 height 10
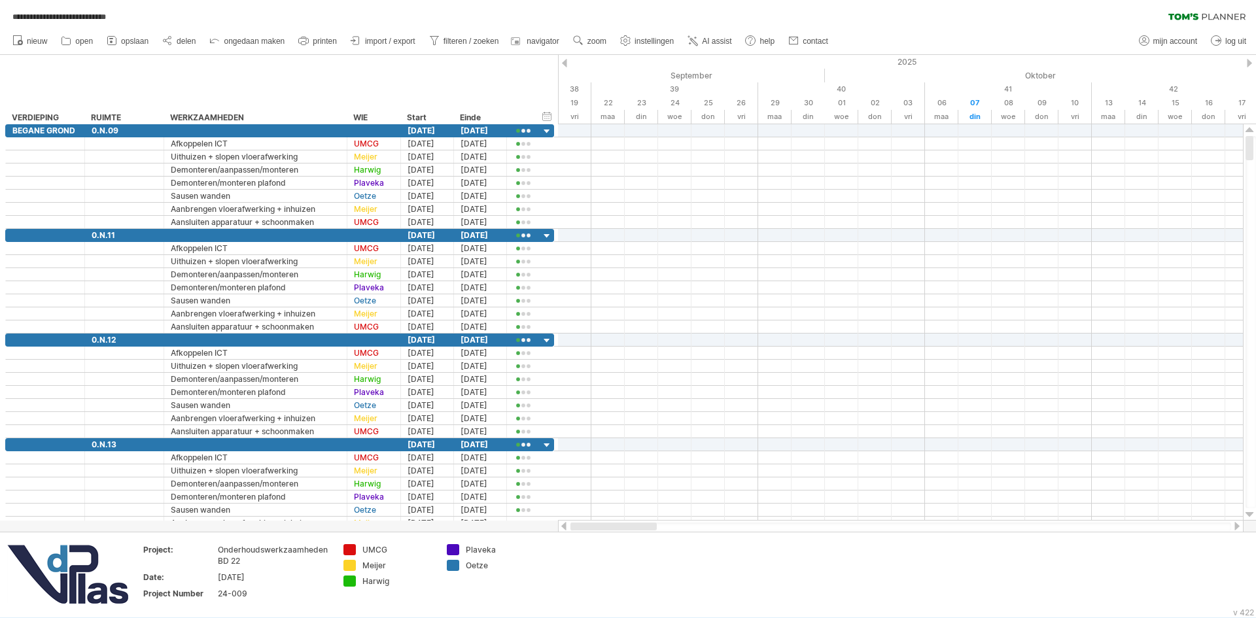
drag, startPoint x: 634, startPoint y: 526, endPoint x: 567, endPoint y: 529, distance: 66.8
click at [567, 529] on div at bounding box center [900, 526] width 685 height 13
